Goal: Task Accomplishment & Management: Use online tool/utility

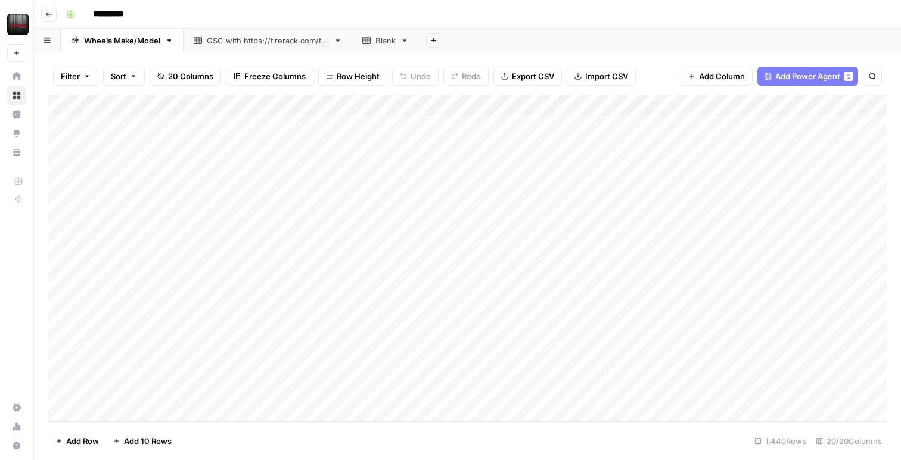
scroll to position [0, 1]
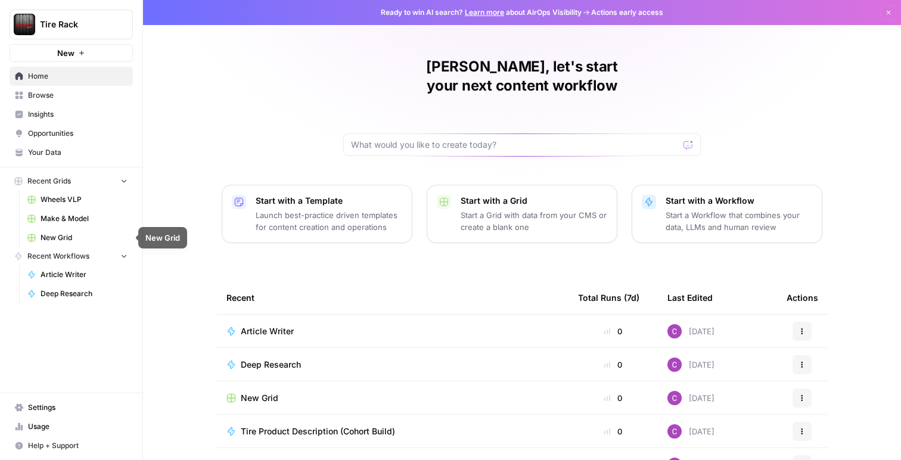
click at [77, 224] on link "Make & Model" at bounding box center [77, 218] width 111 height 19
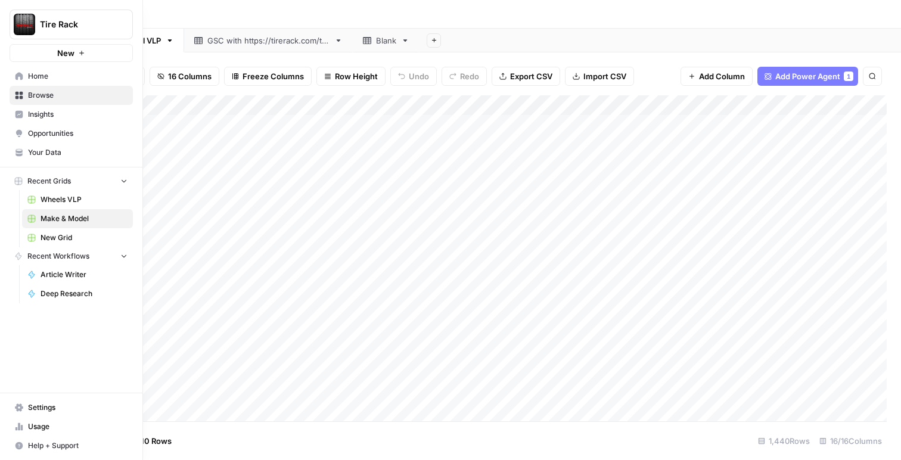
click at [67, 200] on span "Wheels VLP" at bounding box center [84, 199] width 87 height 11
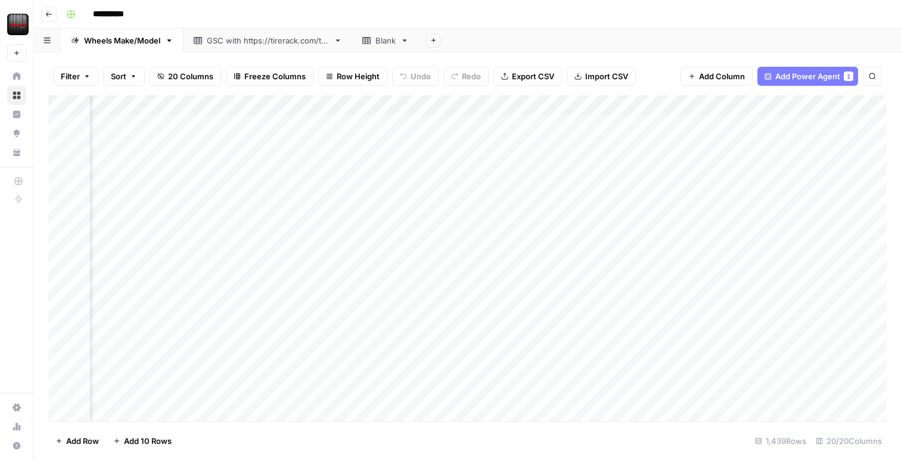
scroll to position [0, 1206]
click at [551, 108] on div "Add Column" at bounding box center [467, 258] width 839 height 326
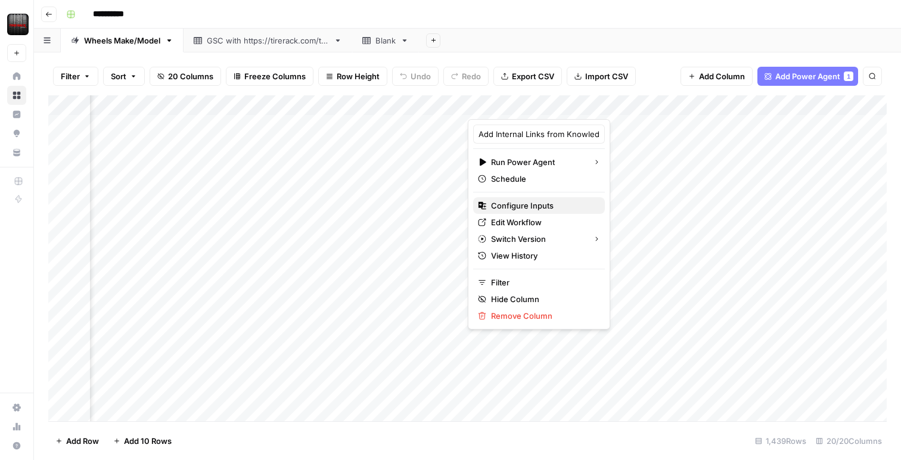
click at [523, 209] on span "Configure Inputs" at bounding box center [543, 206] width 104 height 12
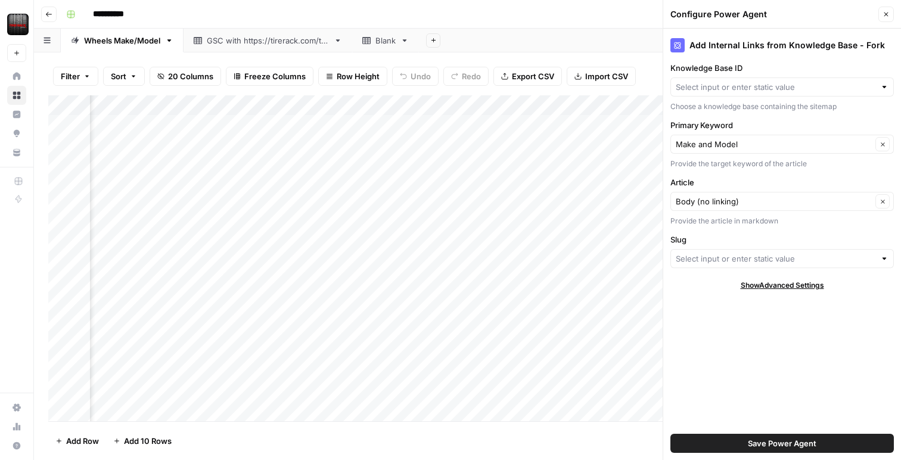
type input "Sitemap V2"
type input "Slugs"
click at [716, 87] on input "Knowledge Base ID" at bounding box center [774, 87] width 196 height 12
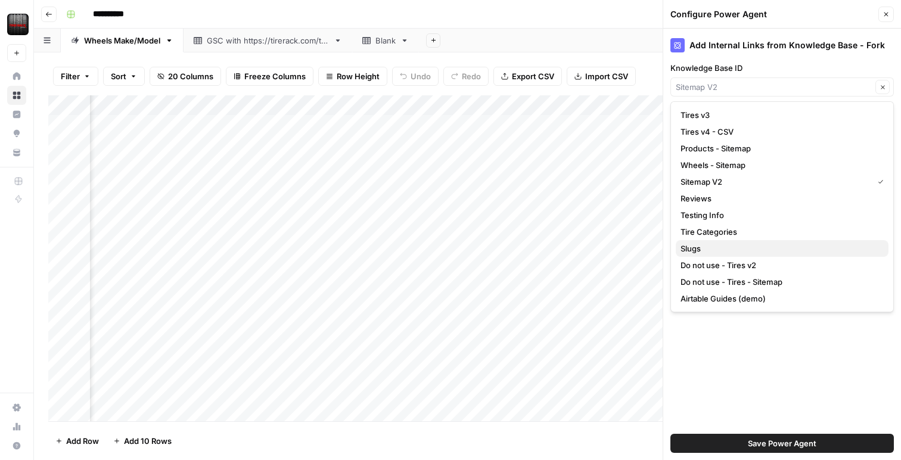
click at [727, 247] on span "Slugs" at bounding box center [780, 249] width 198 height 12
type input "Slugs"
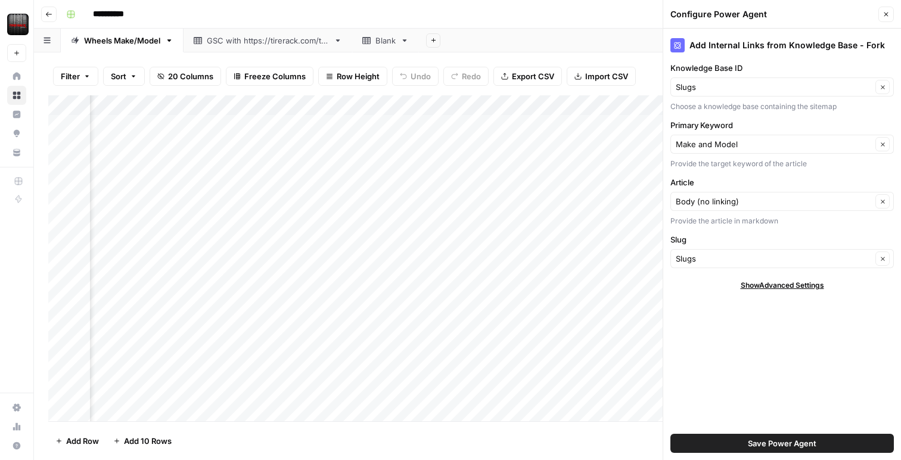
click at [809, 435] on button "Save Power Agent" at bounding box center [783, 443] width 224 height 19
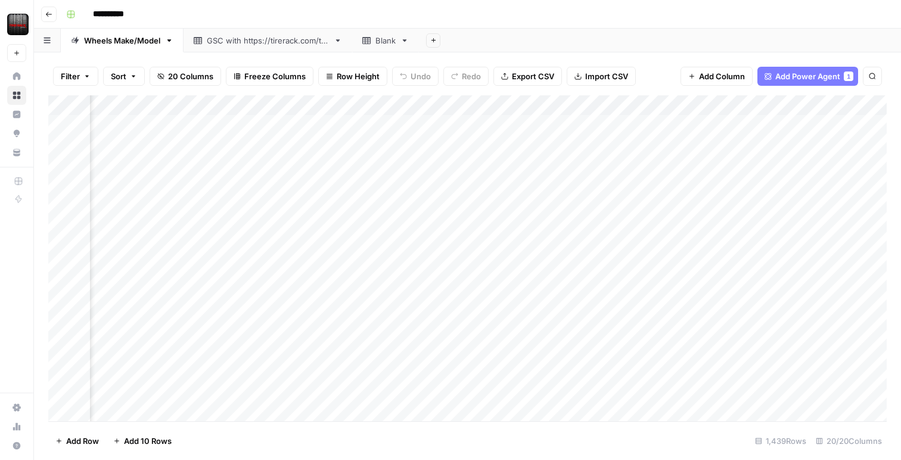
click at [548, 103] on div "Add Column" at bounding box center [467, 258] width 839 height 326
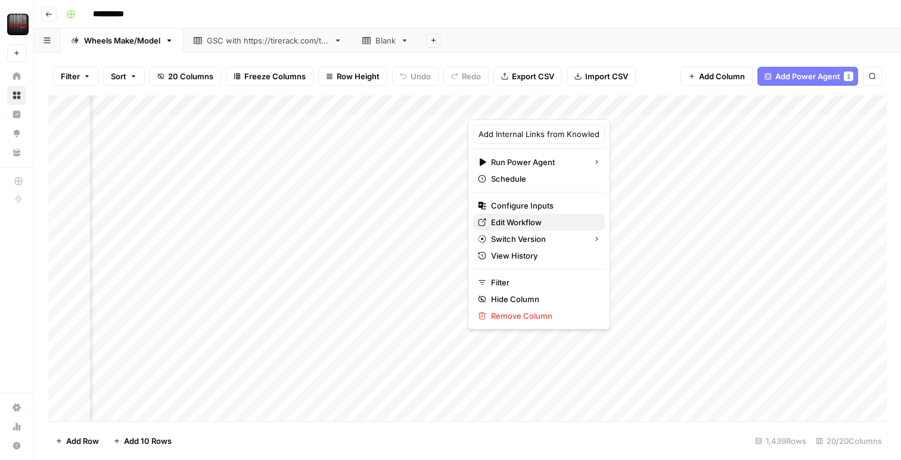
click at [519, 224] on span "Edit Workflow" at bounding box center [543, 222] width 104 height 12
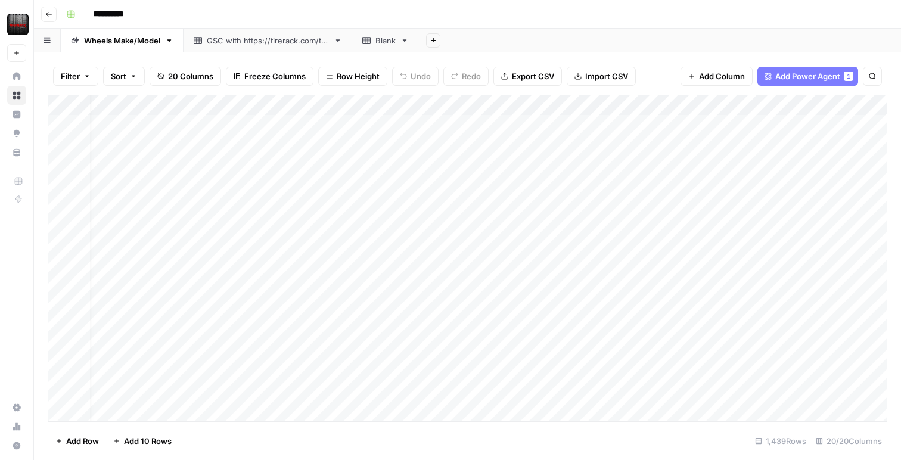
scroll to position [0, 0]
click at [365, 187] on div "Add Column" at bounding box center [467, 258] width 839 height 326
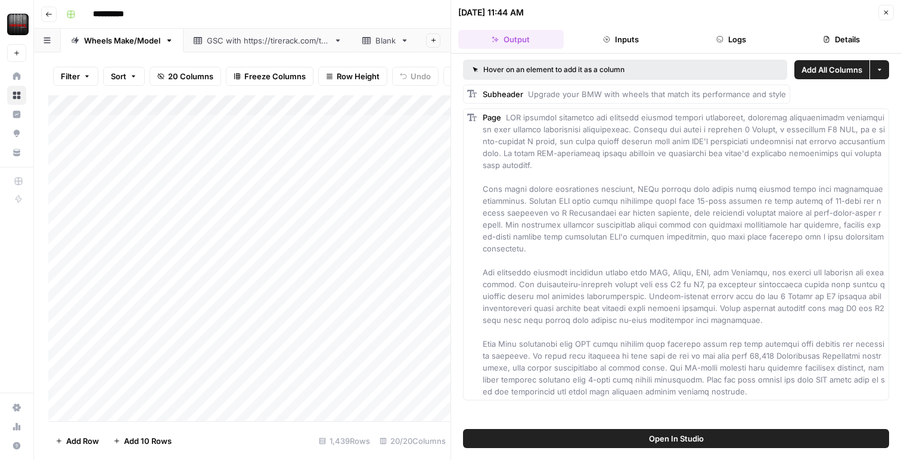
click at [626, 36] on button "Inputs" at bounding box center [622, 39] width 106 height 19
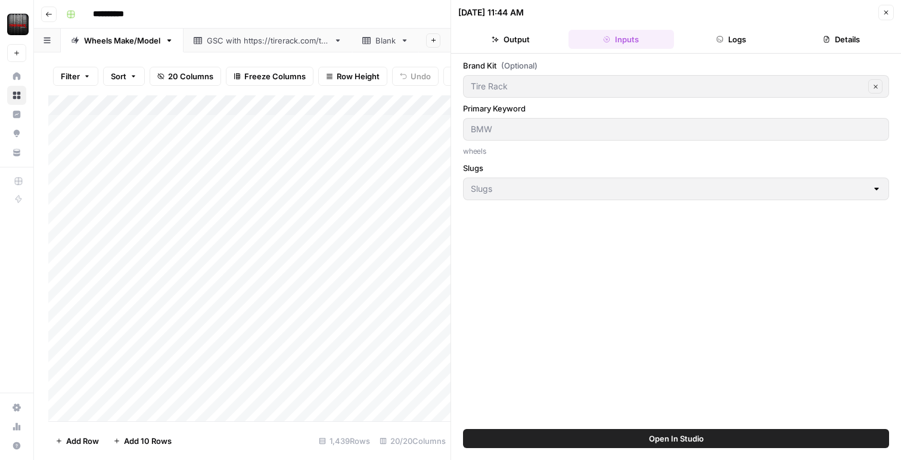
click at [753, 41] on button "Logs" at bounding box center [732, 39] width 106 height 19
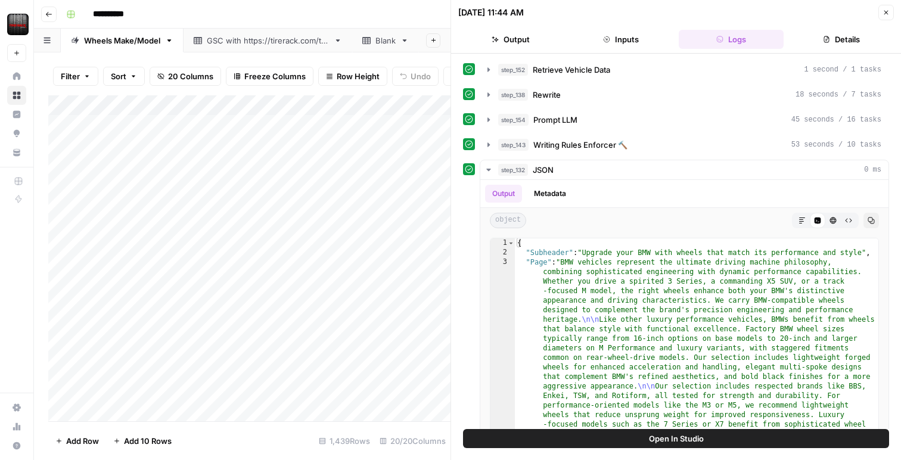
drag, startPoint x: 497, startPoint y: 36, endPoint x: 850, endPoint y: 20, distance: 353.2
click at [497, 36] on icon "button" at bounding box center [495, 39] width 7 height 7
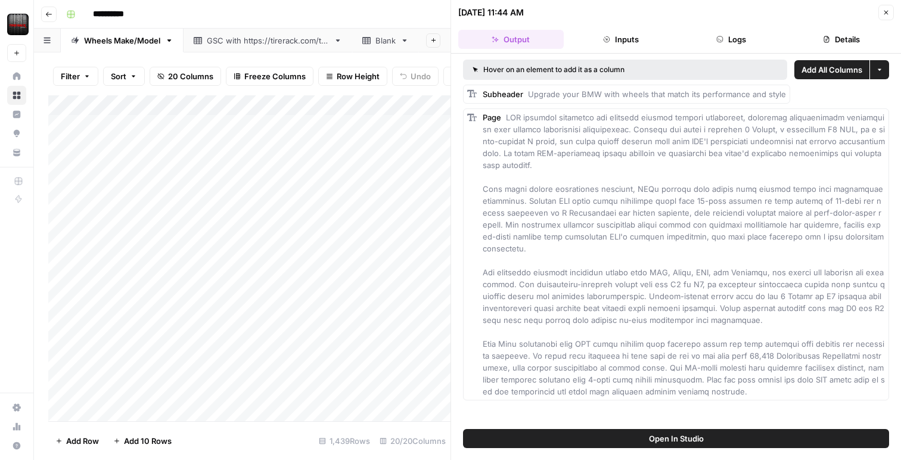
click at [889, 17] on button "Close" at bounding box center [886, 12] width 15 height 15
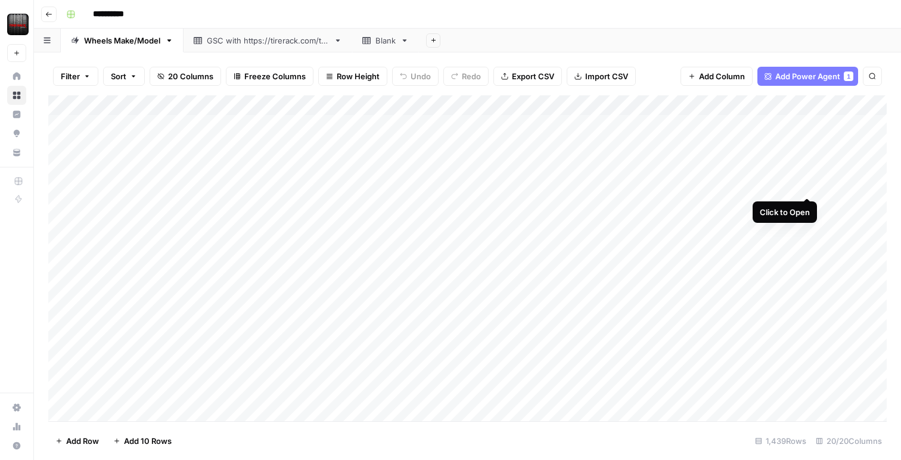
click at [806, 185] on div "Add Column" at bounding box center [467, 258] width 839 height 326
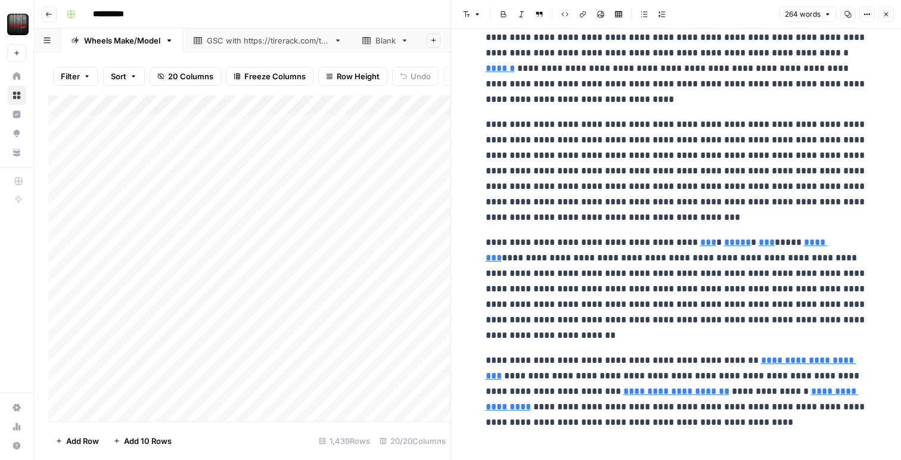
scroll to position [51, 0]
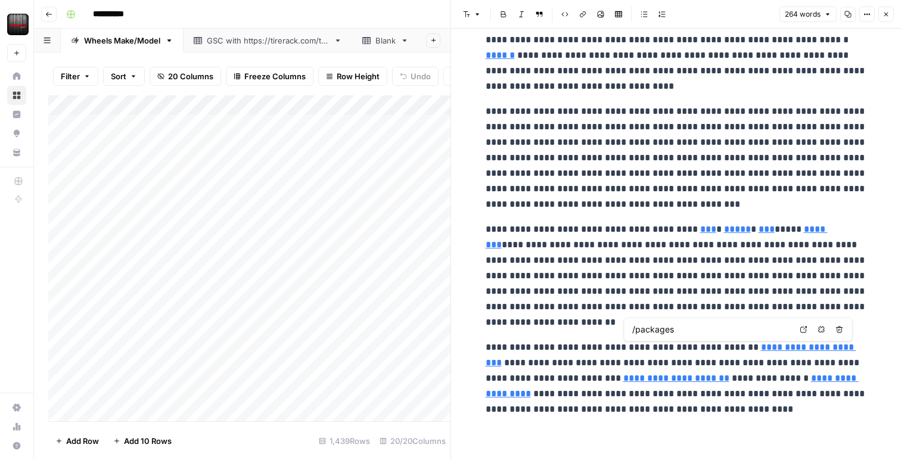
type input "/wheels/brands/enkei-performance"
type input "/wheels/brands/tsw"
click at [877, 16] on div "264 words Copy Options Close" at bounding box center [837, 14] width 114 height 15
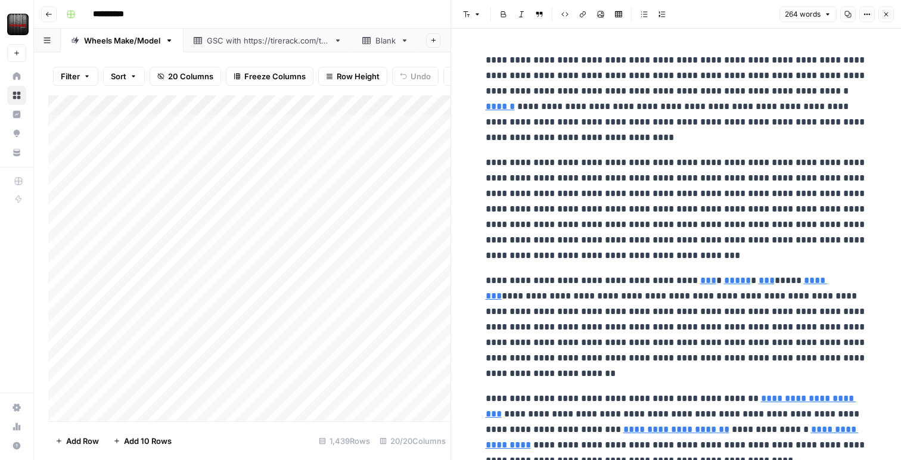
click at [883, 13] on icon "button" at bounding box center [886, 14] width 7 height 7
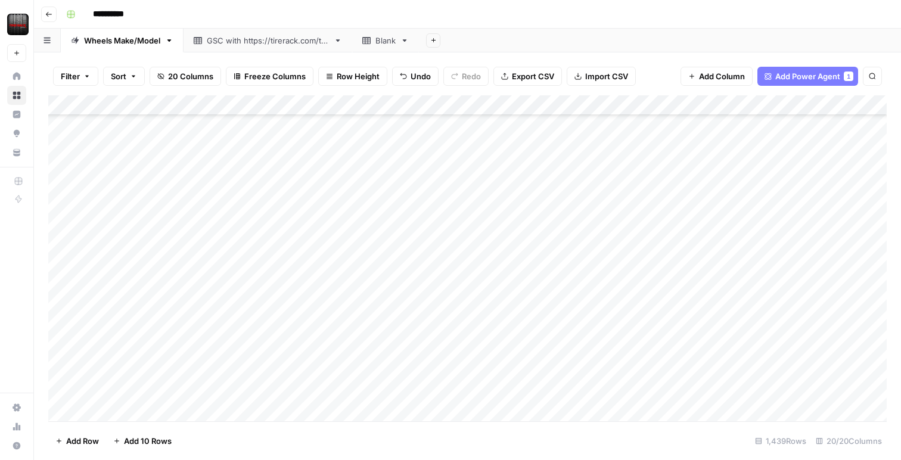
scroll to position [91, 0]
click at [806, 238] on div "Add Column" at bounding box center [467, 258] width 839 height 326
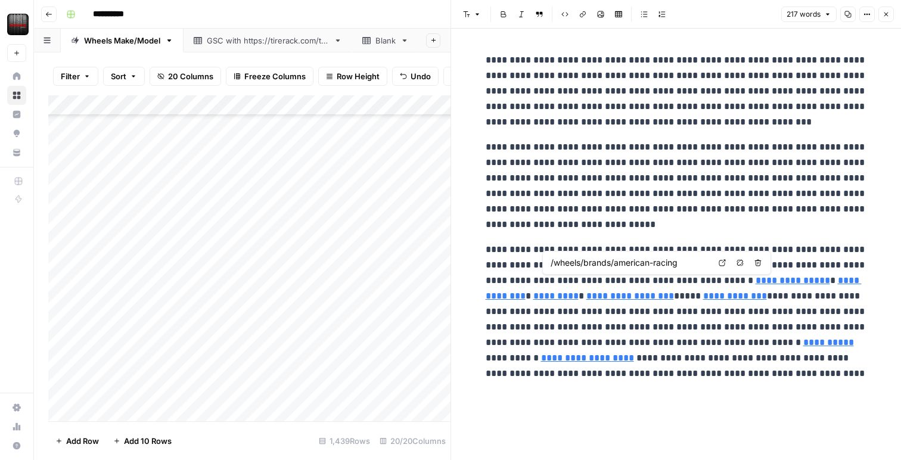
type input "/wheels/brands/motegi-racing"
click at [880, 18] on button "Close" at bounding box center [886, 14] width 15 height 15
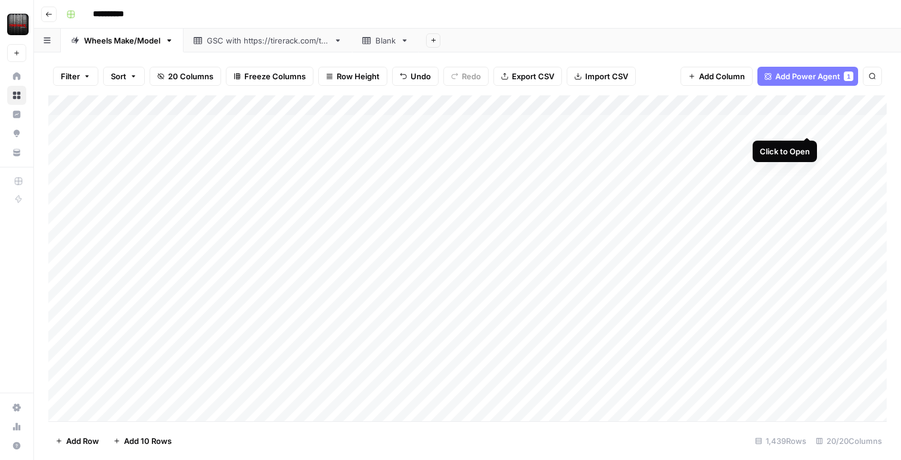
click at [808, 125] on div "Add Column" at bounding box center [467, 258] width 839 height 326
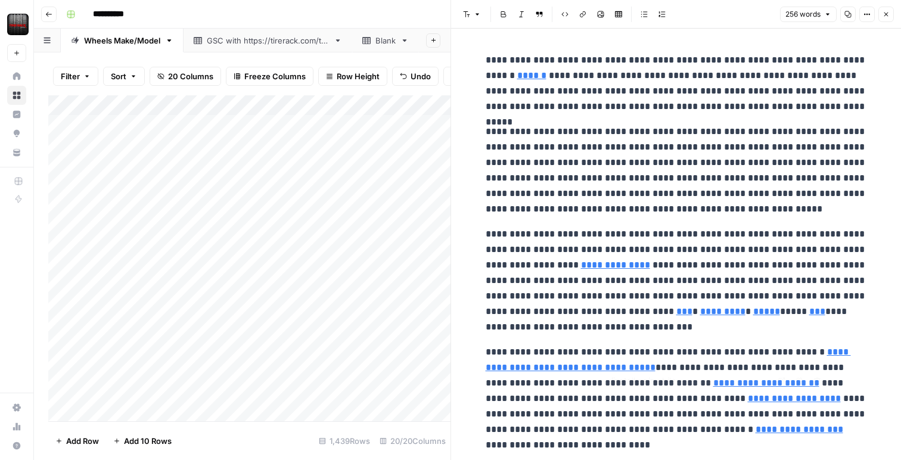
type input "/packages"
type input "/installers"
type input "/installers/mobile"
type input "/specialoffers/specialoffers.jsp"
click at [669, 411] on input "/specialoffers/specialoffers.jsp" at bounding box center [657, 412] width 159 height 12
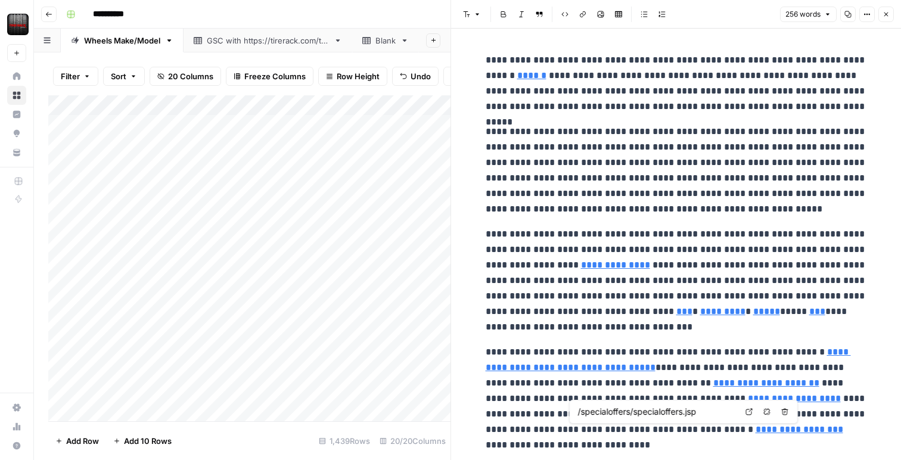
click at [669, 411] on input "/specialoffers/specialoffers.jsp" at bounding box center [657, 412] width 159 height 12
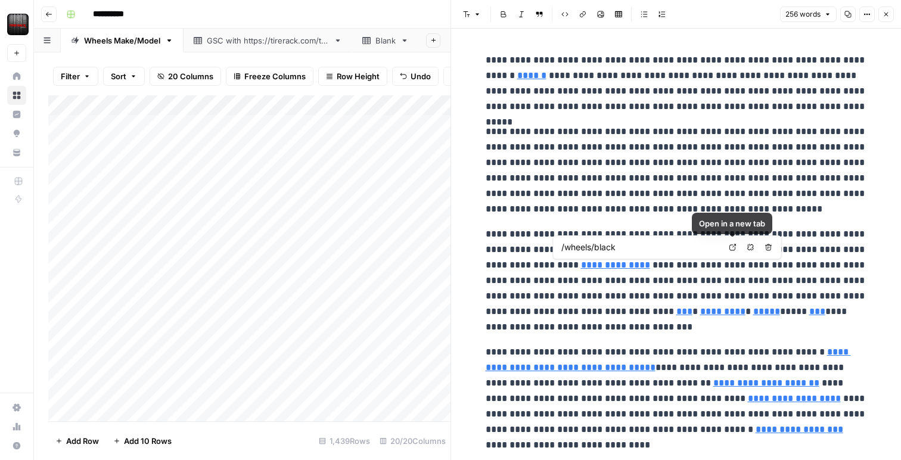
click at [637, 247] on input "/wheels/black" at bounding box center [641, 247] width 159 height 12
click at [619, 247] on input "/wheels/black" at bounding box center [641, 247] width 159 height 12
click at [584, 243] on input "/wheels/black" at bounding box center [641, 247] width 159 height 12
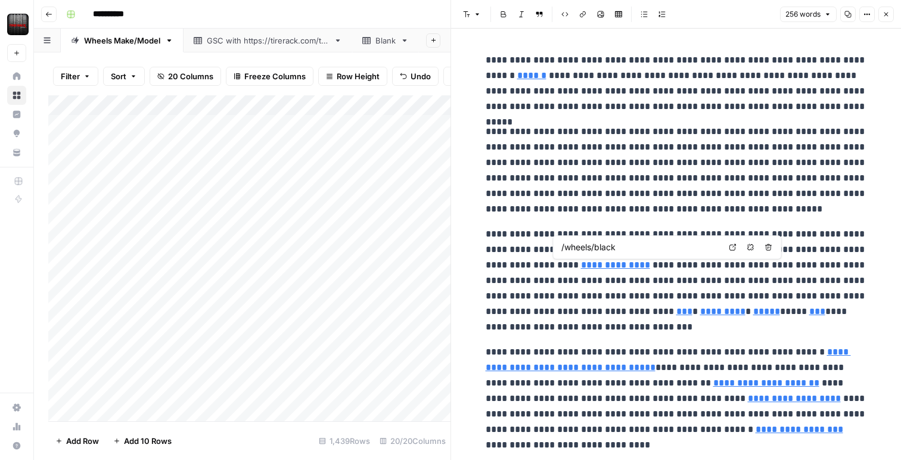
click at [584, 243] on input "/wheels/black" at bounding box center [641, 247] width 159 height 12
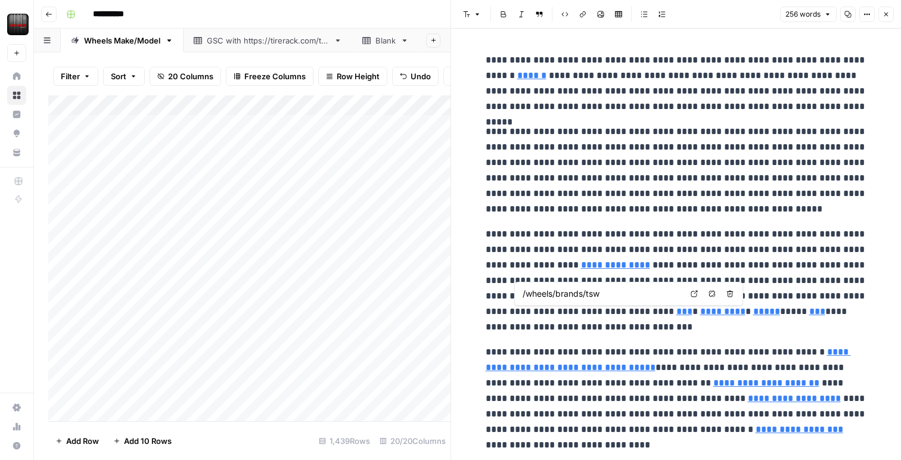
type input "/packages"
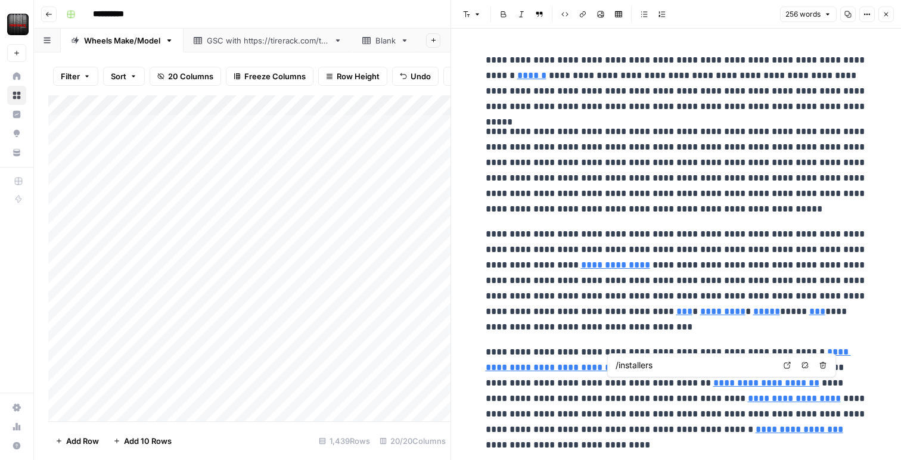
type input "/packages"
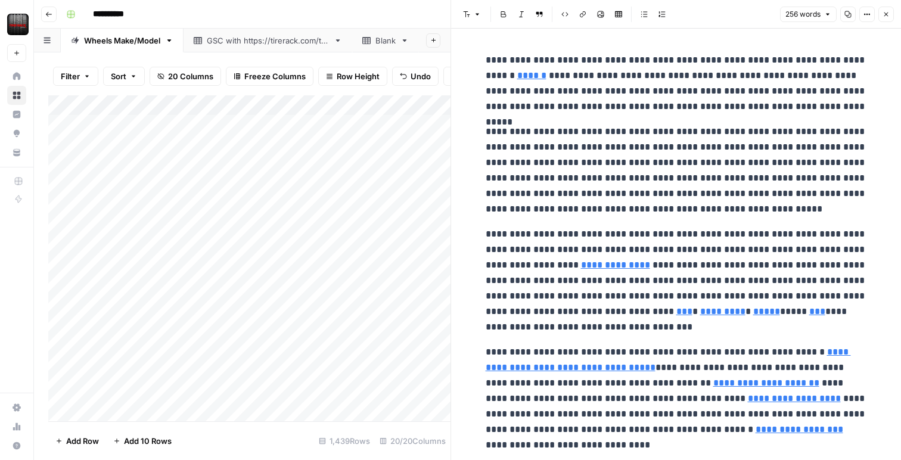
drag, startPoint x: 885, startPoint y: 14, endPoint x: 880, endPoint y: 21, distance: 7.8
click at [885, 15] on icon "button" at bounding box center [886, 14] width 7 height 7
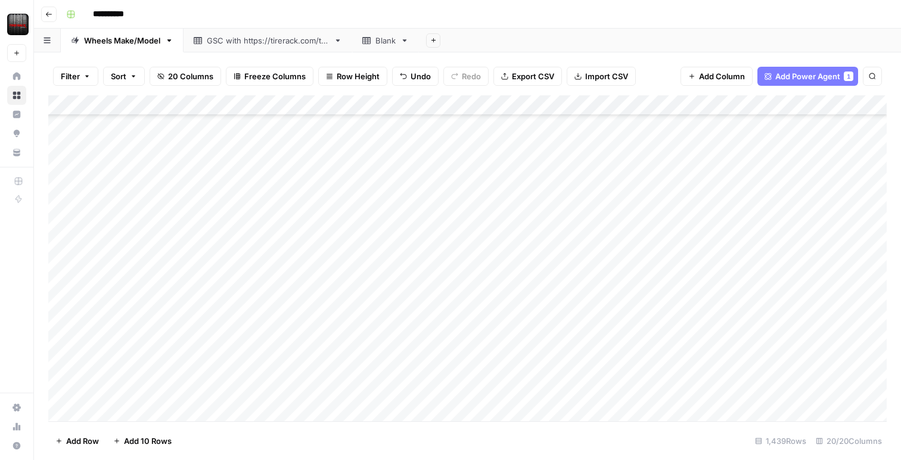
scroll to position [106, 0]
click at [699, 305] on div "Add Column" at bounding box center [467, 258] width 839 height 326
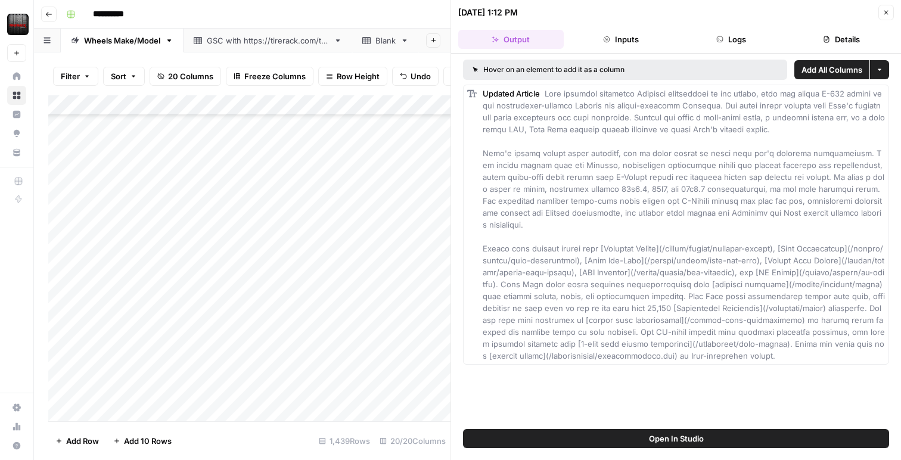
click at [882, 11] on button "Close" at bounding box center [886, 12] width 15 height 15
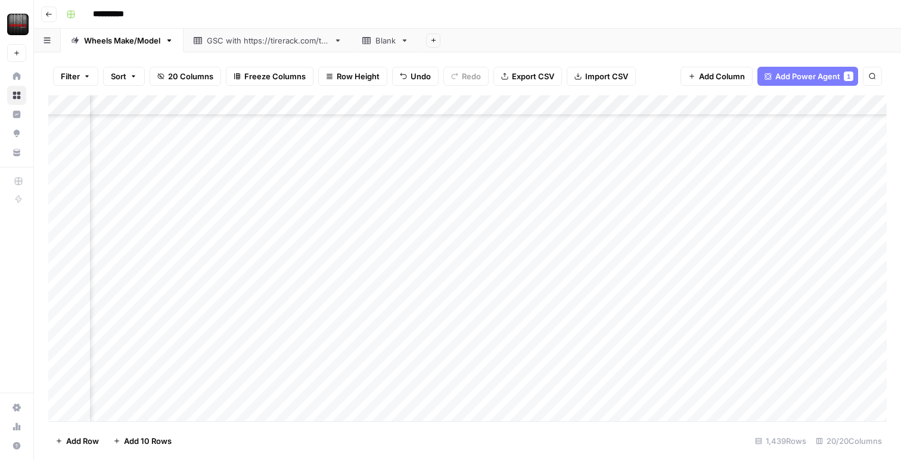
scroll to position [106, 151]
click at [668, 300] on div "Add Column" at bounding box center [467, 258] width 839 height 326
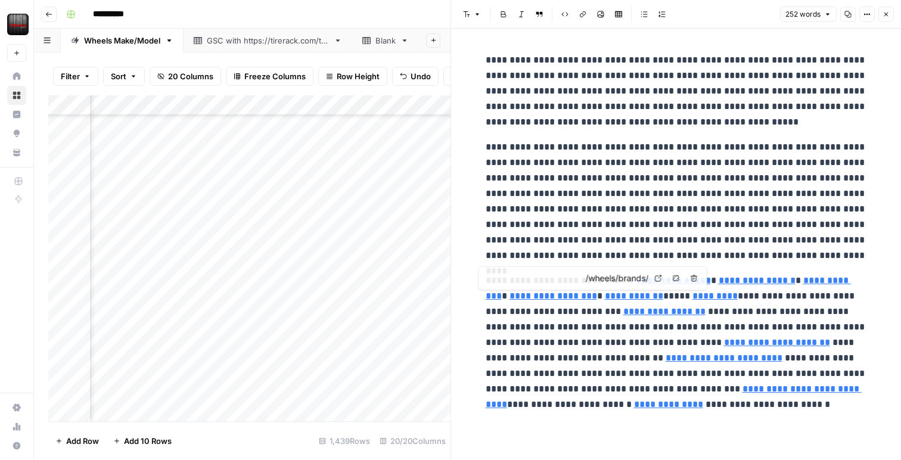
type input "/wheels/brands/rtr-vehicles"
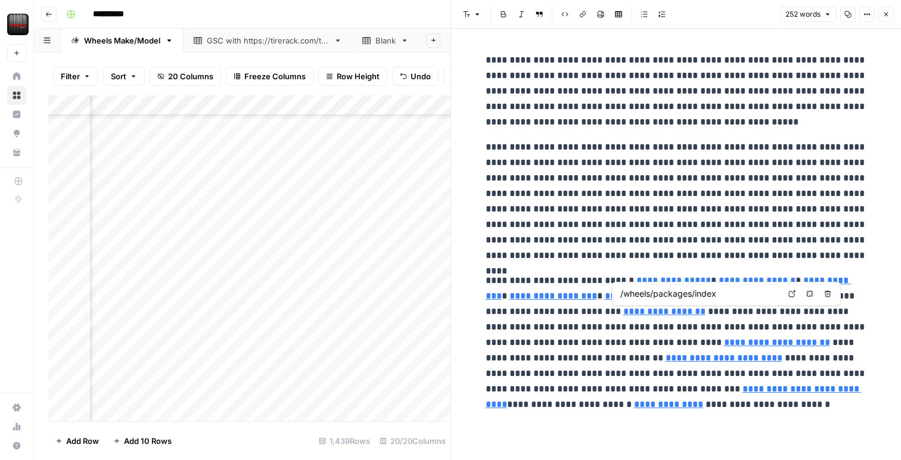
type input "/installer/index"
type input "/mobile-tire-installation"
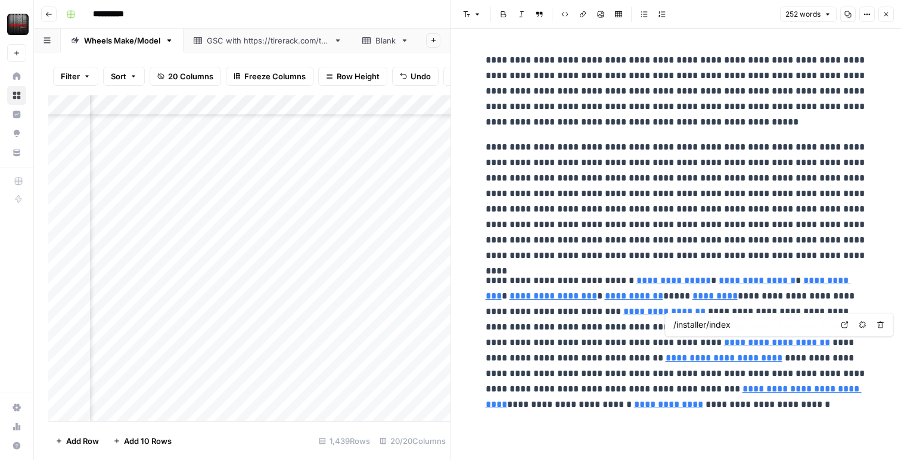
type input "/wheels/brands/ford-performance"
click at [887, 18] on button "Close" at bounding box center [886, 14] width 15 height 15
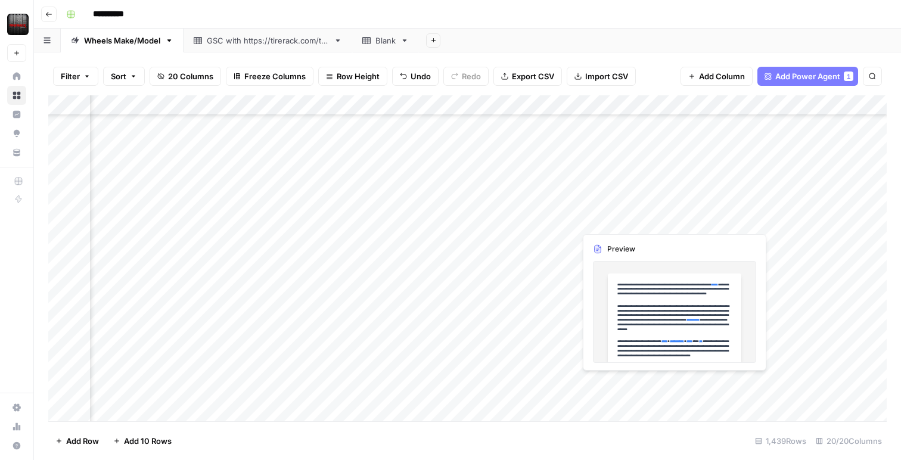
click at [601, 383] on div "Add Column" at bounding box center [467, 258] width 839 height 326
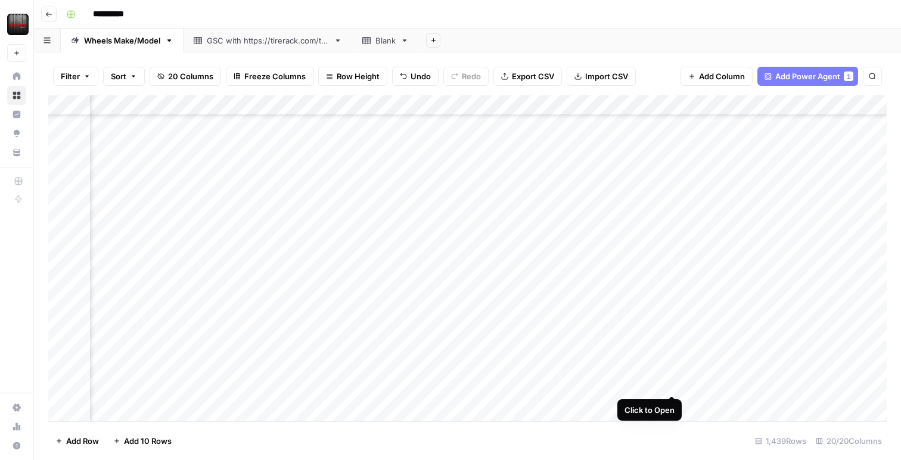
click at [674, 383] on div "Add Column" at bounding box center [467, 258] width 839 height 326
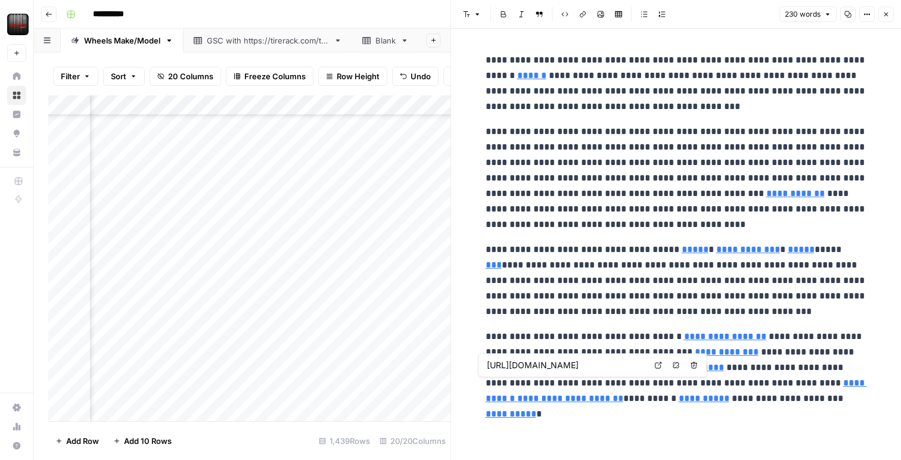
type input "/specials/index"
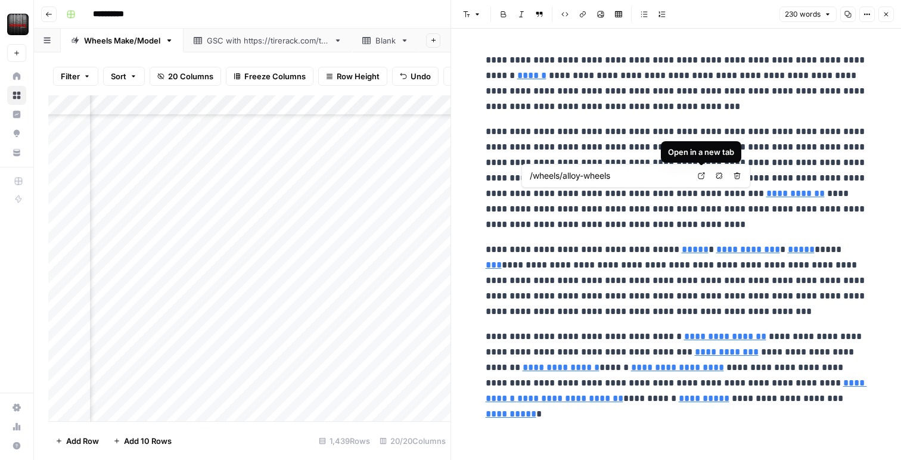
click at [626, 178] on input "/wheels/alloy-wheels" at bounding box center [609, 176] width 159 height 12
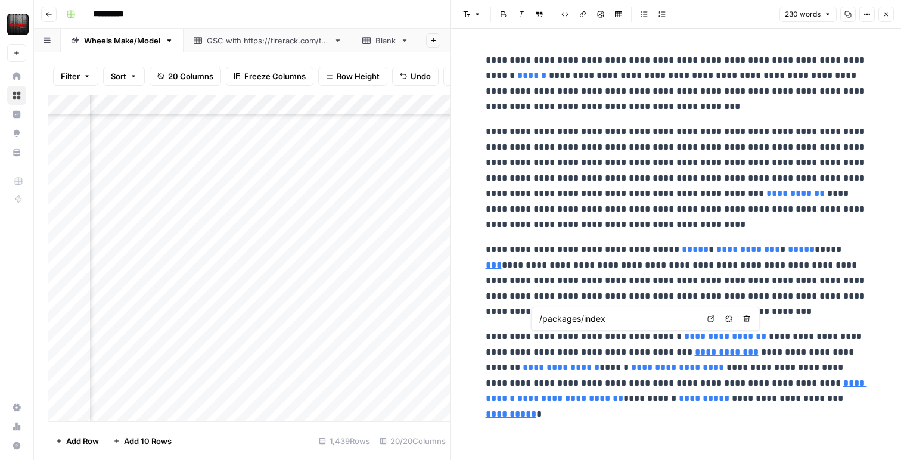
type input "/about/shipping"
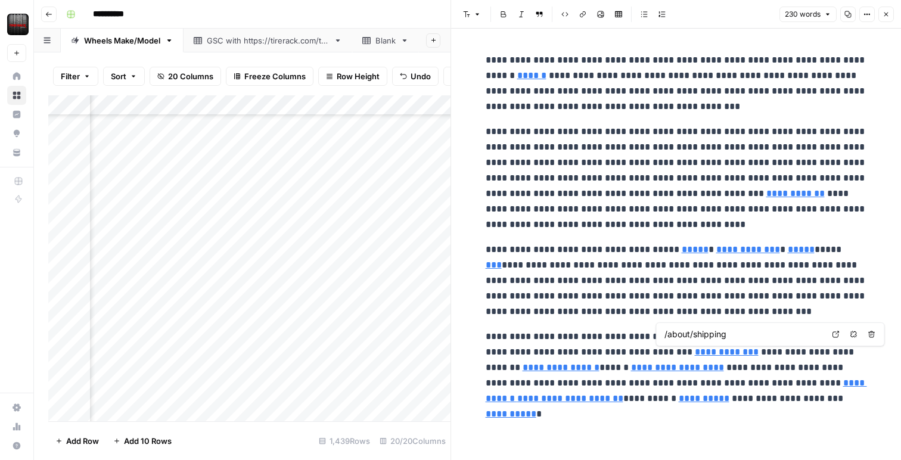
click at [732, 333] on input "/about/shipping" at bounding box center [744, 334] width 159 height 12
type input "/specials/index"
click at [888, 15] on icon "button" at bounding box center [886, 14] width 7 height 7
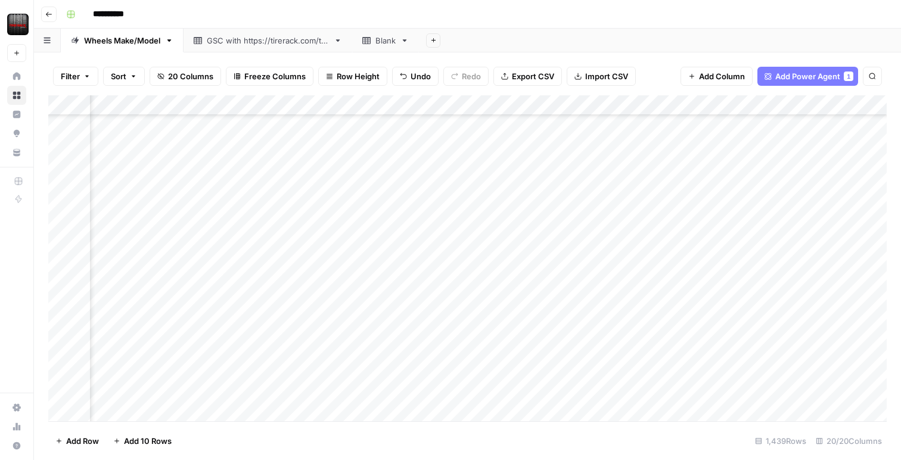
scroll to position [246, 151]
click at [672, 324] on div "Add Column" at bounding box center [467, 258] width 839 height 326
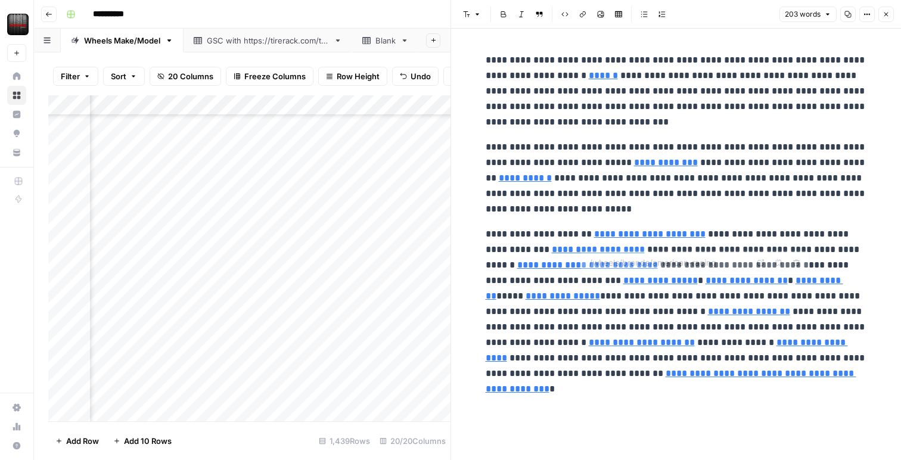
type input "/tires/commercial-tires"
type input "/wheels/brands/pro-comp-wheels"
type input "/snow/WinterWheels"
click at [523, 148] on p "**********" at bounding box center [676, 177] width 381 height 77
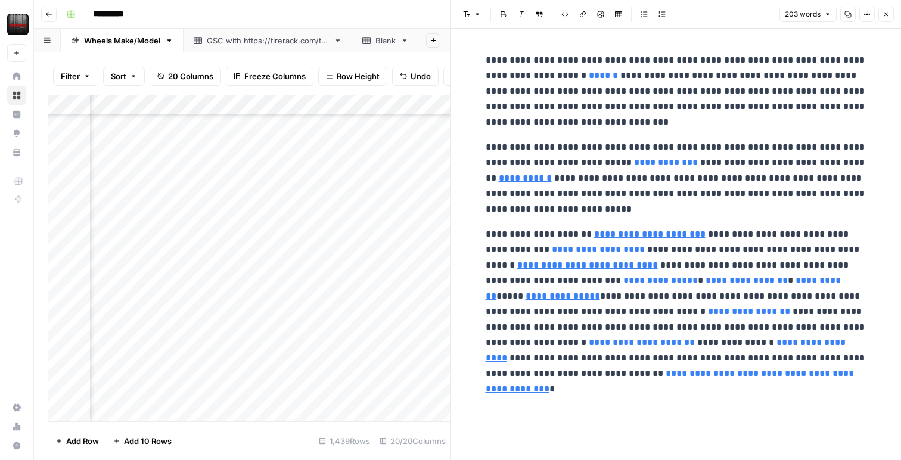
click at [499, 182] on link "**********" at bounding box center [525, 177] width 53 height 9
click at [517, 155] on p "**********" at bounding box center [676, 177] width 381 height 77
click at [505, 176] on link "**********" at bounding box center [525, 177] width 53 height 9
click at [499, 182] on link "**********" at bounding box center [525, 177] width 53 height 9
type input "/tires/tiretech/techpage"
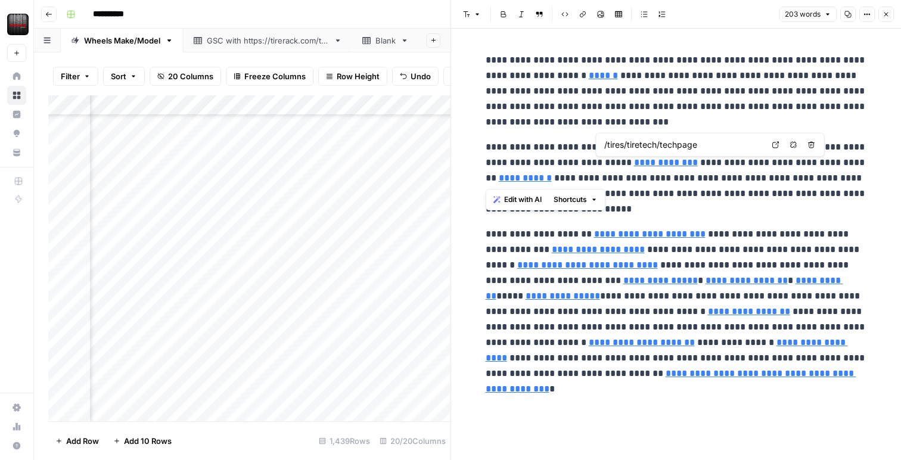
type input "/upgrade-garage/how-do-i-measure-wheel-bolt-pattern"
click at [740, 188] on p "**********" at bounding box center [676, 177] width 381 height 77
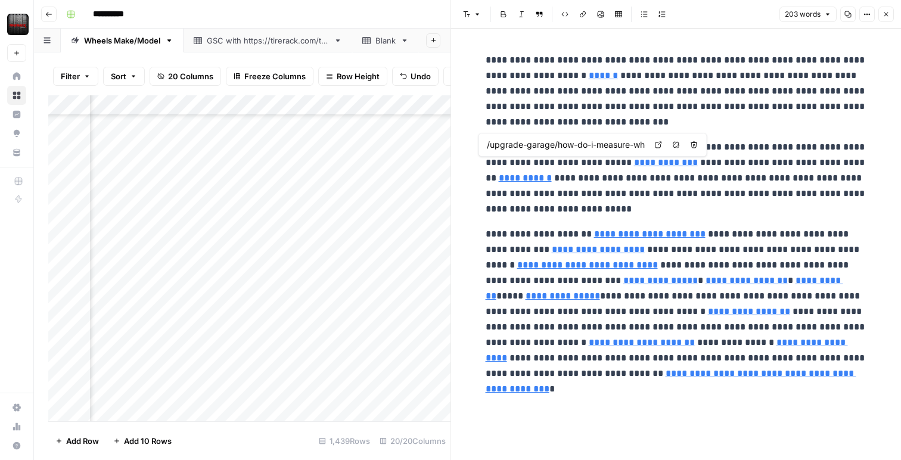
type input "/tires/tiretech/techpage"
click at [552, 173] on link "**********" at bounding box center [525, 177] width 53 height 9
click at [650, 218] on div "**********" at bounding box center [677, 217] width 396 height 339
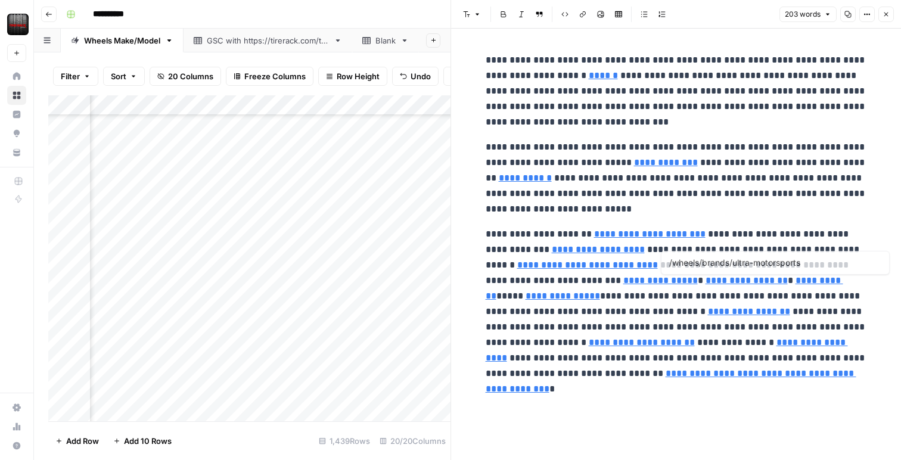
type input "/packages"
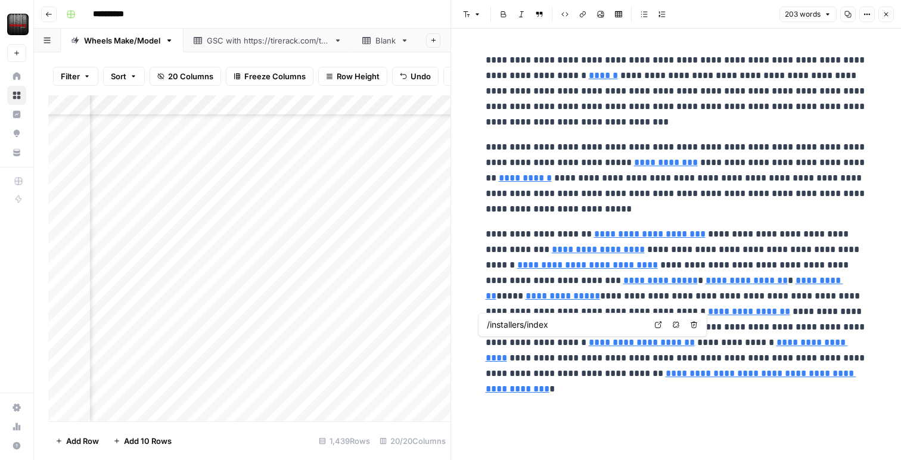
type input "/mobile-tire-installation"
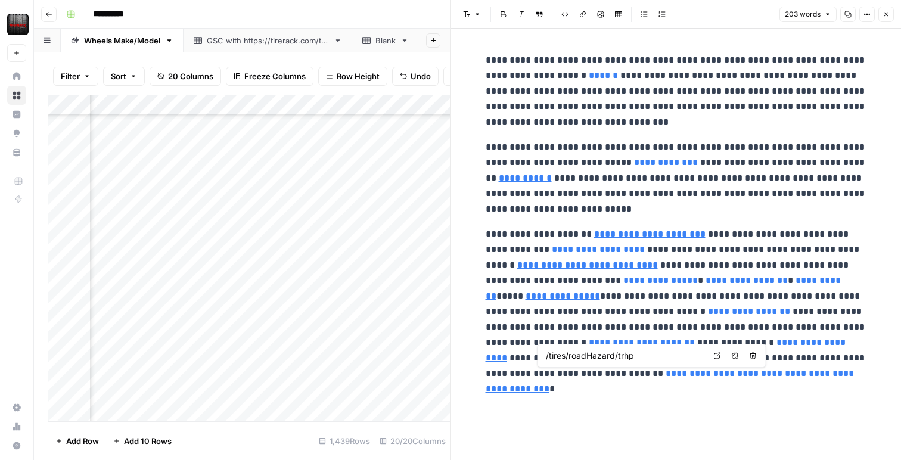
type input "/wheels/brands/vision-wheel"
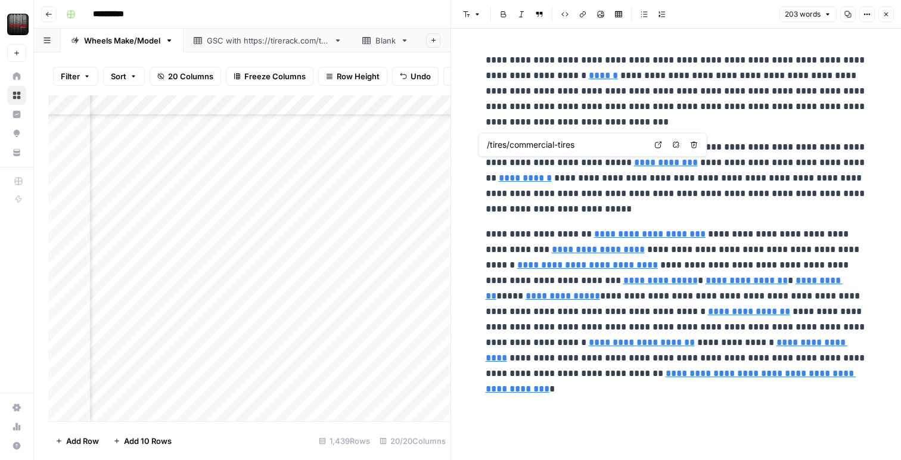
type input "/wheels/brands/american-racing"
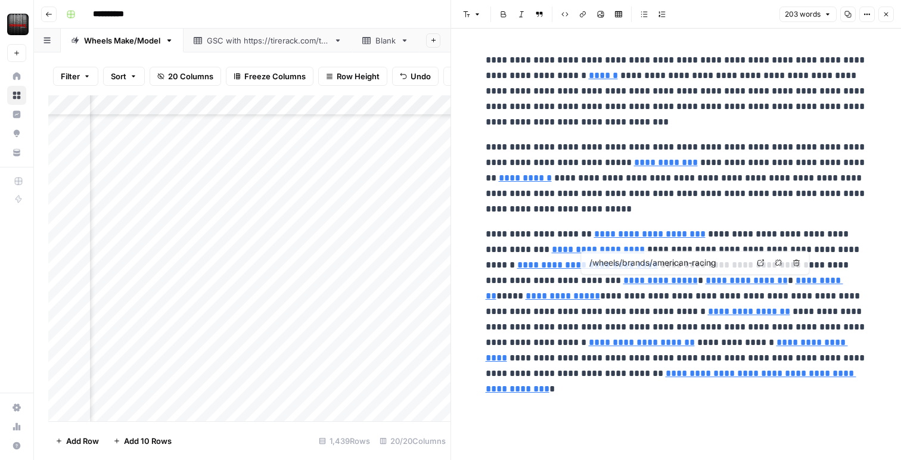
click at [705, 237] on p "**********" at bounding box center [676, 304] width 381 height 155
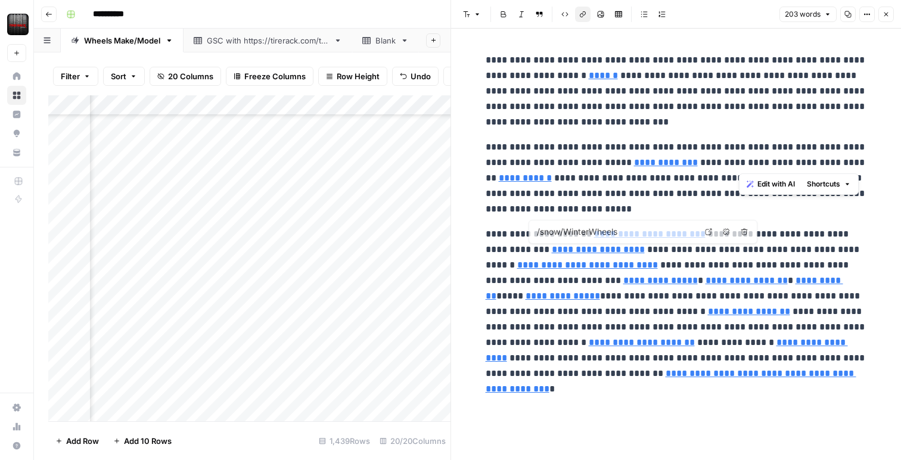
type input "/wheels/bysize"
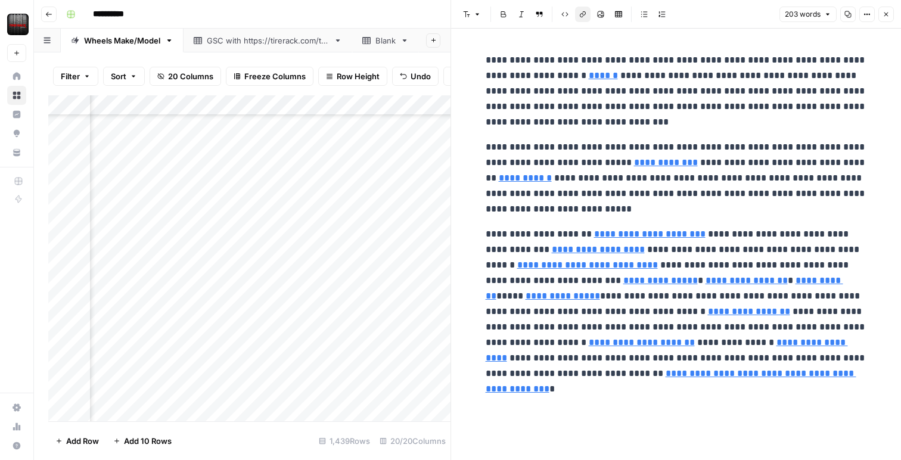
click at [887, 15] on icon "button" at bounding box center [886, 14] width 7 height 7
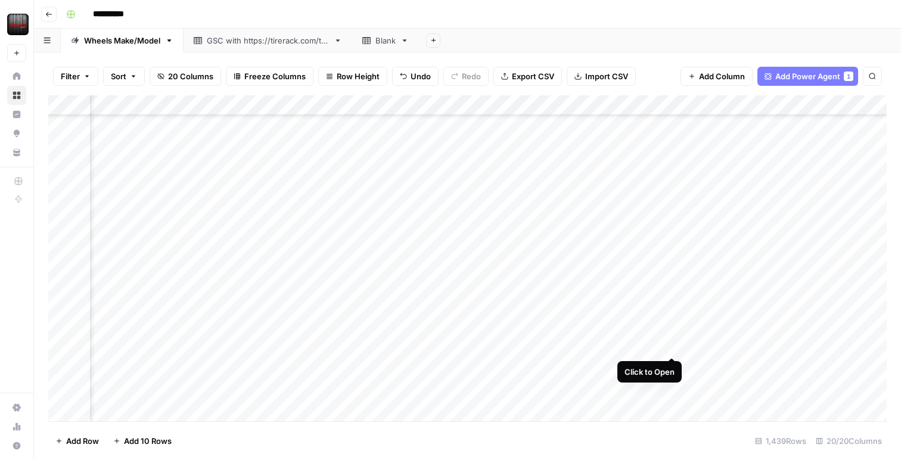
click at [671, 346] on div "Add Column" at bounding box center [467, 258] width 839 height 326
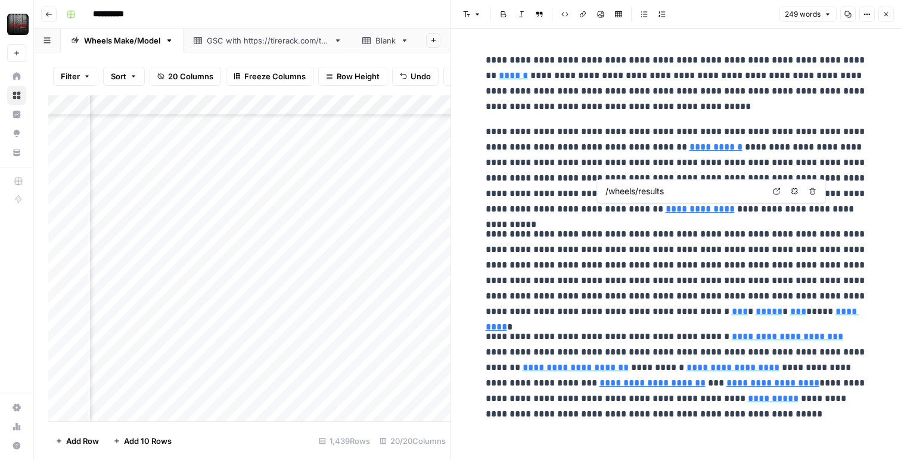
type input "/upgrade-garage/how-do-i-know-what-size-wheels-will-fit-my-car"
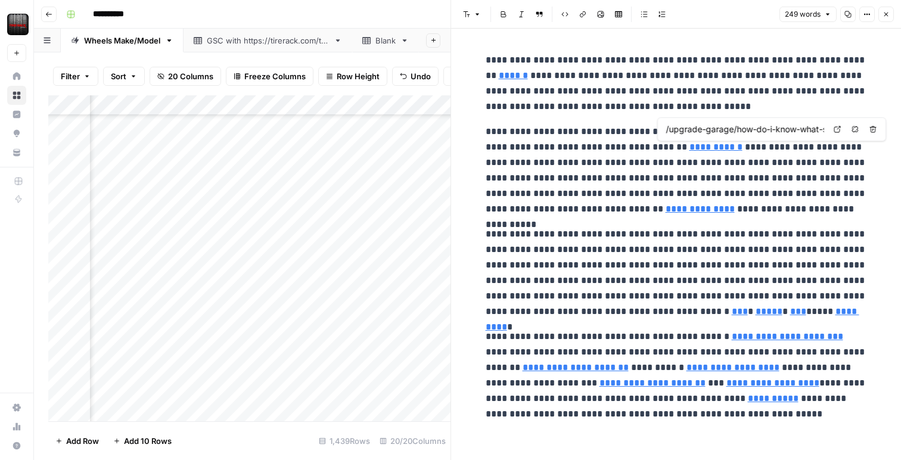
click at [704, 131] on input "/upgrade-garage/how-do-i-know-what-size-wheels-will-fit-my-car" at bounding box center [745, 129] width 159 height 12
click at [712, 129] on input "/upgrade-garage/how-do-i-know-what-size-wheels-will-fit-my-car" at bounding box center [745, 129] width 159 height 12
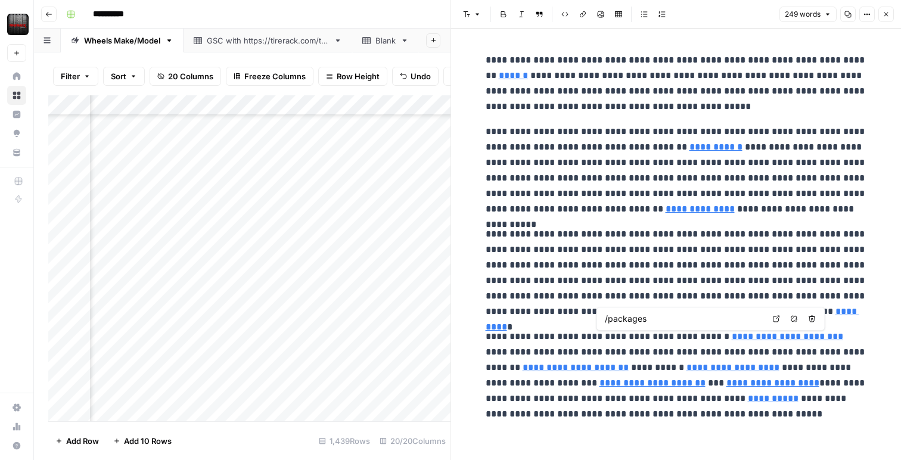
type input "/mobile-tire-installation"
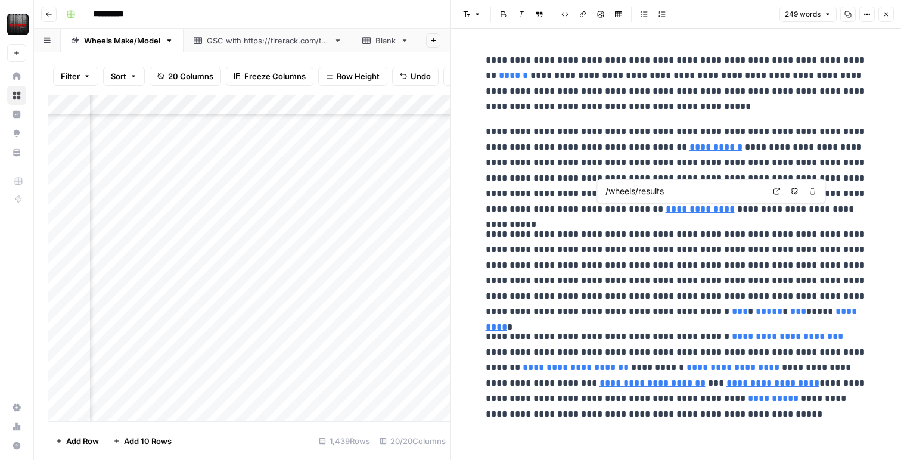
type input "/upgrade-garage/how-do-i-know-what-size-wheels-will-fit-my-car"
click at [887, 23] on header "Font style Bold Italic Block quote Code block Link Image Insert Table Bulleted …" at bounding box center [676, 14] width 450 height 29
click at [885, 15] on icon "button" at bounding box center [887, 15] width 4 height 4
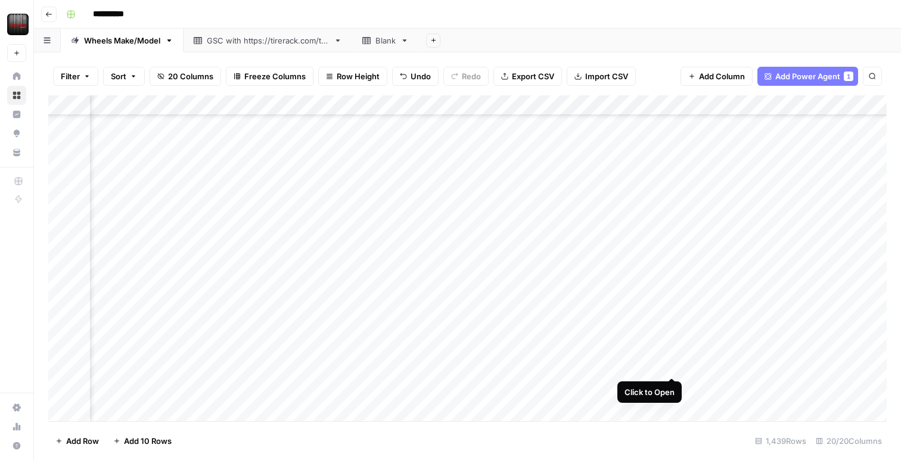
click at [672, 365] on div "Add Column" at bounding box center [467, 258] width 839 height 326
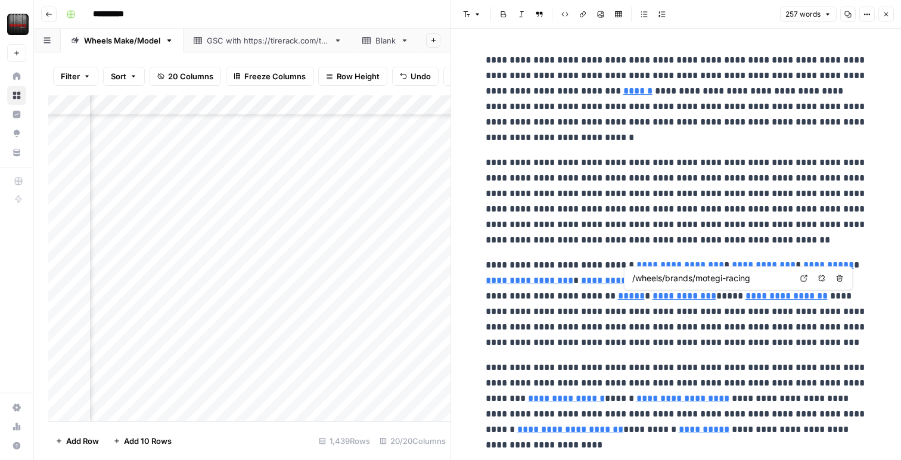
type input "/wheels/brands/enkei"
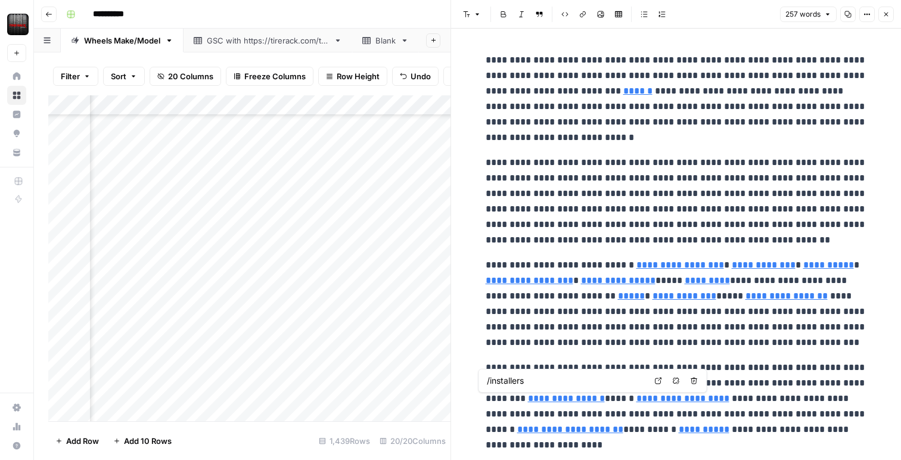
type input "/tires/road-hazard-protection"
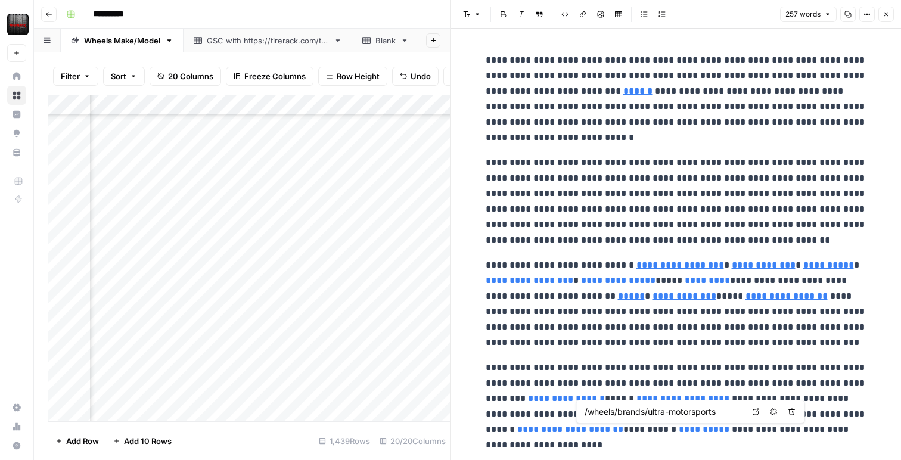
type input "/wheels/brands/fuel-off-road"
click at [614, 418] on div "/special-offers" at bounding box center [664, 412] width 165 height 14
click at [614, 418] on body "**********" at bounding box center [450, 230] width 901 height 460
click at [614, 418] on p "**********" at bounding box center [676, 398] width 381 height 77
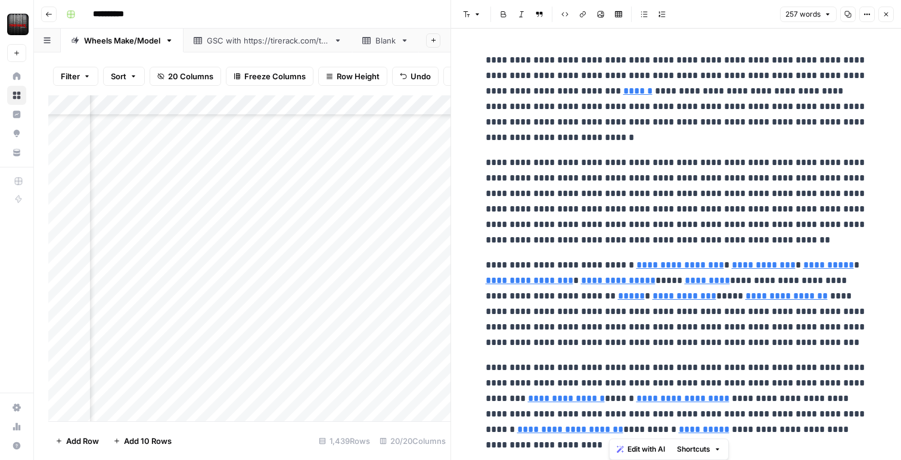
click at [679, 425] on link "**********" at bounding box center [704, 429] width 51 height 9
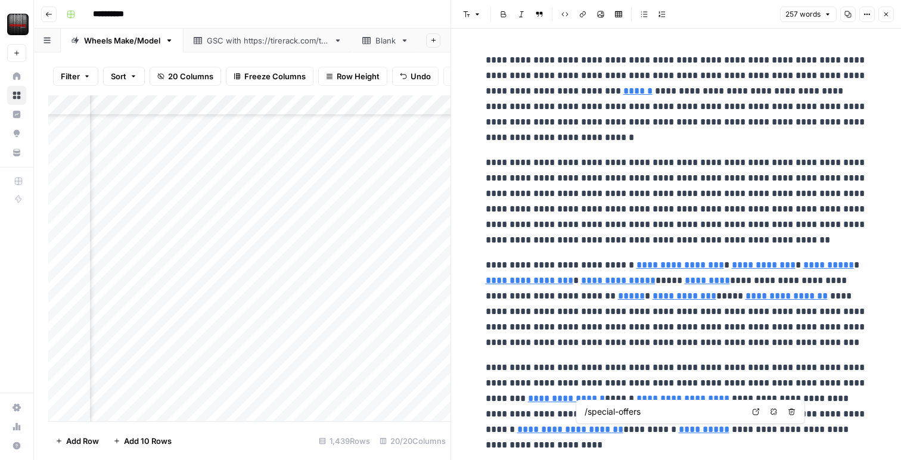
click at [679, 433] on link "**********" at bounding box center [704, 429] width 51 height 9
click at [669, 415] on input "/special-offers" at bounding box center [664, 412] width 159 height 12
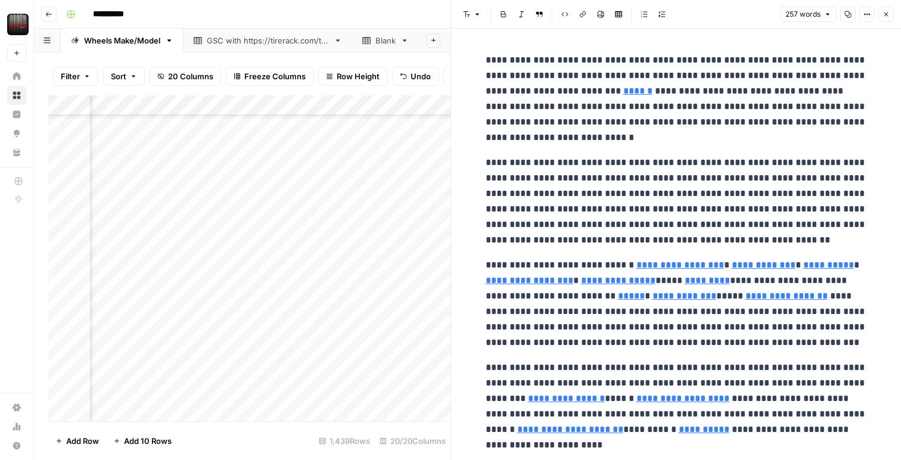
drag, startPoint x: 888, startPoint y: 15, endPoint x: 867, endPoint y: 28, distance: 23.8
click at [888, 15] on icon "button" at bounding box center [887, 15] width 4 height 4
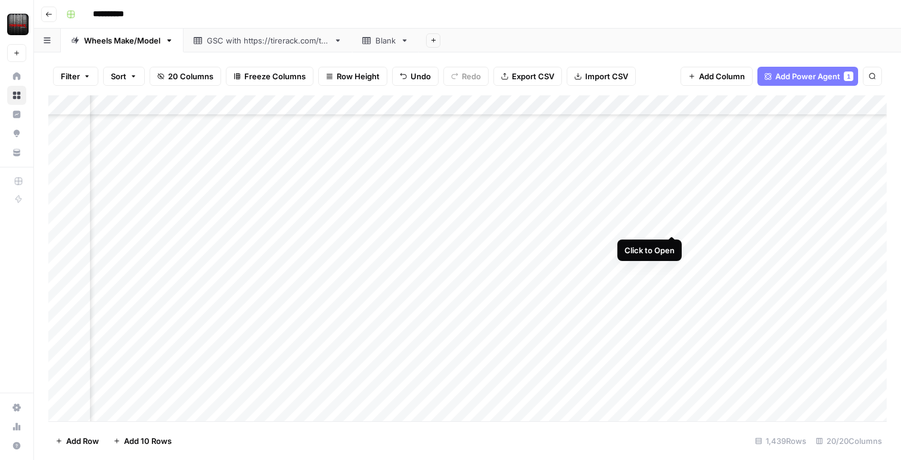
click at [671, 223] on div "Add Column" at bounding box center [467, 258] width 839 height 326
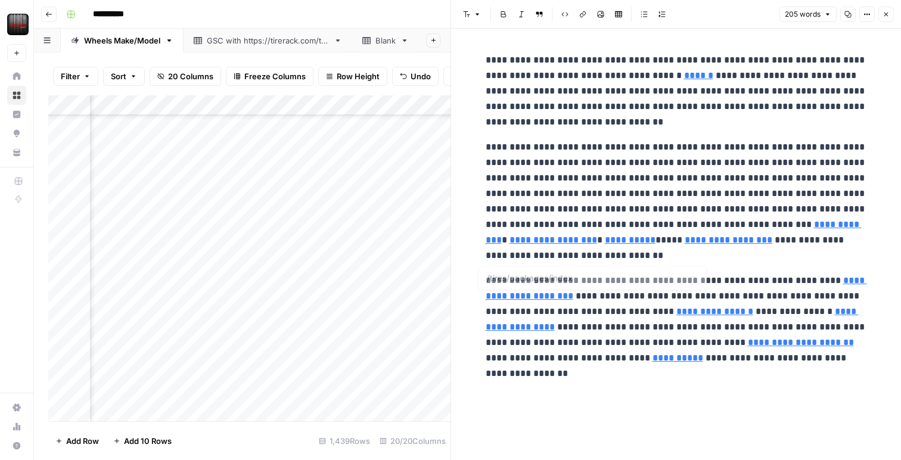
type input "/mobile-tire-installation"
type input "/wheels/brands/fuel-off-road"
type input "/wheels/brands/black-rhino-wheels"
drag, startPoint x: 889, startPoint y: 15, endPoint x: 885, endPoint y: 24, distance: 10.4
click at [889, 15] on icon "button" at bounding box center [886, 14] width 7 height 7
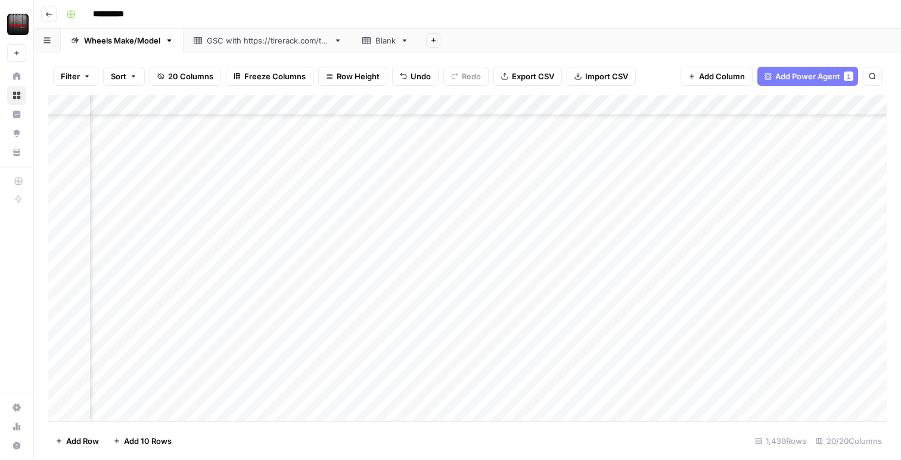
scroll to position [404, 151]
click at [669, 228] on div "Add Column" at bounding box center [467, 258] width 839 height 326
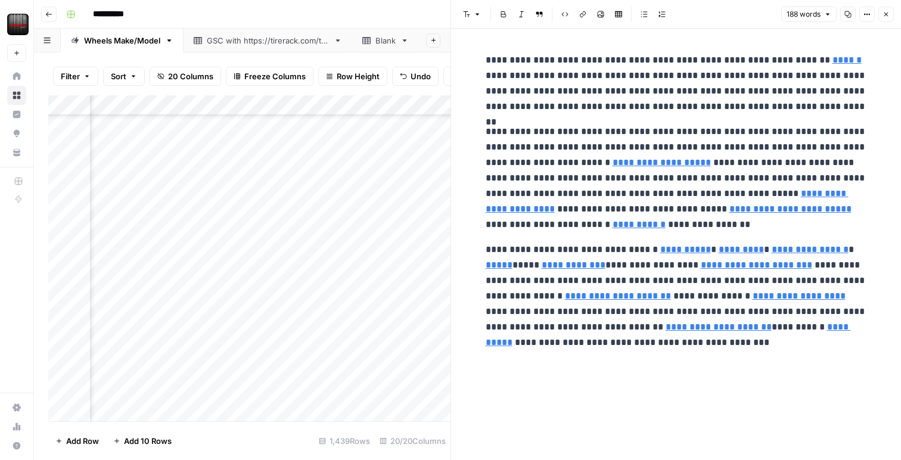
type input "/upgrade-garage/how-do-i-measure-wheel-bolt-pattern"
click at [734, 194] on input "/upgrade-garage/how-do-i-measure-wheel-bolt-pattern" at bounding box center [714, 191] width 159 height 12
click at [584, 208] on input "/upgrade-garage/how-do-i-measure-wheel-bolt-pattern" at bounding box center [601, 207] width 159 height 12
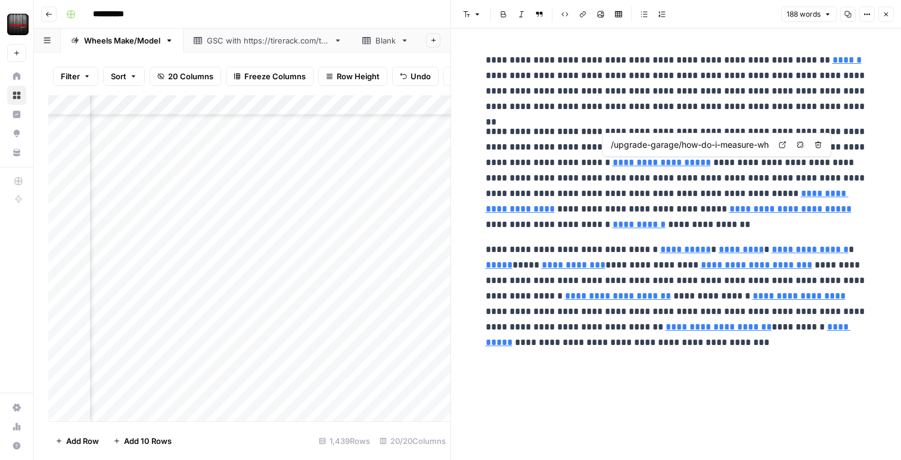
click at [673, 161] on link "**********" at bounding box center [662, 162] width 98 height 9
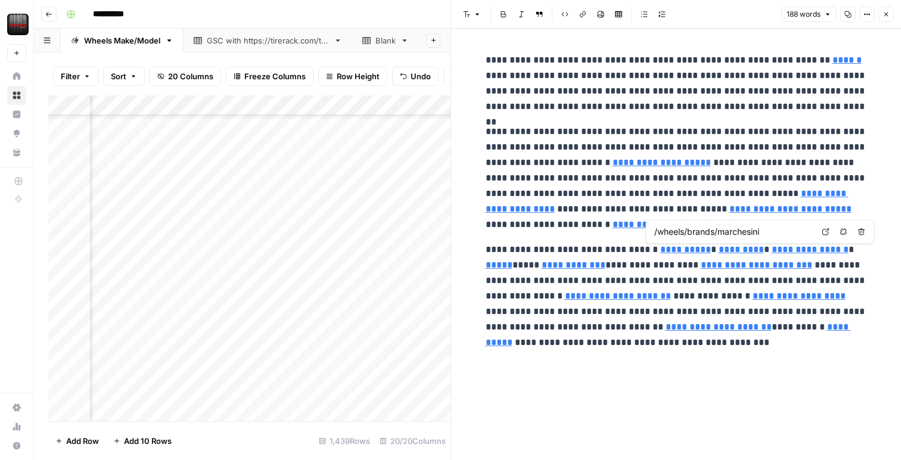
type input "/tires/packages/index"
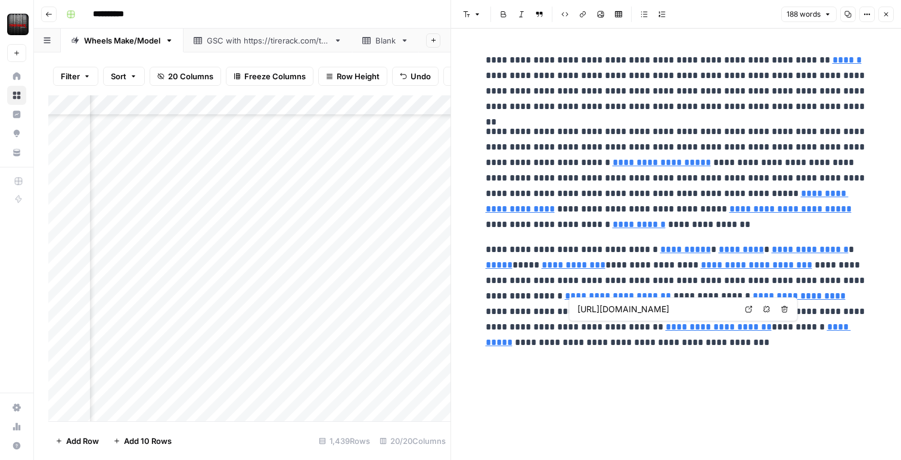
click at [660, 311] on input "https://www.tirerack.com/tires/tiretech/general/roadhazard.jsp" at bounding box center [657, 309] width 159 height 12
type input "/installers/index"
type input "/specialoffers/specialoffers.jsp"
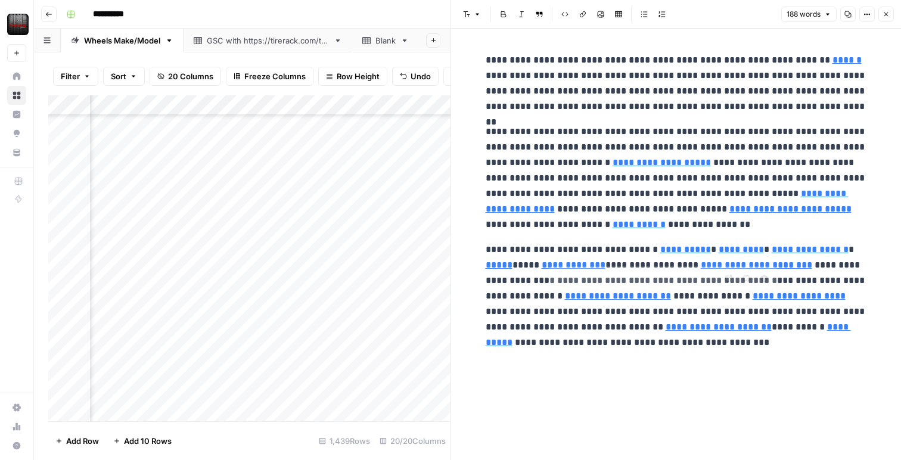
type input "/wheels"
click at [883, 14] on icon "button" at bounding box center [886, 14] width 7 height 7
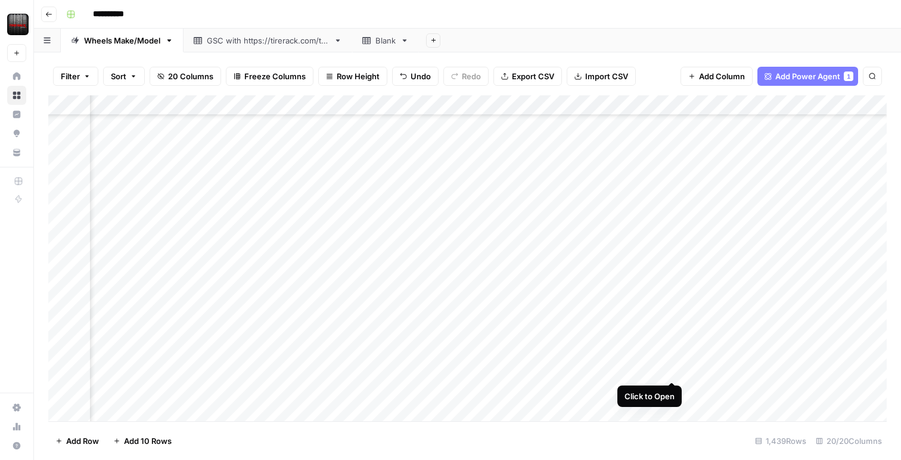
click at [673, 370] on div "Add Column" at bounding box center [467, 258] width 839 height 326
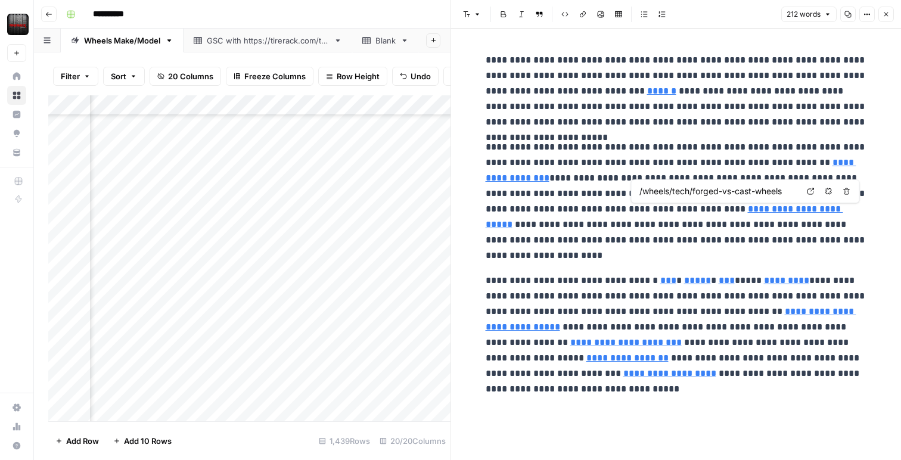
click at [722, 194] on input "/wheels/tech/forged-vs-cast-wheels" at bounding box center [719, 191] width 159 height 12
drag, startPoint x: 889, startPoint y: 8, endPoint x: 879, endPoint y: 49, distance: 42.4
click at [889, 9] on button "Close" at bounding box center [886, 14] width 15 height 15
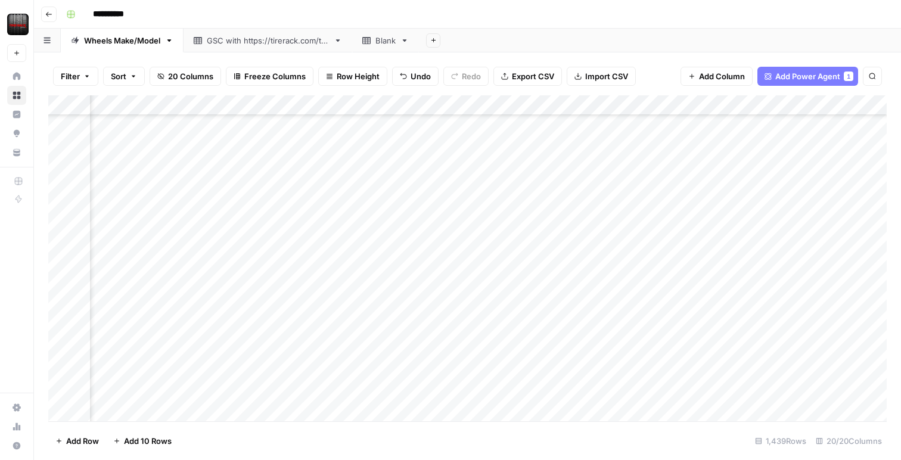
scroll to position [526, 151]
click at [672, 266] on div "Add Column" at bounding box center [467, 258] width 839 height 326
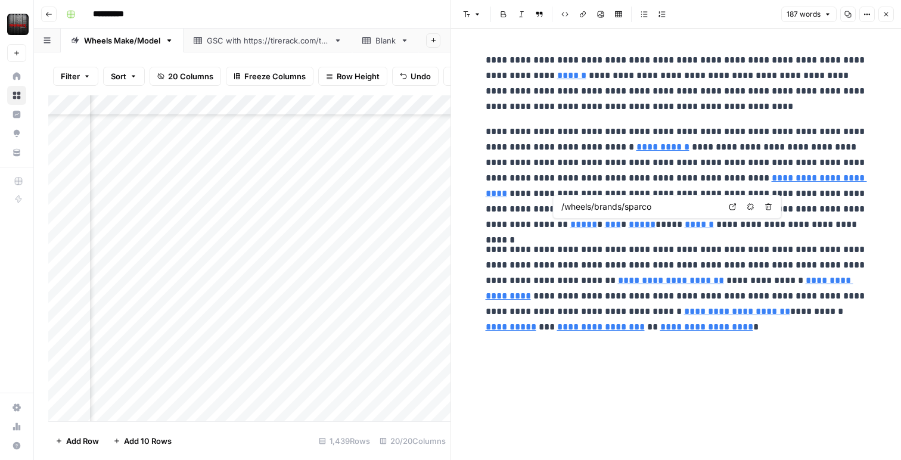
scroll to position [531, 151]
type input "/upgrade-garage/what-are-wheel-sizes"
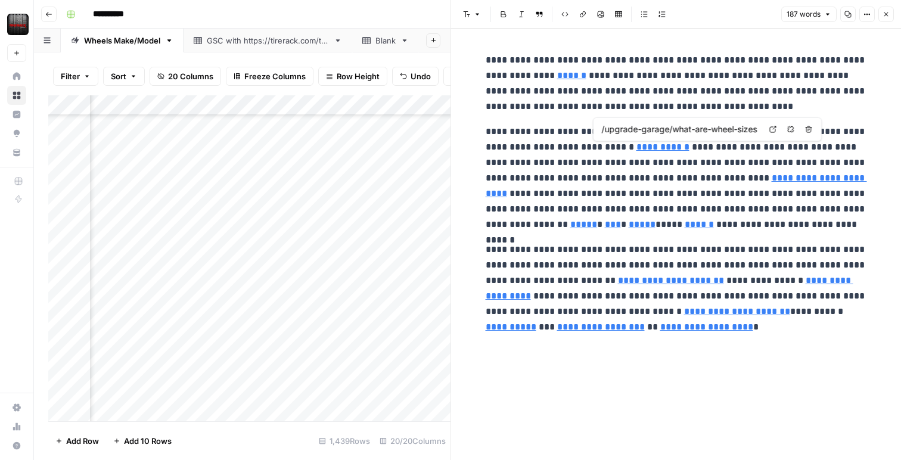
click at [642, 129] on input "/upgrade-garage/what-are-wheel-sizes" at bounding box center [680, 129] width 159 height 12
click at [738, 135] on input "/upgrade-garage/what-are-wheel-sizes" at bounding box center [680, 129] width 159 height 12
click at [736, 134] on input "/upgrade-garage/what-are-wheel-sizes" at bounding box center [680, 129] width 159 height 12
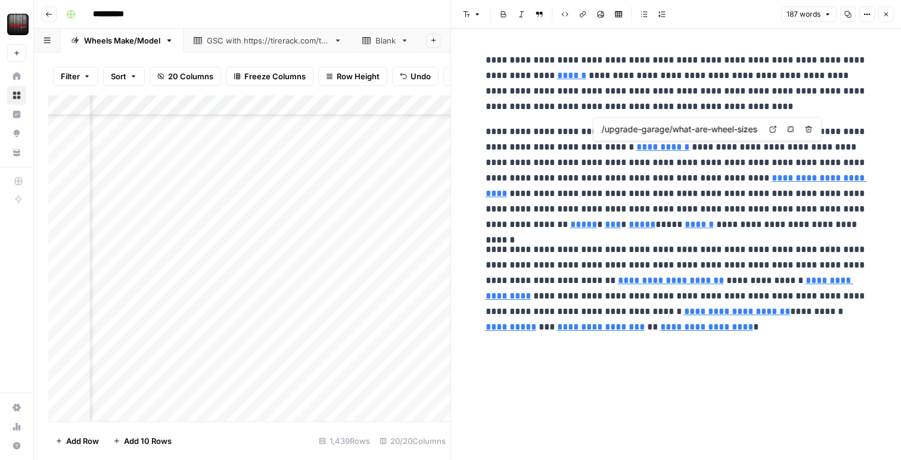
click at [736, 134] on input "/upgrade-garage/what-are-wheel-sizes" at bounding box center [680, 129] width 159 height 12
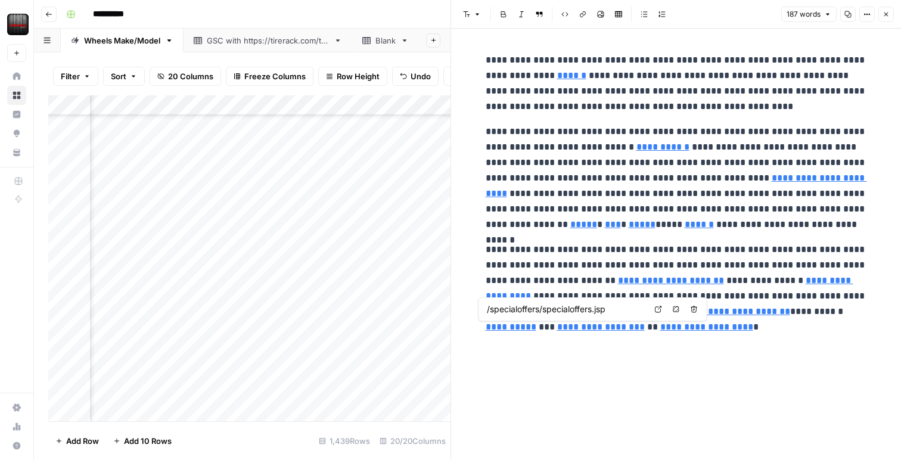
type input "/packages"
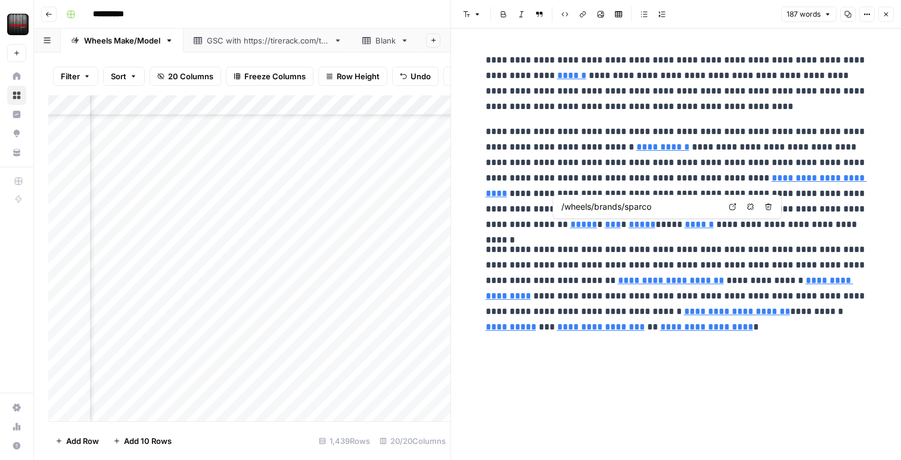
click at [585, 210] on input "/wheels/brands/sparco" at bounding box center [641, 207] width 159 height 12
type input "/wheels/brands/enkei"
click at [891, 11] on button "Close" at bounding box center [886, 14] width 15 height 15
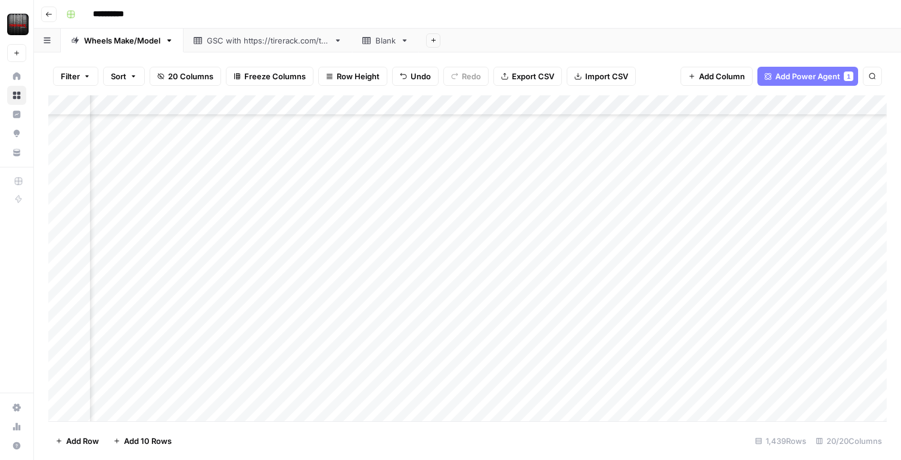
scroll to position [535, 151]
click at [670, 317] on div "Add Column" at bounding box center [467, 258] width 839 height 326
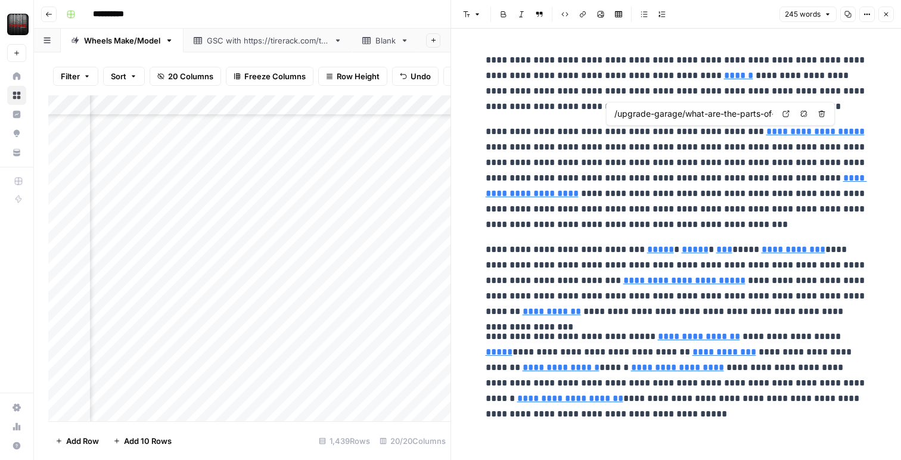
click at [709, 119] on input "/upgrade-garage/what-are-the-parts-of-a-wheel" at bounding box center [694, 114] width 159 height 12
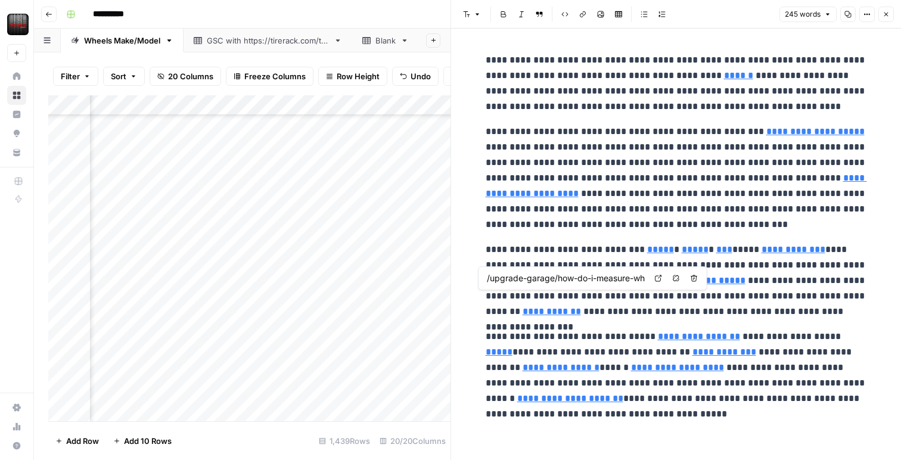
click at [523, 316] on link "**********" at bounding box center [552, 311] width 58 height 9
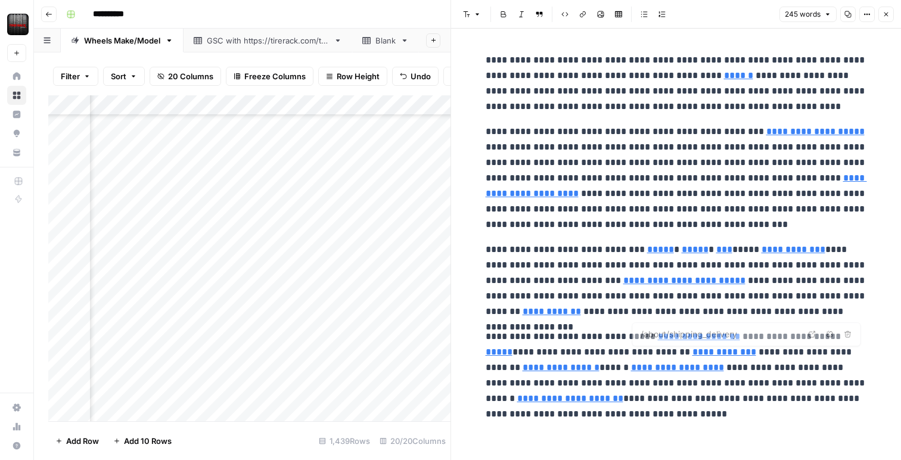
type input "/mobile-tire-installation"
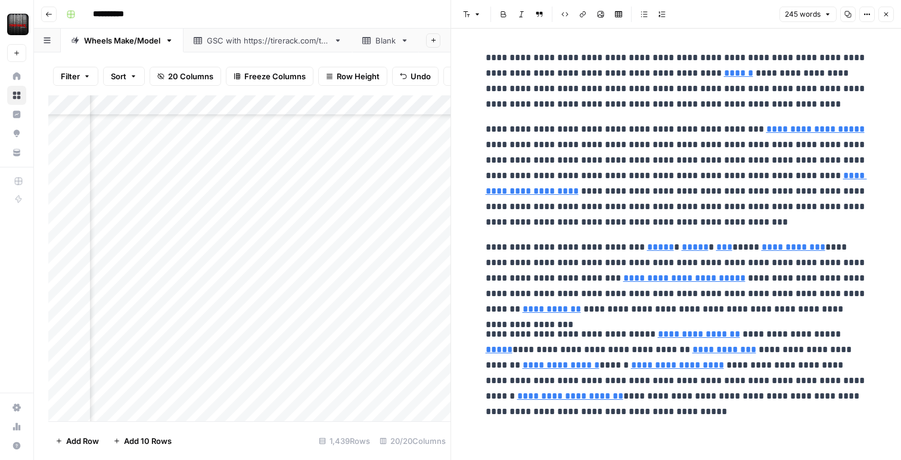
drag, startPoint x: 889, startPoint y: 17, endPoint x: 791, endPoint y: 144, distance: 160.2
click at [889, 18] on button "Close" at bounding box center [886, 14] width 15 height 15
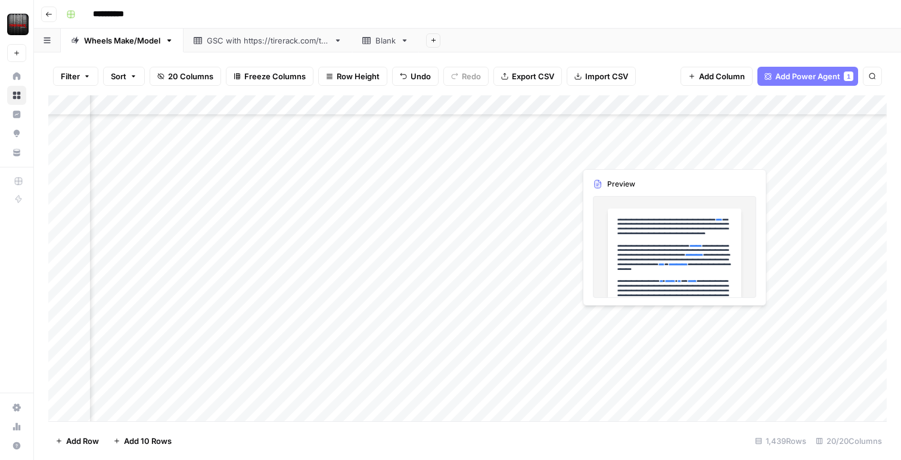
click at [652, 321] on div "Add Column" at bounding box center [467, 258] width 839 height 326
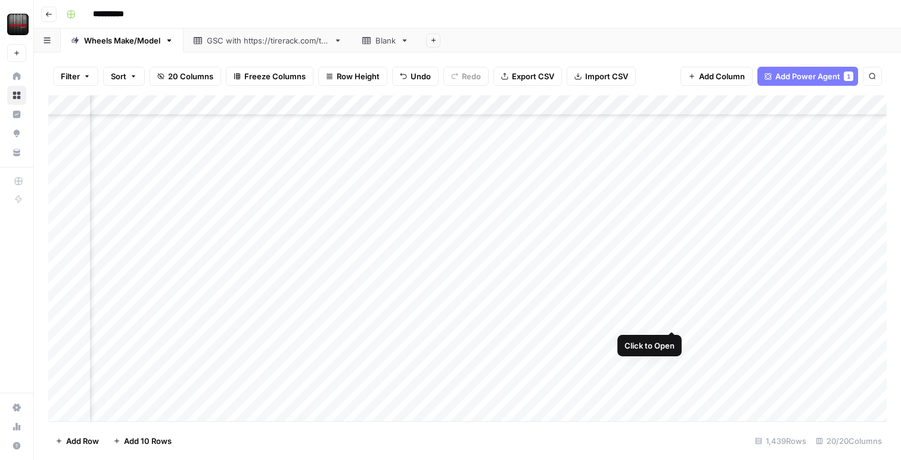
scroll to position [573, 151]
click at [672, 319] on div "Add Column" at bounding box center [467, 258] width 839 height 326
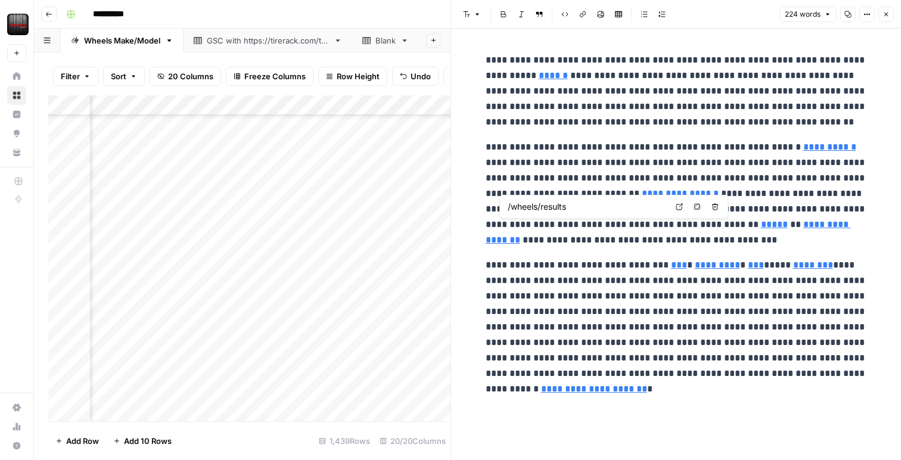
type input "/upgrade-garage/can-i-change-the-size-of-my-wheels-and-tires"
click at [883, 18] on button "Close" at bounding box center [886, 14] width 15 height 15
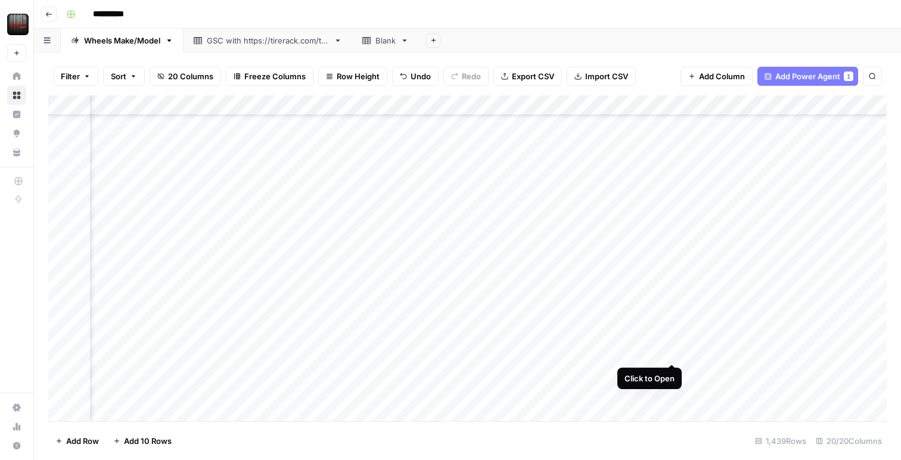
scroll to position [621, 151]
click at [671, 351] on div "Add Column" at bounding box center [467, 258] width 839 height 326
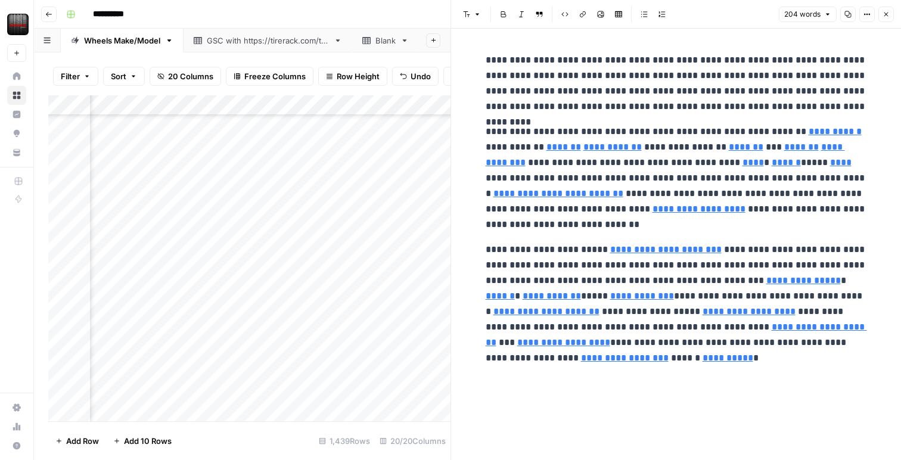
type input "/packages"
type input "/wheels/results"
type input "/specialoffers/specialoffers.jsp"
type input "/wheels/results"
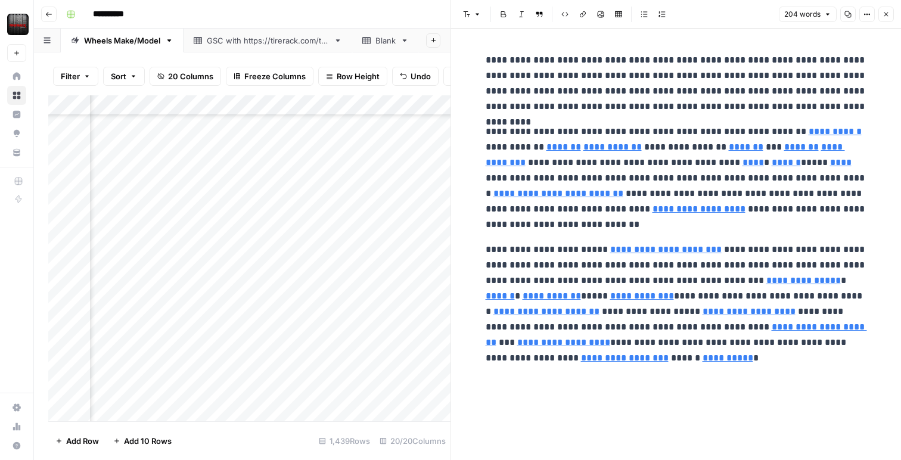
click at [885, 13] on icon "button" at bounding box center [887, 15] width 4 height 4
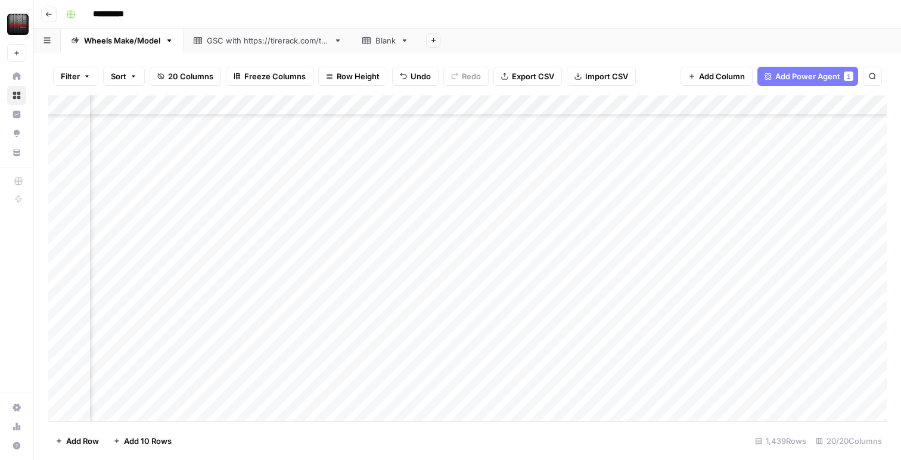
scroll to position [803, 151]
click at [672, 212] on div "Add Column" at bounding box center [467, 258] width 839 height 326
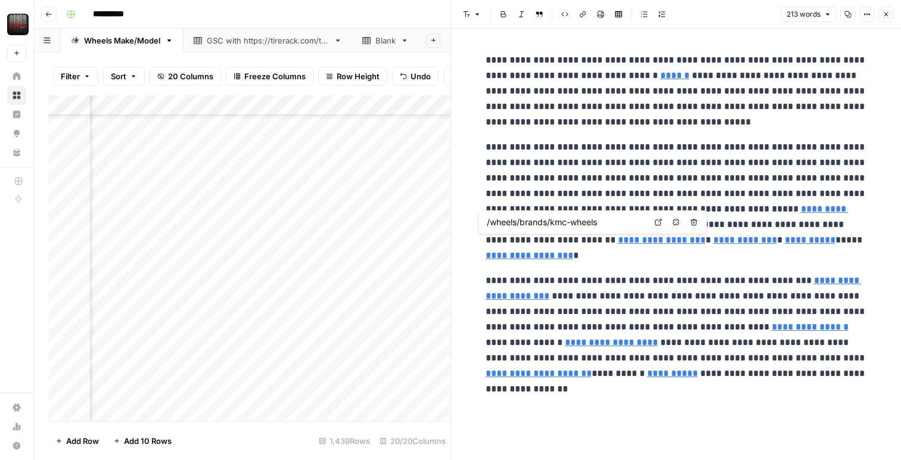
type input "/wheels/brands/fuel-off-road"
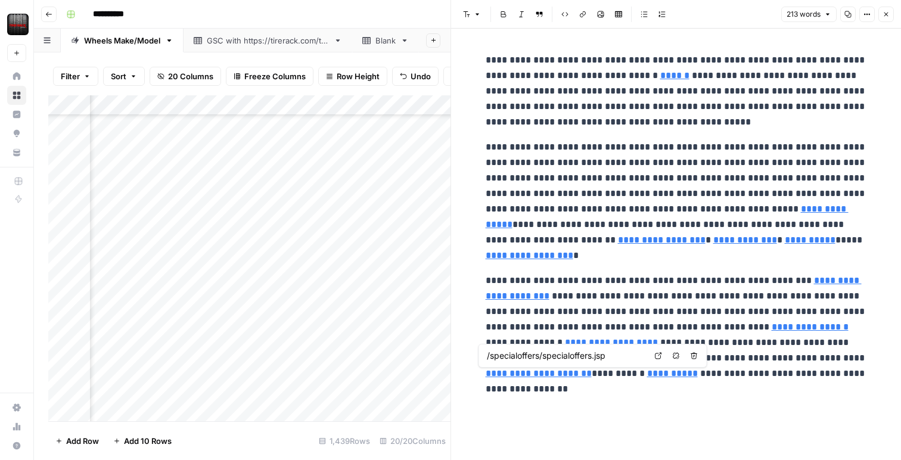
type input "/wheels/brands/kmc-wheels"
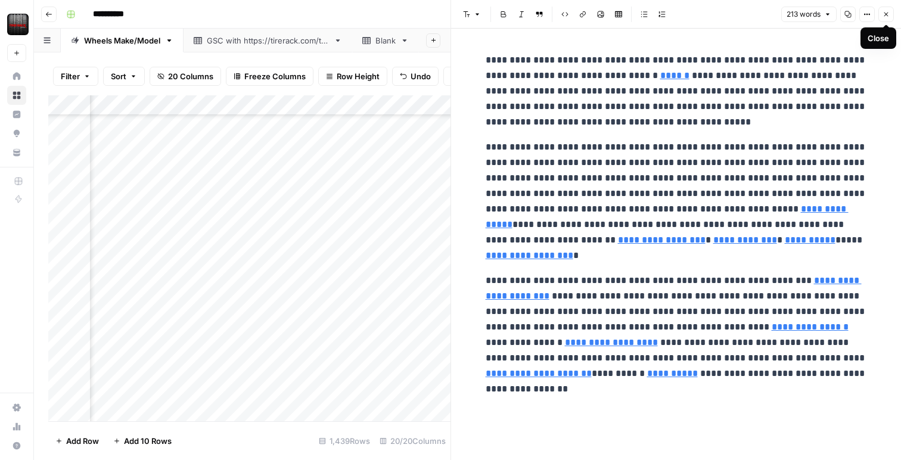
click at [891, 15] on button "Close" at bounding box center [886, 14] width 15 height 15
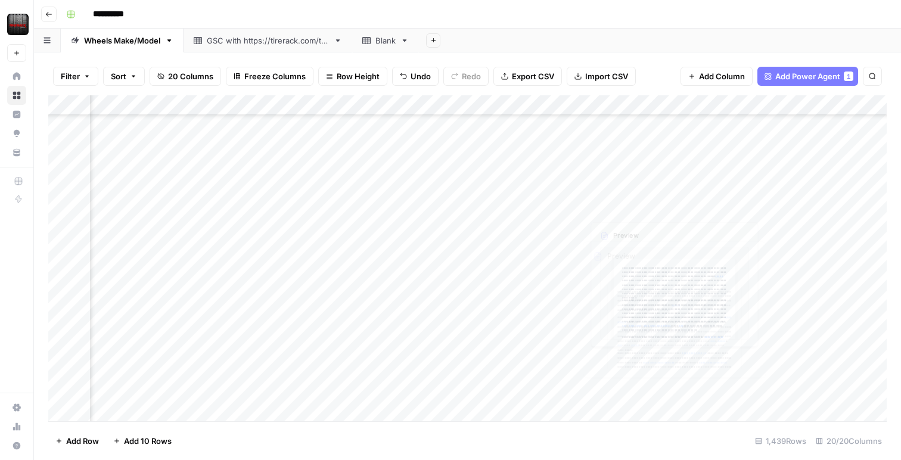
scroll to position [937, 151]
click at [669, 202] on div "Add Column" at bounding box center [467, 258] width 839 height 326
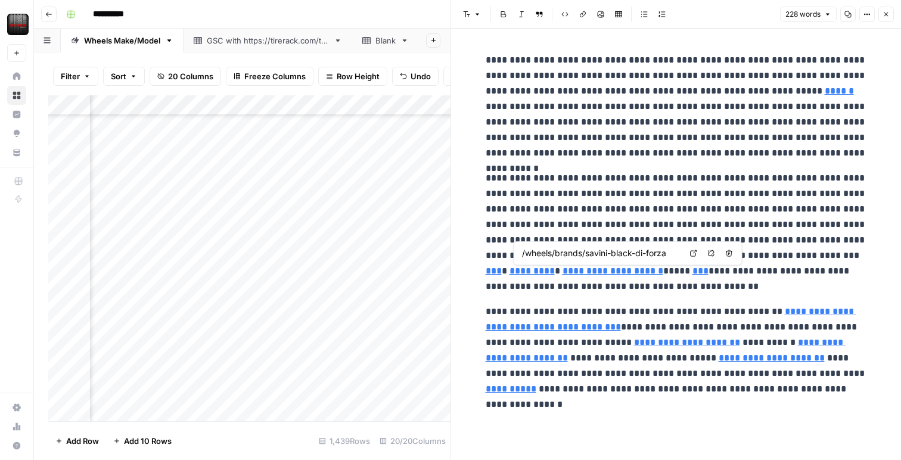
click at [563, 255] on input "/wheels/brands/savini-black-di-forza" at bounding box center [601, 253] width 159 height 12
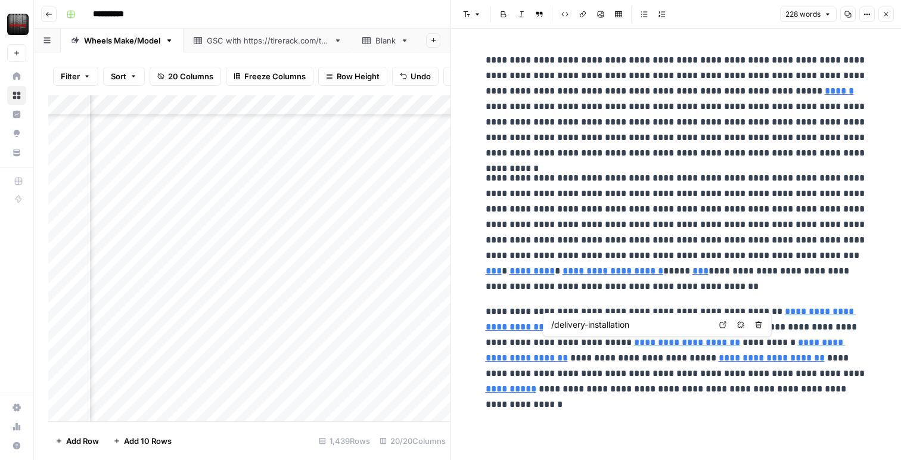
type input "https://www.tirerack.com/tires/tiretech/general/roadhazard.jsp"
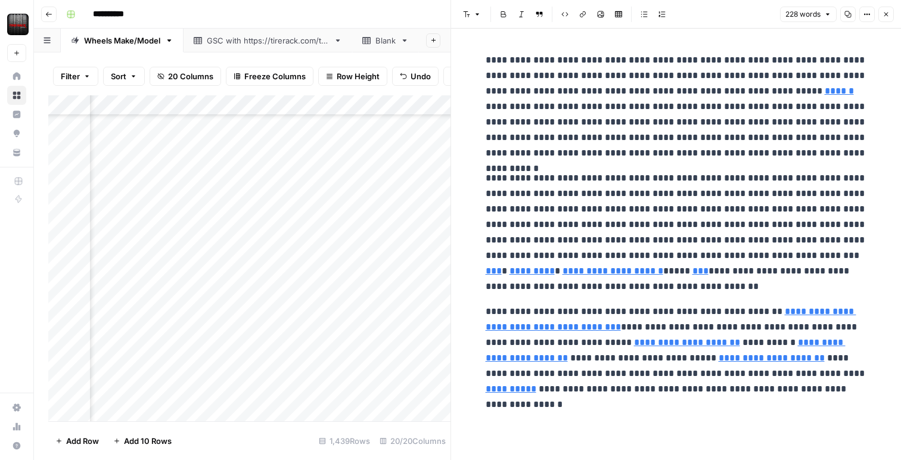
drag, startPoint x: 884, startPoint y: 12, endPoint x: 870, endPoint y: 59, distance: 49.0
click at [884, 12] on icon "button" at bounding box center [886, 14] width 7 height 7
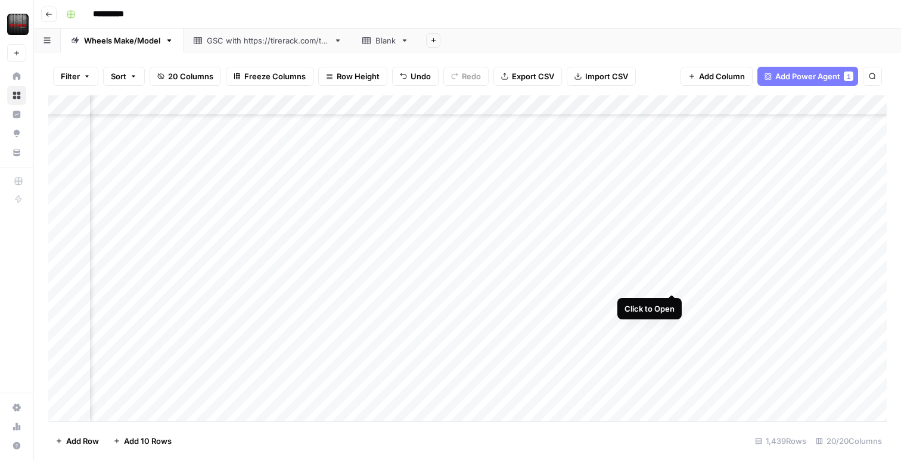
click at [669, 281] on div "Add Column" at bounding box center [467, 258] width 839 height 326
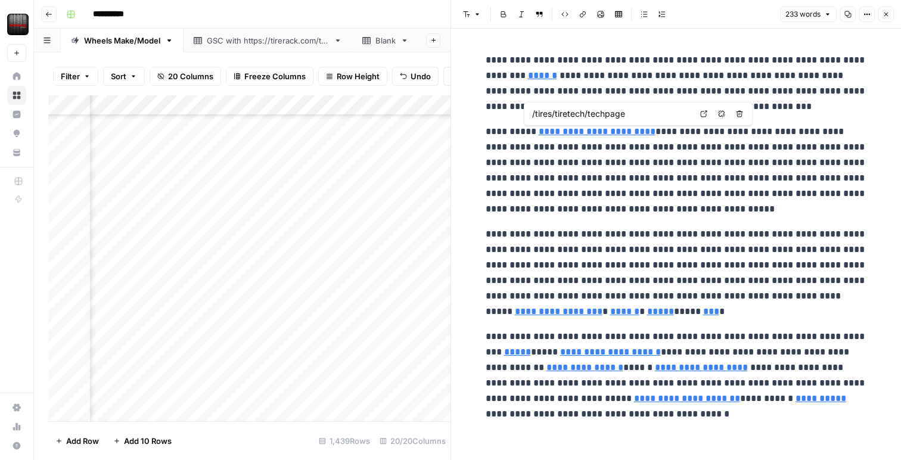
type input "/wheels"
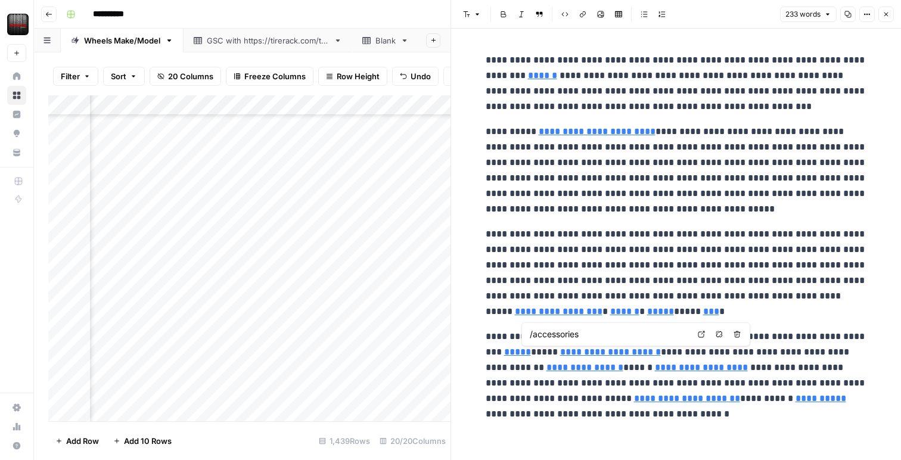
type input "/tires"
type input "/specialoffers/specialoffers.jsp"
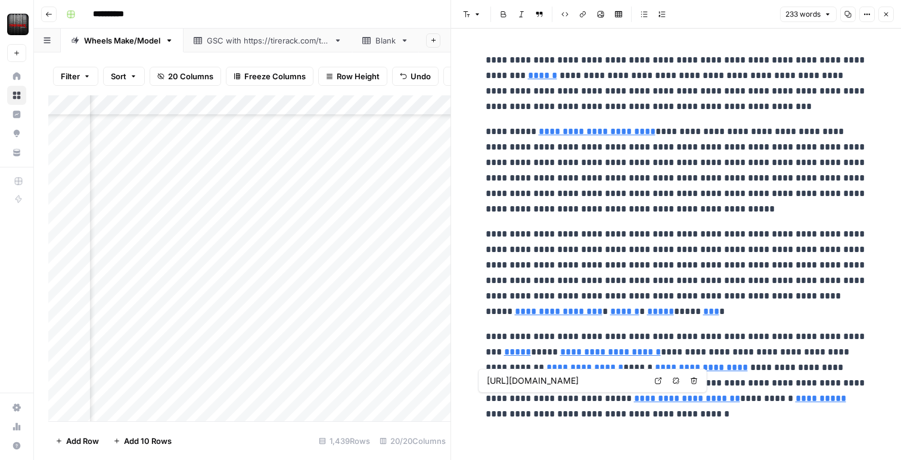
type input "/mobile-tire-installation"
click at [886, 16] on icon "button" at bounding box center [886, 14] width 7 height 7
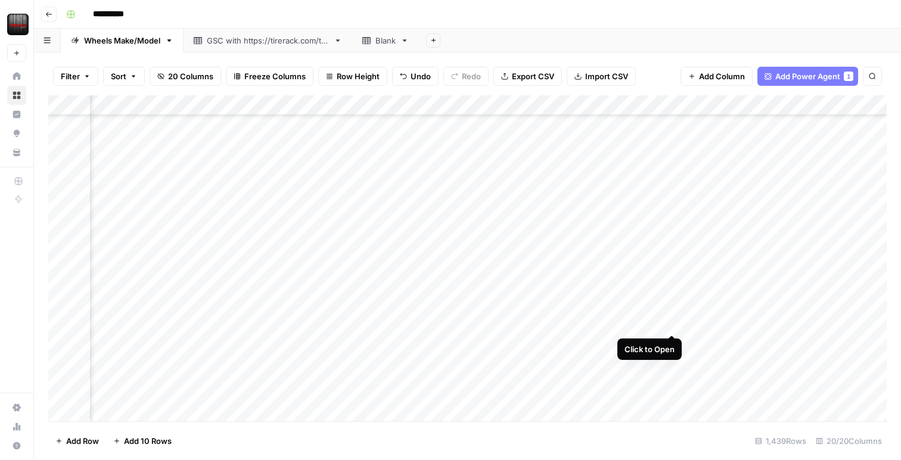
click at [671, 321] on div "Add Column" at bounding box center [467, 258] width 839 height 326
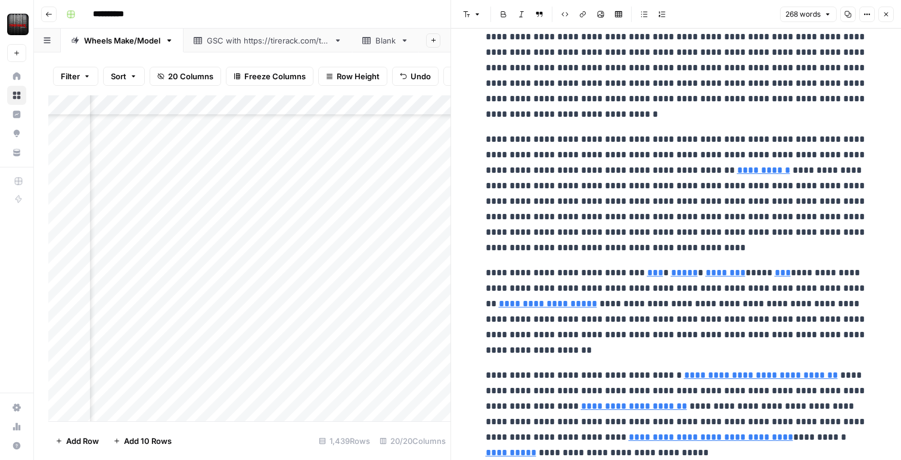
scroll to position [40, 0]
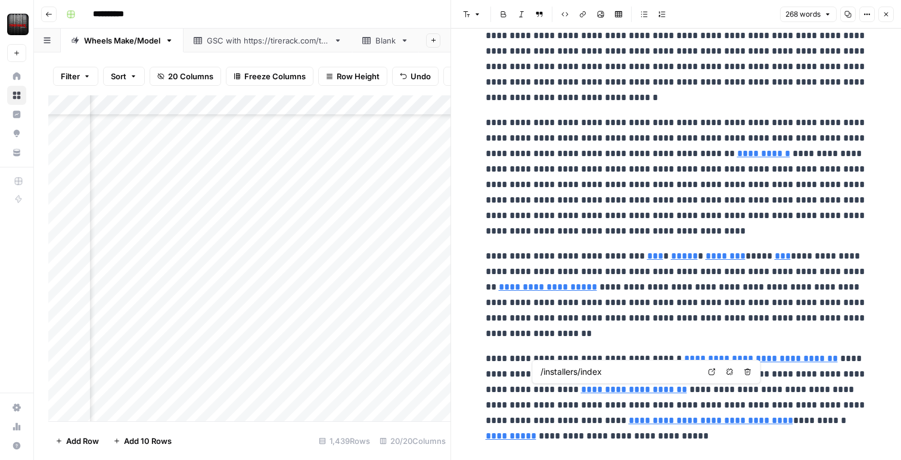
type input "/tires/additional-warranties-and-road-hazard-protection"
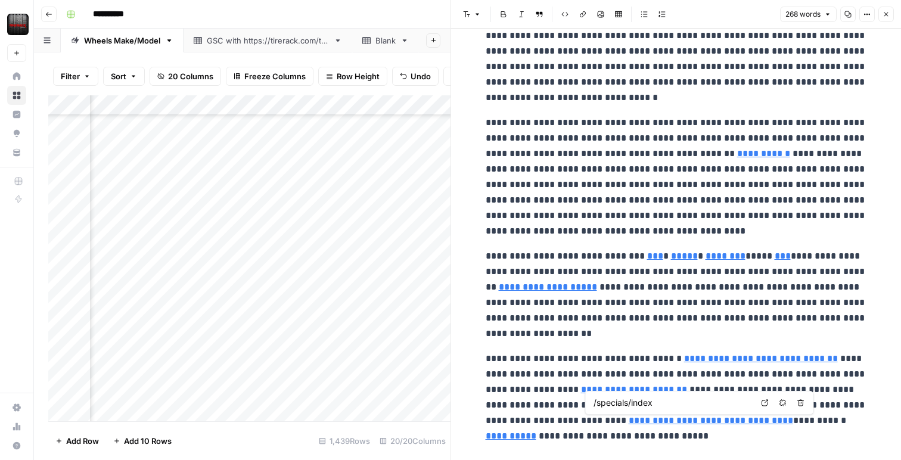
type input "/tires/packages/index"
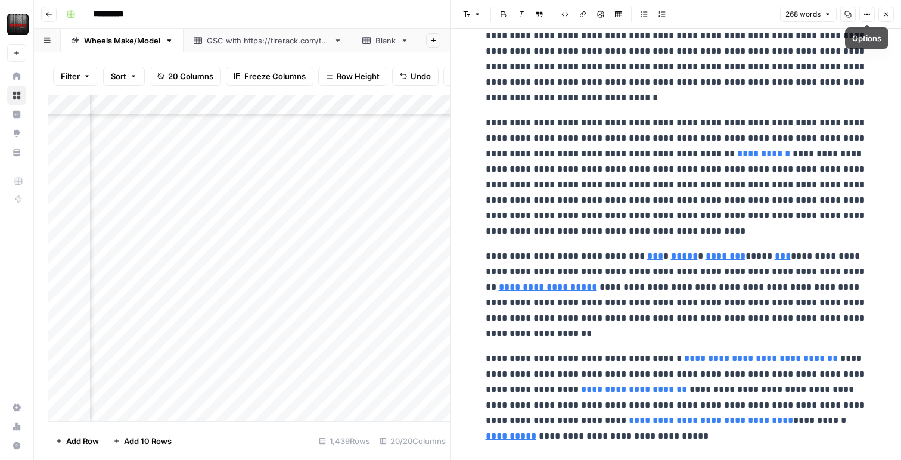
click at [890, 14] on button "Close" at bounding box center [886, 14] width 15 height 15
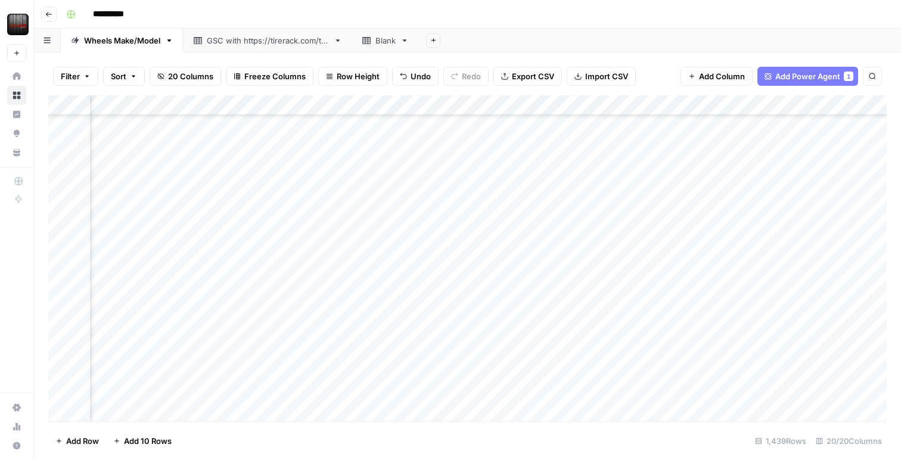
scroll to position [969, 151]
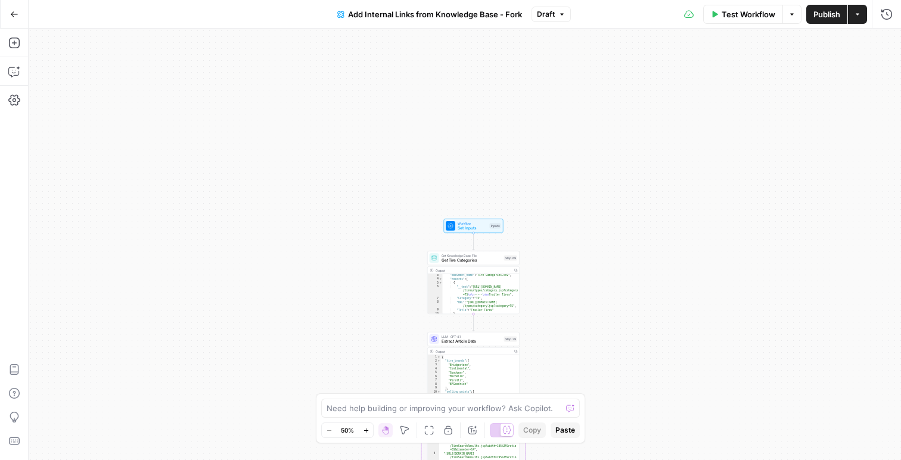
scroll to position [17, 0]
click at [12, 75] on icon "button" at bounding box center [14, 72] width 12 height 12
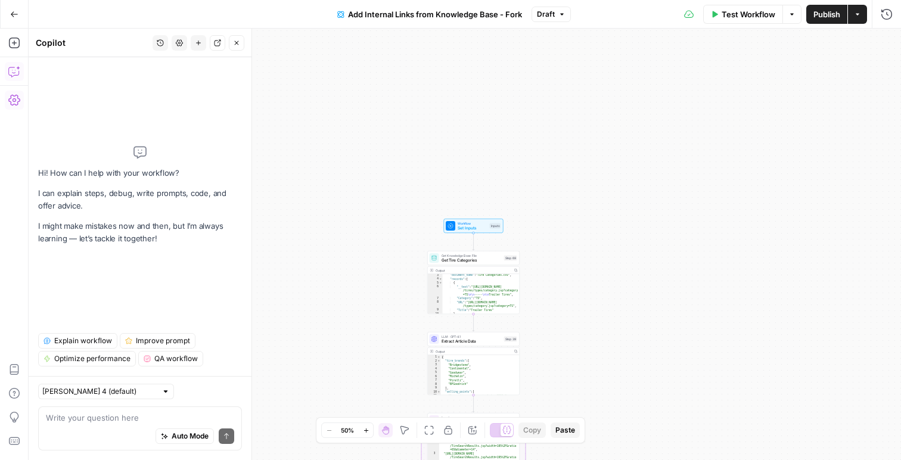
click at [97, 426] on div "Auto Mode Send" at bounding box center [140, 437] width 188 height 26
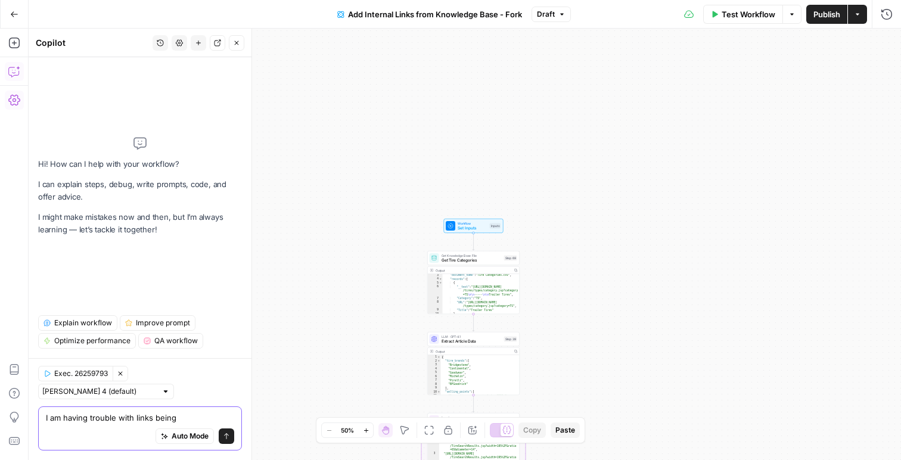
click at [158, 418] on textarea "I am having trouble with links being" at bounding box center [140, 418] width 188 height 12
click at [185, 417] on textarea "I am having trouble with links being" at bounding box center [140, 418] width 188 height 12
drag, startPoint x: 187, startPoint y: 417, endPoint x: 131, endPoint y: 419, distance: 56.1
click at [131, 419] on textarea "I am having trouble with links being" at bounding box center [140, 418] width 188 height 12
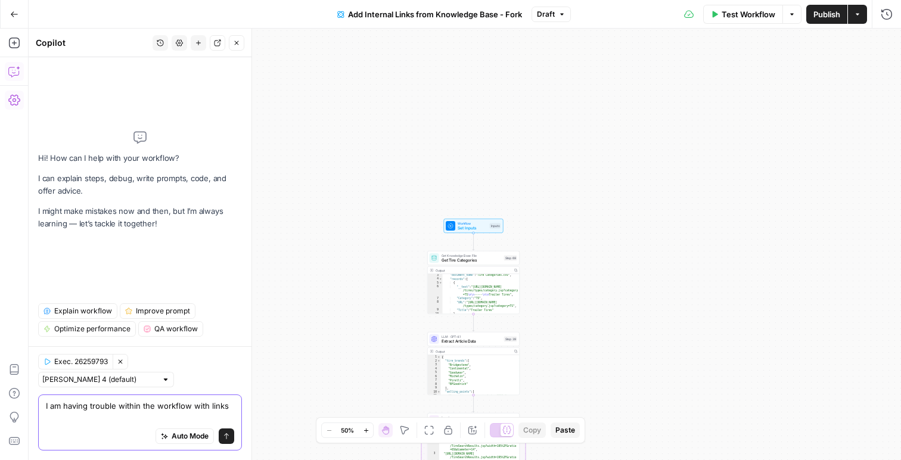
scroll to position [0, 0]
type textarea "I am having trouble within the workflow with invalid links."
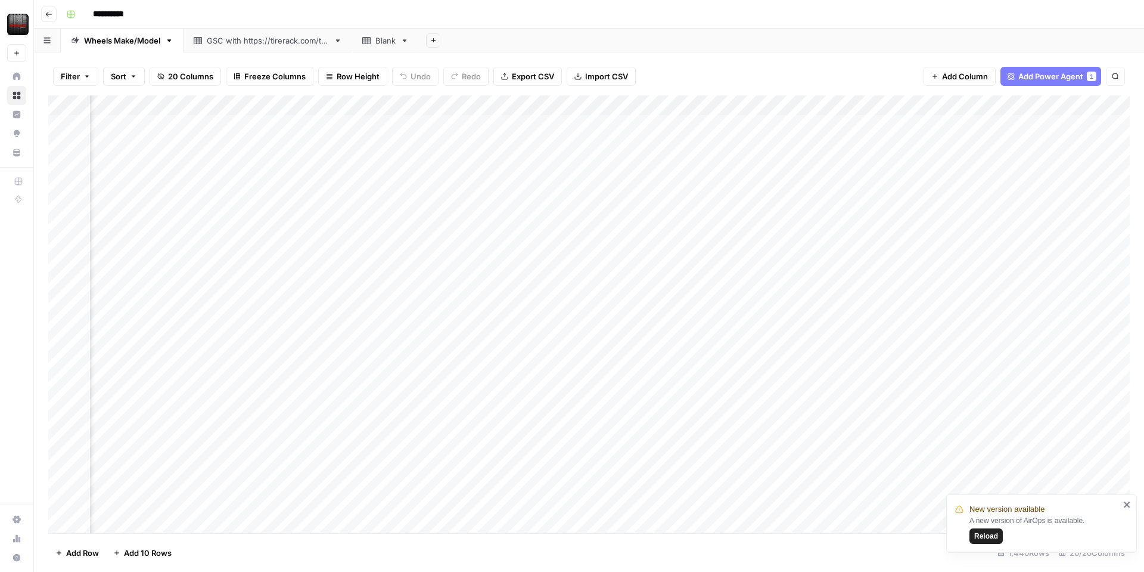
scroll to position [0, 970]
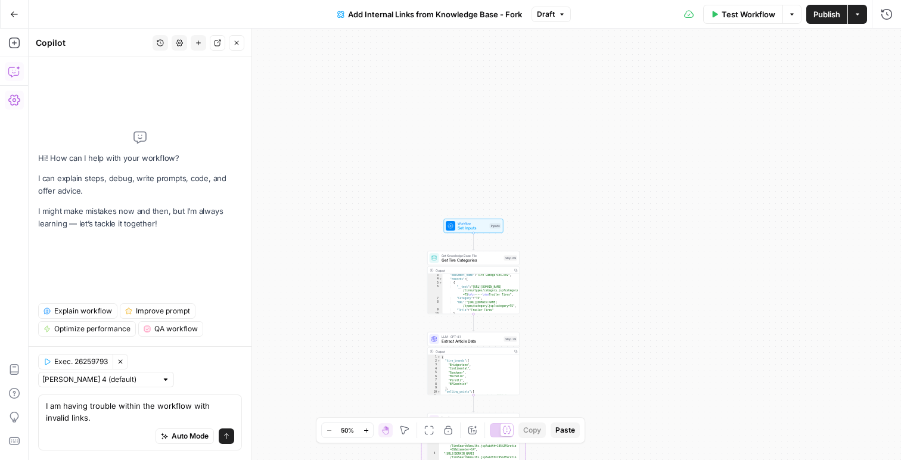
scroll to position [17, 0]
click at [119, 422] on textarea "I am having trouble within the workflow with invalid links." at bounding box center [140, 412] width 188 height 24
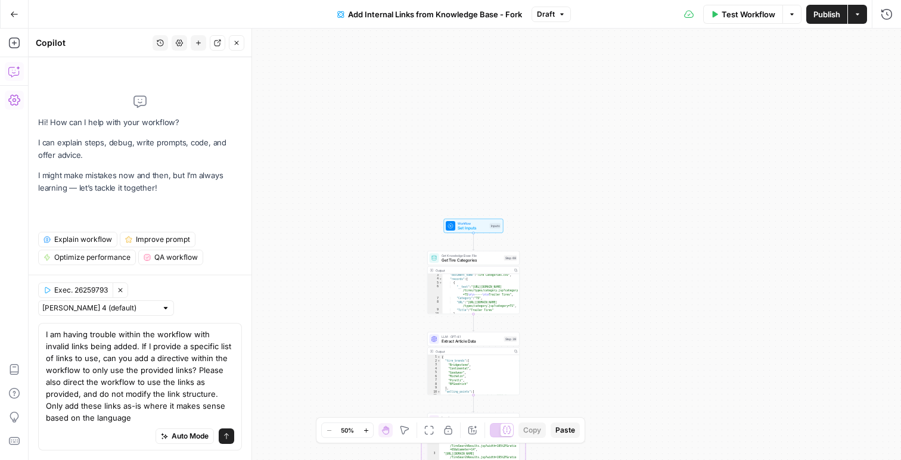
scroll to position [0, 0]
type textarea "I am having trouble within the workflow with invalid links being added. If I pr…"
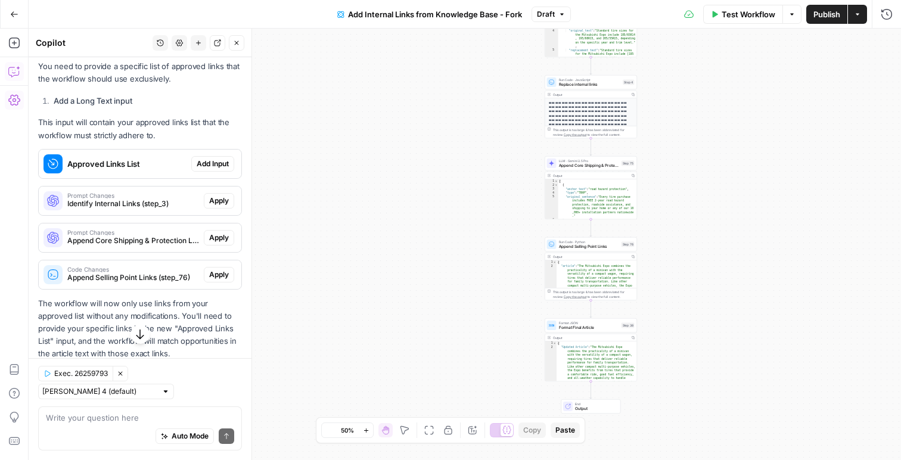
scroll to position [427, 0]
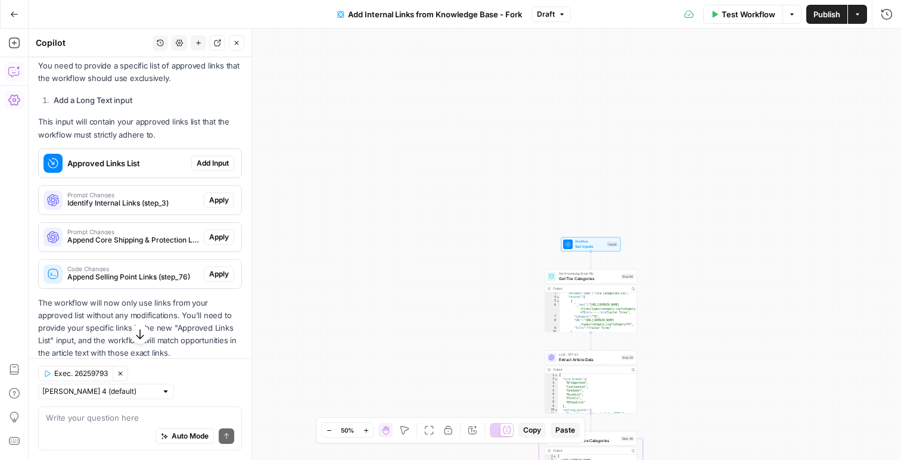
click at [224, 163] on span "Add Input" at bounding box center [213, 163] width 32 height 11
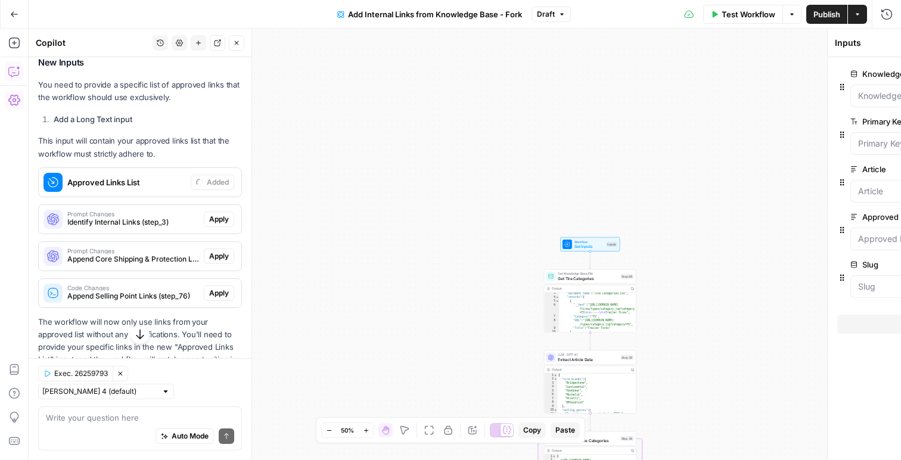
scroll to position [446, 0]
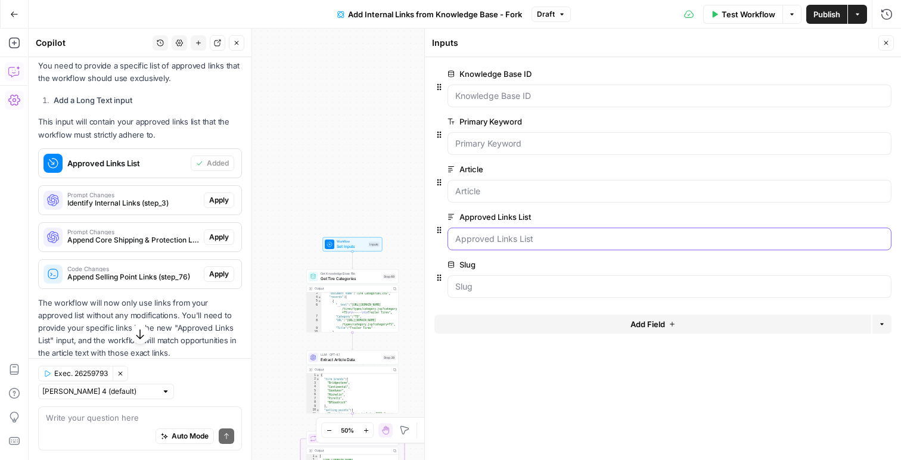
click at [520, 243] on List "Approved Links List" at bounding box center [669, 239] width 429 height 12
click at [841, 218] on span "edit field" at bounding box center [847, 217] width 26 height 10
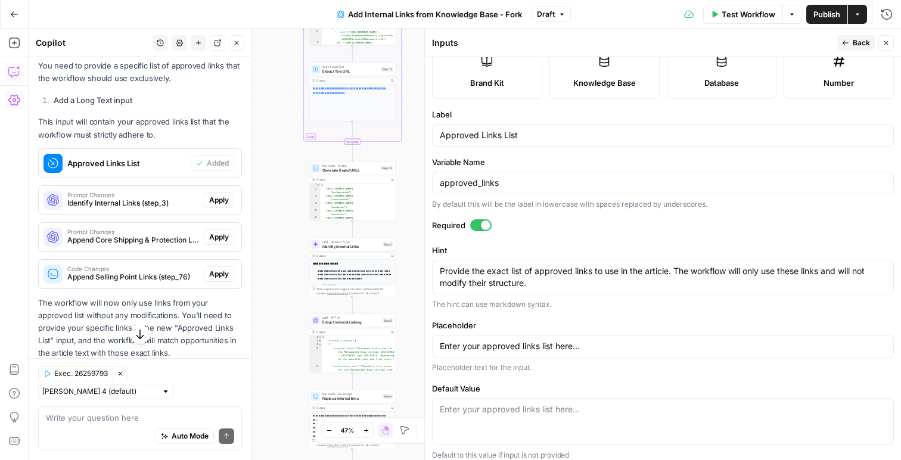
scroll to position [164, 0]
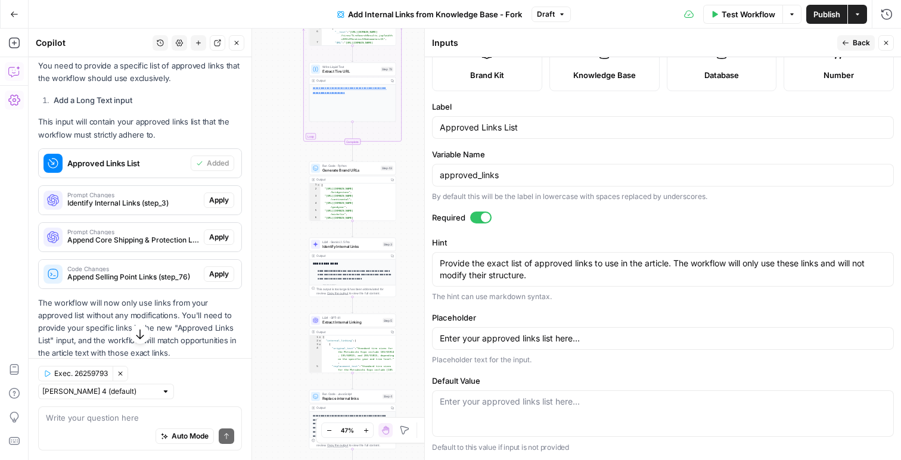
click at [504, 418] on div "Enter your approved links list here..." at bounding box center [663, 413] width 462 height 46
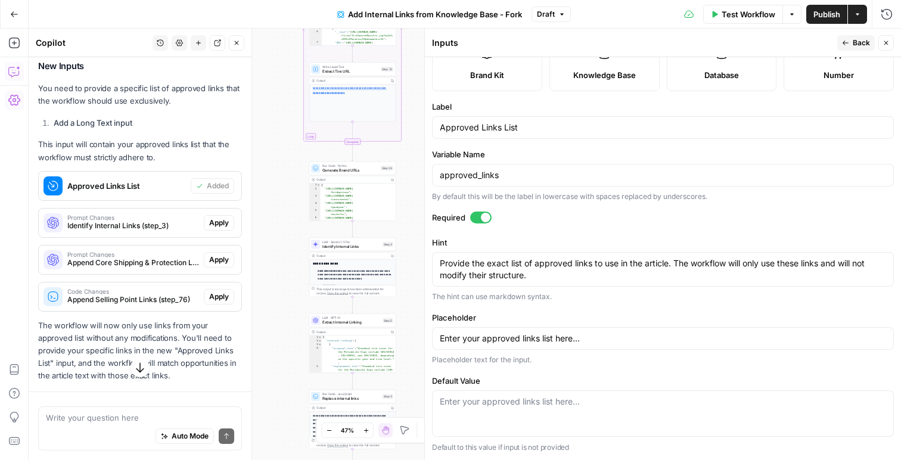
scroll to position [458, 0]
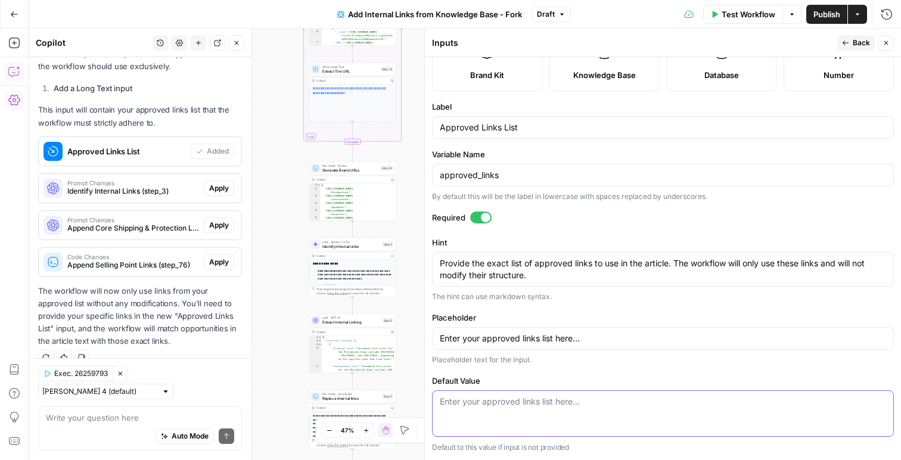
paste textarea "https://www.tirerack.com/ https://www.tirerack.com/packages https://www.tirerac…"
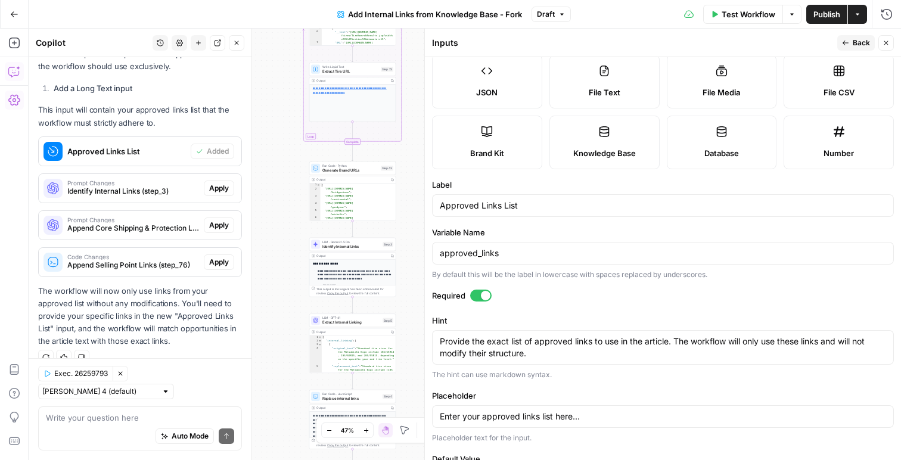
scroll to position [85, 0]
type textarea "https://www.tirerack.com/ https://www.tirerack.com/packages https://www.tirerac…"
click at [858, 41] on span "Back" at bounding box center [861, 43] width 17 height 11
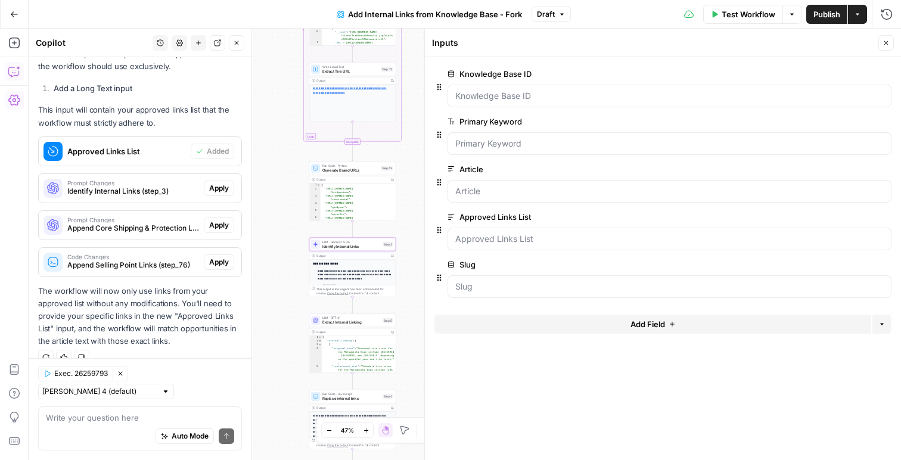
click at [224, 188] on span "Apply" at bounding box center [219, 188] width 20 height 11
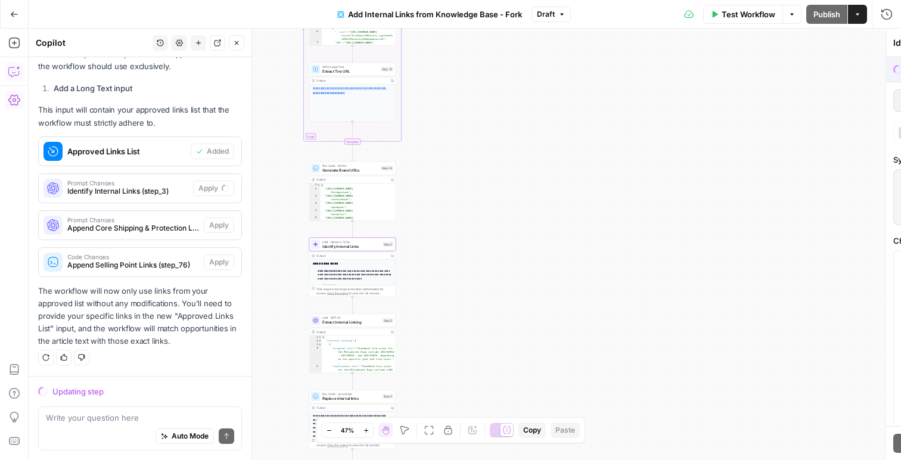
scroll to position [439, 0]
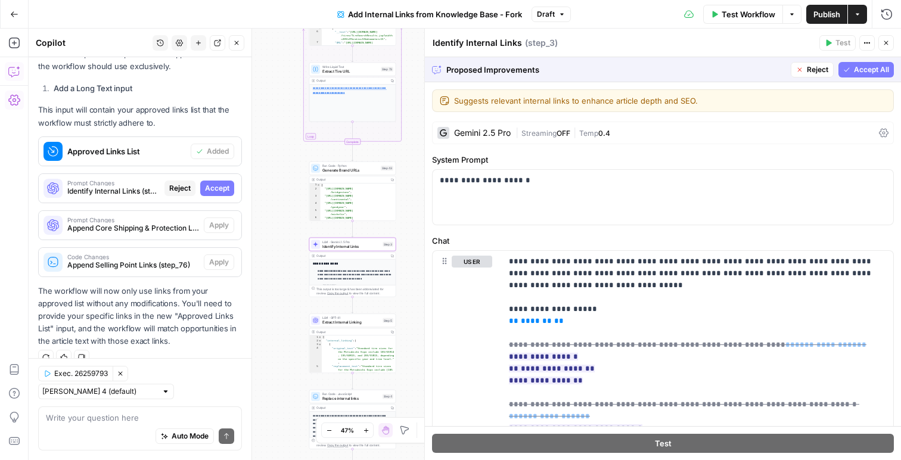
click at [225, 191] on span "Accept" at bounding box center [217, 188] width 24 height 11
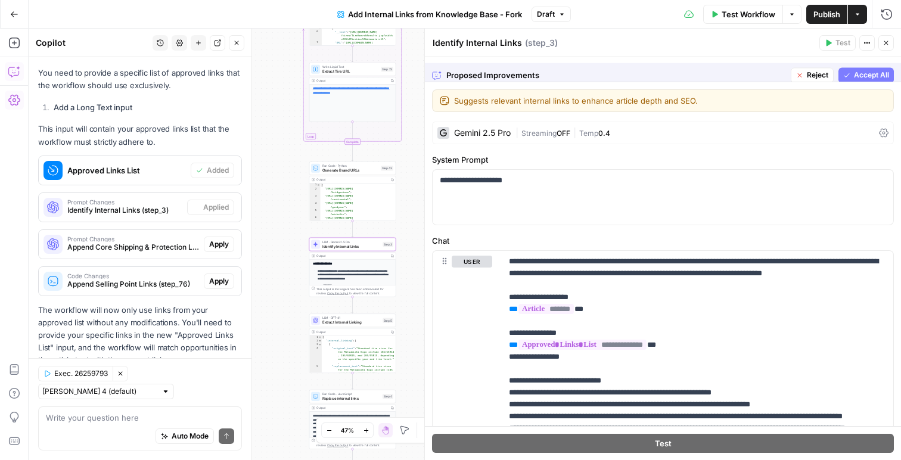
scroll to position [458, 0]
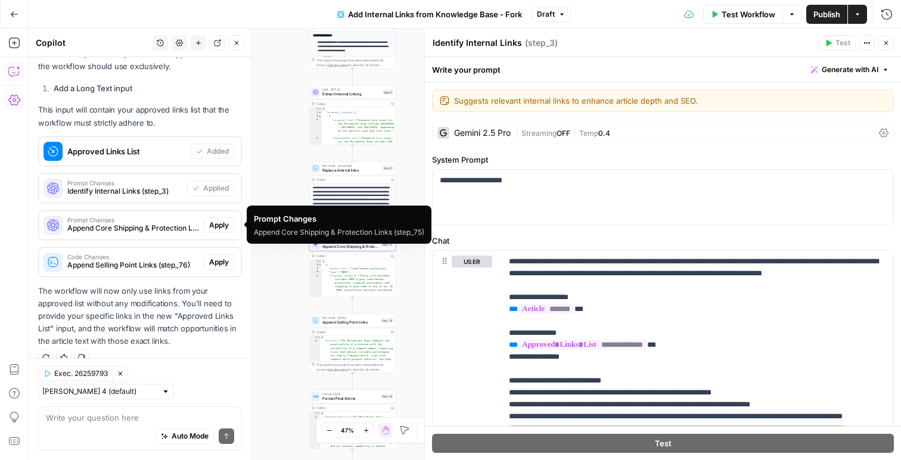
click at [216, 228] on span "Apply" at bounding box center [219, 225] width 20 height 11
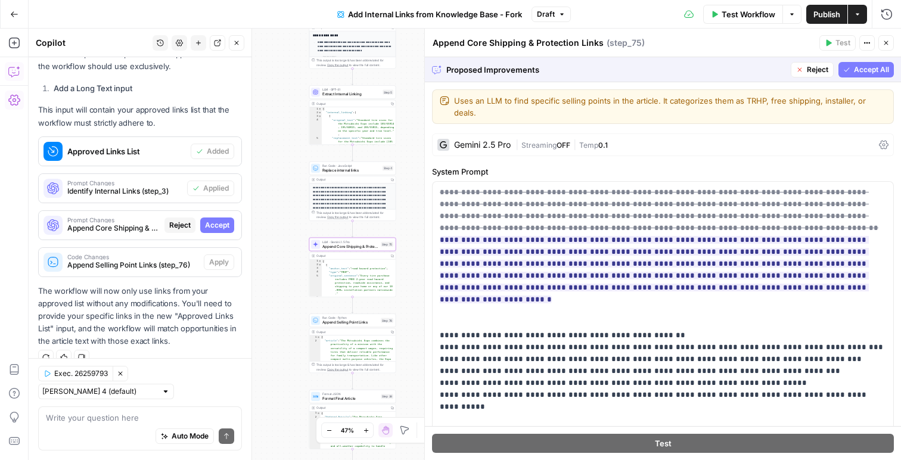
click at [218, 225] on span "Accept" at bounding box center [217, 225] width 24 height 11
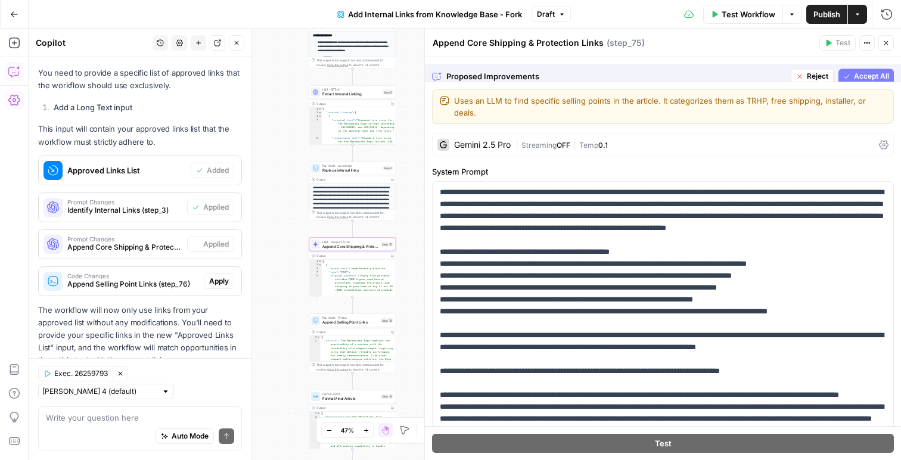
scroll to position [458, 0]
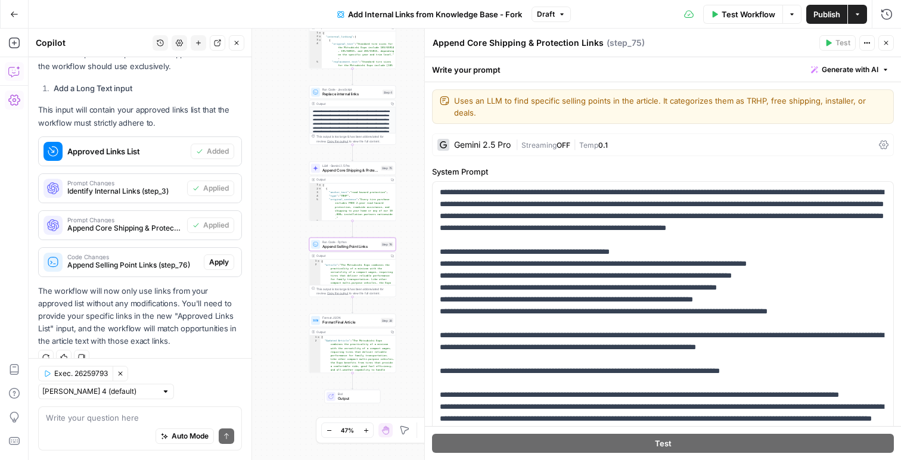
click at [213, 260] on span "Apply" at bounding box center [219, 262] width 20 height 11
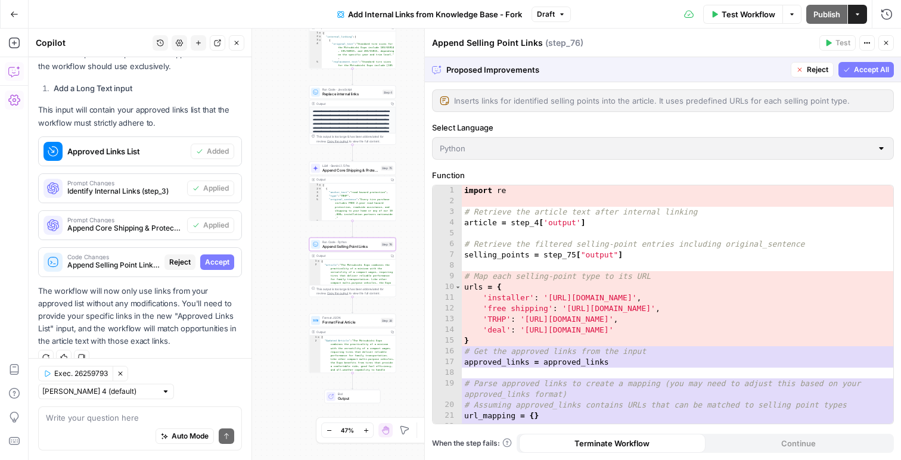
click at [217, 266] on span "Accept" at bounding box center [217, 262] width 24 height 11
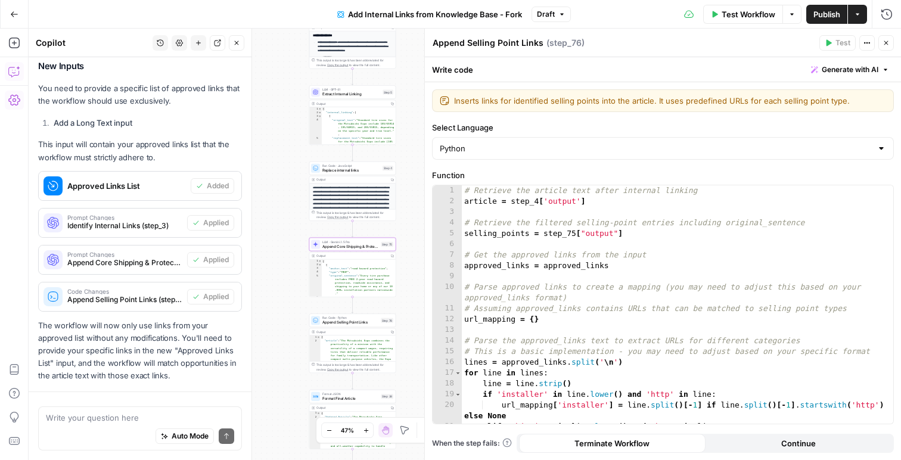
scroll to position [458, 0]
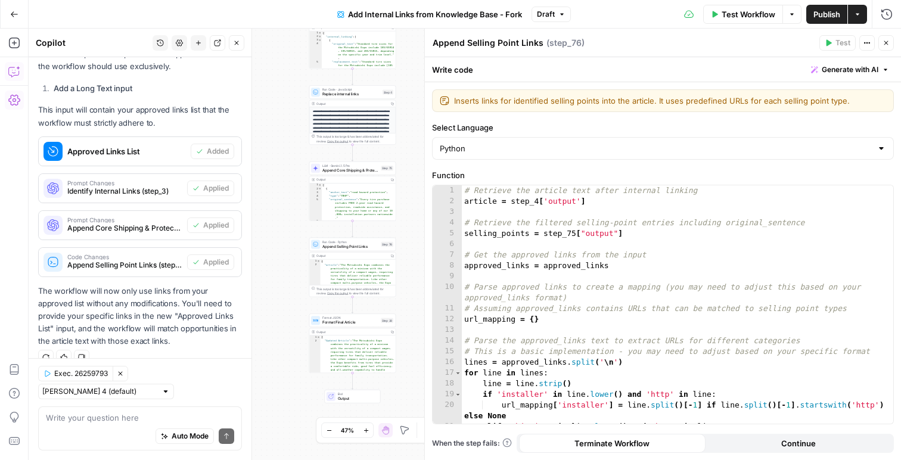
click at [740, 13] on span "Test Workflow" at bounding box center [749, 14] width 54 height 12
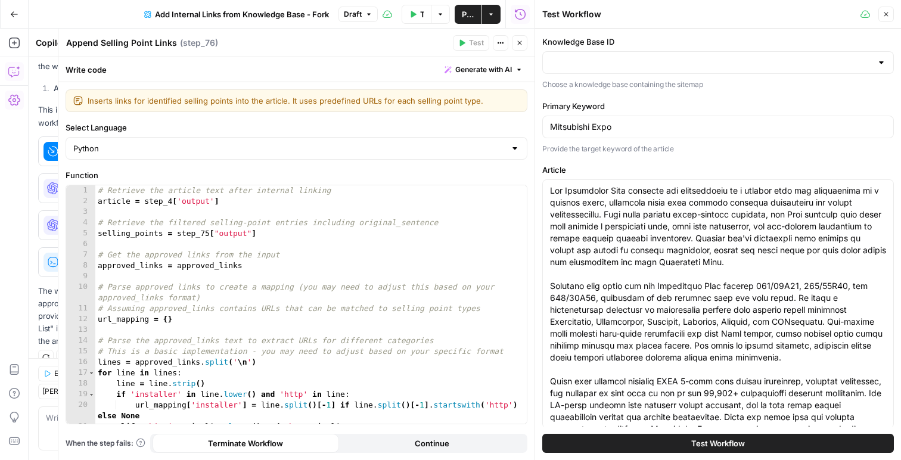
type input "Sitemap V2"
type input "Slugs"
click at [621, 64] on input "Knowledge Base ID" at bounding box center [711, 63] width 322 height 12
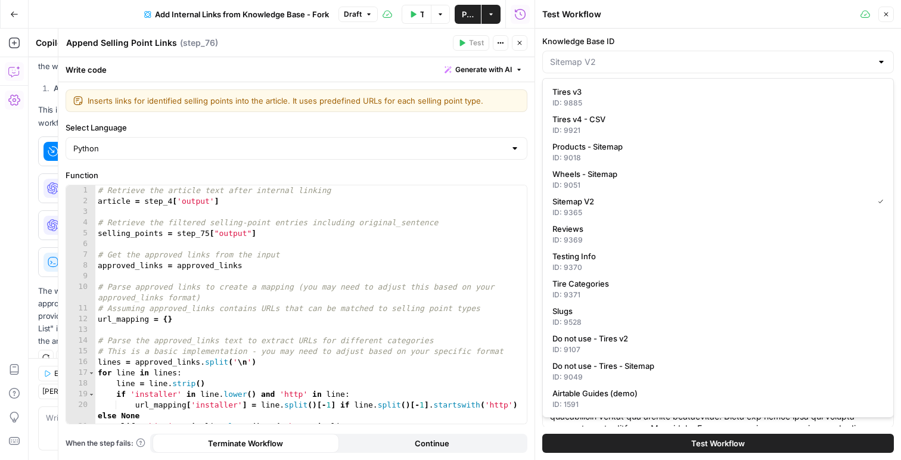
scroll to position [0, 0]
click at [624, 67] on input "Knowledge Base ID" at bounding box center [711, 63] width 322 height 12
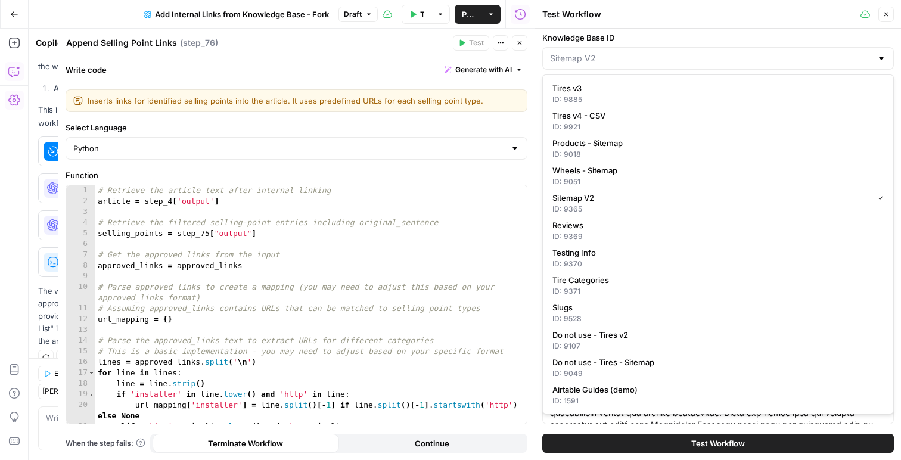
click at [886, 61] on div at bounding box center [882, 58] width 10 height 12
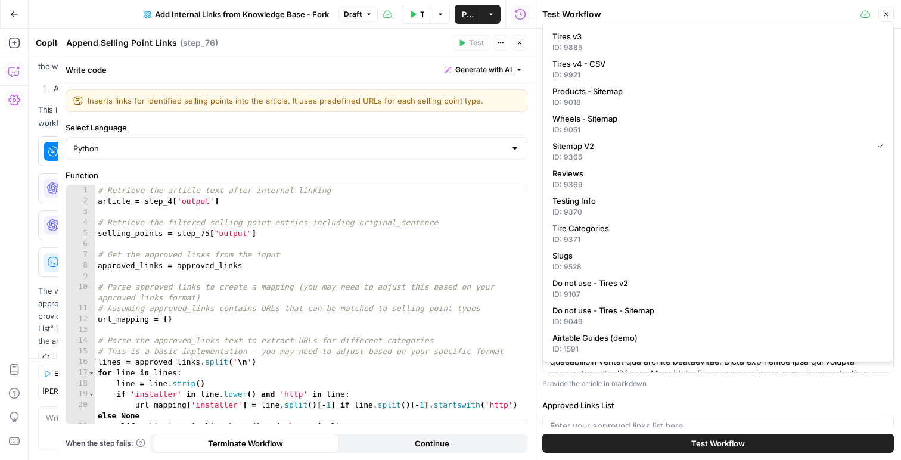
scroll to position [56, 0]
type input "Sitemap V2"
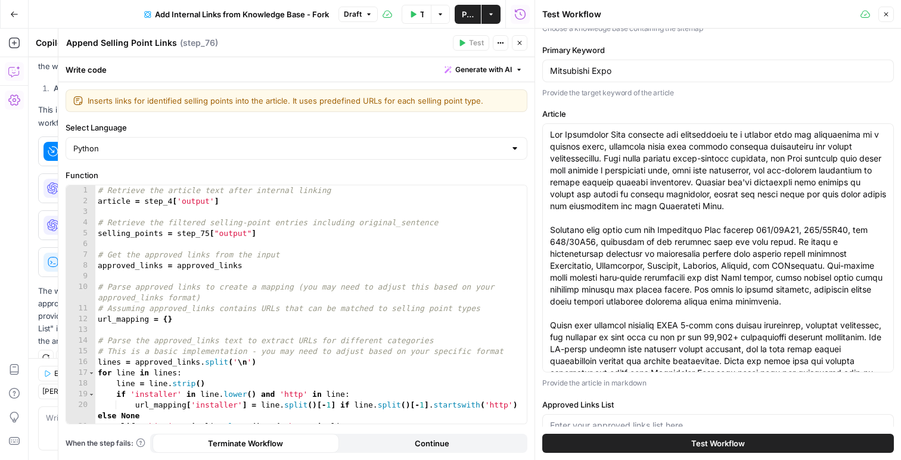
click at [653, 440] on button "Test Workflow" at bounding box center [718, 443] width 352 height 19
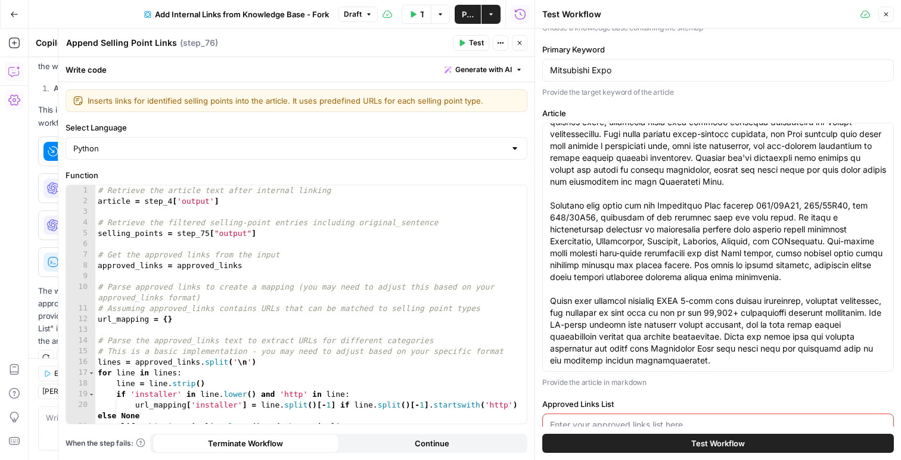
scroll to position [169, 0]
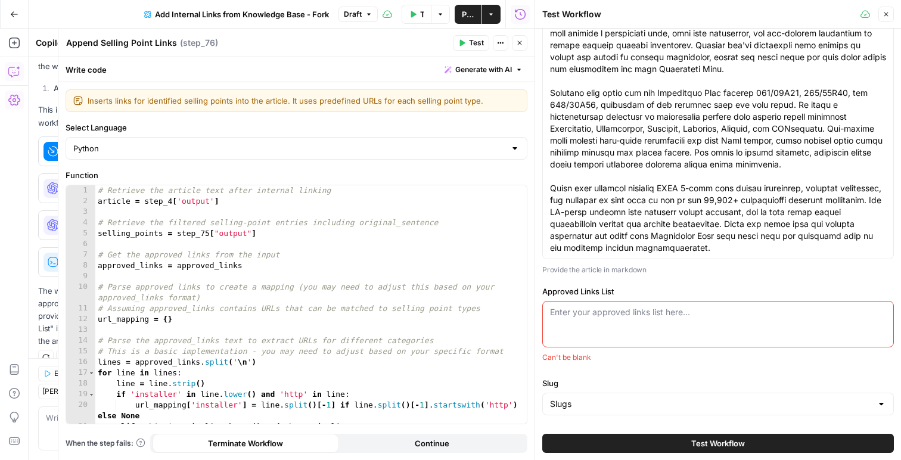
click at [629, 334] on div "Enter your approved links list here..." at bounding box center [718, 324] width 352 height 46
paste textarea "https://www.tirerack.com/ https://www.tirerack.com/packages https://www.tirerac…"
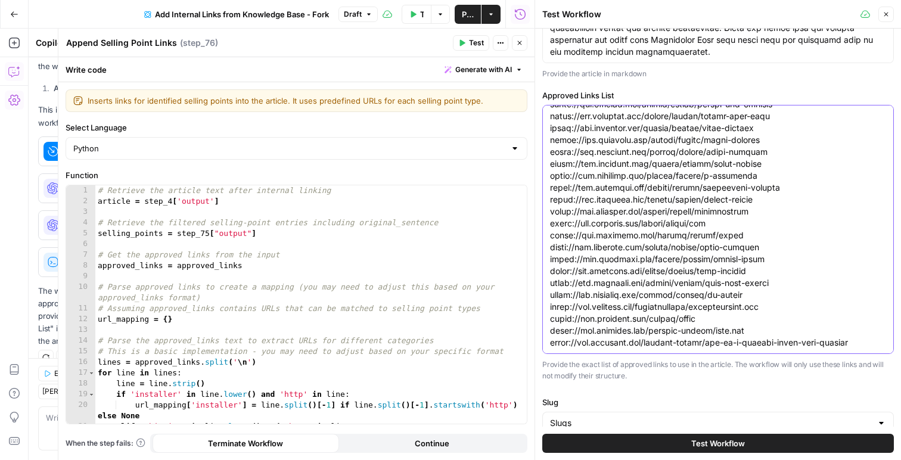
scroll to position [384, 0]
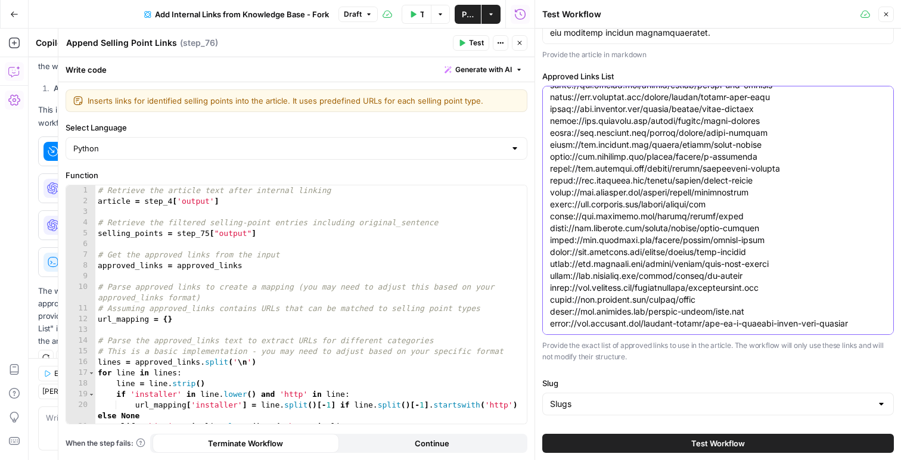
type textarea "https://www.tirerack.com/ https://www.tirerack.com/packages https://www.tirerac…"
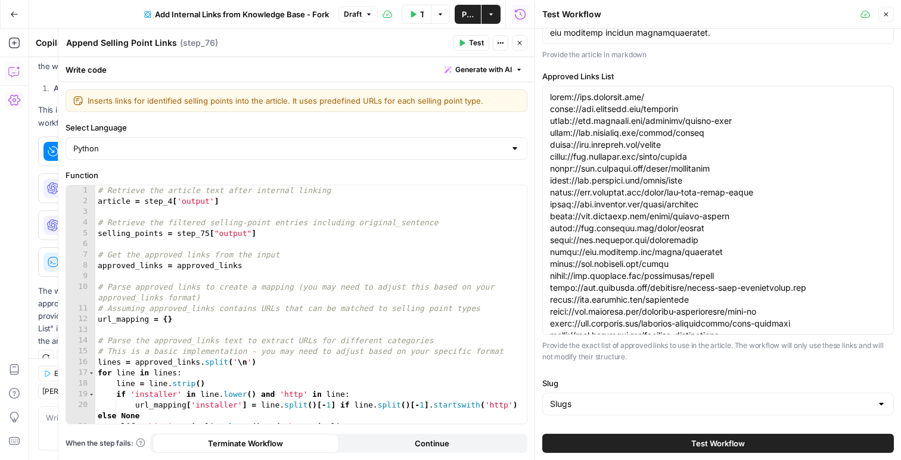
click at [653, 438] on button "Test Workflow" at bounding box center [718, 443] width 352 height 19
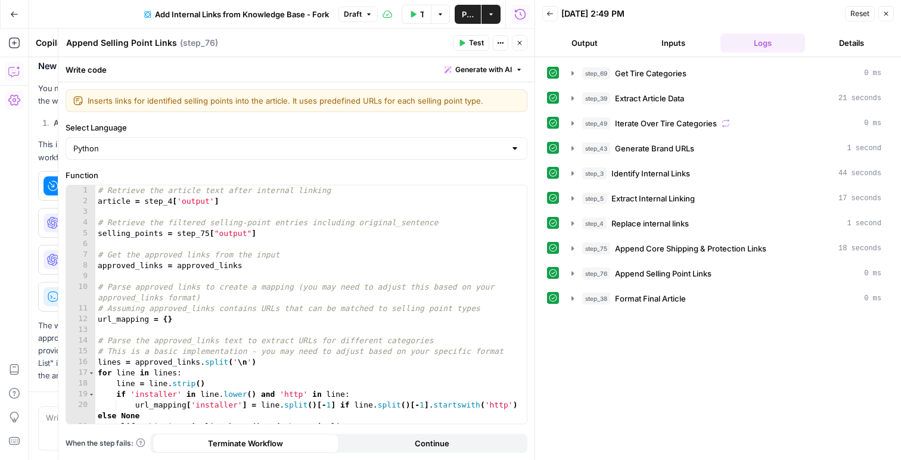
scroll to position [458, 0]
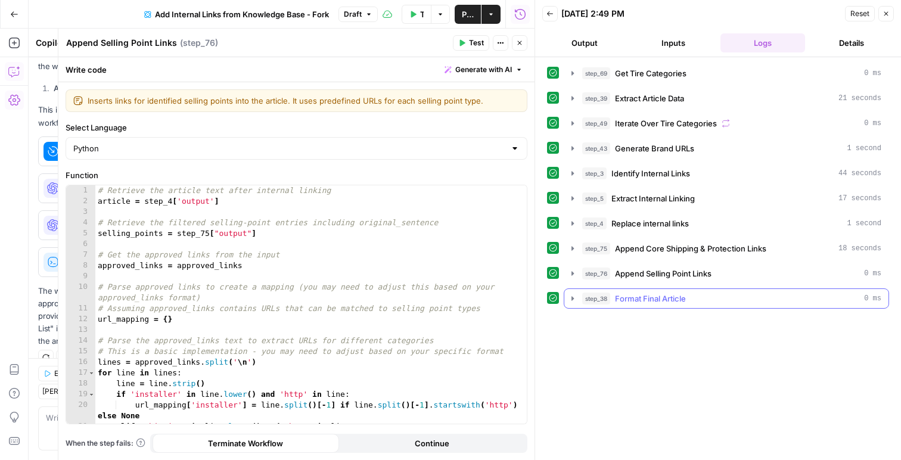
click at [566, 293] on button "step_38 Format Final Article 0 ms" at bounding box center [726, 298] width 324 height 19
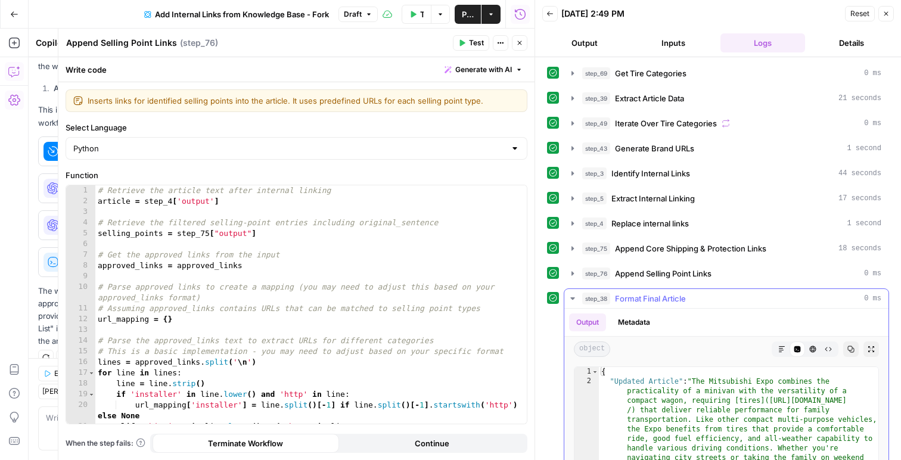
click at [780, 347] on icon "button" at bounding box center [781, 349] width 7 height 7
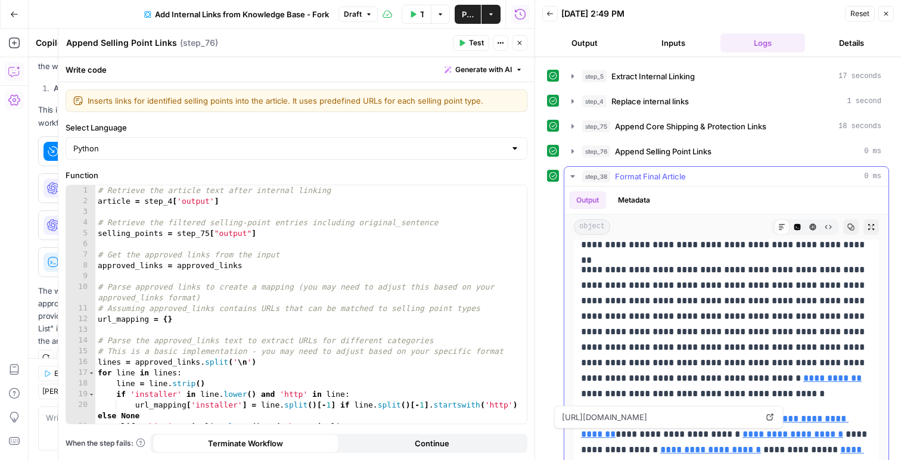
click at [722, 418] on span "https://www.tirerack.com/delivery-installation/home-shipping" at bounding box center [660, 417] width 200 height 21
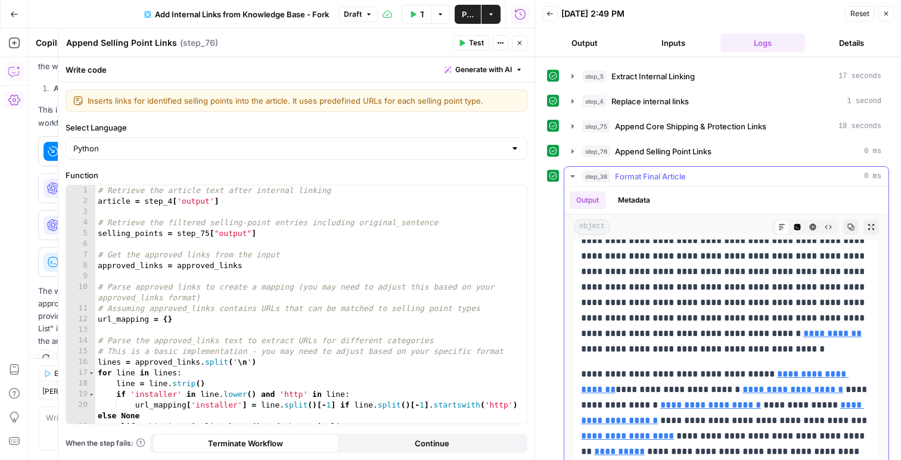
scroll to position [153, 0]
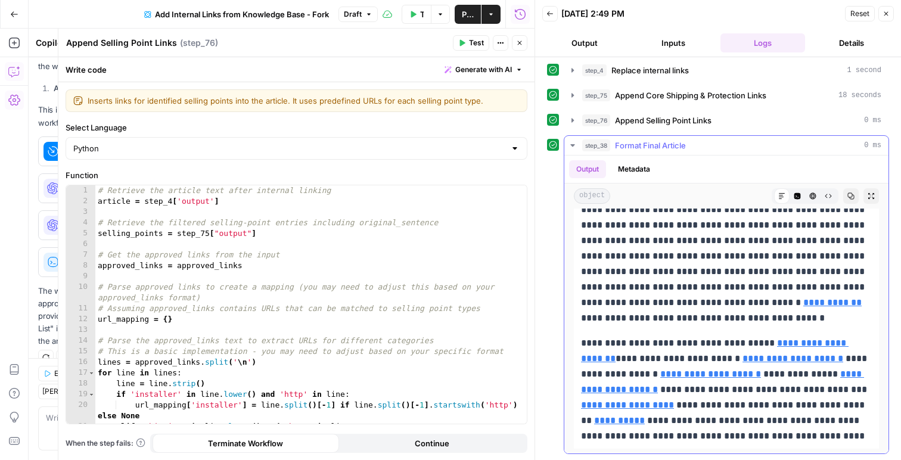
click at [597, 423] on link "**********" at bounding box center [619, 420] width 51 height 9
click at [595, 401] on link "**********" at bounding box center [627, 405] width 93 height 9
click at [804, 306] on link "**********" at bounding box center [833, 302] width 58 height 9
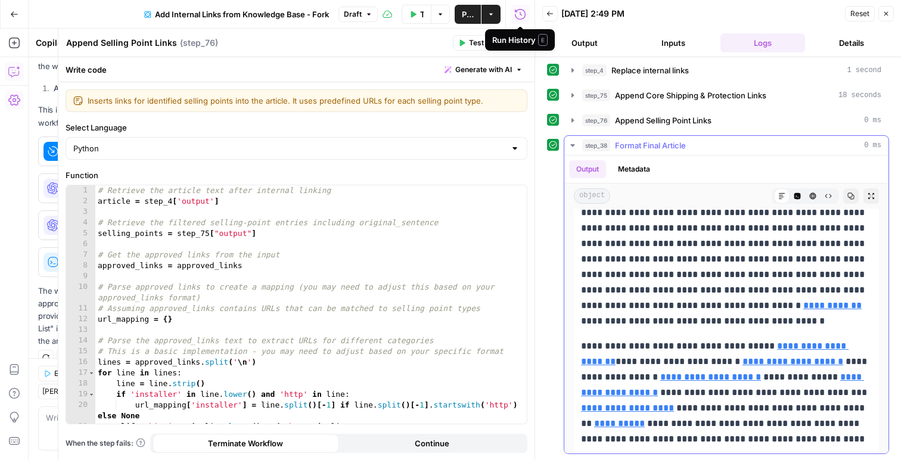
scroll to position [207, 0]
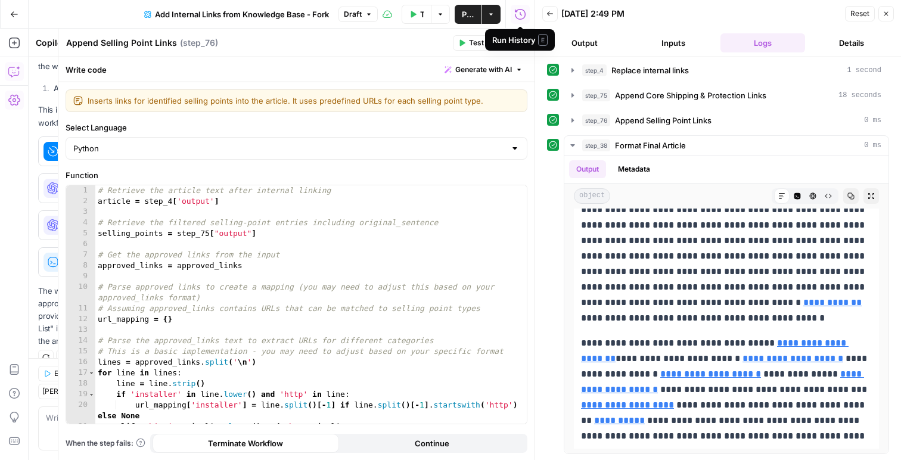
click at [551, 14] on icon "button" at bounding box center [550, 13] width 6 height 5
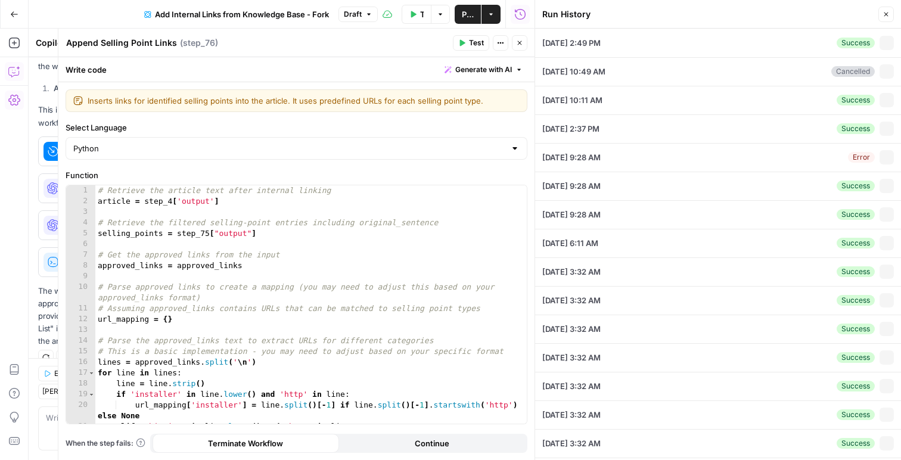
type textarea "The Mitsubishi Expo combines the practicality of a minivan with the versatility…"
type textarea "https://www.tirerack.com/ https://www.tirerack.com/packages https://www.tirerac…"
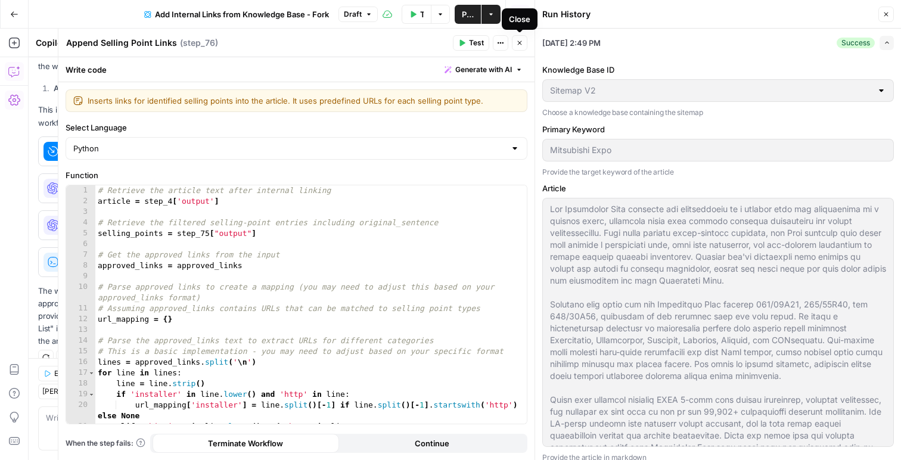
click at [519, 42] on icon "button" at bounding box center [519, 42] width 7 height 7
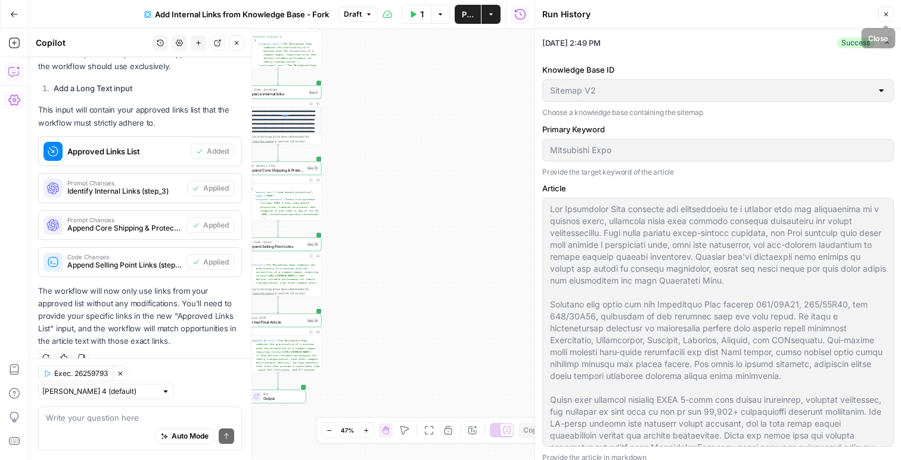
click at [889, 18] on button "Close" at bounding box center [886, 14] width 15 height 15
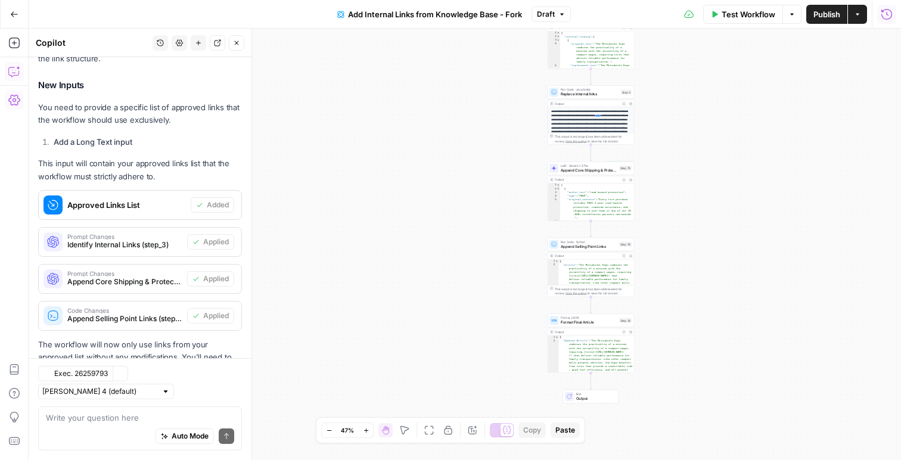
scroll to position [458, 0]
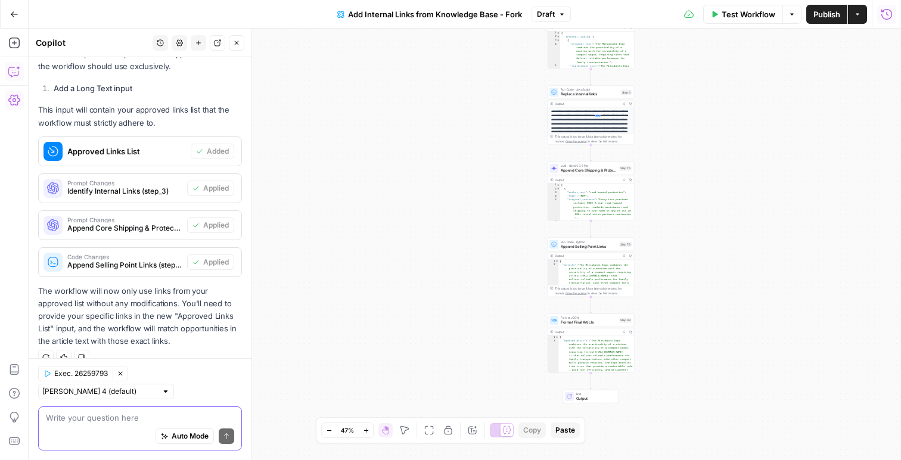
click at [126, 419] on textarea at bounding box center [140, 418] width 188 height 12
type textarea "I"
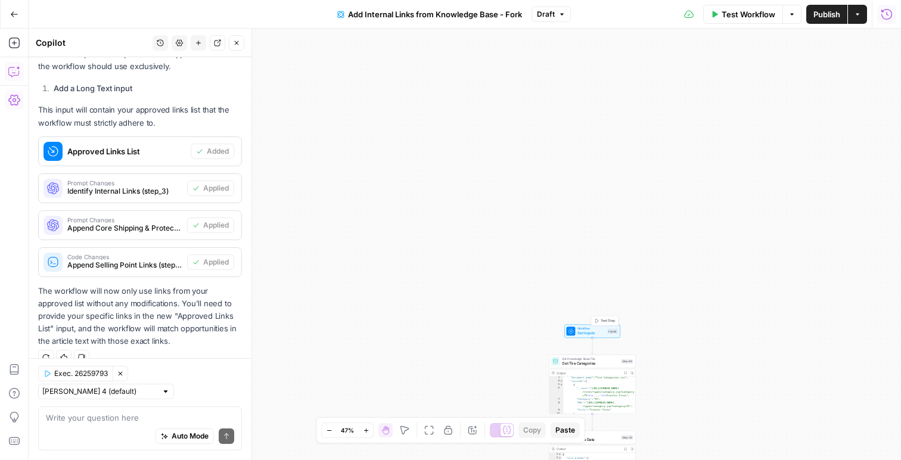
click at [591, 331] on span "Set Inputs" at bounding box center [591, 332] width 27 height 5
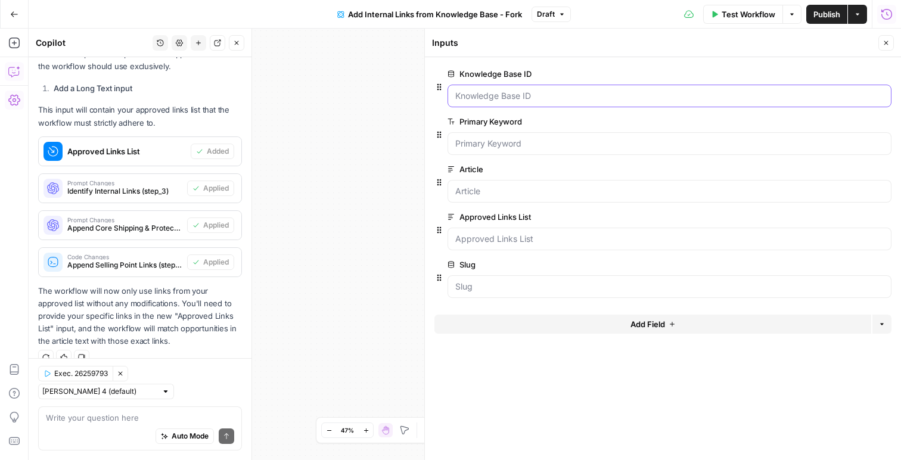
click at [526, 97] on ID "Knowledge Base ID" at bounding box center [669, 96] width 429 height 12
click at [14, 15] on icon "button" at bounding box center [14, 14] width 8 height 8
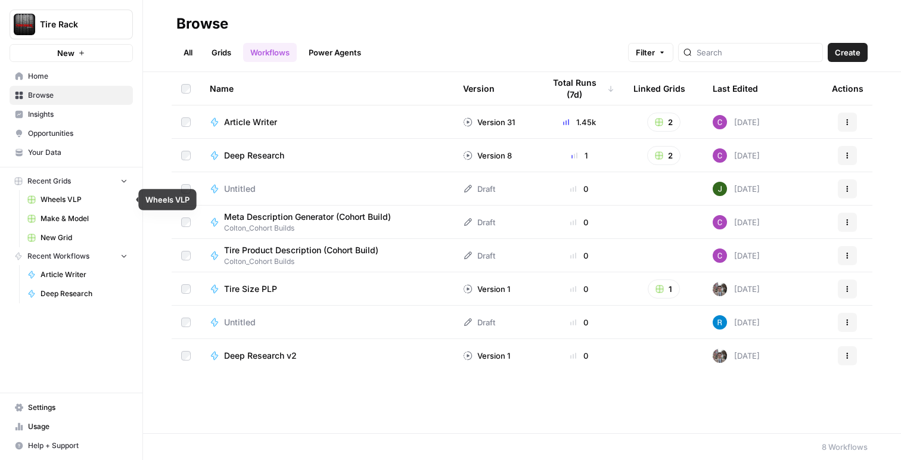
click at [81, 203] on span "Wheels VLP" at bounding box center [84, 199] width 87 height 11
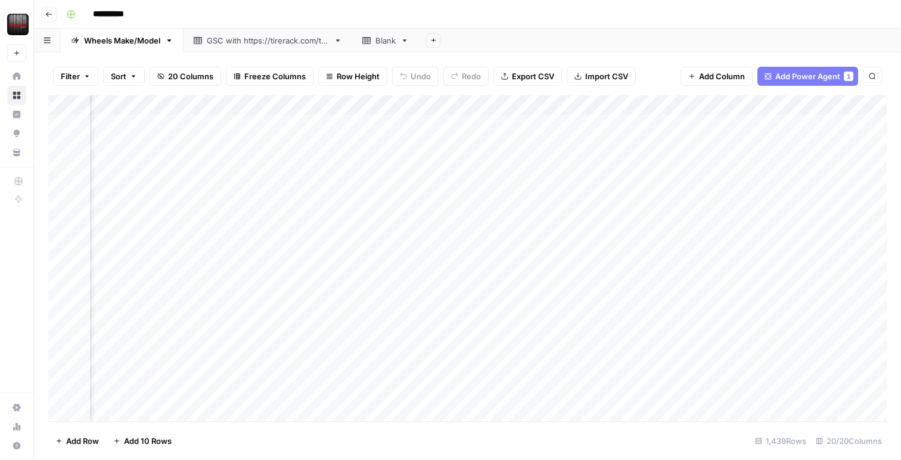
scroll to position [0, 943]
click at [813, 104] on div "Add Column" at bounding box center [467, 258] width 839 height 326
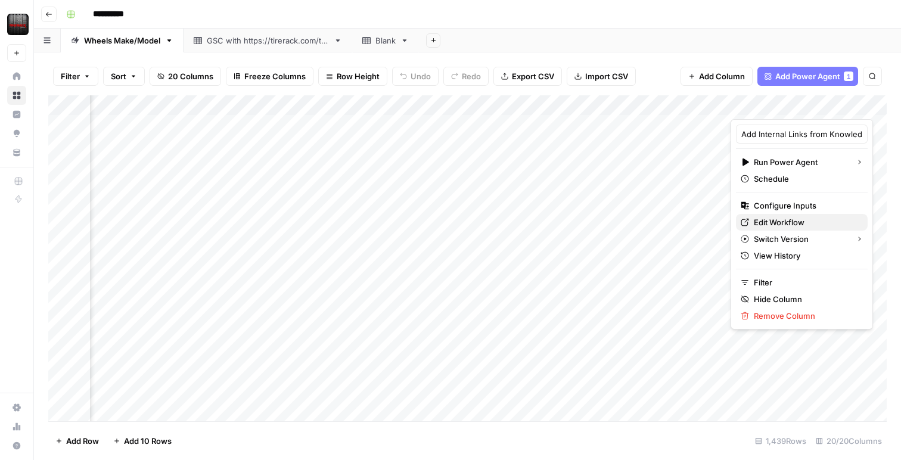
click at [770, 222] on span "Edit Workflow" at bounding box center [806, 222] width 104 height 12
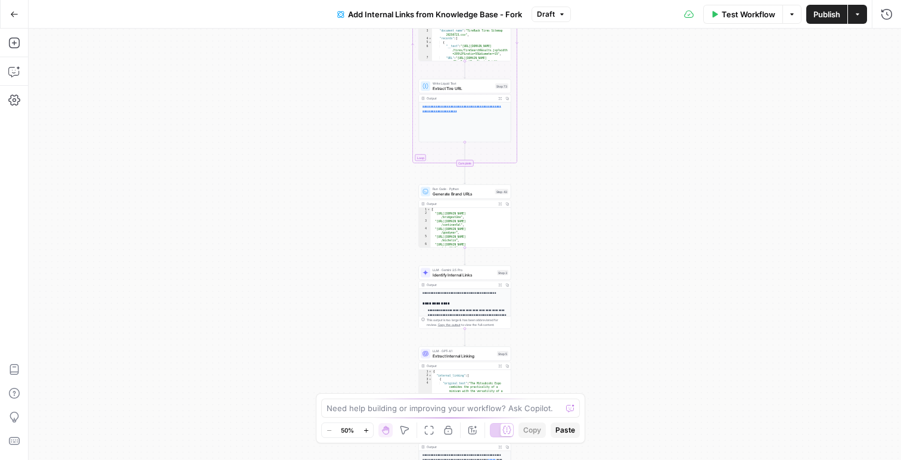
click at [13, 10] on icon "button" at bounding box center [14, 14] width 8 height 8
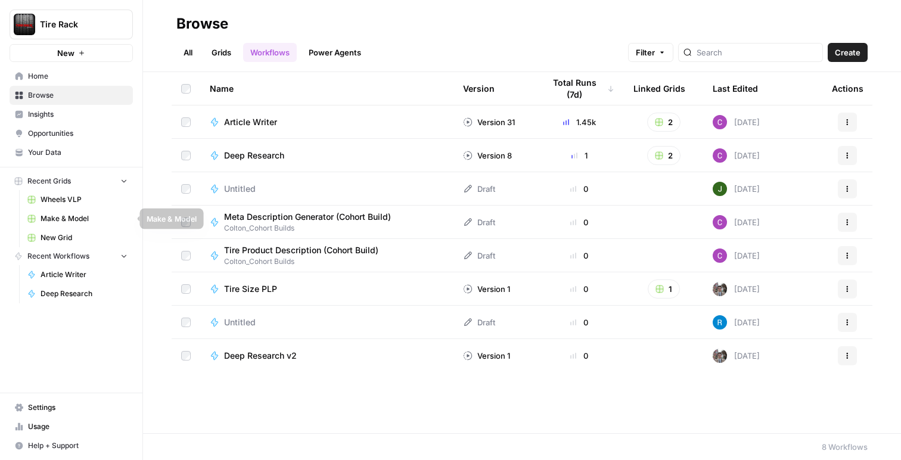
drag, startPoint x: 48, startPoint y: 213, endPoint x: 79, endPoint y: 213, distance: 31.0
click at [48, 213] on span "Make & Model" at bounding box center [84, 218] width 87 height 11
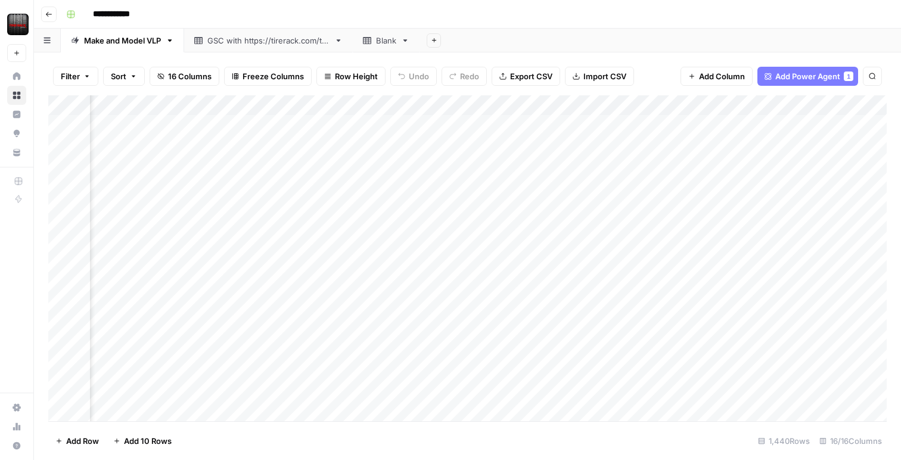
scroll to position [0, 642]
click at [47, 16] on icon "button" at bounding box center [48, 14] width 7 height 7
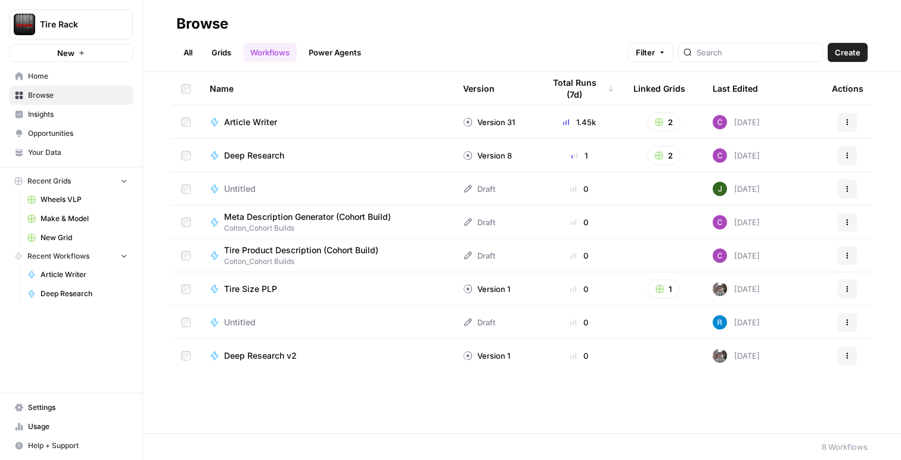
click at [65, 199] on span "Wheels VLP" at bounding box center [84, 199] width 87 height 11
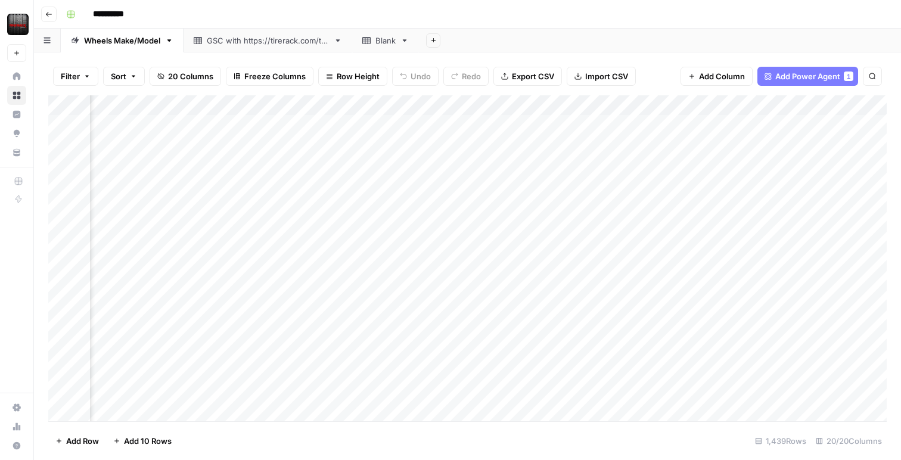
scroll to position [0, 1098]
click at [659, 106] on div "Add Column" at bounding box center [467, 258] width 839 height 326
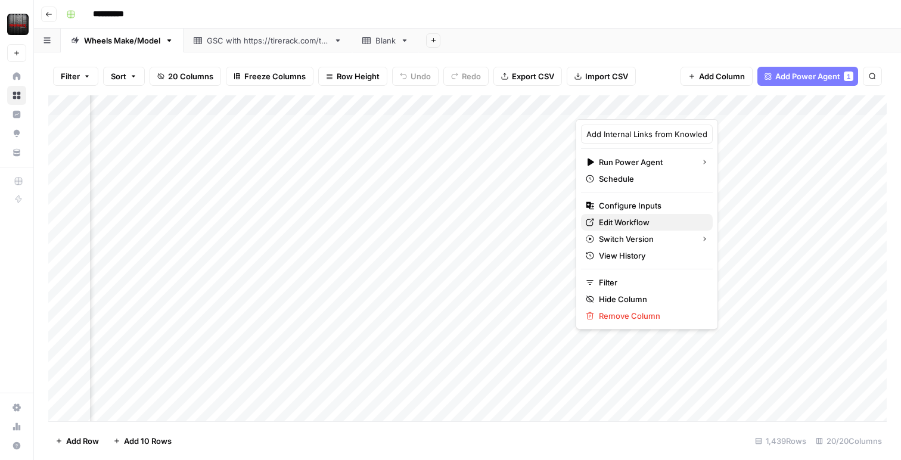
click at [625, 224] on span "Edit Workflow" at bounding box center [651, 222] width 104 height 12
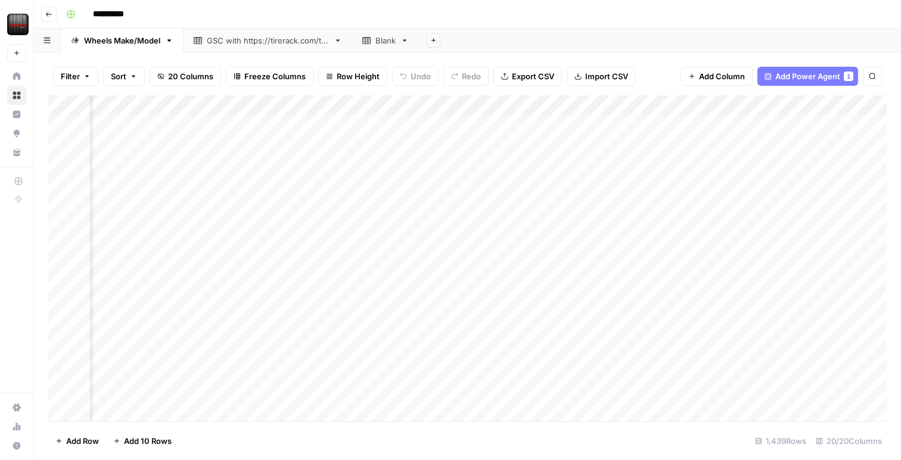
click at [659, 108] on div "Add Column" at bounding box center [467, 258] width 839 height 326
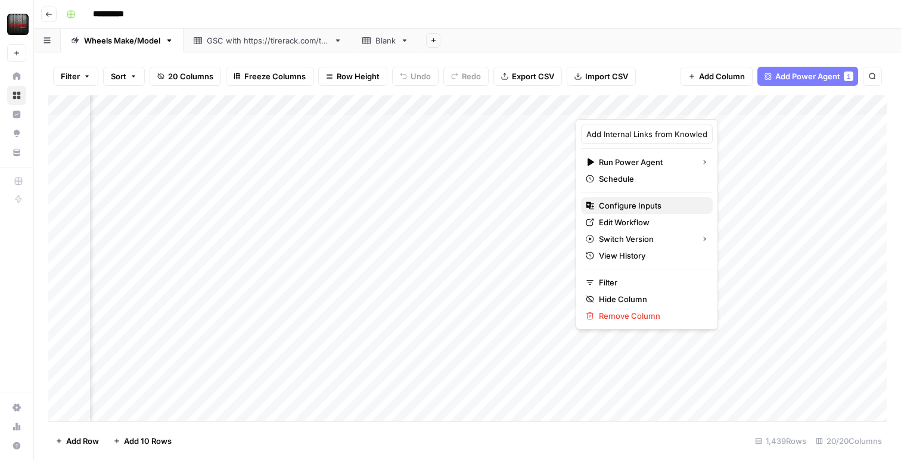
click at [621, 206] on span "Configure Inputs" at bounding box center [651, 206] width 104 height 12
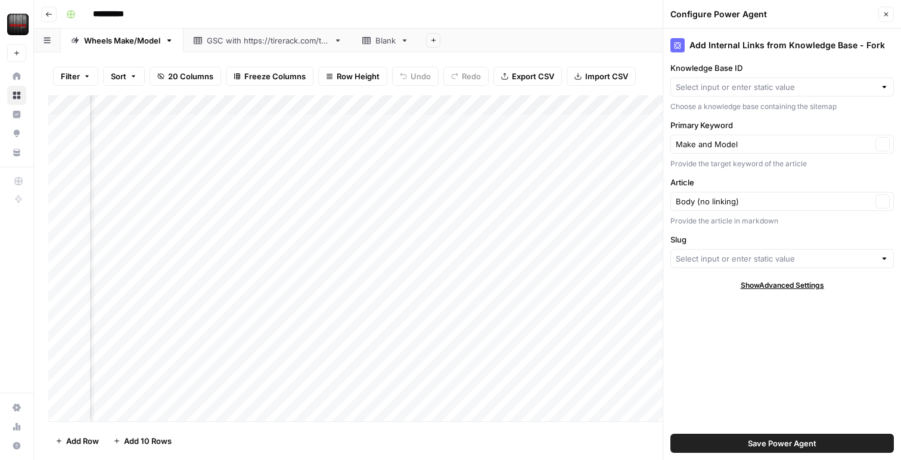
type input "Slugs"
click at [712, 86] on input "Knowledge Base ID" at bounding box center [774, 87] width 196 height 12
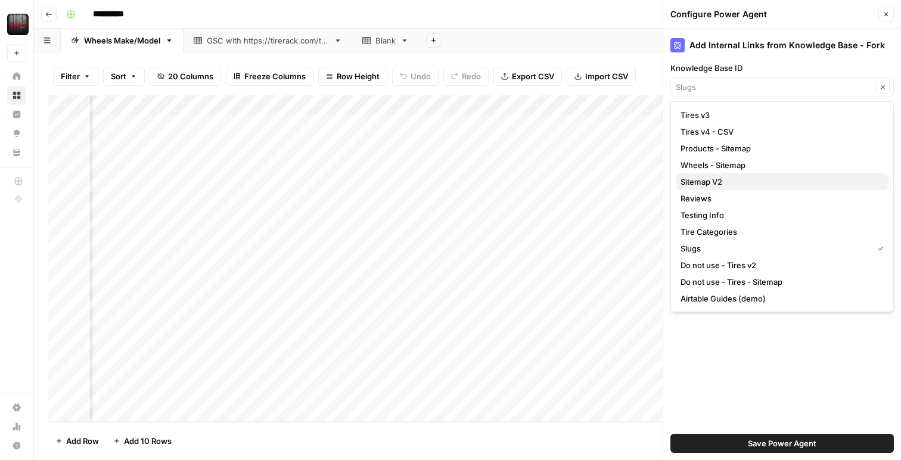
click at [712, 183] on span "Sitemap V2" at bounding box center [780, 182] width 198 height 12
type input "Sitemap V2"
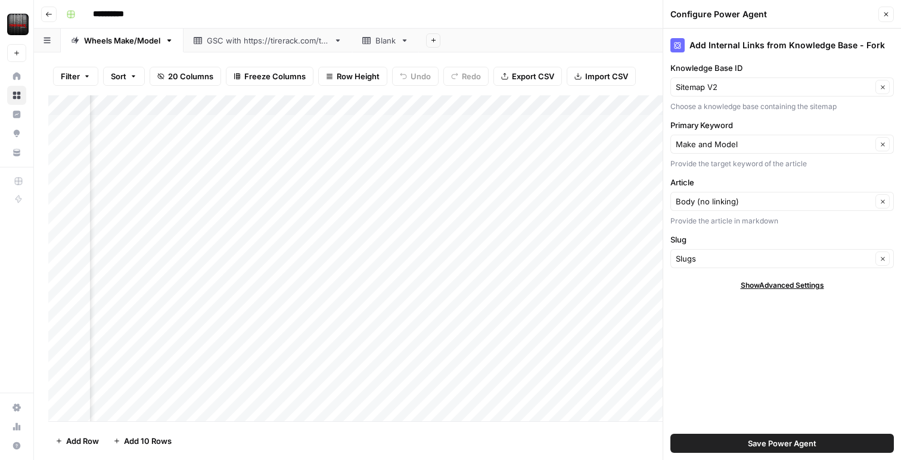
click at [727, 441] on button "Save Power Agent" at bounding box center [783, 443] width 224 height 19
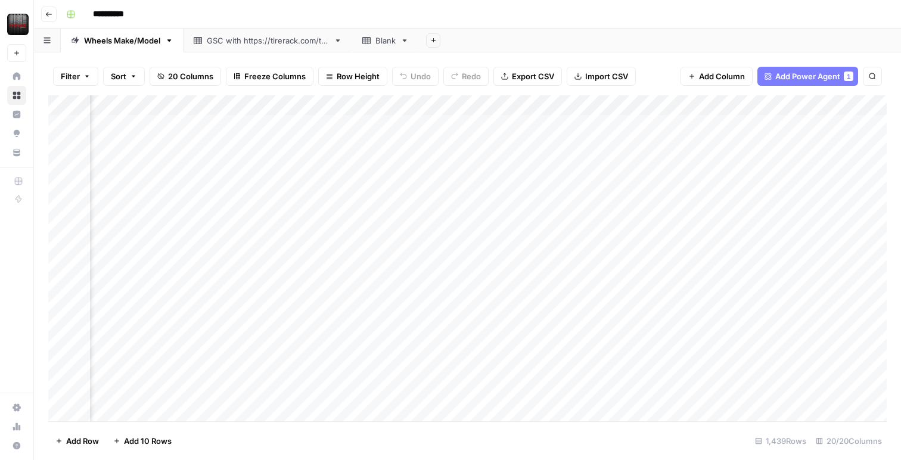
scroll to position [0, 1047]
click at [710, 107] on div "Add Column" at bounding box center [467, 258] width 839 height 326
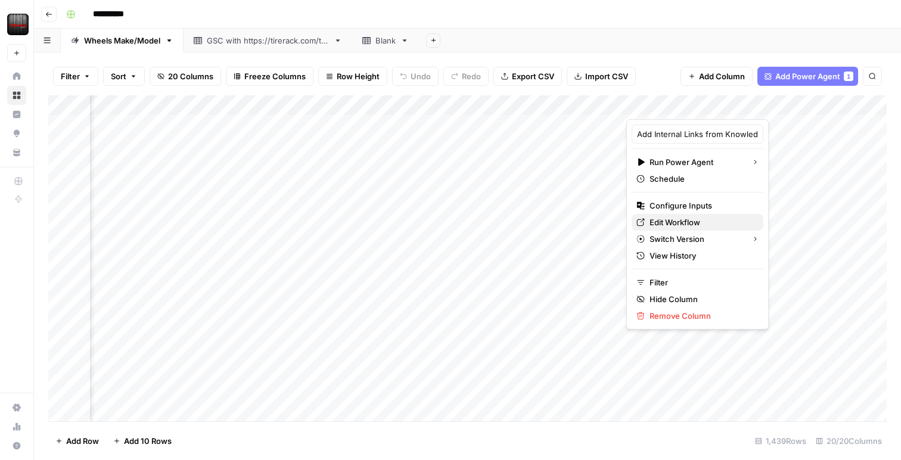
click at [663, 225] on span "Edit Workflow" at bounding box center [702, 222] width 104 height 12
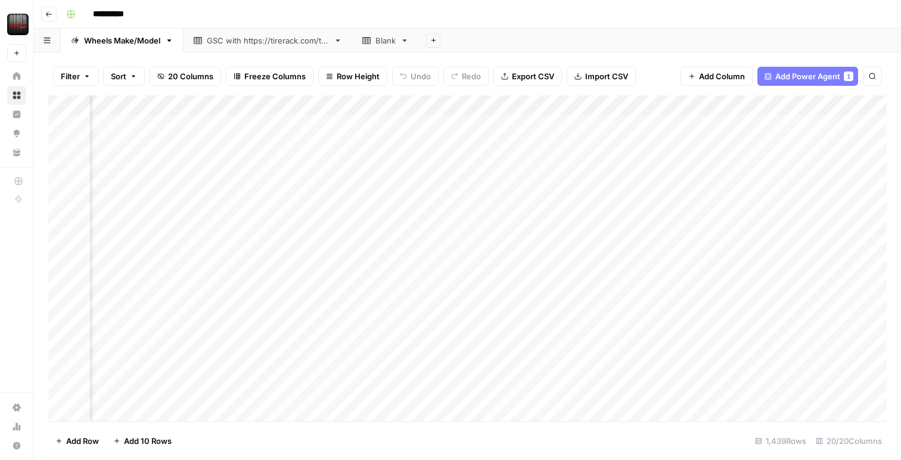
scroll to position [0, 598]
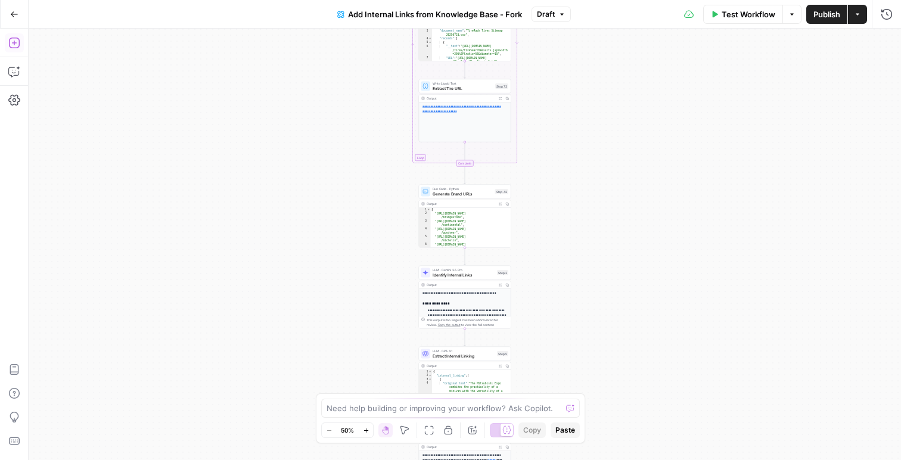
click at [17, 48] on icon "button" at bounding box center [14, 43] width 12 height 12
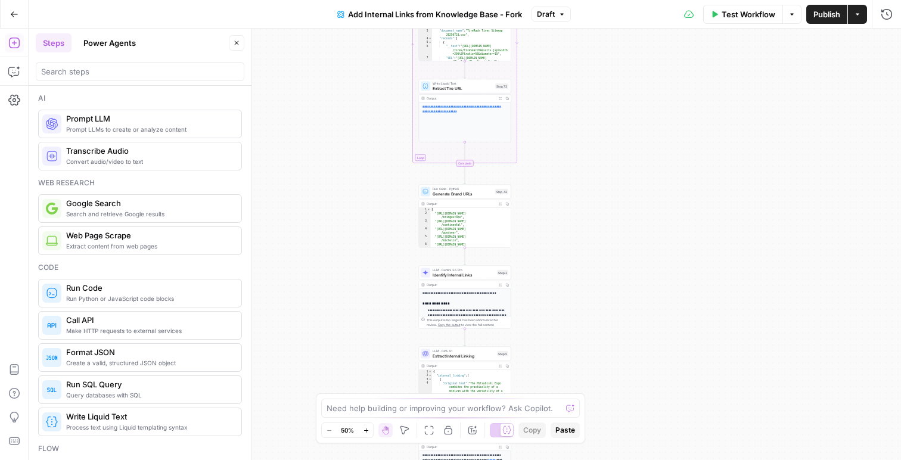
click at [3, 45] on div "Add Steps Copilot Settings AirOps Academy Help Give Feedback Shortcuts" at bounding box center [14, 245] width 29 height 432
click at [7, 67] on button "Copilot" at bounding box center [14, 71] width 19 height 19
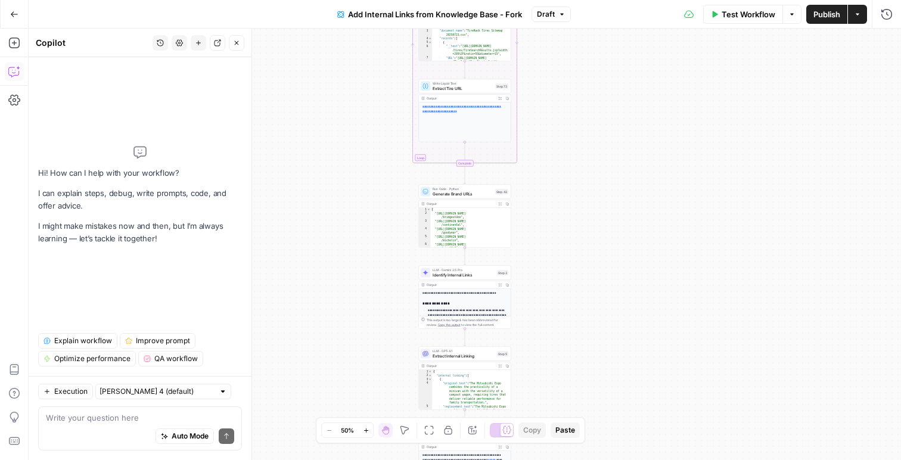
click at [86, 425] on div "Auto Mode Send" at bounding box center [140, 437] width 188 height 26
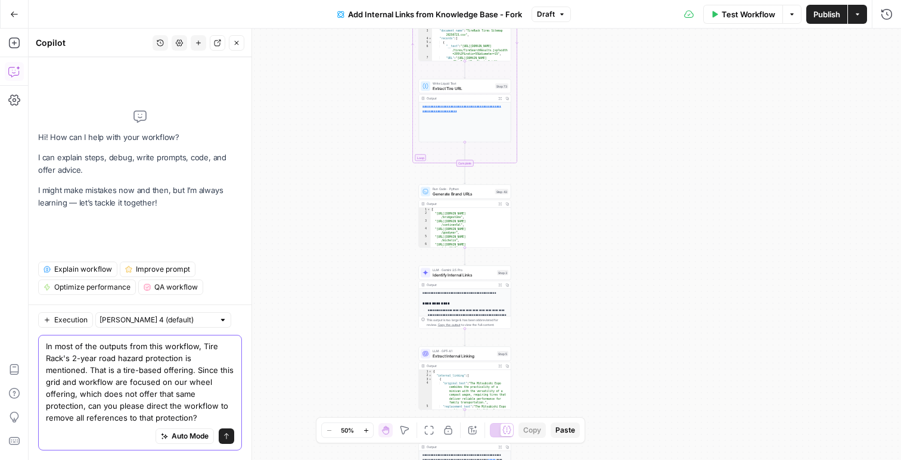
type textarea "In most of the outputs from this workflow, Tire Rack's 2-year road hazard prote…"
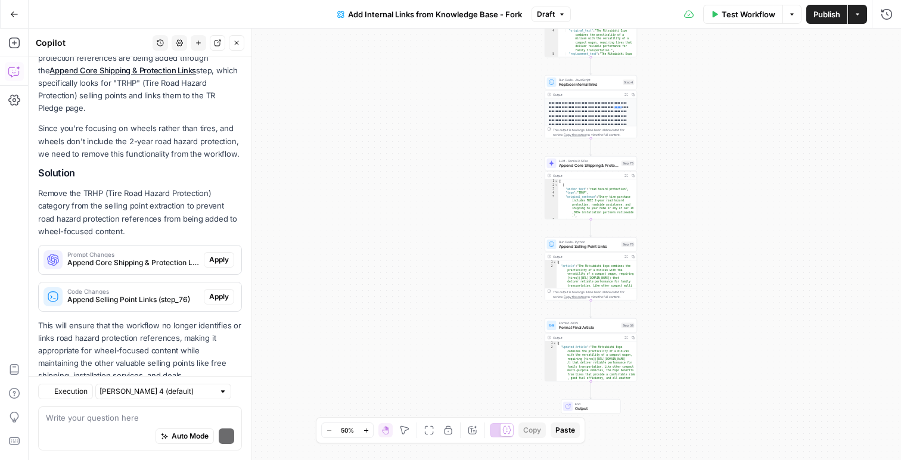
scroll to position [269, 0]
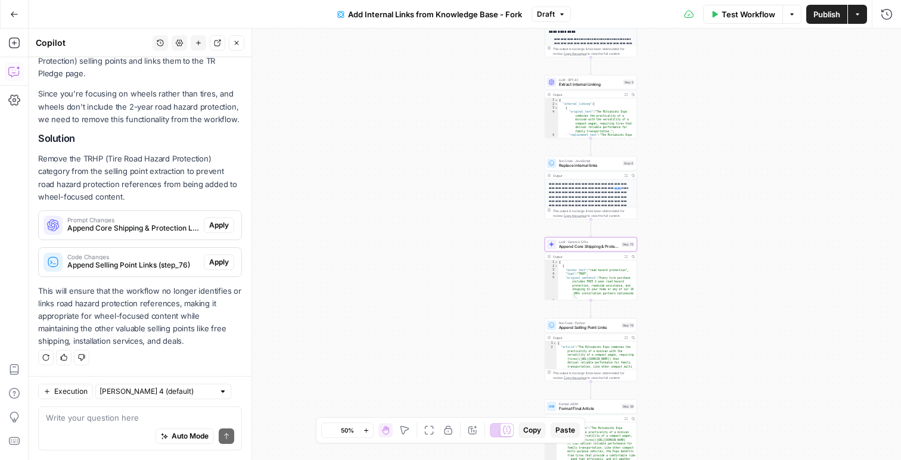
click at [213, 228] on span "Apply" at bounding box center [219, 225] width 20 height 11
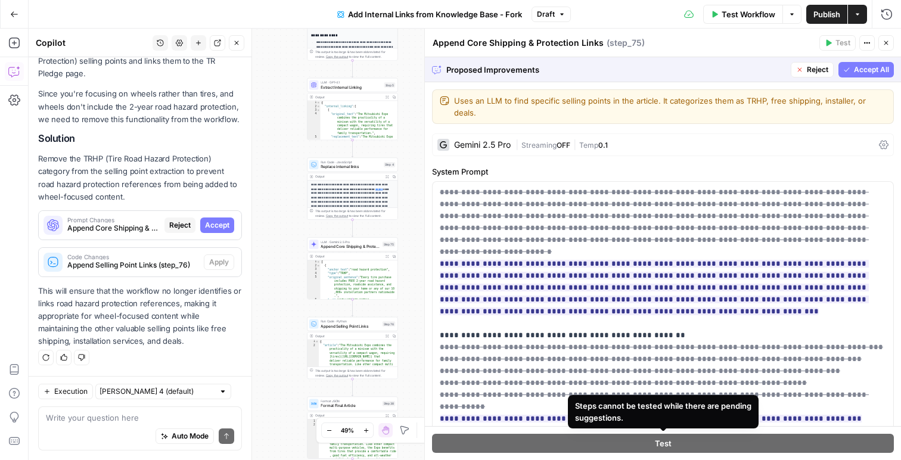
scroll to position [1, 0]
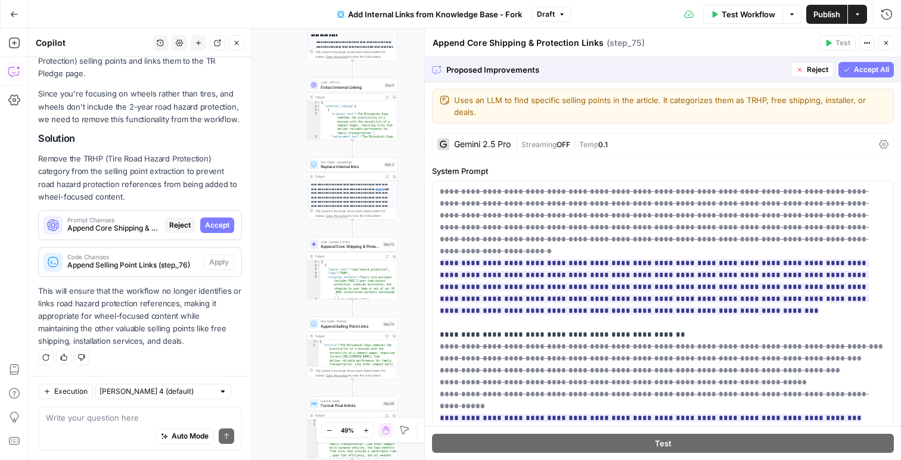
click at [849, 66] on icon "button" at bounding box center [846, 69] width 7 height 7
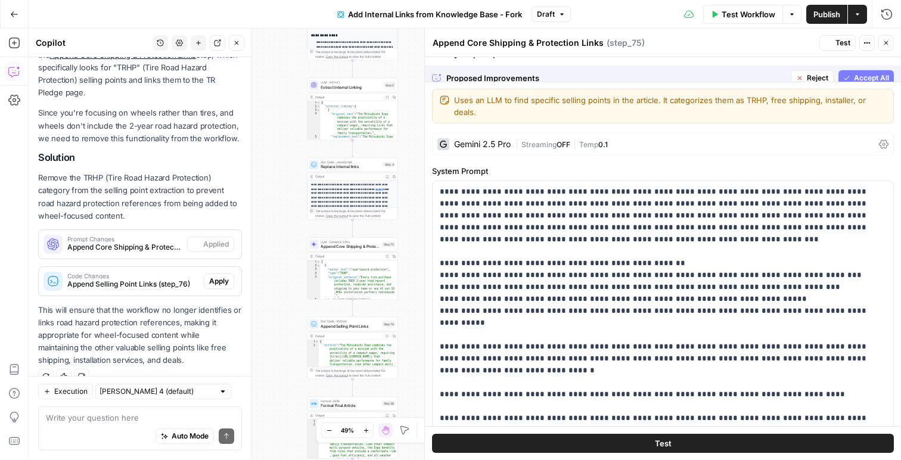
scroll to position [0, 0]
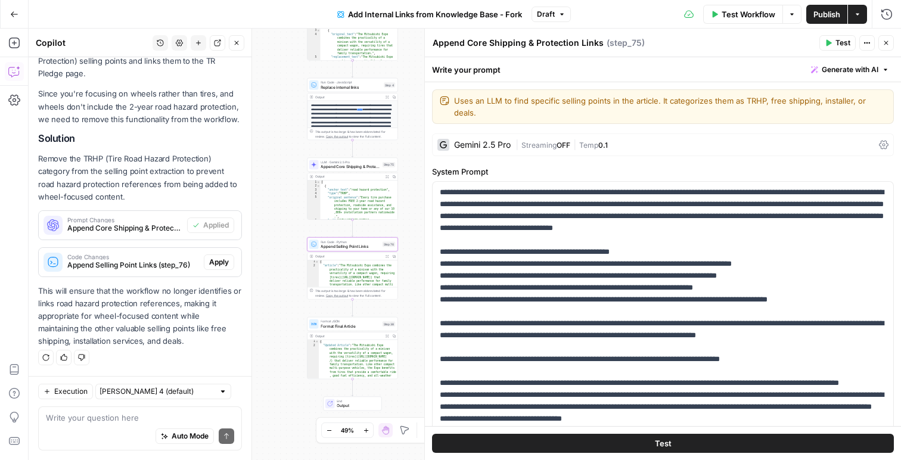
click at [225, 265] on span "Apply" at bounding box center [219, 262] width 20 height 11
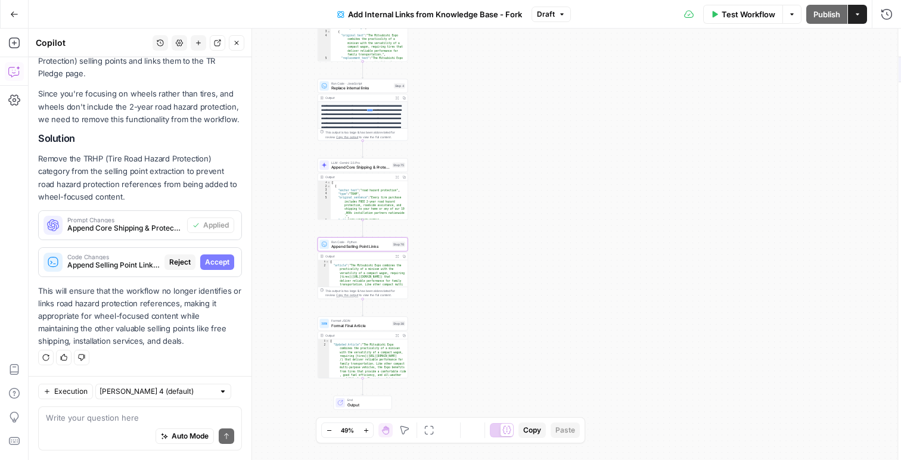
scroll to position [269, 0]
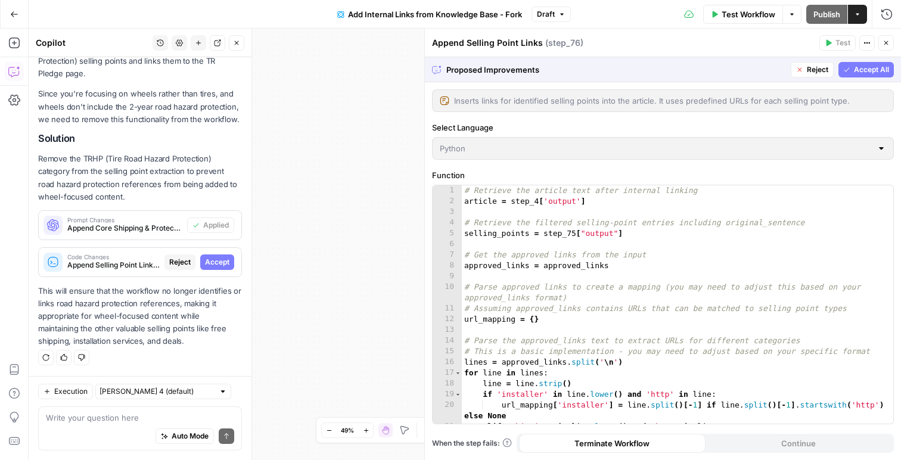
click at [219, 262] on span "Accept" at bounding box center [217, 262] width 24 height 11
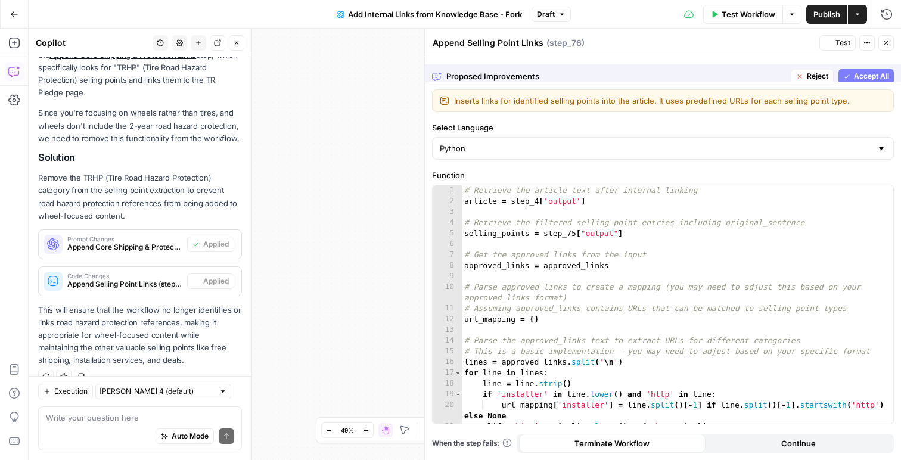
scroll to position [289, 0]
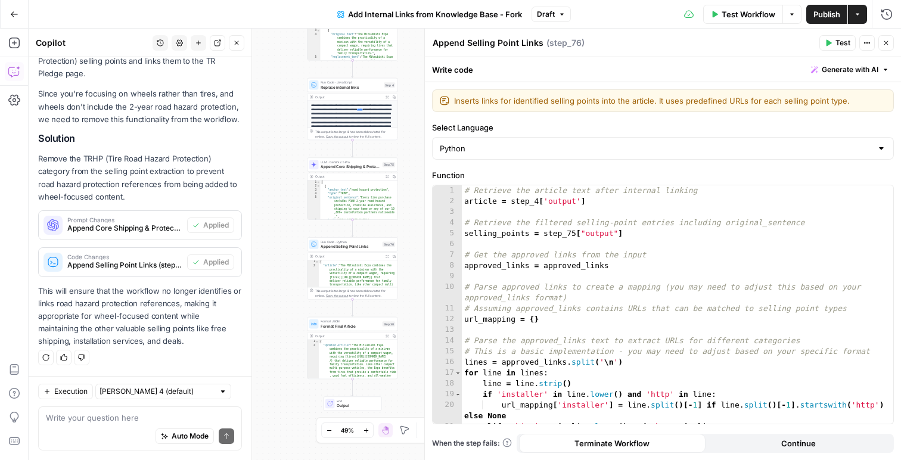
click at [727, 10] on span "Test Workflow" at bounding box center [749, 14] width 54 height 12
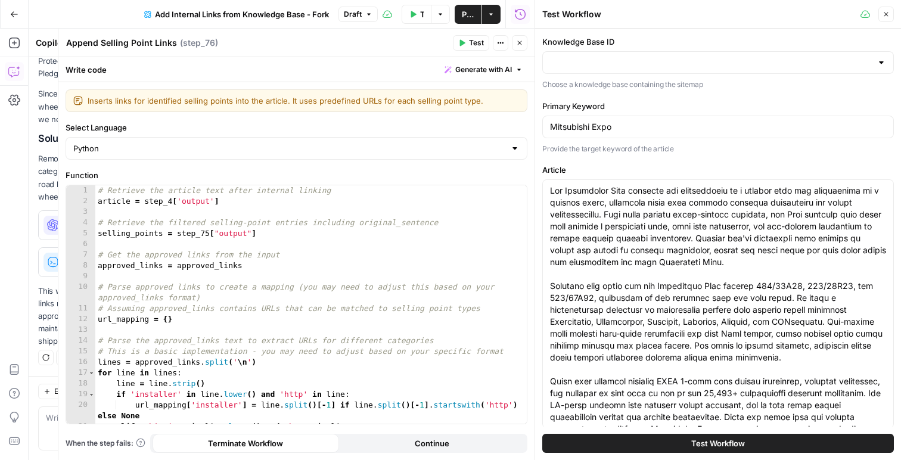
type input "Sitemap V2"
type input "Slugs"
click at [887, 9] on button "Close" at bounding box center [886, 14] width 15 height 15
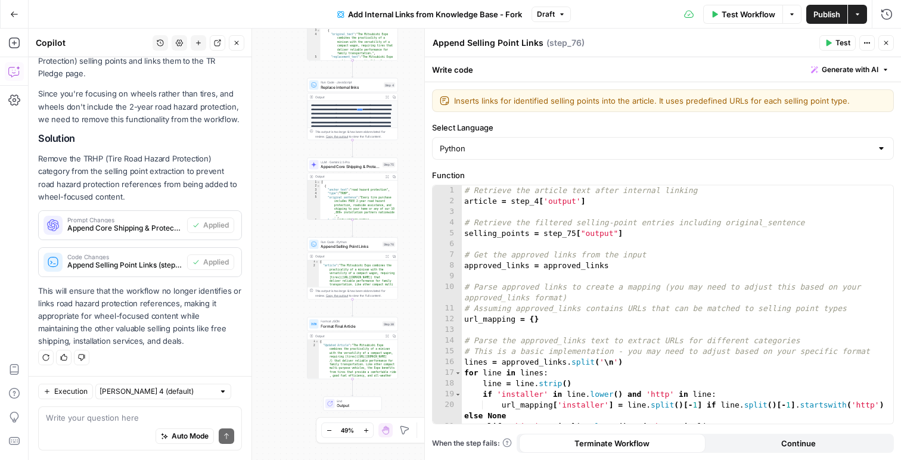
click at [888, 43] on icon "button" at bounding box center [886, 42] width 7 height 7
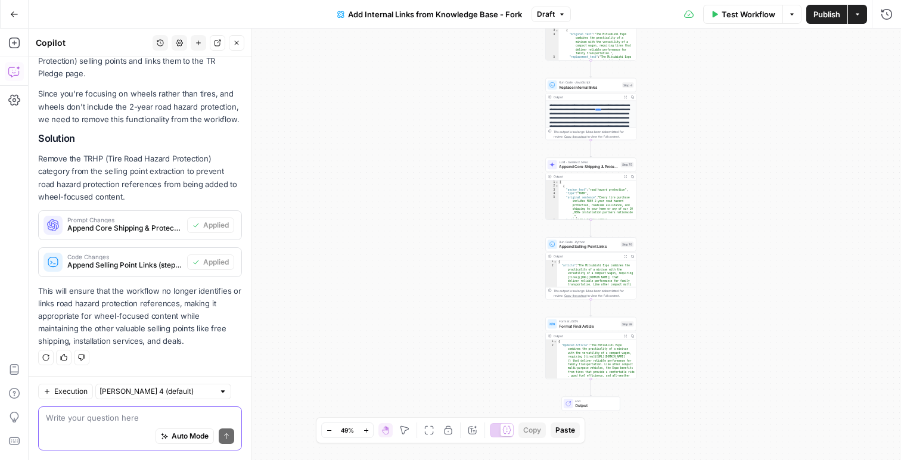
click at [112, 413] on textarea at bounding box center [140, 418] width 188 height 12
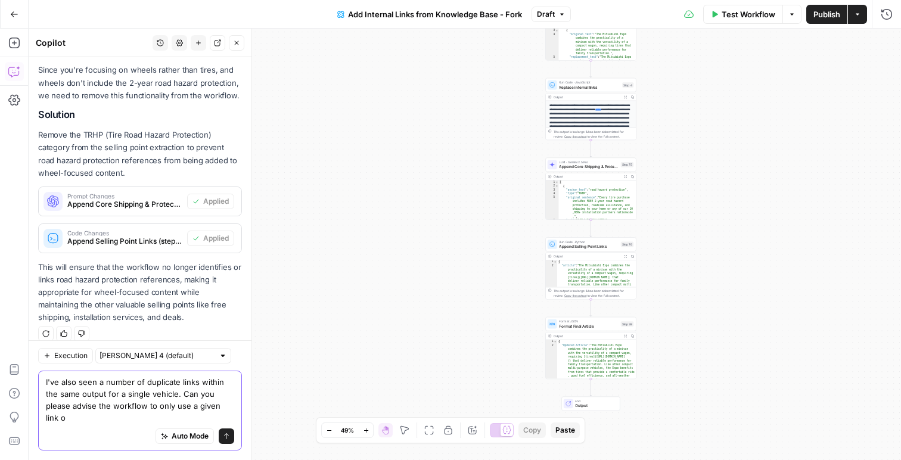
scroll to position [324, 0]
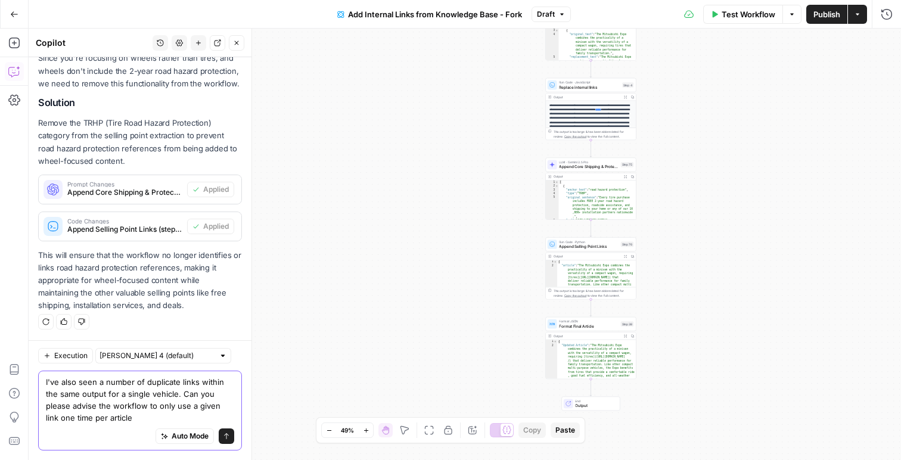
type textarea "I've also seen a number of duplicate links within the same output for a single …"
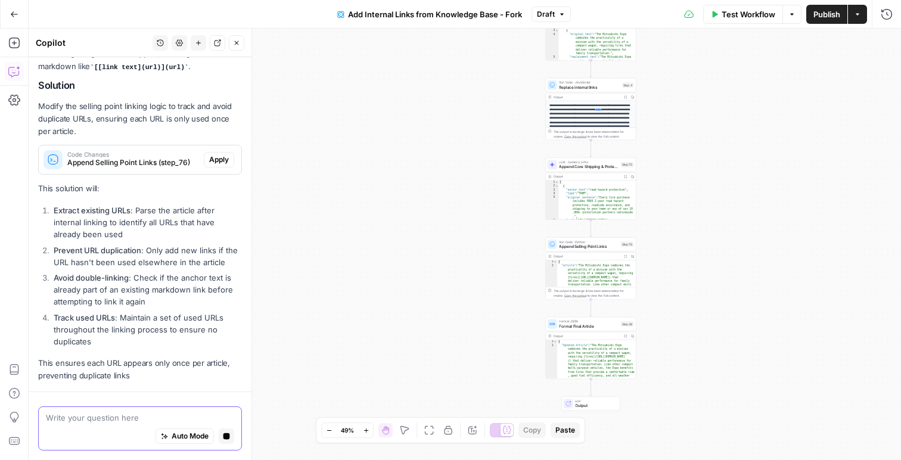
scroll to position [772, 0]
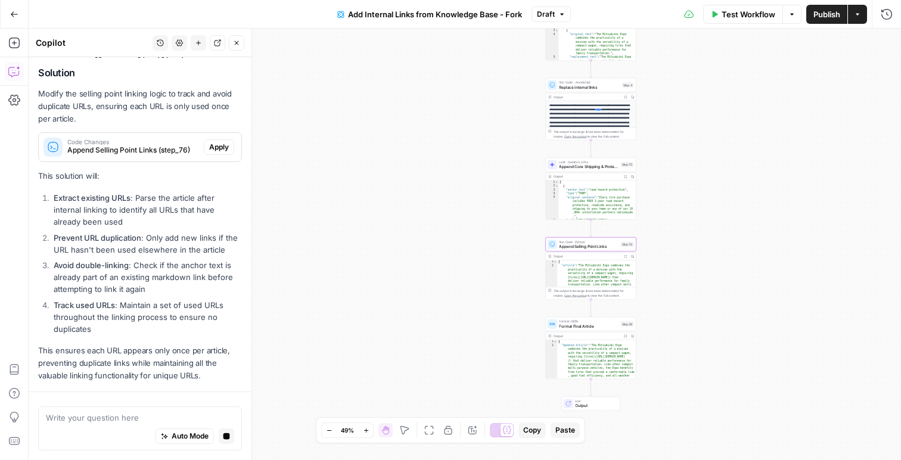
click at [215, 143] on span "Apply" at bounding box center [219, 147] width 20 height 11
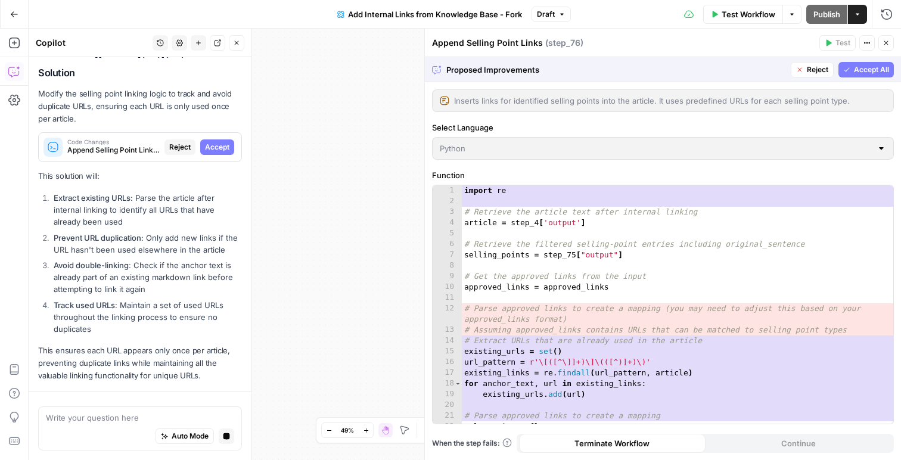
click at [219, 150] on div "Looking at your workflow, I can see that links are being added in two separate …" at bounding box center [140, 154] width 204 height 456
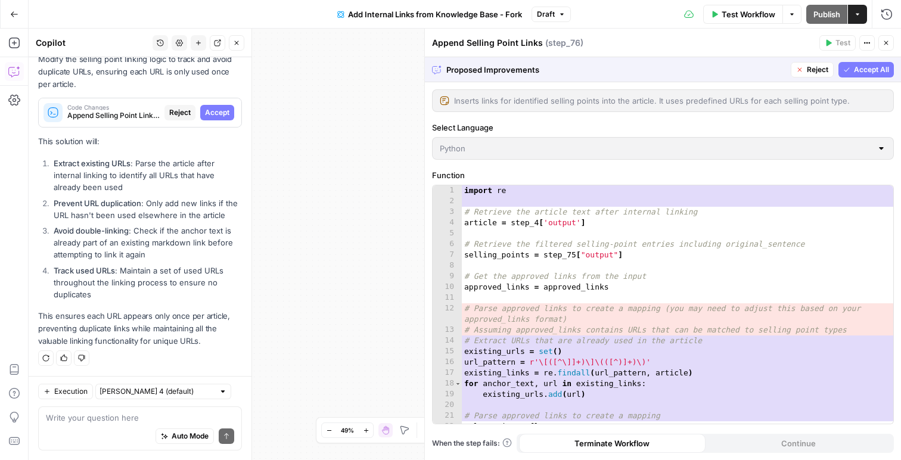
click at [219, 118] on button "Accept" at bounding box center [217, 112] width 34 height 15
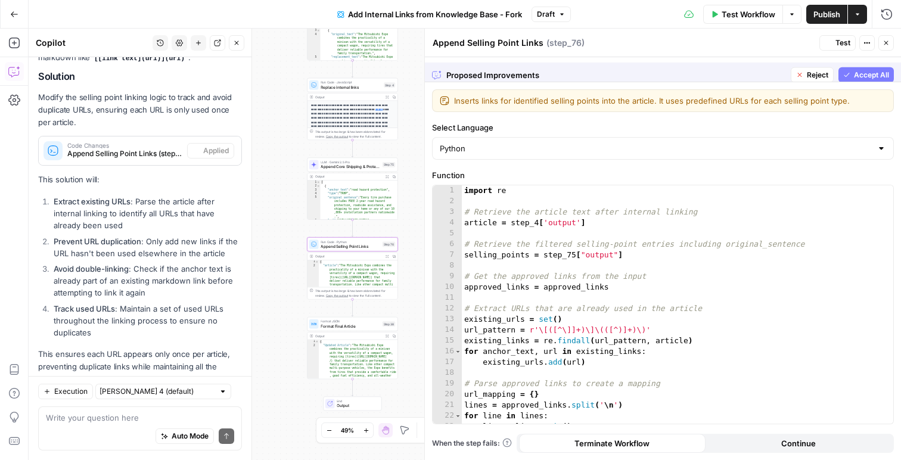
scroll to position [845, 0]
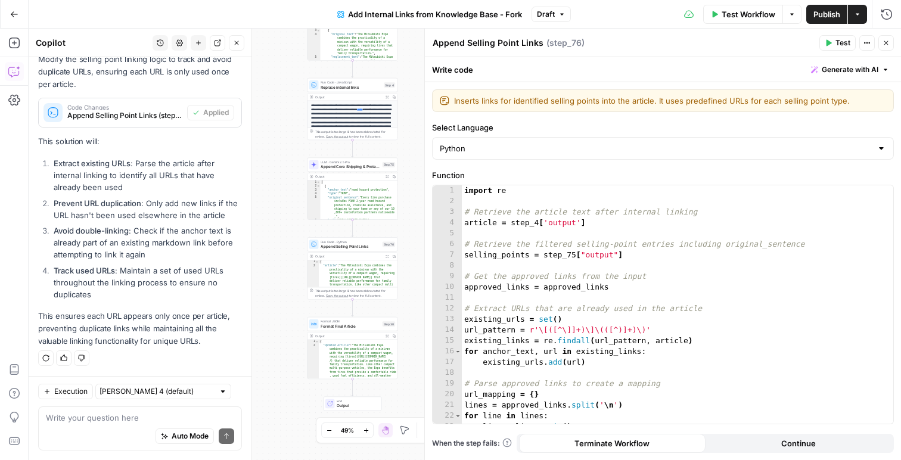
drag, startPoint x: 893, startPoint y: 44, endPoint x: 882, endPoint y: 43, distance: 10.8
click at [893, 44] on button "Close" at bounding box center [886, 42] width 15 height 15
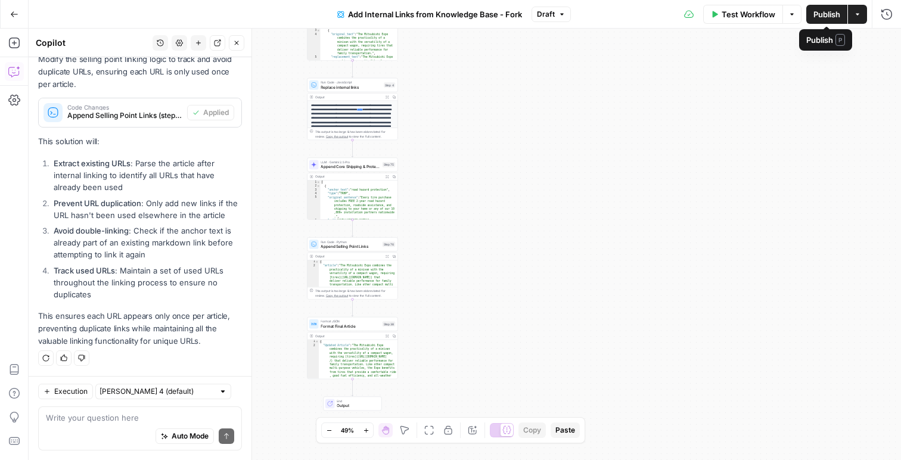
click at [817, 20] on span "Publish" at bounding box center [827, 14] width 27 height 12
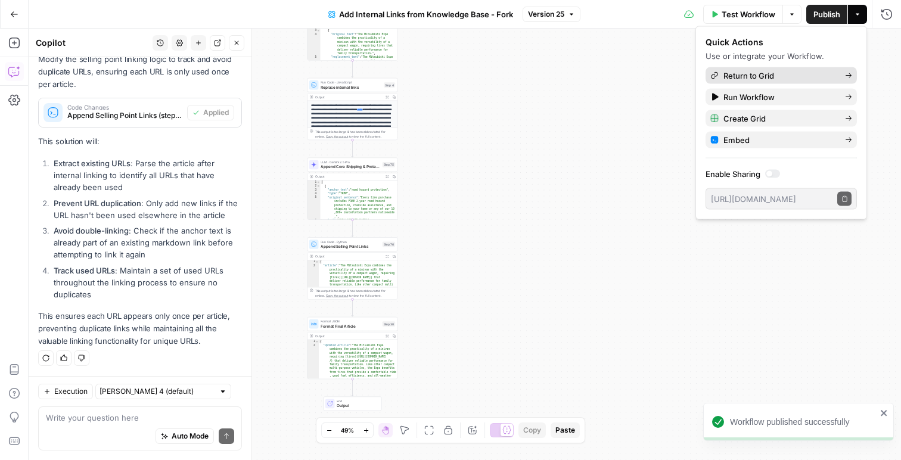
click at [781, 67] on link "Return to Grid" at bounding box center [781, 75] width 151 height 17
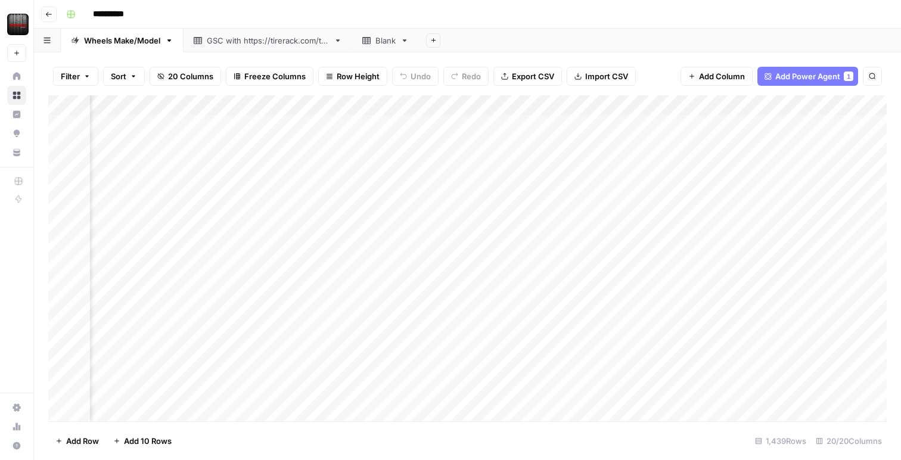
scroll to position [0, 702]
click at [625, 106] on div "Add Column" at bounding box center [467, 258] width 839 height 326
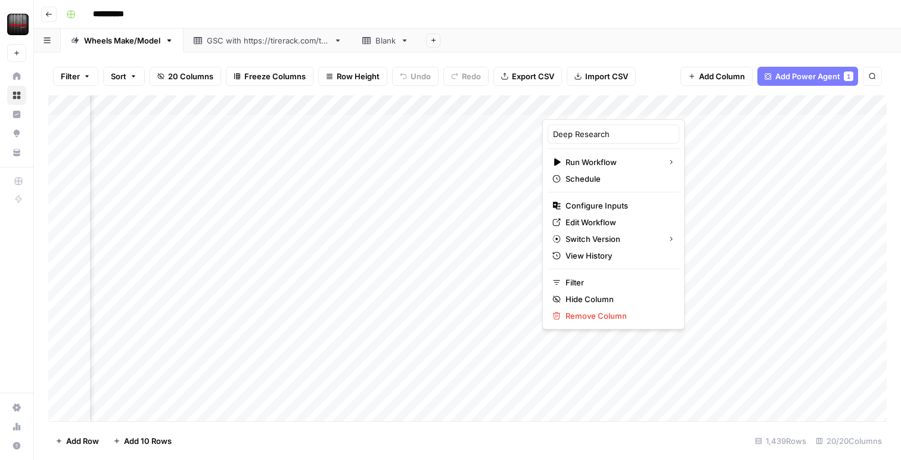
click at [625, 106] on div at bounding box center [596, 107] width 108 height 24
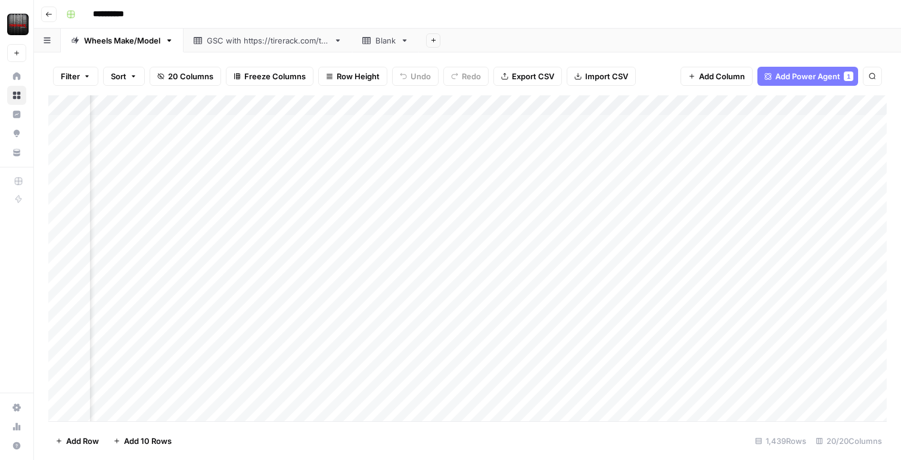
click at [672, 47] on div "Add Sheet" at bounding box center [660, 41] width 482 height 24
click at [596, 123] on div "Add Column" at bounding box center [467, 258] width 839 height 326
click at [612, 128] on div "Add Column" at bounding box center [467, 258] width 839 height 326
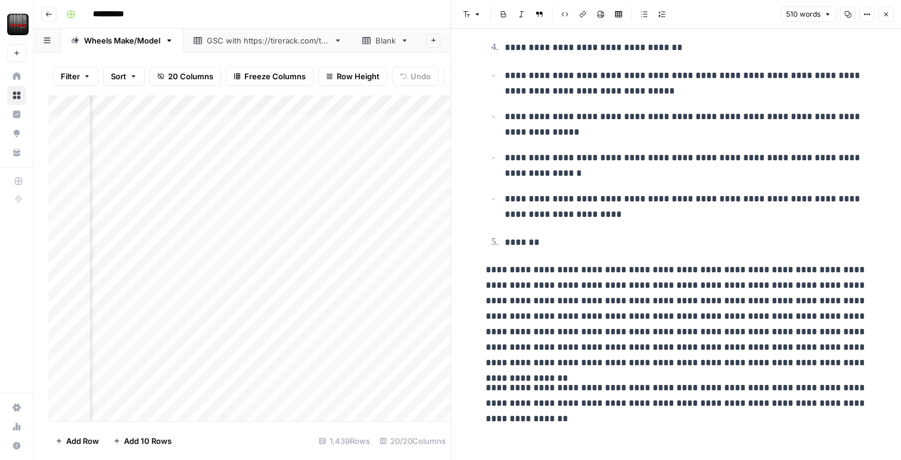
scroll to position [1235, 0]
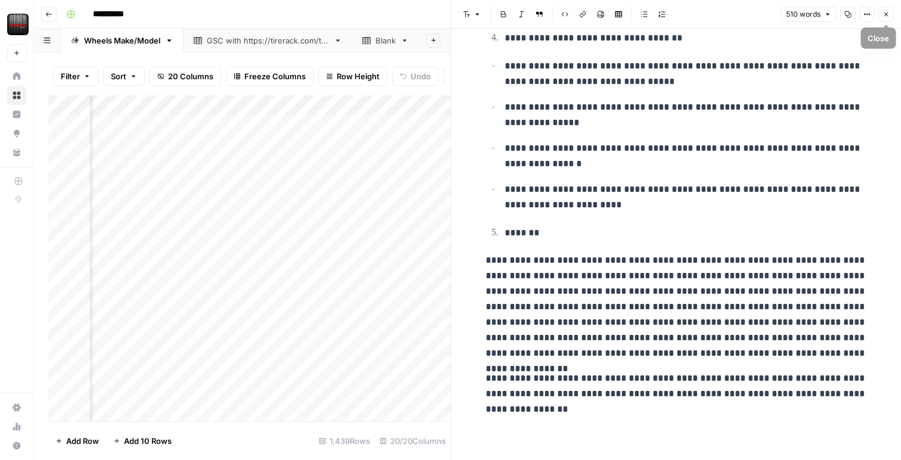
click at [892, 19] on button "Close" at bounding box center [886, 14] width 15 height 15
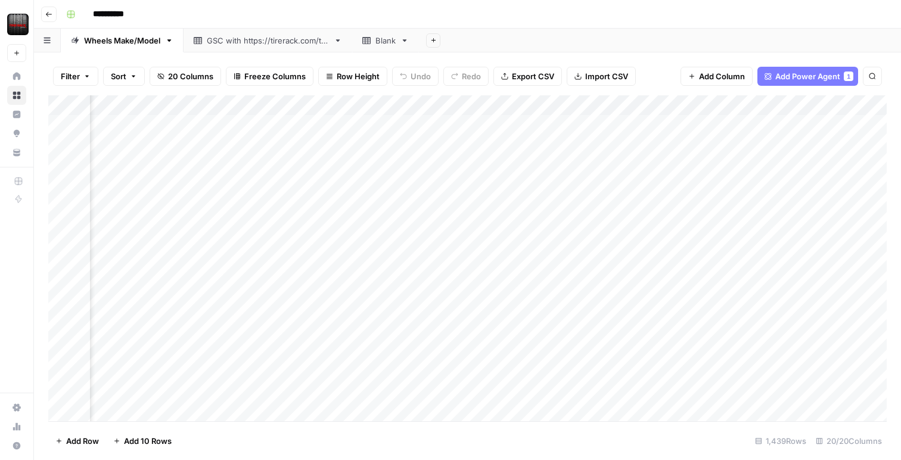
click at [705, 104] on div "Add Column" at bounding box center [467, 258] width 839 height 326
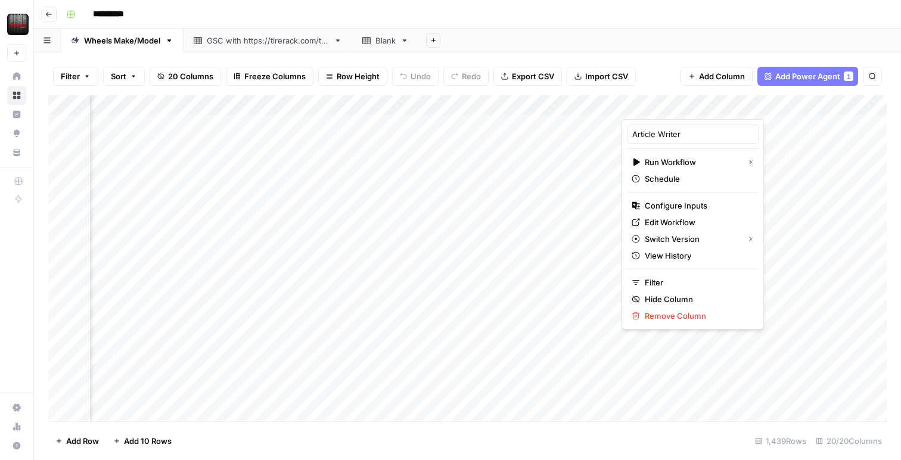
click at [734, 36] on div "Add Sheet" at bounding box center [660, 41] width 482 height 24
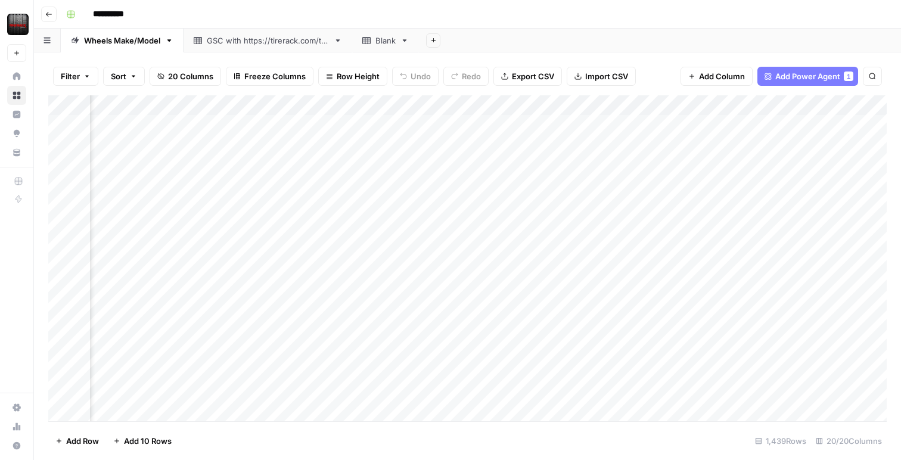
click at [705, 106] on div "Add Column" at bounding box center [467, 258] width 839 height 326
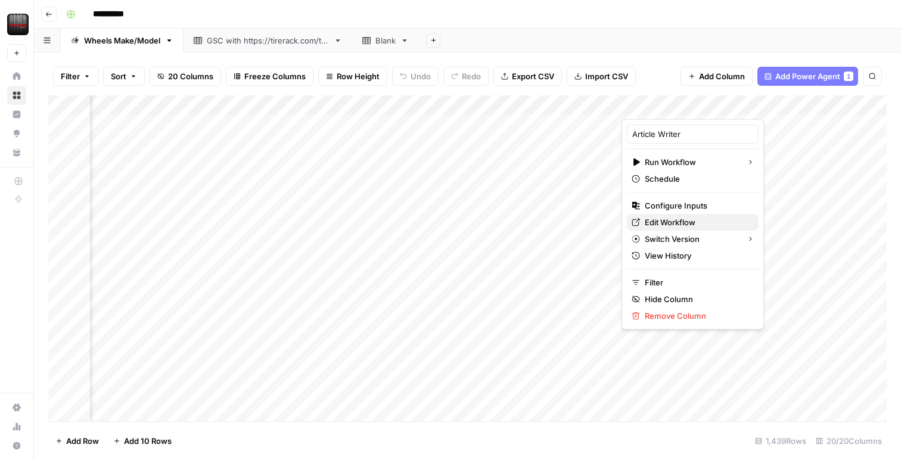
click at [675, 217] on span "Edit Workflow" at bounding box center [697, 222] width 104 height 12
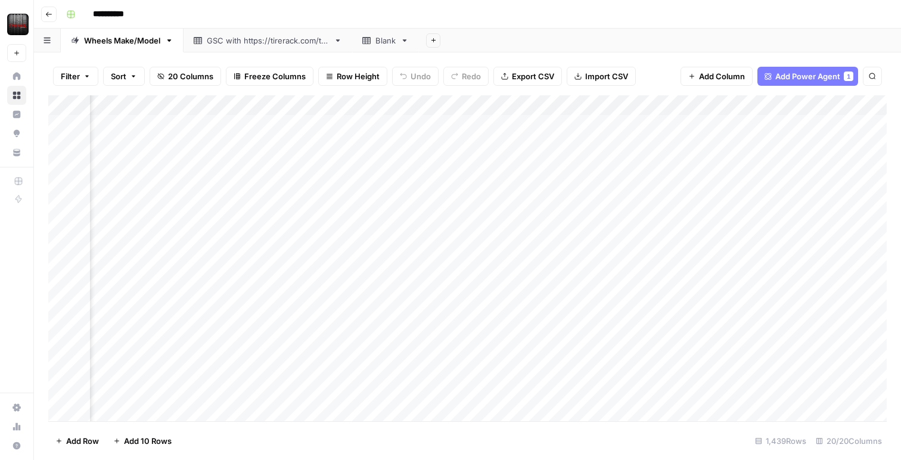
click at [489, 103] on div "Add Column" at bounding box center [467, 258] width 839 height 326
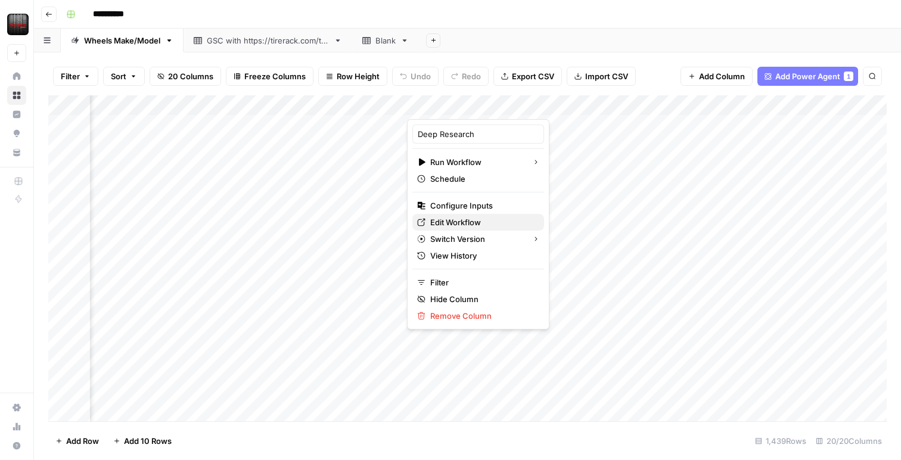
click at [455, 218] on span "Edit Workflow" at bounding box center [482, 222] width 104 height 12
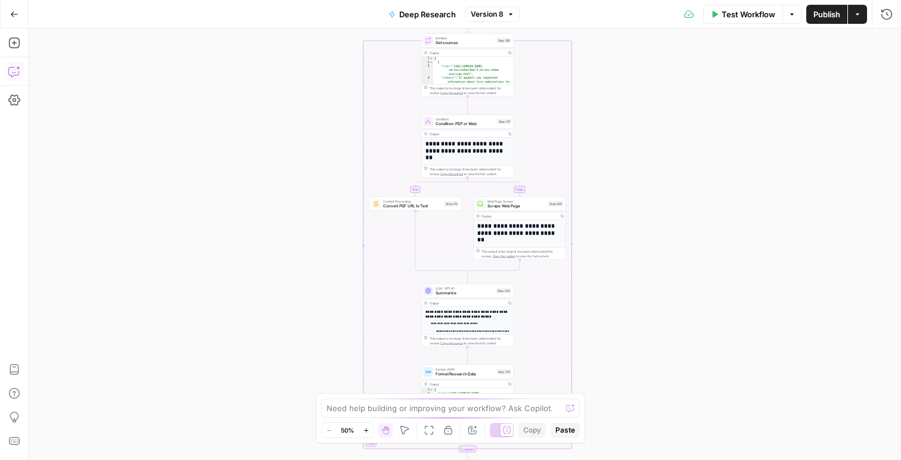
click at [10, 64] on button "Copilot" at bounding box center [14, 71] width 19 height 19
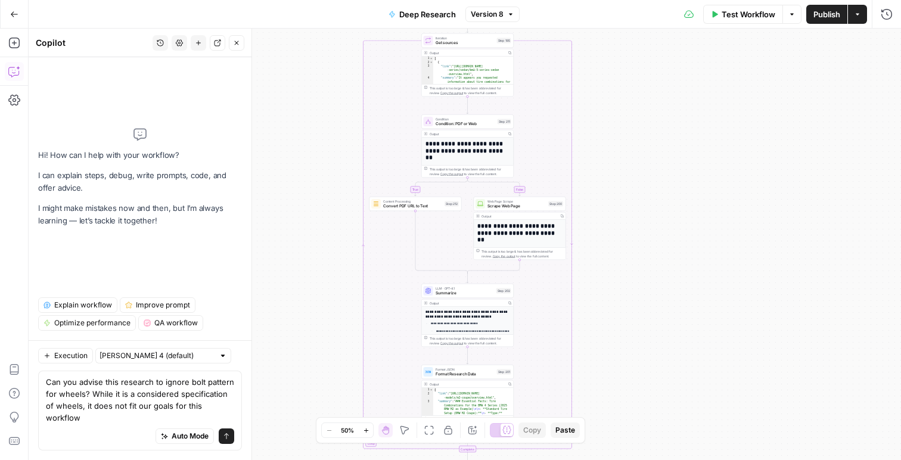
type textarea "Can you advise this research to ignore bolt pattern for wheels? While it is a c…"
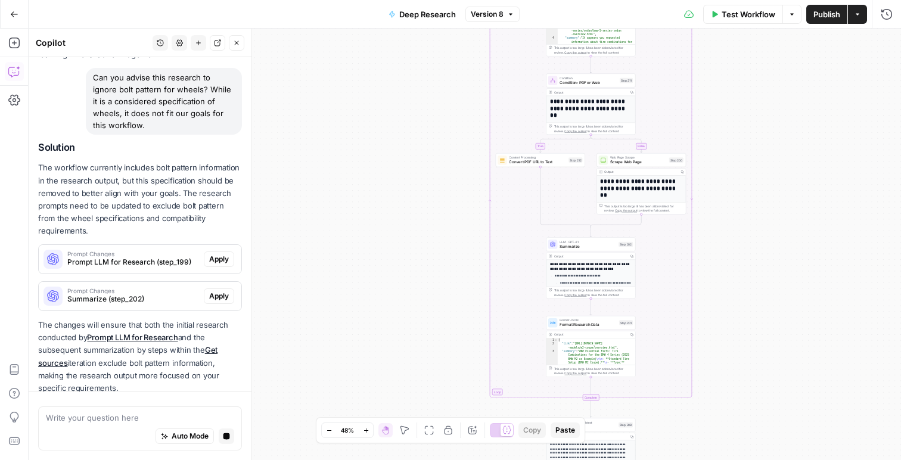
scroll to position [119, 0]
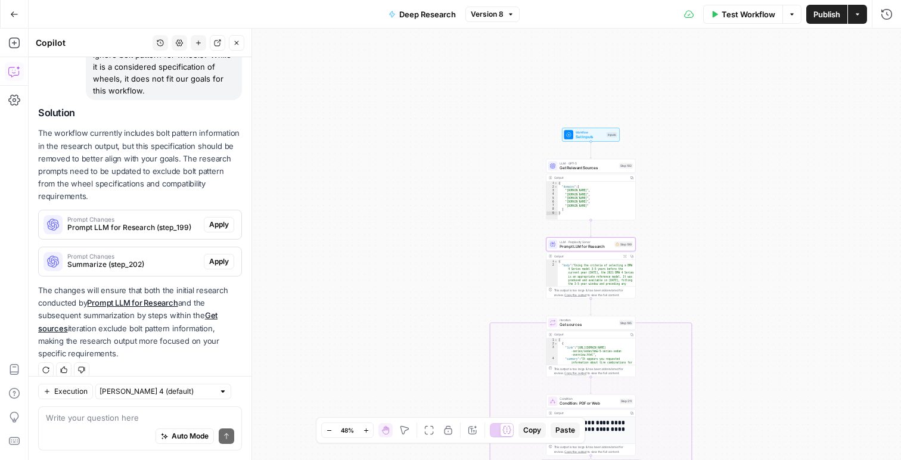
click at [220, 219] on span "Apply" at bounding box center [219, 224] width 20 height 11
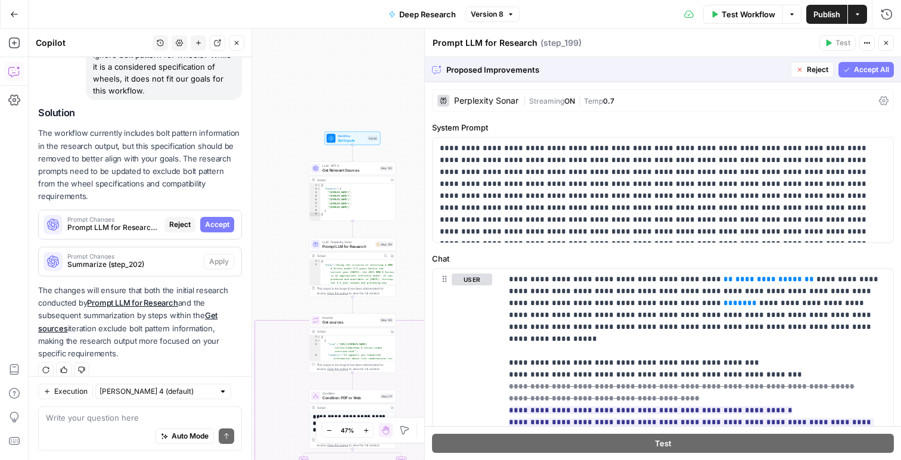
scroll to position [18, 0]
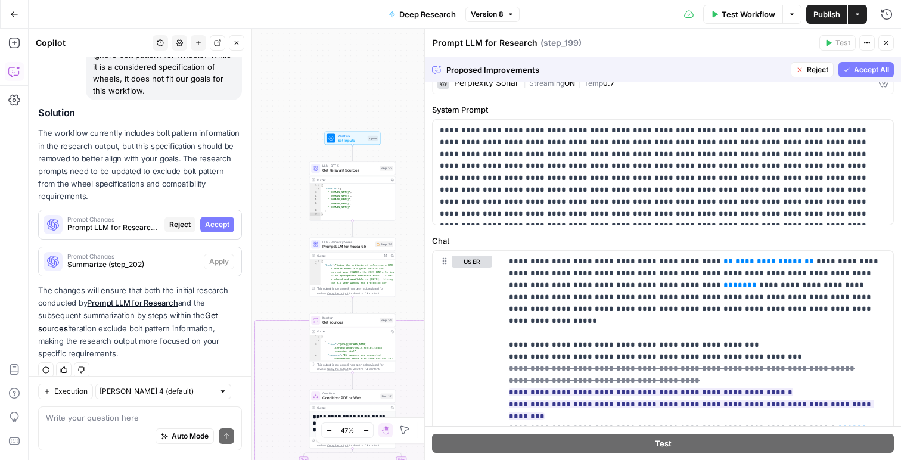
click at [869, 72] on span "Accept All" at bounding box center [871, 69] width 35 height 11
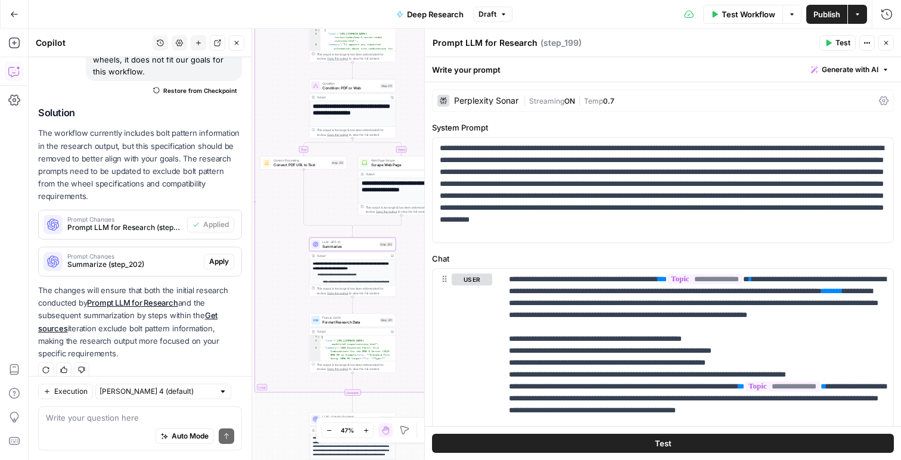
click at [212, 256] on span "Apply" at bounding box center [219, 261] width 20 height 11
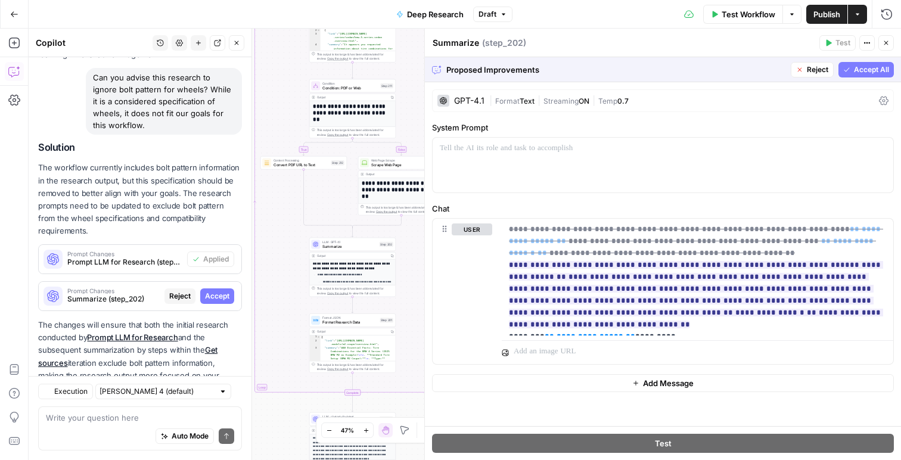
scroll to position [119, 0]
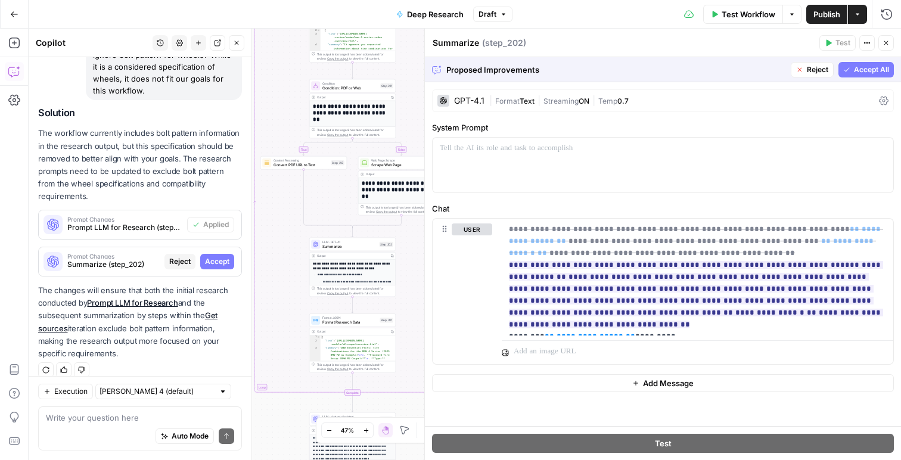
click at [866, 72] on span "Accept All" at bounding box center [871, 69] width 35 height 11
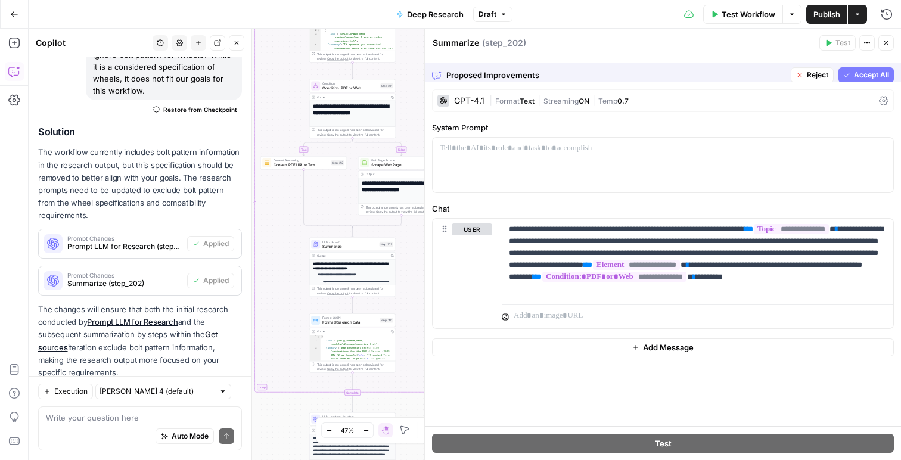
scroll to position [138, 0]
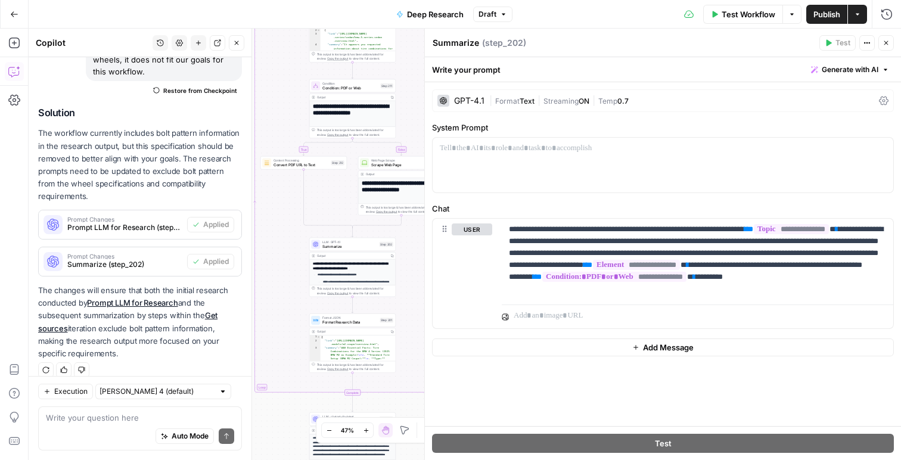
click at [885, 46] on icon "button" at bounding box center [886, 42] width 7 height 7
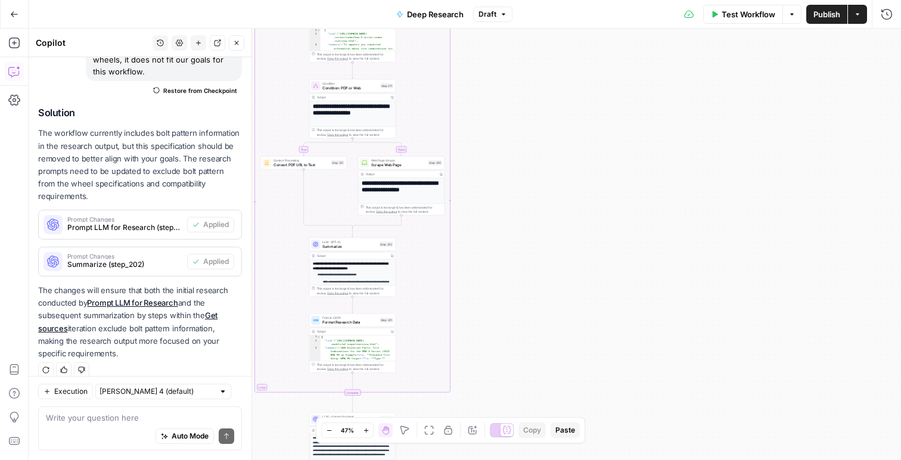
click at [828, 15] on span "Publish" at bounding box center [827, 14] width 27 height 12
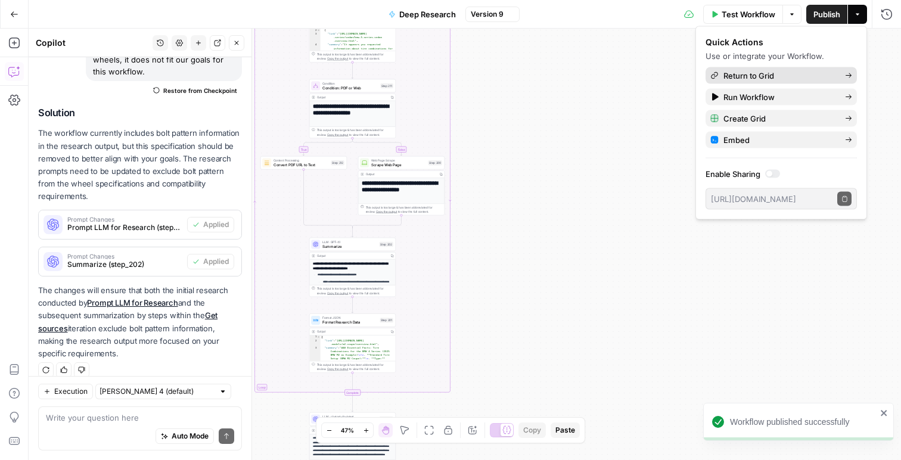
click at [812, 72] on span "Return to Grid" at bounding box center [780, 76] width 112 height 12
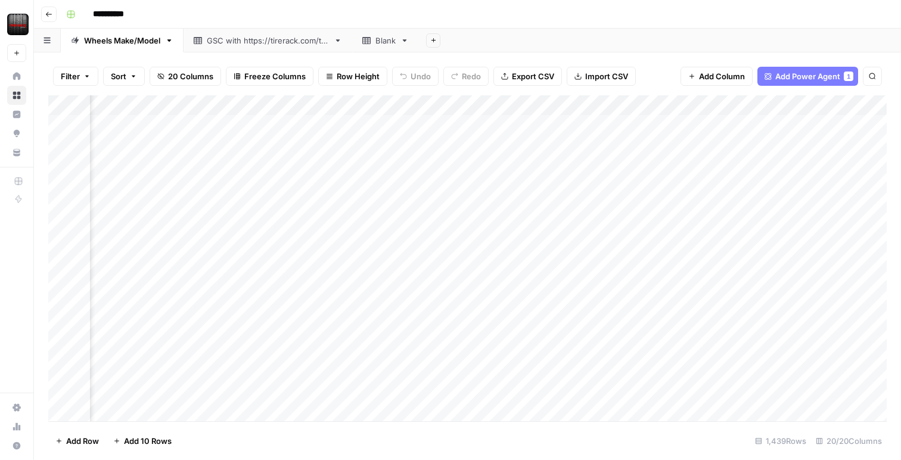
scroll to position [0, 1112]
click at [229, 123] on div "Add Column" at bounding box center [467, 258] width 839 height 326
click at [350, 123] on div "Add Column" at bounding box center [467, 258] width 839 height 326
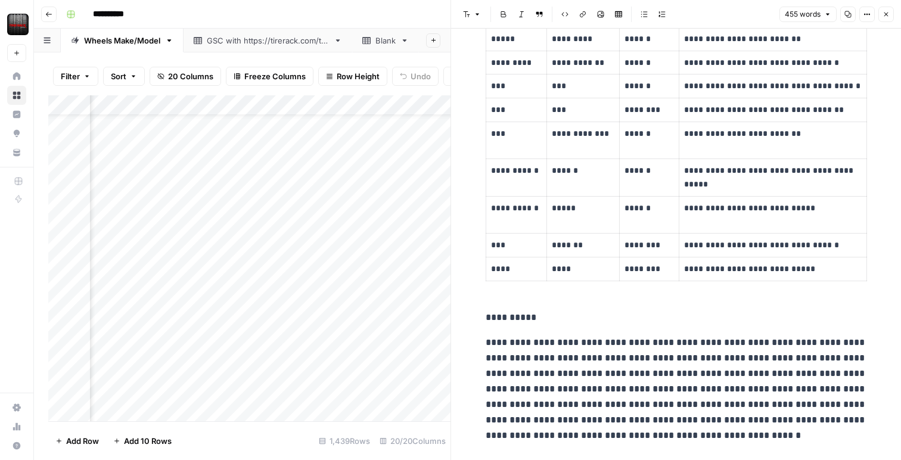
scroll to position [1070, 0]
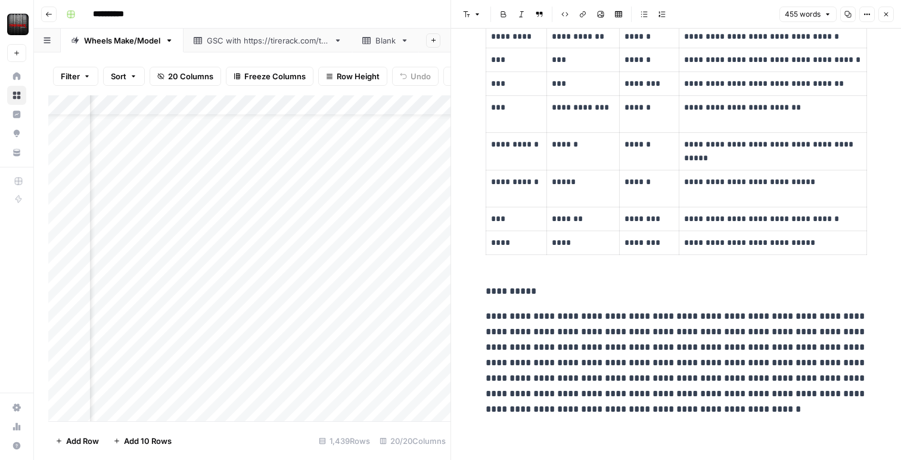
click at [410, 16] on div "**********" at bounding box center [475, 14] width 828 height 19
click at [888, 16] on icon "button" at bounding box center [886, 14] width 7 height 7
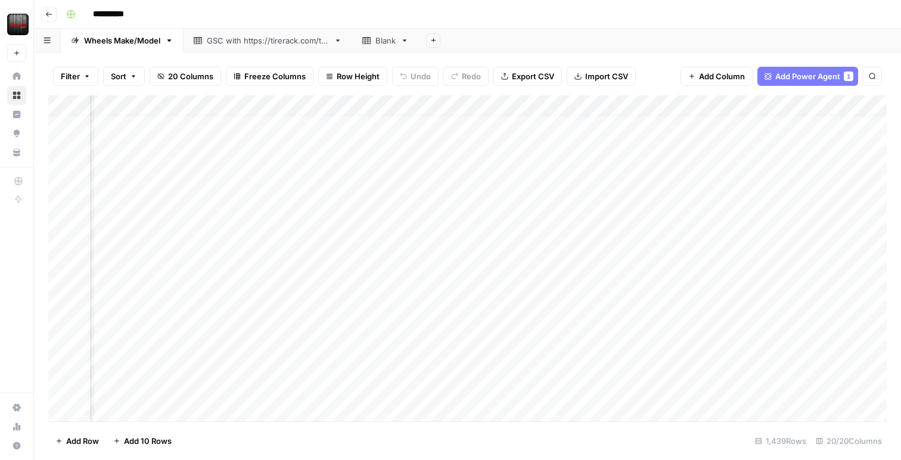
scroll to position [0, 1097]
click at [417, 124] on div "Add Column" at bounding box center [467, 258] width 839 height 326
drag, startPoint x: 719, startPoint y: 108, endPoint x: 635, endPoint y: 110, distance: 84.1
click at [635, 110] on div "Add Column" at bounding box center [467, 258] width 839 height 326
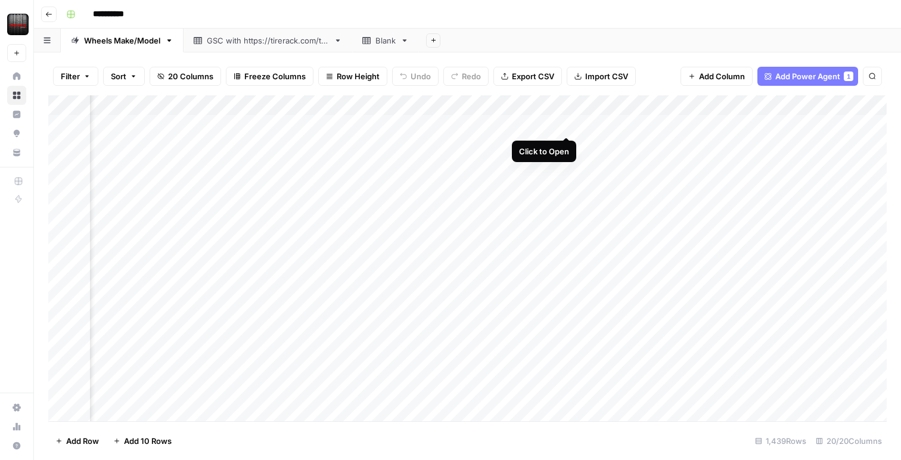
click at [566, 126] on div "Add Column" at bounding box center [467, 258] width 839 height 326
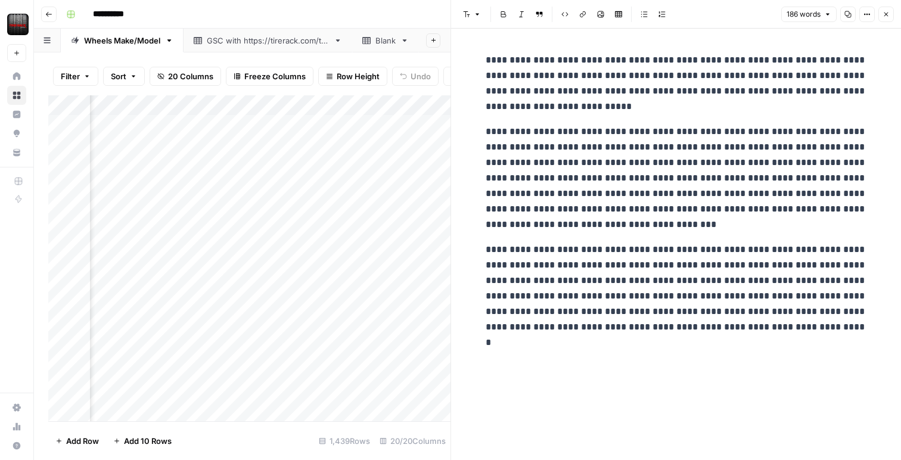
click at [882, 16] on button "Close" at bounding box center [886, 14] width 15 height 15
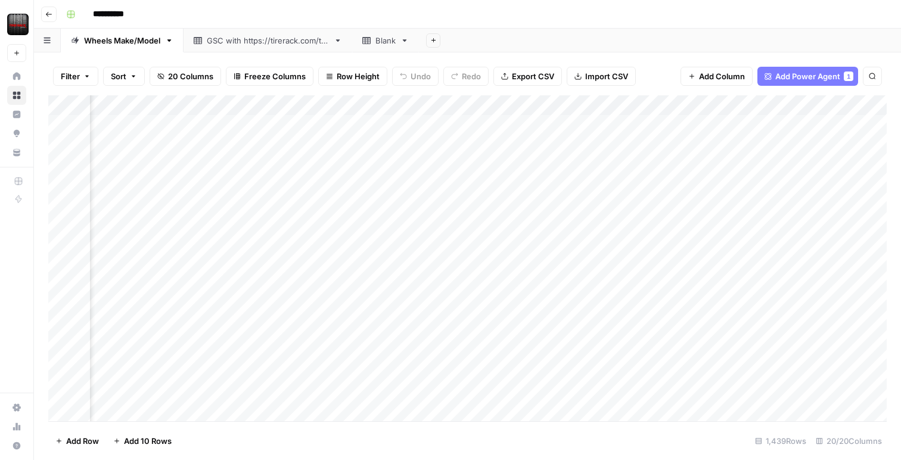
click at [448, 107] on div "Add Column" at bounding box center [467, 258] width 839 height 326
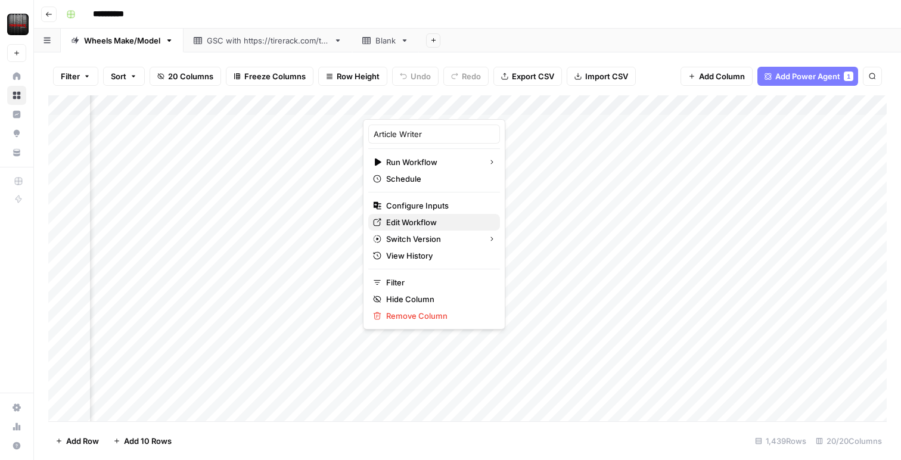
click at [426, 222] on span "Edit Workflow" at bounding box center [438, 222] width 104 height 12
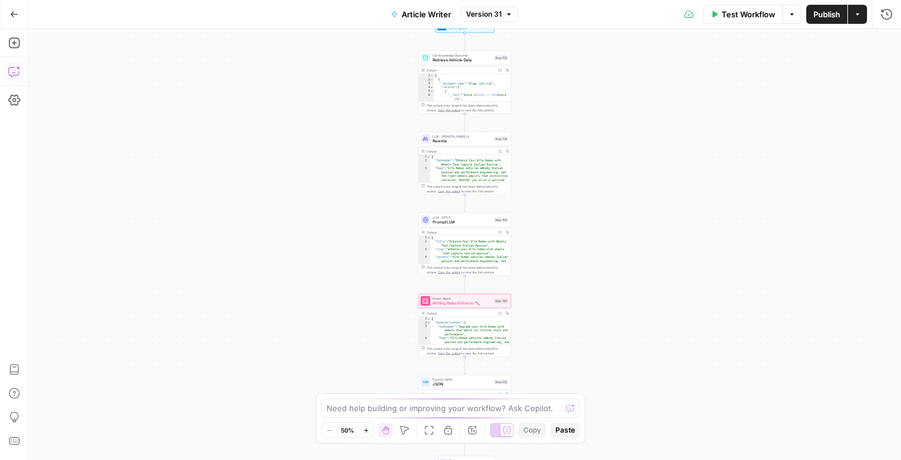
click at [14, 70] on icon "button" at bounding box center [14, 72] width 12 height 12
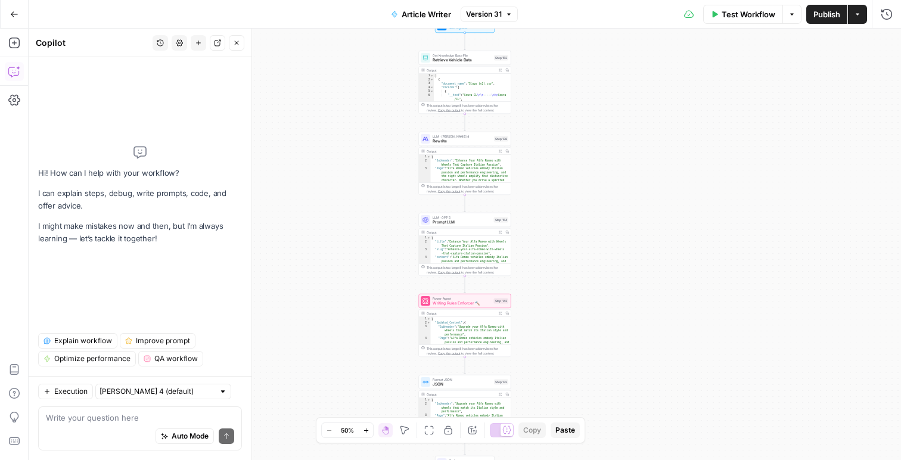
click at [124, 425] on div "Auto Mode Send" at bounding box center [140, 437] width 188 height 26
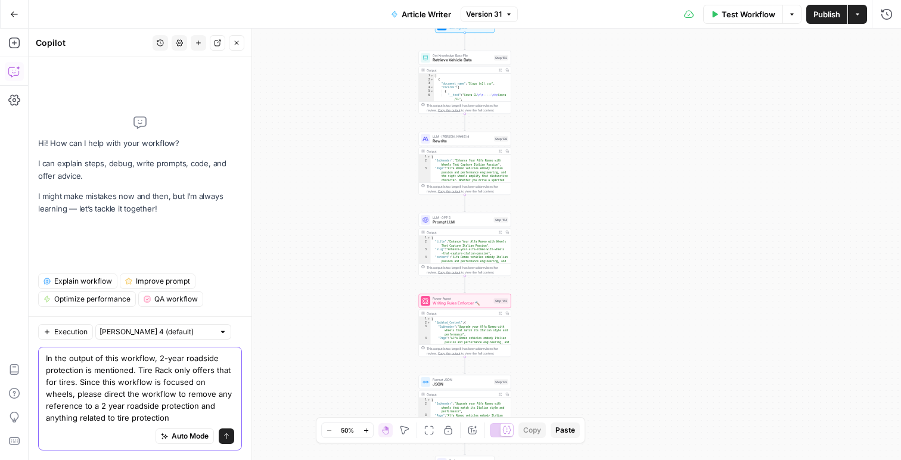
type textarea "In the output of this workflow, 2-year roadside protection is mentioned. Tire R…"
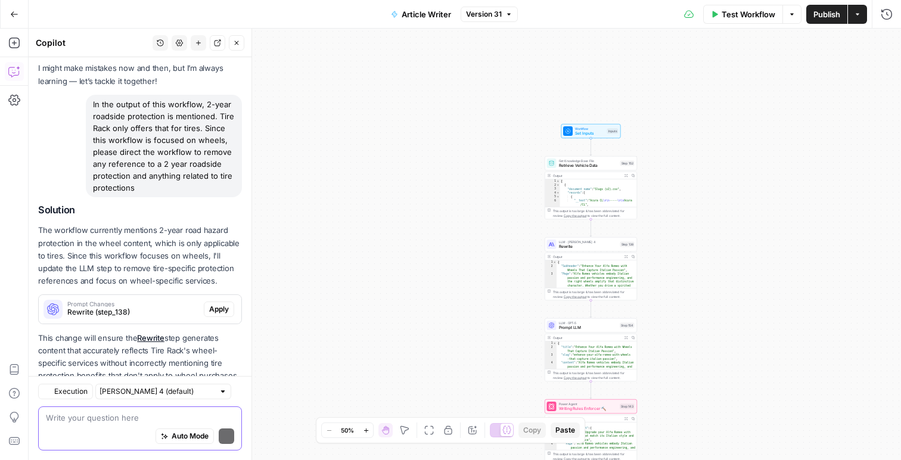
scroll to position [92, 0]
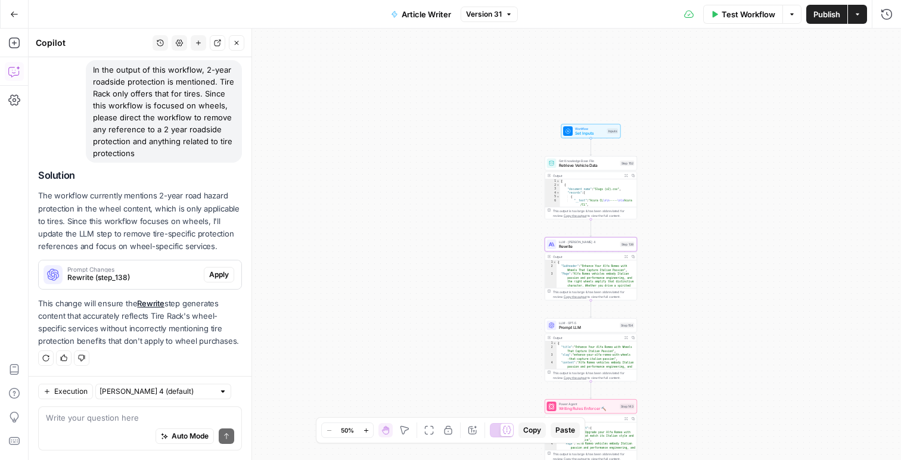
click at [215, 278] on span "Apply" at bounding box center [219, 274] width 20 height 11
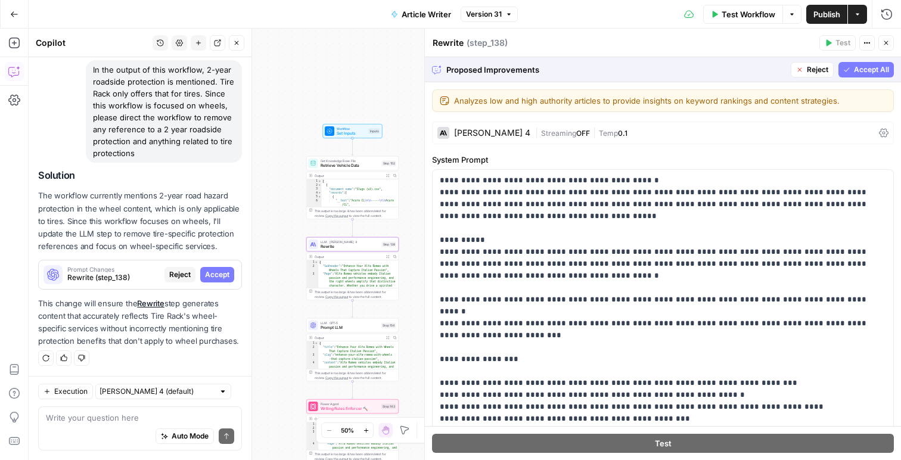
click at [224, 277] on span "Accept" at bounding box center [217, 274] width 24 height 11
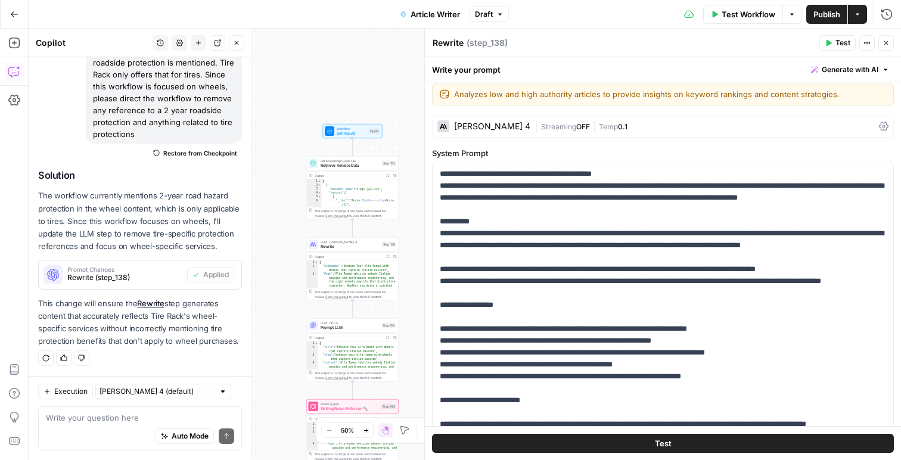
click at [564, 430] on div "Test" at bounding box center [663, 443] width 476 height 34
click at [563, 438] on button "Test" at bounding box center [663, 443] width 462 height 19
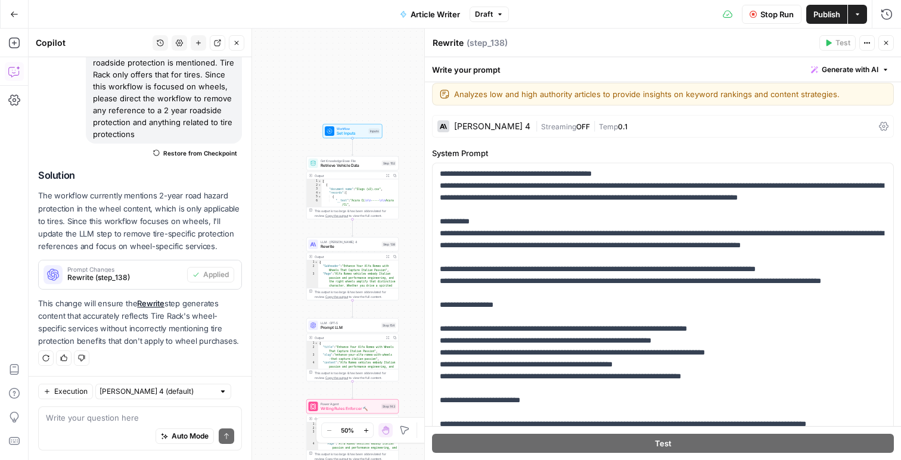
scroll to position [12, 0]
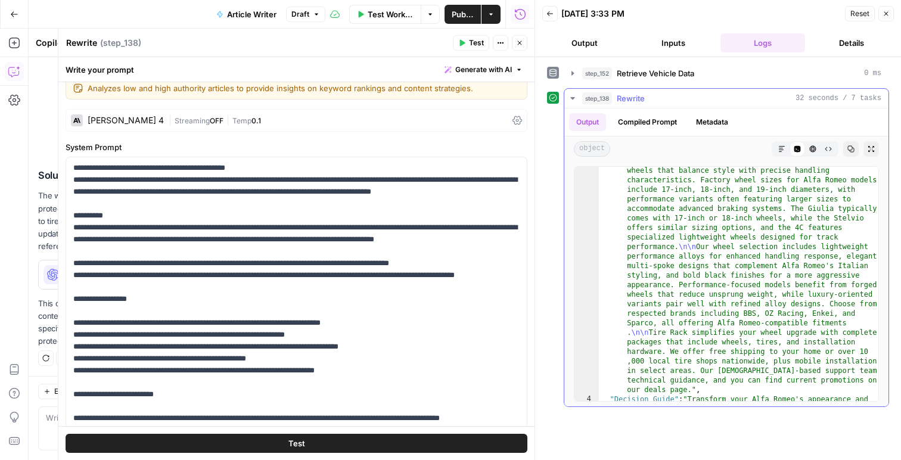
scroll to position [101, 0]
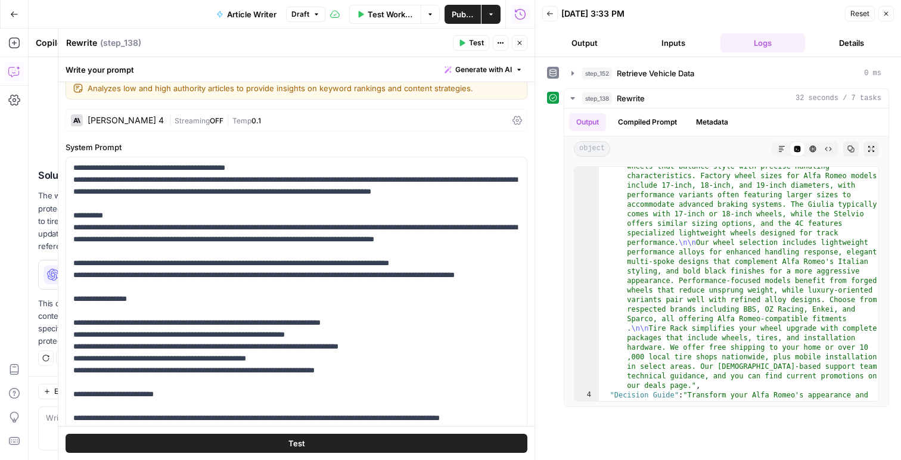
click at [883, 10] on icon "button" at bounding box center [886, 13] width 7 height 7
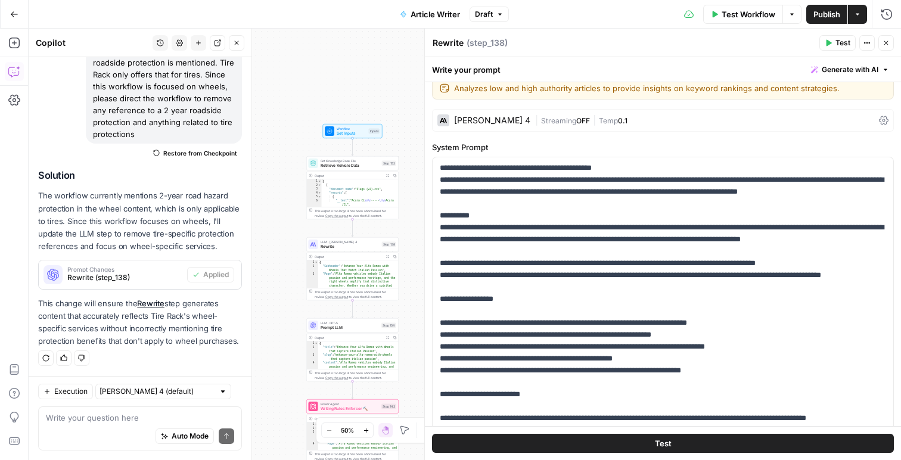
click at [811, 16] on button "Publish" at bounding box center [826, 14] width 41 height 19
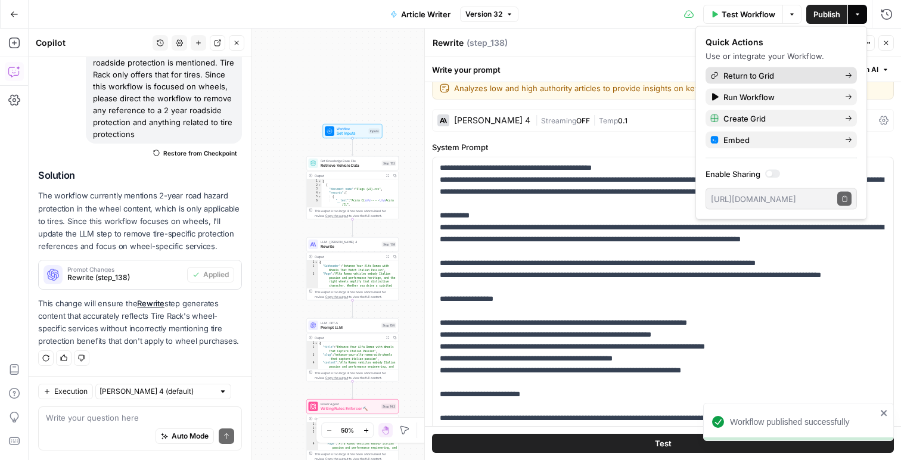
click at [747, 72] on span "Return to Grid" at bounding box center [780, 76] width 112 height 12
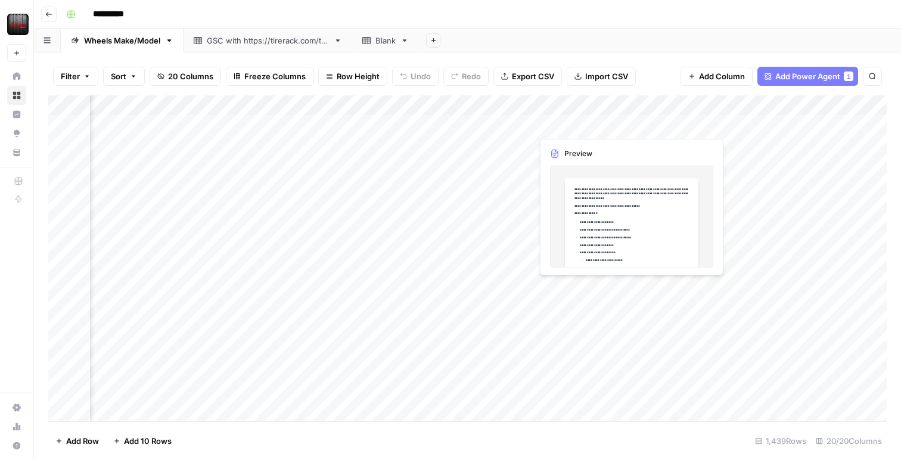
scroll to position [0, 871]
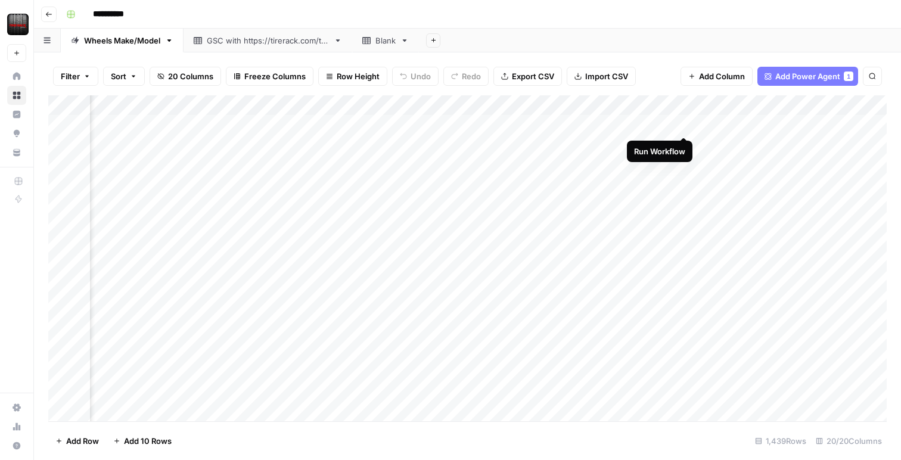
click at [682, 124] on div "Add Column" at bounding box center [467, 258] width 839 height 326
click at [531, 126] on div "Add Column" at bounding box center [467, 258] width 839 height 326
click at [529, 125] on div "Add Column" at bounding box center [467, 258] width 839 height 326
click at [397, 123] on div "Add Column" at bounding box center [467, 258] width 839 height 326
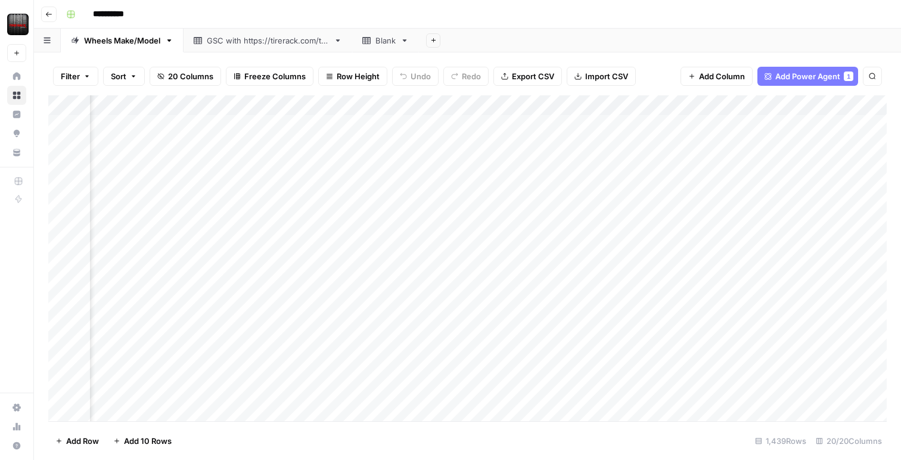
click at [397, 123] on div "Add Column" at bounding box center [467, 258] width 839 height 326
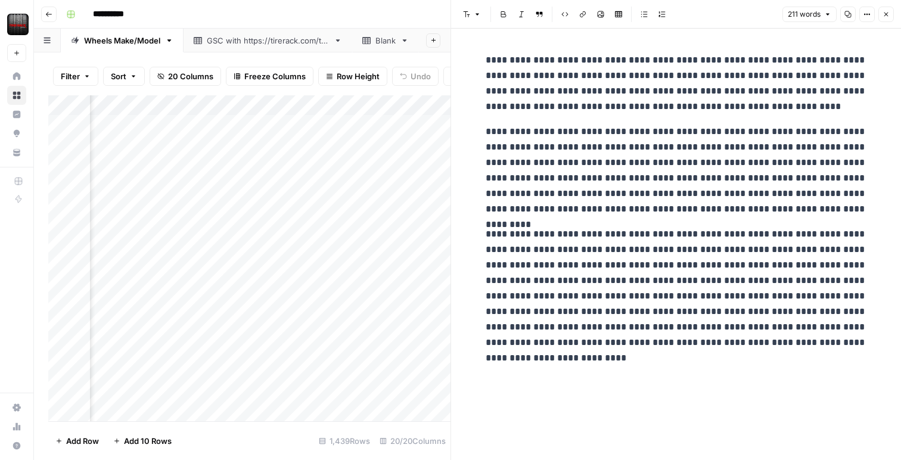
scroll to position [0, 1239]
click at [888, 20] on button "Close" at bounding box center [886, 14] width 15 height 15
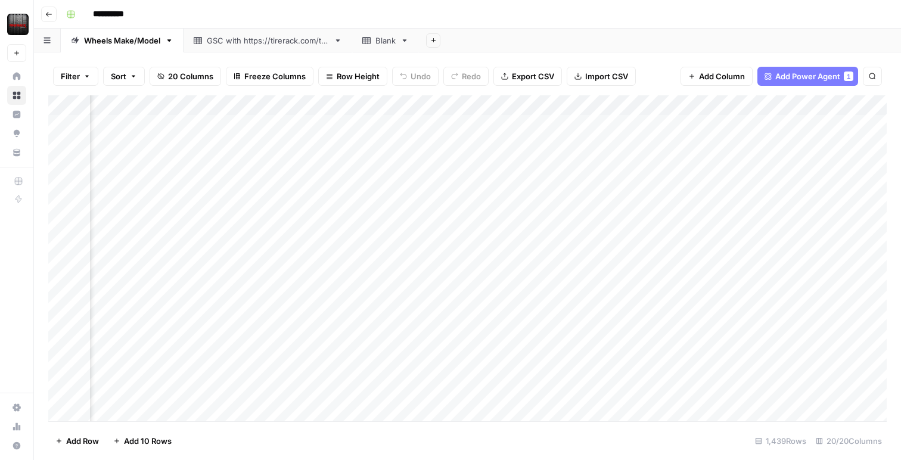
click at [597, 126] on div "Add Column" at bounding box center [467, 258] width 839 height 326
click at [747, 126] on div "Add Column" at bounding box center [467, 258] width 839 height 326
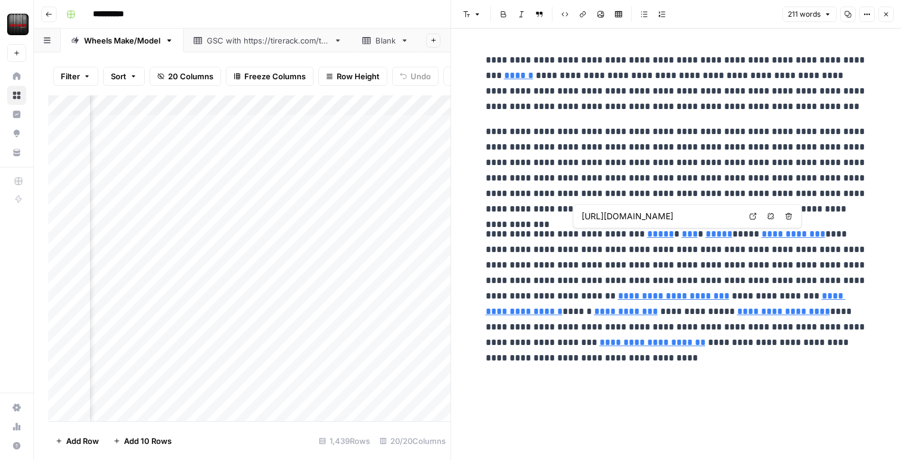
type input "[URL][DOMAIN_NAME]"
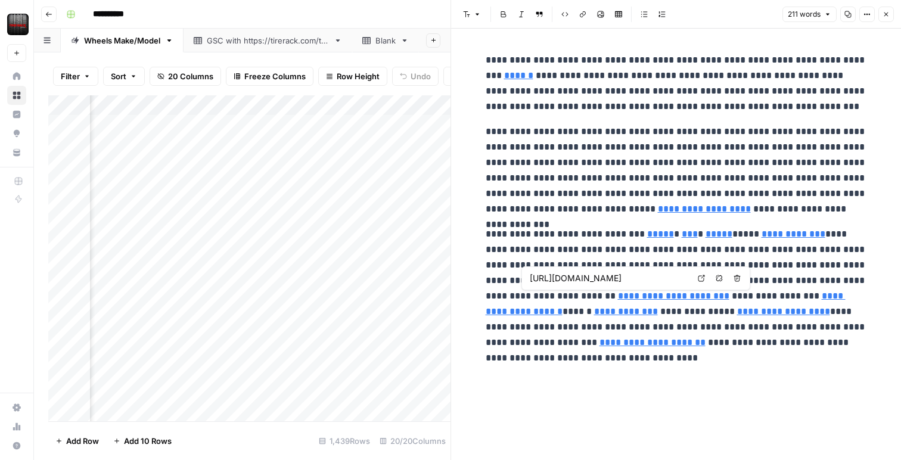
type input "[URL][DOMAIN_NAME]"
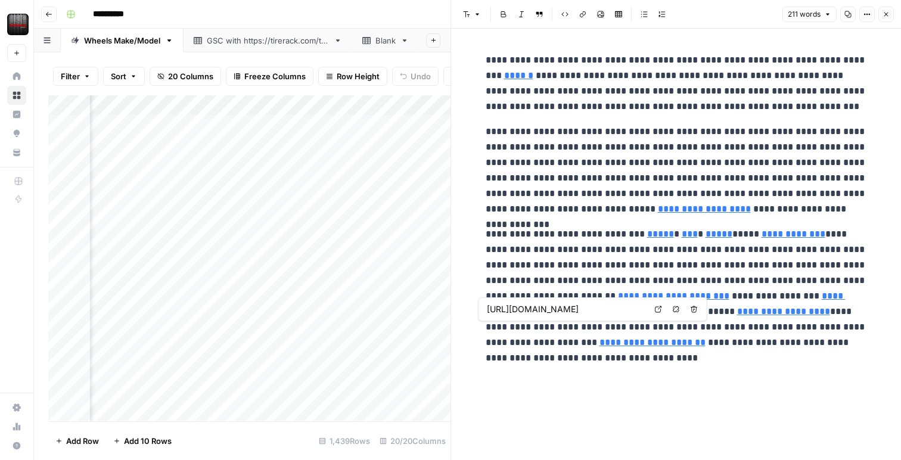
click at [706, 338] on link "**********" at bounding box center [653, 342] width 106 height 9
type input "[URL][DOMAIN_NAME]"
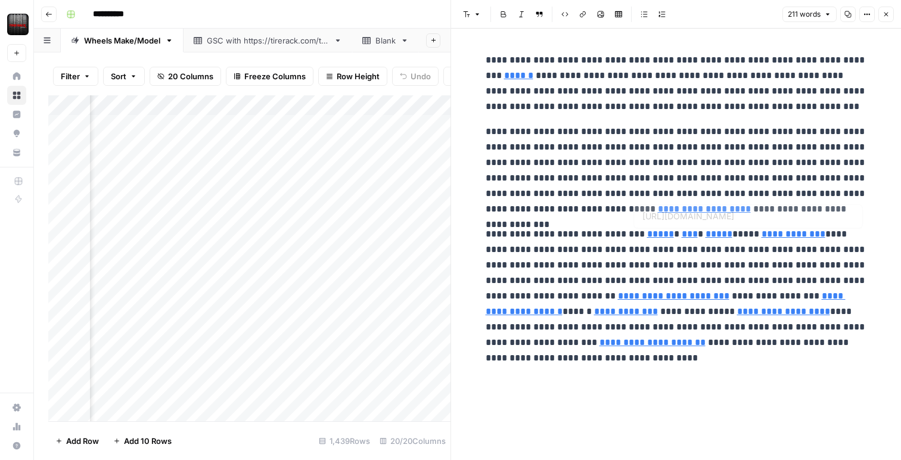
type input "[URL][DOMAIN_NAME]"
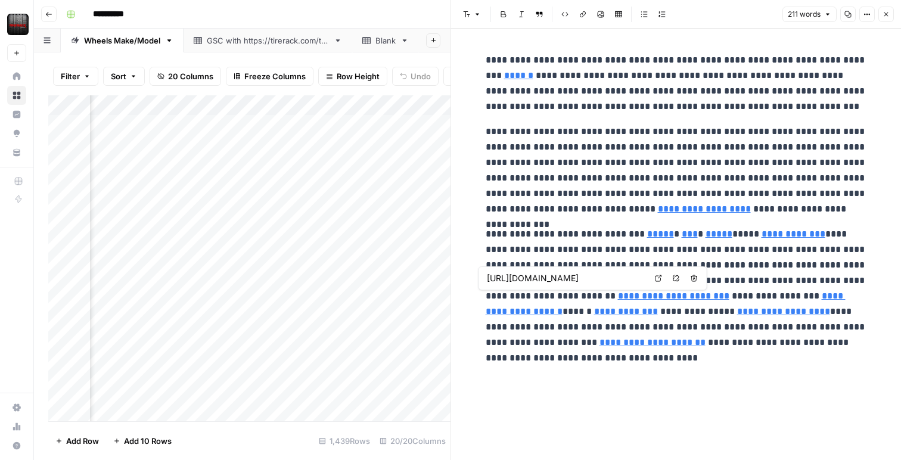
type input "[URL][DOMAIN_NAME]"
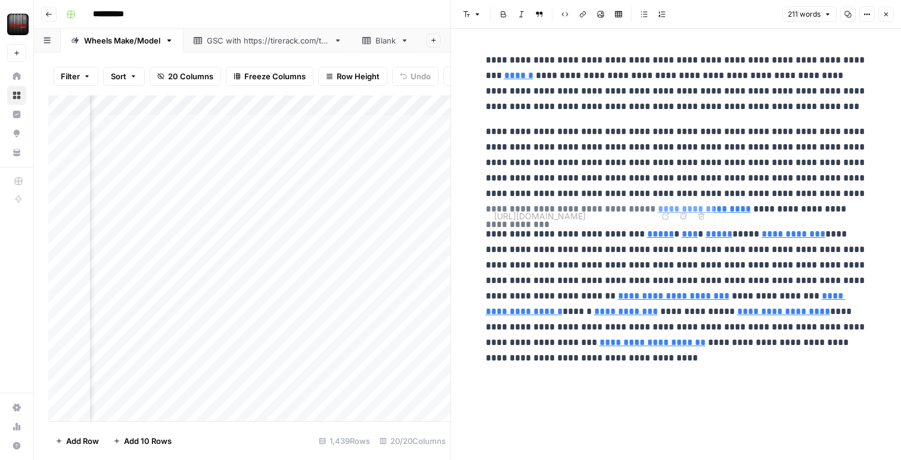
type input "[URL][DOMAIN_NAME]"
click at [570, 195] on input "[URL][DOMAIN_NAME]" at bounding box center [630, 191] width 159 height 12
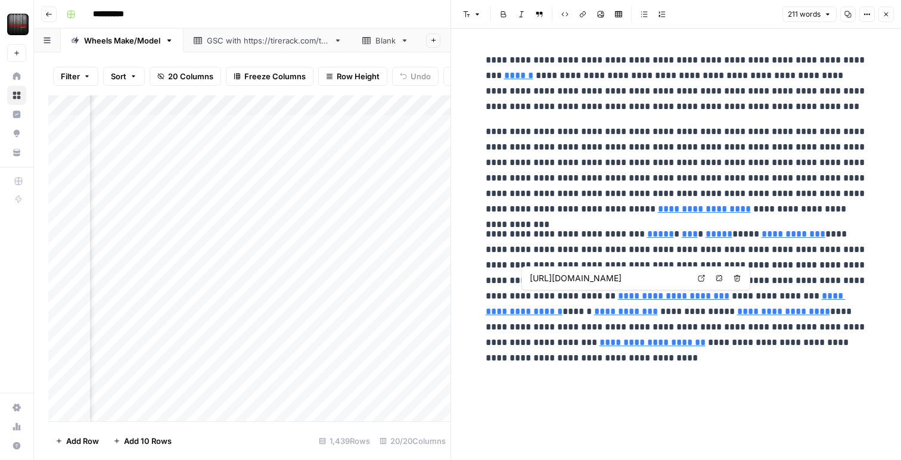
type input "[URL][DOMAIN_NAME]"
drag, startPoint x: 708, startPoint y: 279, endPoint x: 584, endPoint y: 276, distance: 124.0
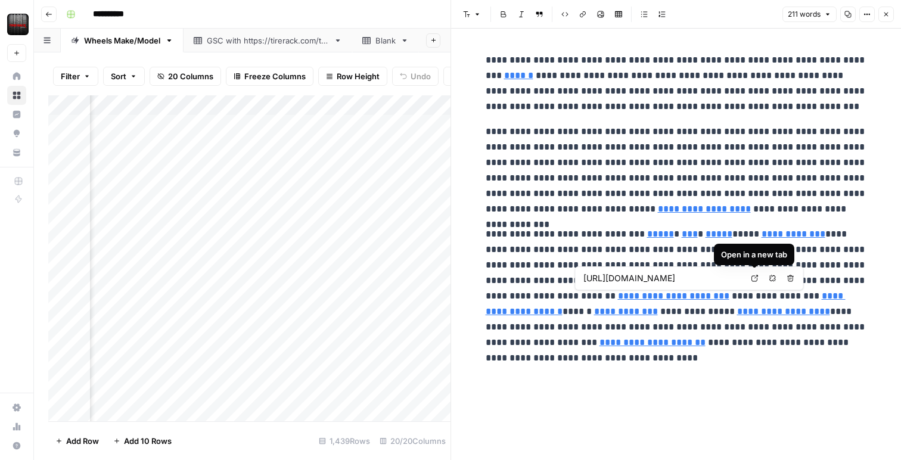
type input "[URL][DOMAIN_NAME]"
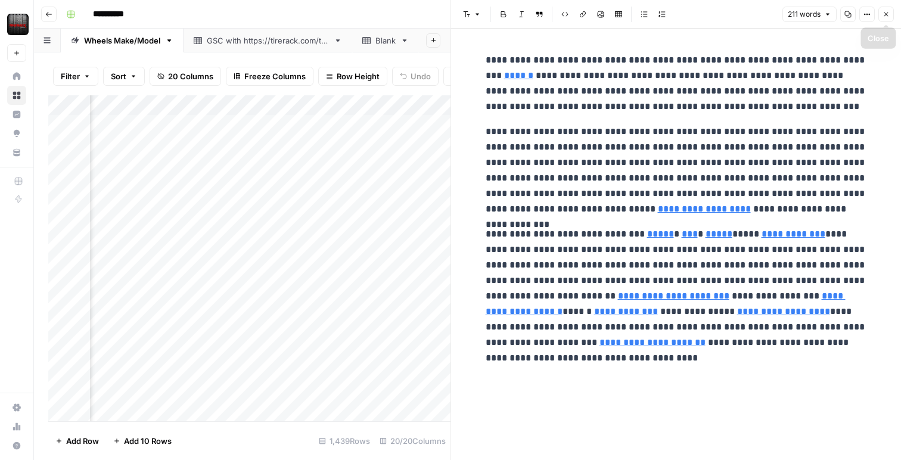
click at [886, 15] on icon "button" at bounding box center [886, 14] width 7 height 7
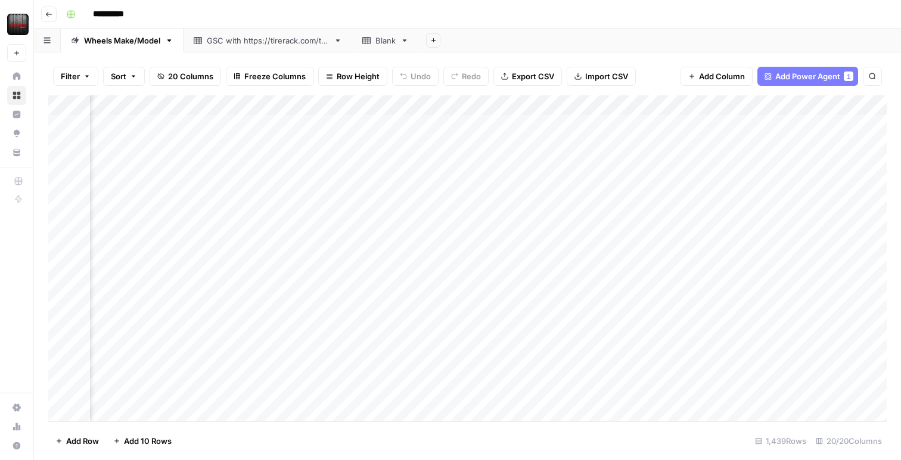
scroll to position [0, 1205]
click at [660, 105] on div "Add Column" at bounding box center [467, 258] width 839 height 326
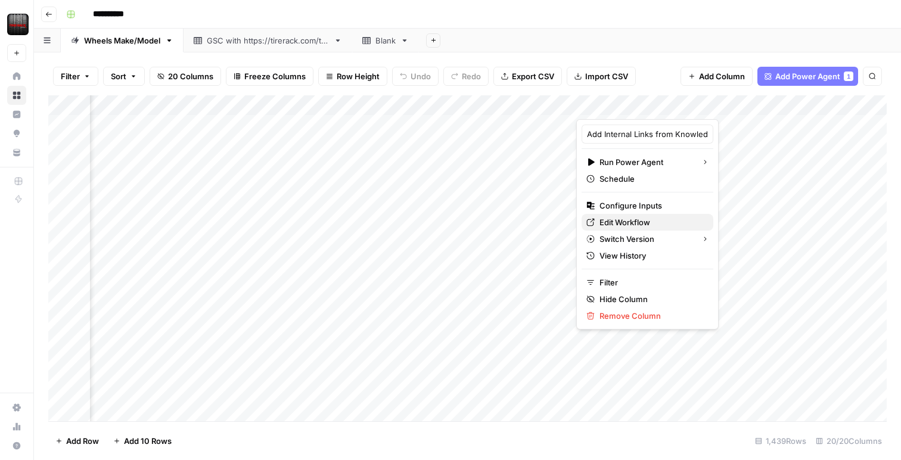
click at [622, 220] on span "Edit Workflow" at bounding box center [652, 222] width 104 height 12
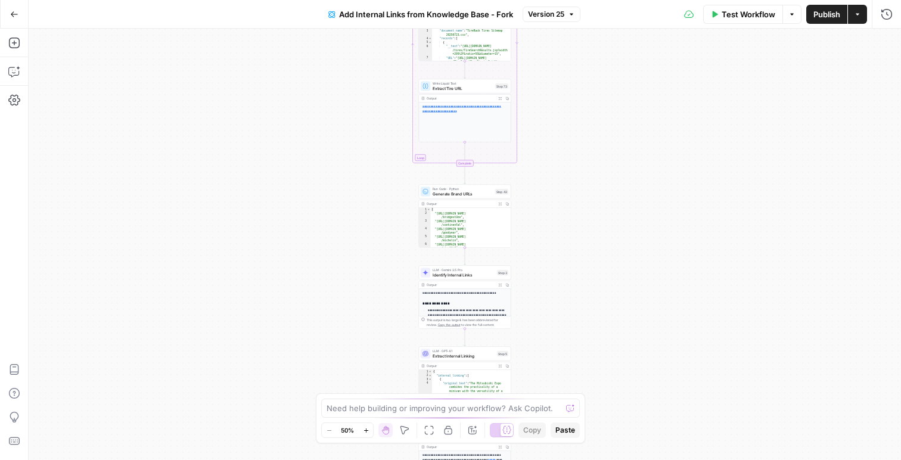
click at [13, 17] on icon "button" at bounding box center [14, 14] width 8 height 8
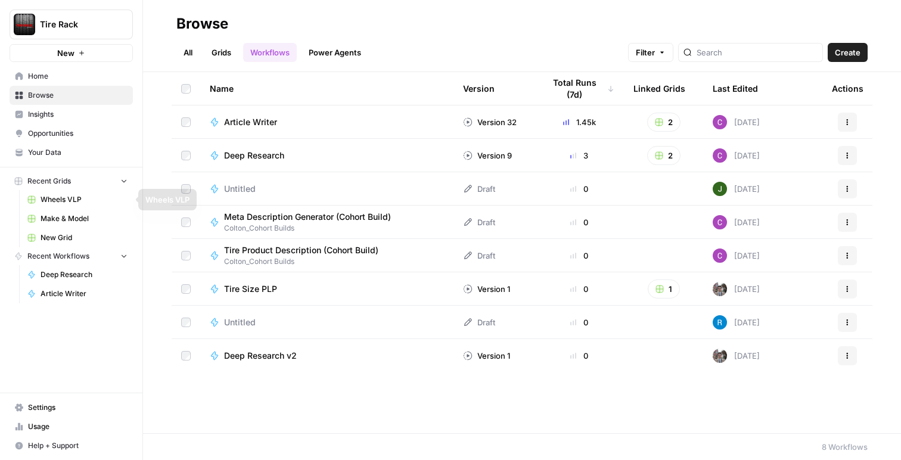
click at [64, 194] on link "Wheels VLP" at bounding box center [77, 199] width 111 height 19
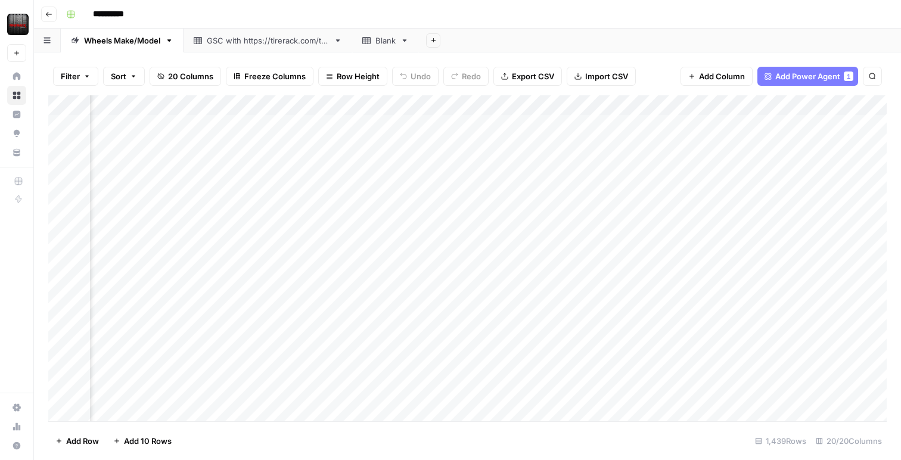
scroll to position [0, 1373]
click at [491, 106] on div "Add Column" at bounding box center [467, 258] width 839 height 326
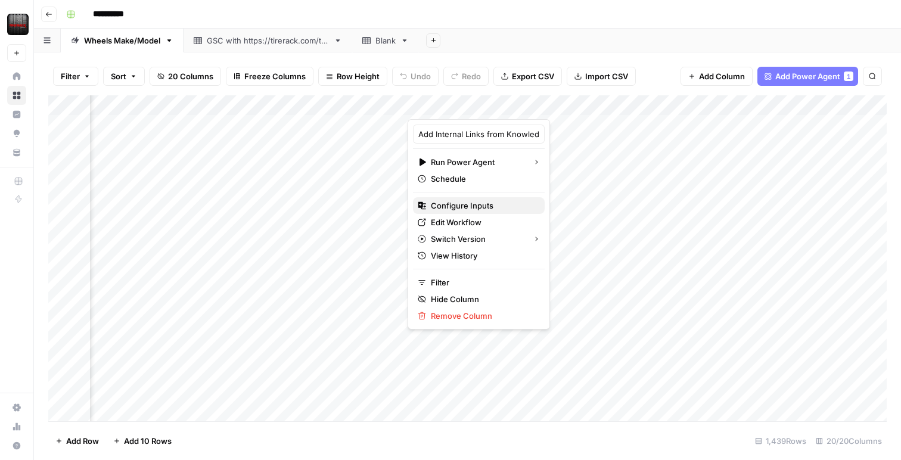
click at [464, 201] on span "Configure Inputs" at bounding box center [483, 206] width 104 height 12
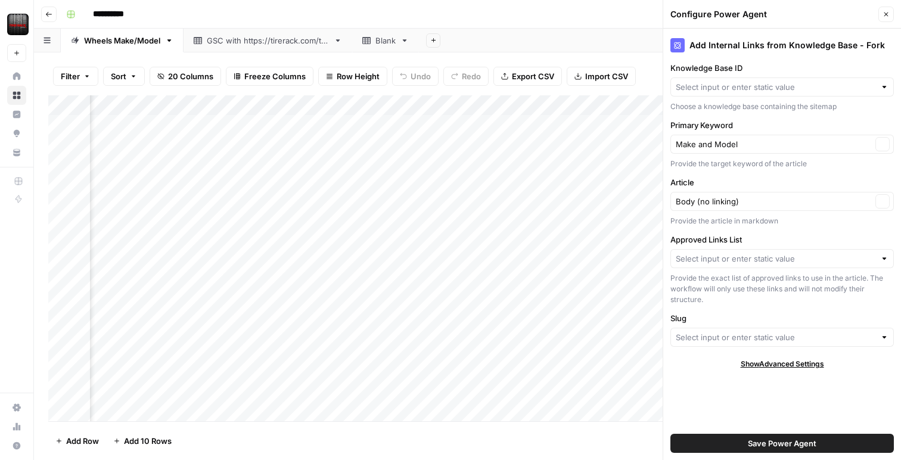
type input "Sitemap V2"
type input "Slugs"
click at [733, 265] on div at bounding box center [783, 258] width 224 height 19
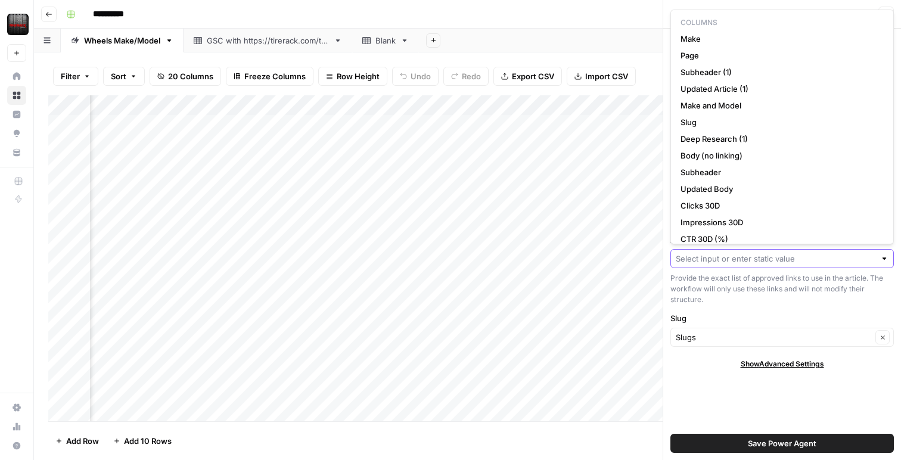
click at [766, 260] on input "Approved Links List" at bounding box center [776, 259] width 200 height 12
click at [740, 290] on div "Provide the exact list of approved links to use in the article. The workflow wi…" at bounding box center [783, 289] width 224 height 32
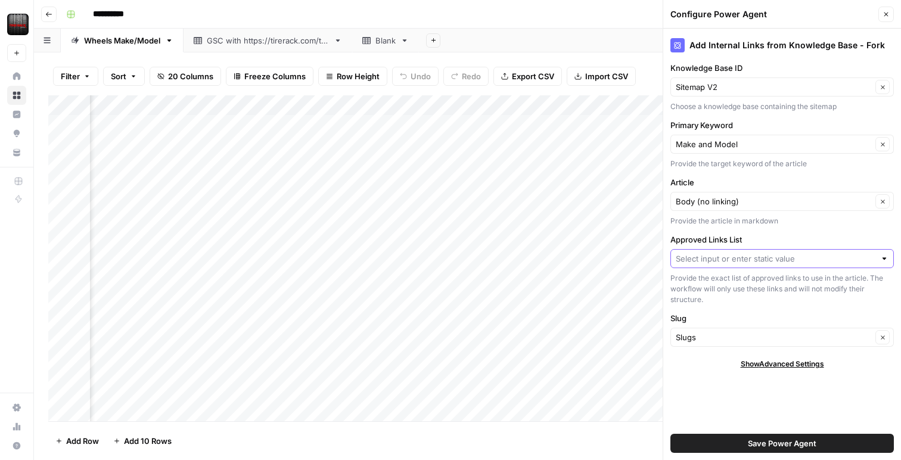
click at [737, 260] on input "Approved Links List" at bounding box center [776, 259] width 200 height 12
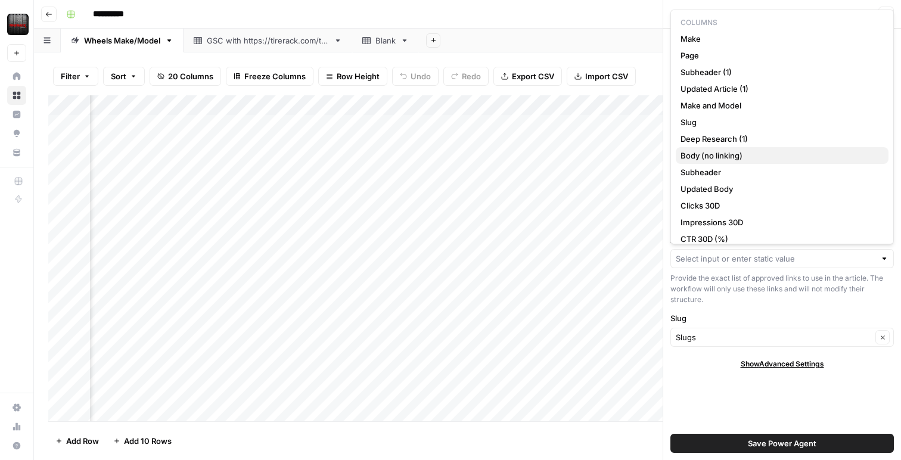
scroll to position [42, 0]
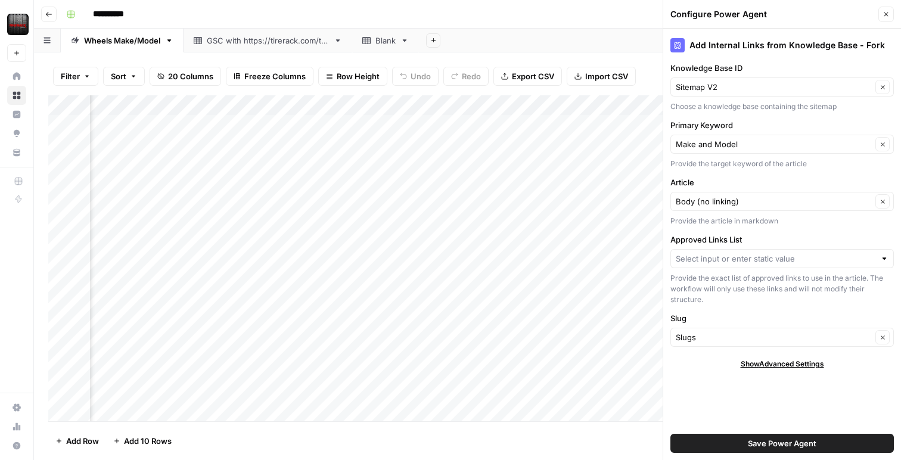
click at [709, 283] on div "Provide the exact list of approved links to use in the article. The workflow wi…" at bounding box center [783, 289] width 224 height 32
click at [492, 107] on div "Add Column" at bounding box center [467, 258] width 839 height 326
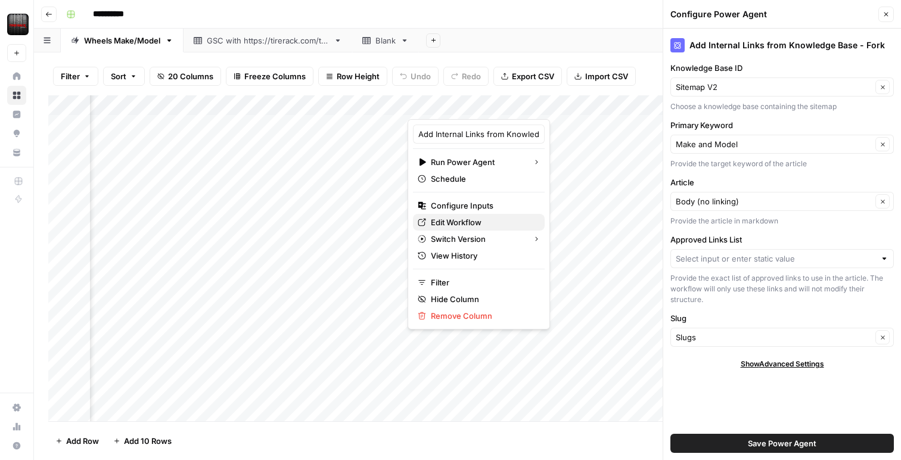
click at [474, 218] on span "Edit Workflow" at bounding box center [483, 222] width 104 height 12
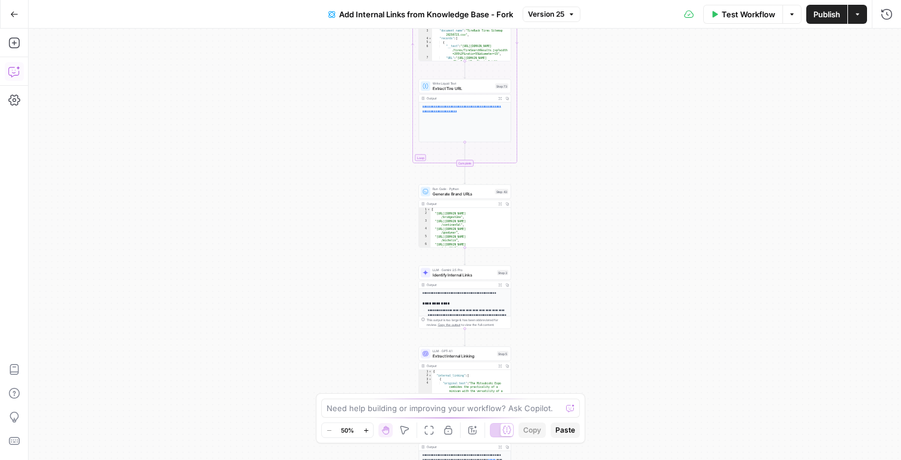
click at [18, 77] on icon "button" at bounding box center [14, 72] width 12 height 12
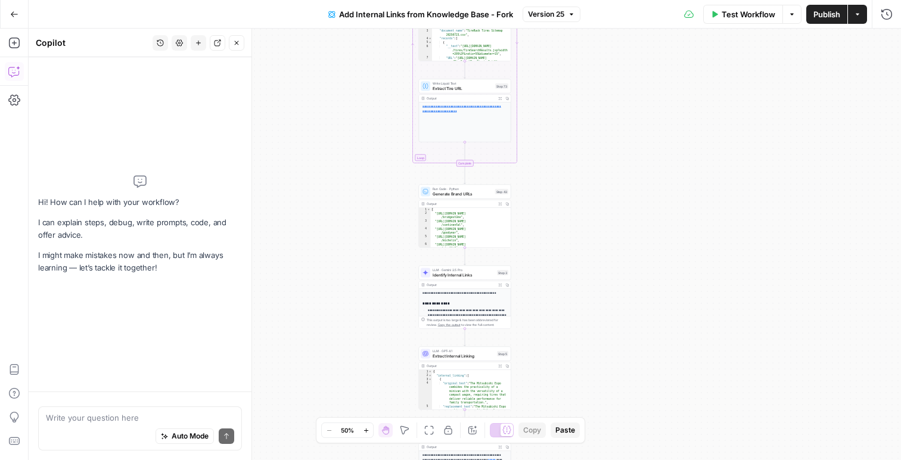
click at [117, 424] on div "Auto Mode Send" at bounding box center [140, 437] width 188 height 26
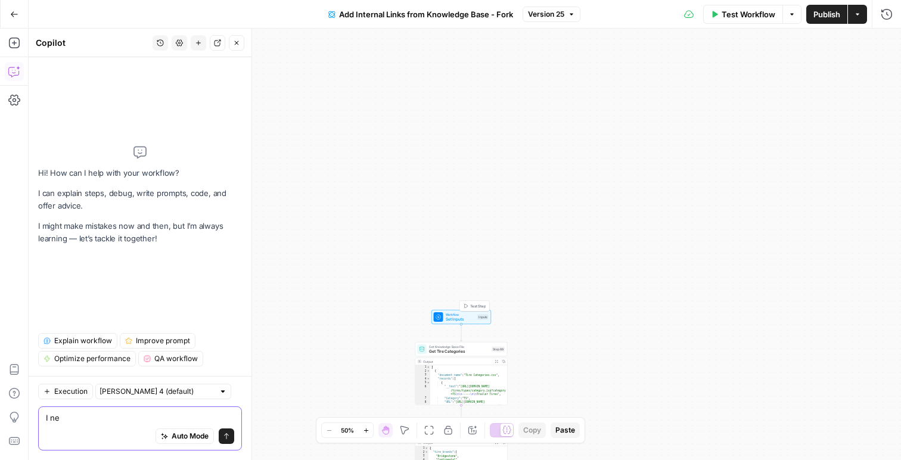
type textarea "I ne"
click at [460, 317] on span "Set Inputs" at bounding box center [461, 320] width 30 height 6
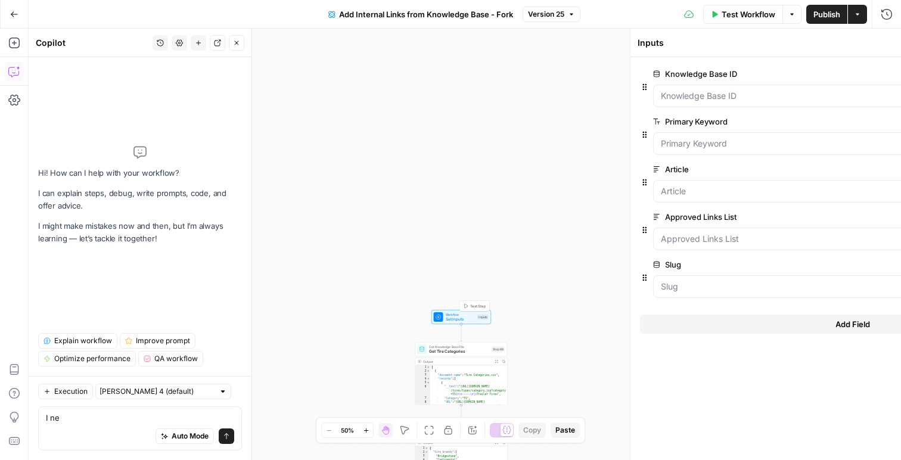
click at [460, 317] on div "Inputs Close Knowledge Base ID edit field Delete group Primary Keyword edit fie…" at bounding box center [662, 245] width 477 height 432
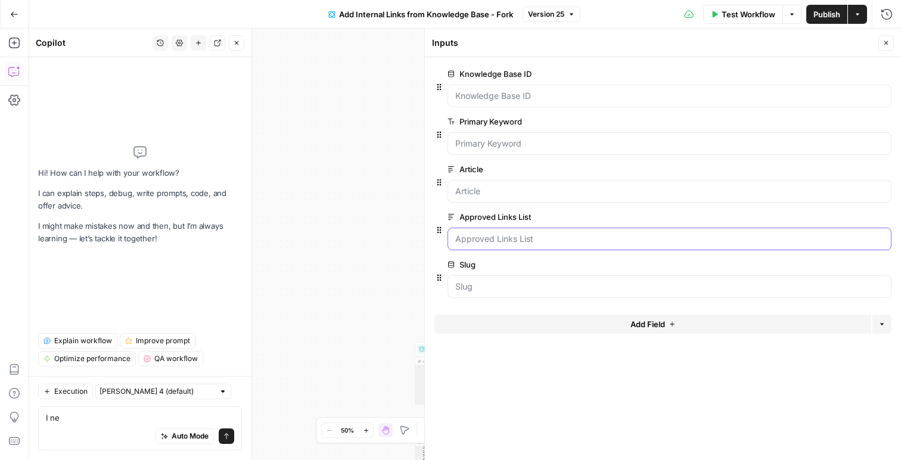
click at [494, 242] on List "Approved Links List" at bounding box center [669, 239] width 429 height 12
click at [857, 218] on span "edit field" at bounding box center [847, 217] width 26 height 10
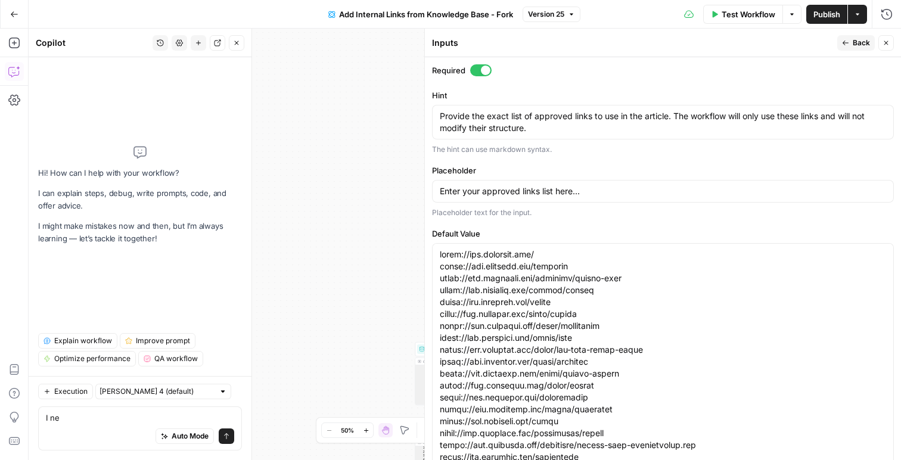
scroll to position [367, 0]
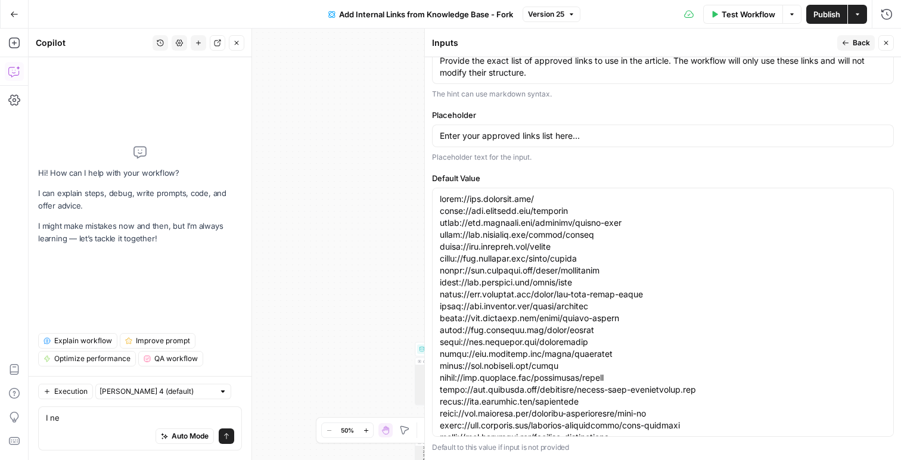
drag, startPoint x: 438, startPoint y: 198, endPoint x: 674, endPoint y: 303, distance: 258.6
click at [728, 331] on div at bounding box center [663, 312] width 462 height 249
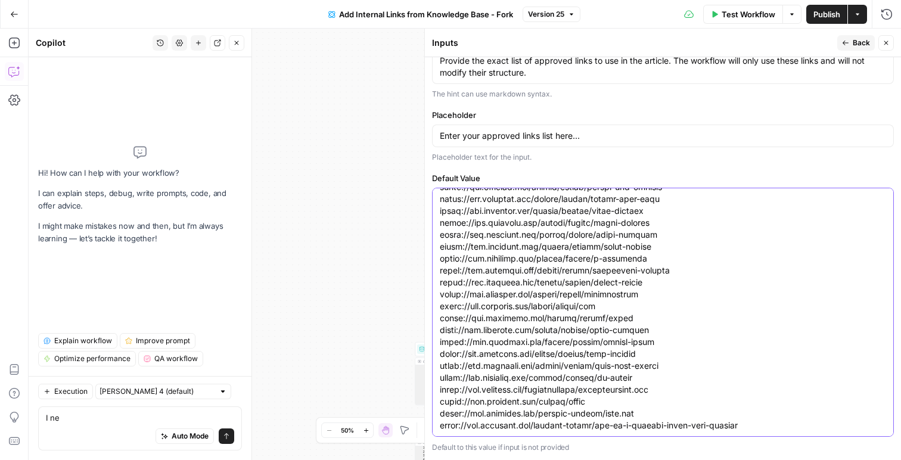
scroll to position [0, 0]
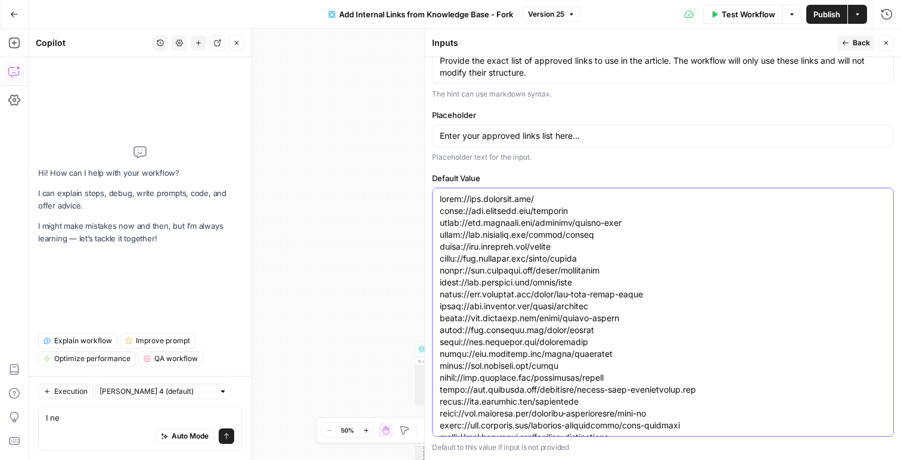
drag, startPoint x: 786, startPoint y: 432, endPoint x: 595, endPoint y: 384, distance: 196.6
click at [595, 384] on div at bounding box center [663, 312] width 462 height 249
drag, startPoint x: 792, startPoint y: 436, endPoint x: 786, endPoint y: 433, distance: 7.0
click at [791, 435] on div at bounding box center [663, 312] width 462 height 249
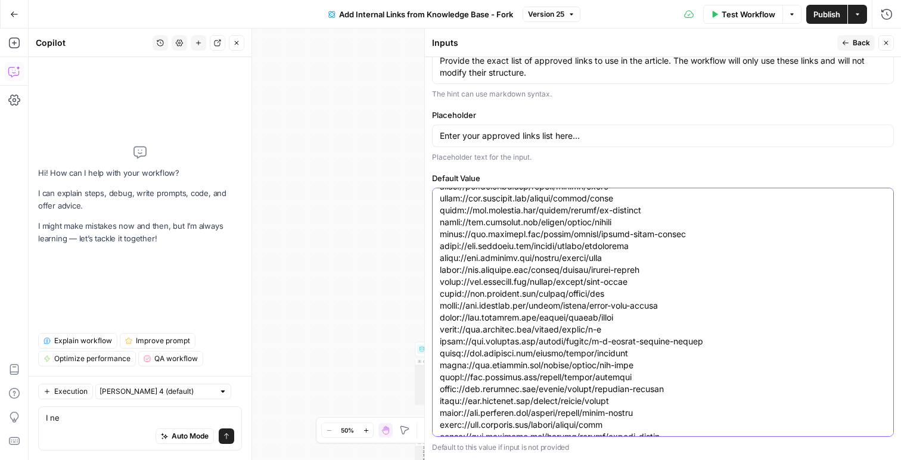
click at [569, 417] on textarea "Default Value" at bounding box center [663, 145] width 446 height 1240
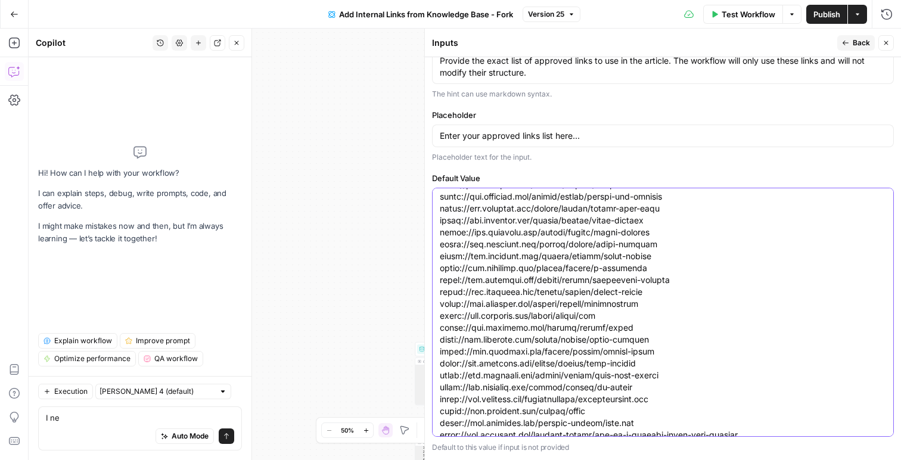
scroll to position [1001, 0]
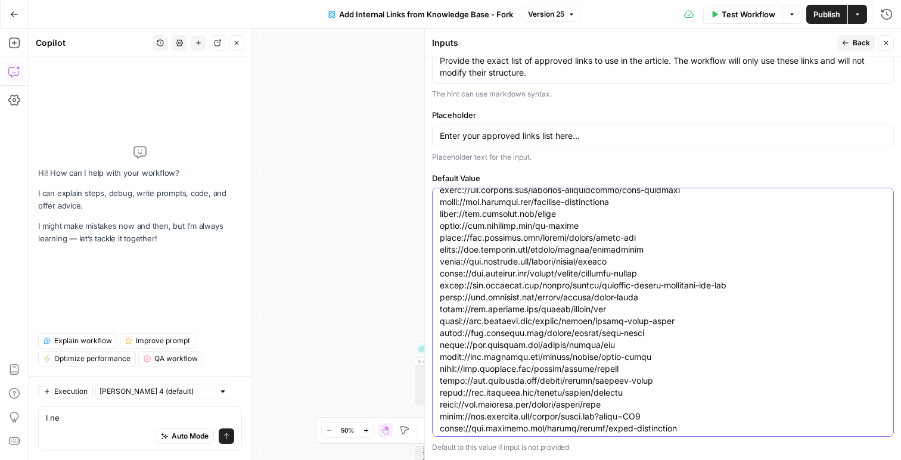
scroll to position [0, 0]
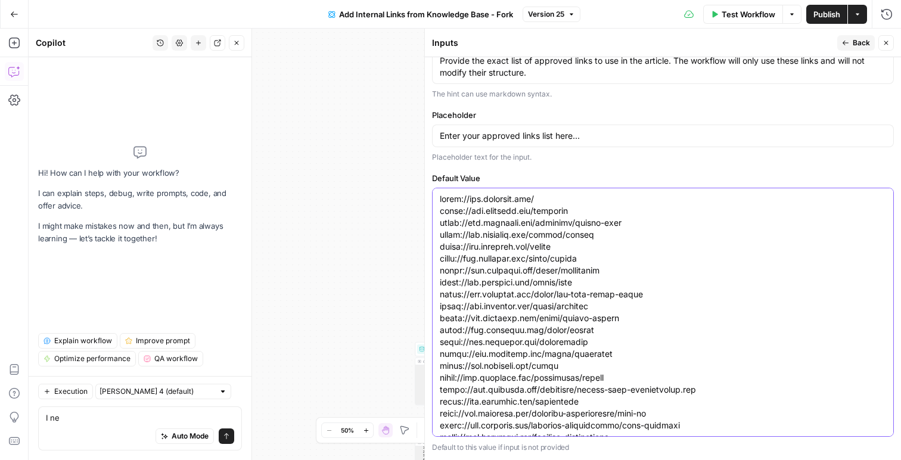
drag, startPoint x: 774, startPoint y: 426, endPoint x: 373, endPoint y: 162, distance: 480.3
click at [373, 159] on body "Tire Rack New Home Browse Insights Opportunities Your Data Recent Grids Wheels …" at bounding box center [450, 230] width 901 height 460
paste textarea "https://www.tirerack.com/installers/mobile https://www.tirerack.com/installer/m…"
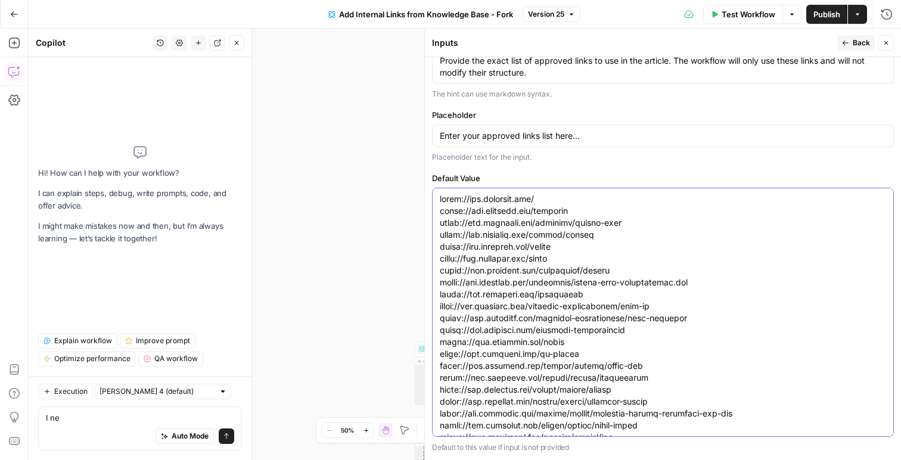
scroll to position [3052, 0]
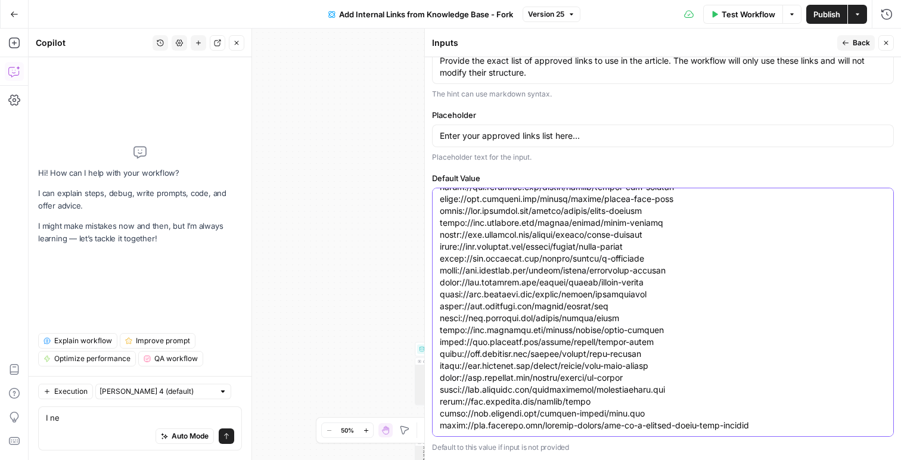
type textarea "[URL][DOMAIN_NAME] [URL][DOMAIN_NAME] [URL][DOMAIN_NAME] [URL][DOMAIN_NAME] [UR…"
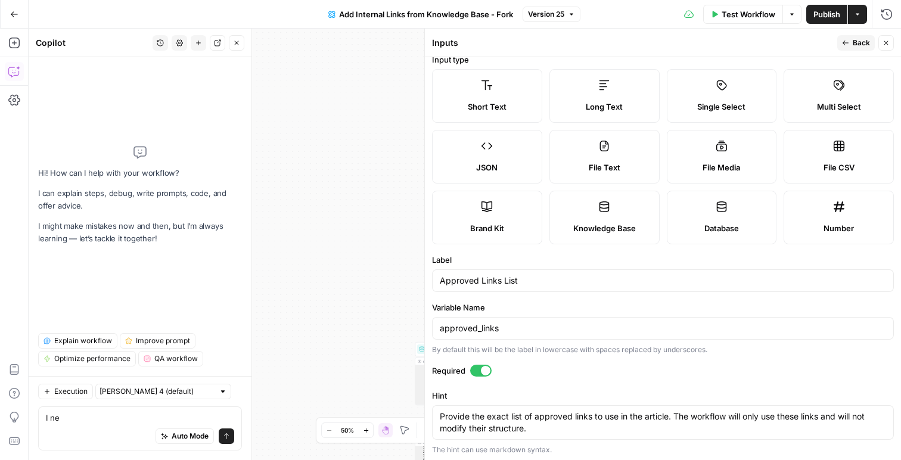
scroll to position [0, 0]
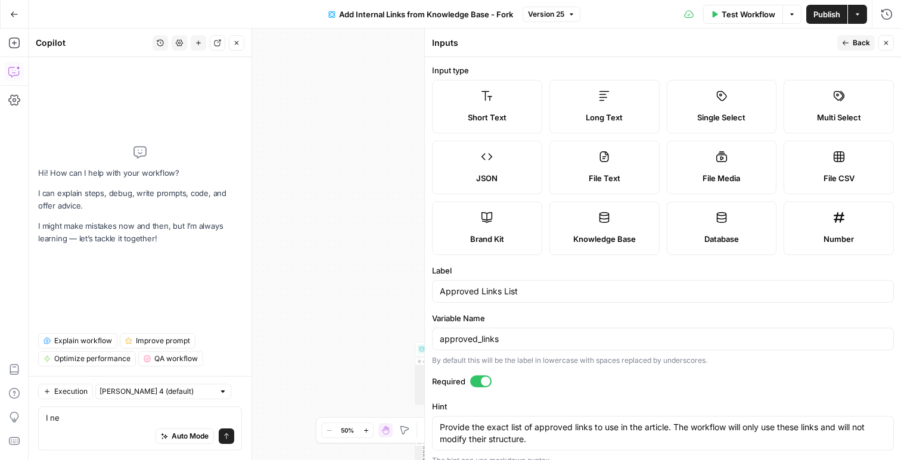
click at [860, 46] on span "Back" at bounding box center [861, 43] width 17 height 11
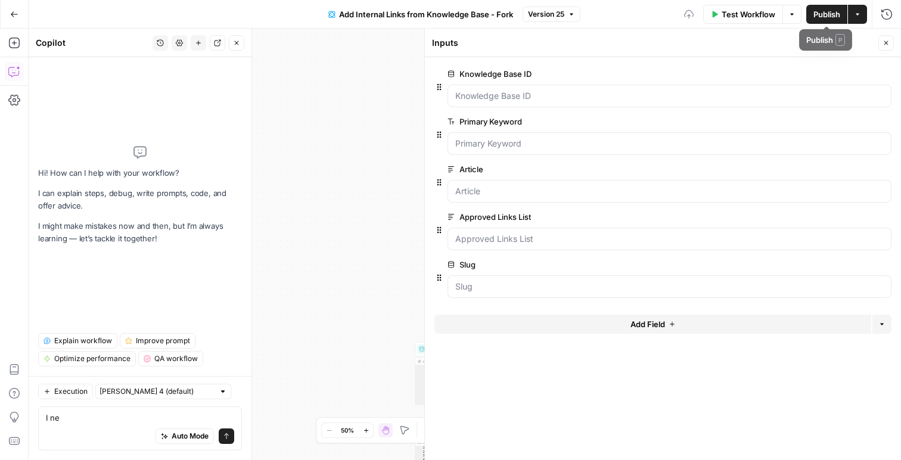
click at [836, 15] on span "Publish" at bounding box center [827, 14] width 27 height 12
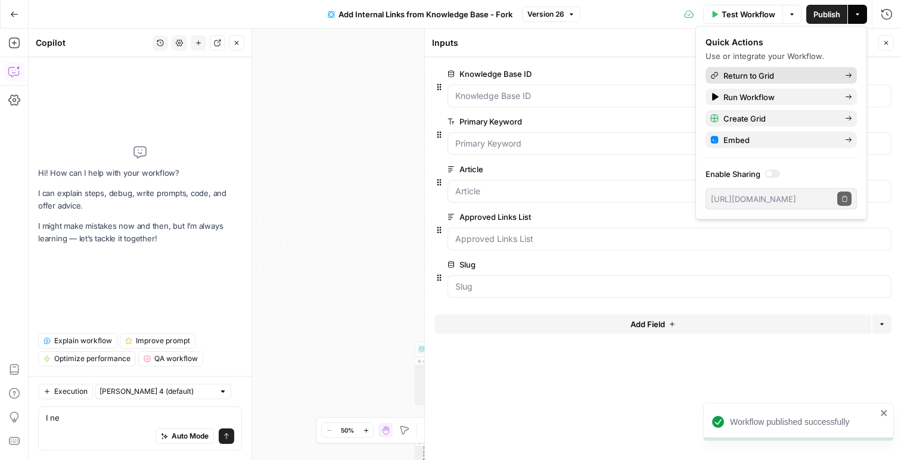
click at [790, 79] on span "Return to Grid" at bounding box center [780, 76] width 112 height 12
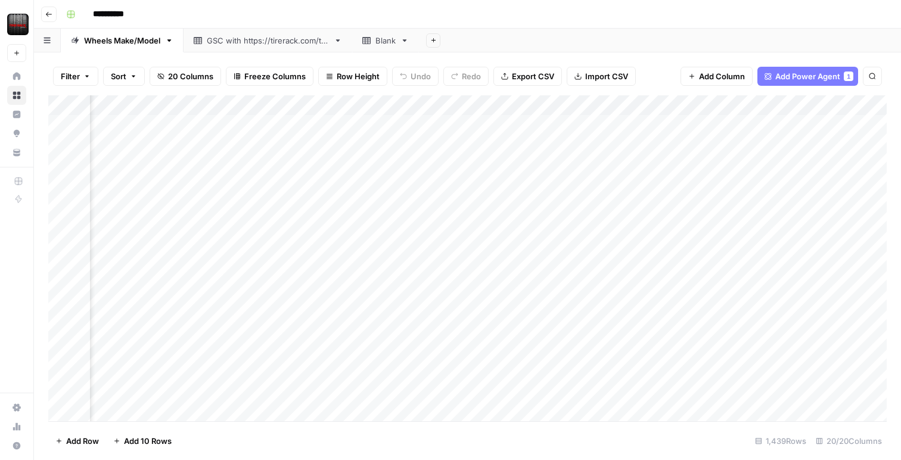
scroll to position [0, 1219]
click at [660, 125] on div "Add Column" at bounding box center [467, 258] width 839 height 326
click at [633, 123] on div "Add Column" at bounding box center [467, 258] width 839 height 326
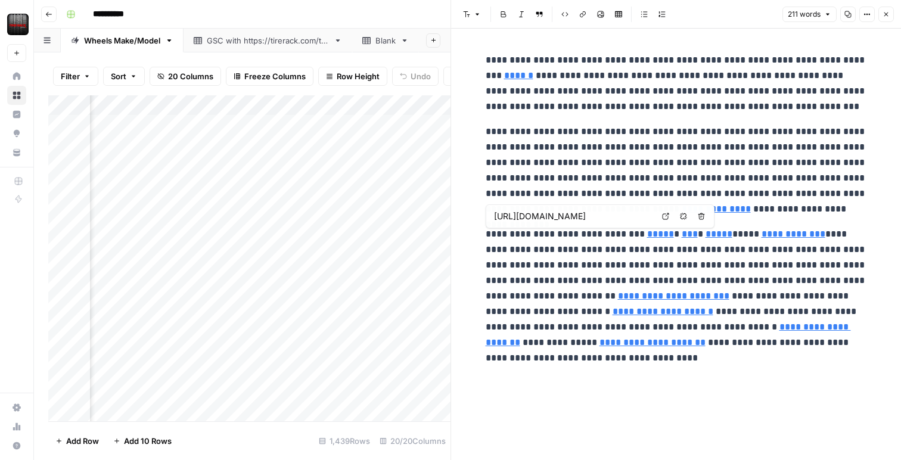
type input "https://www.tirerack.com/wheels/brands/motegi-racing"
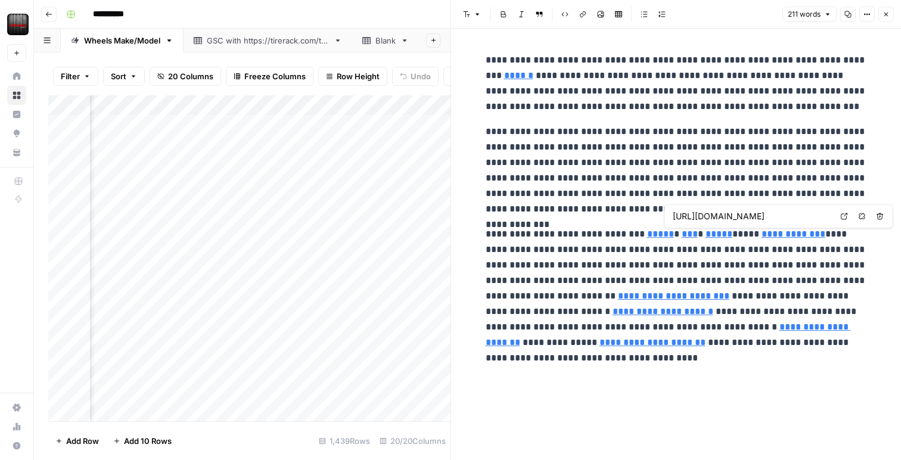
type input "https://www.tirerack.com/wheels/brands/enkei-tuning"
type input "https://www.tirerack.com/wheels/black"
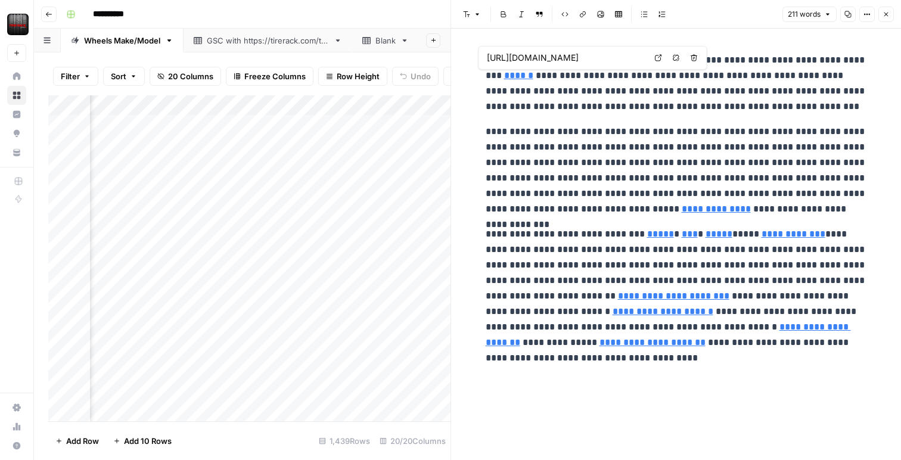
click at [507, 79] on link "******" at bounding box center [518, 75] width 29 height 9
click at [656, 58] on icon at bounding box center [658, 57] width 7 height 7
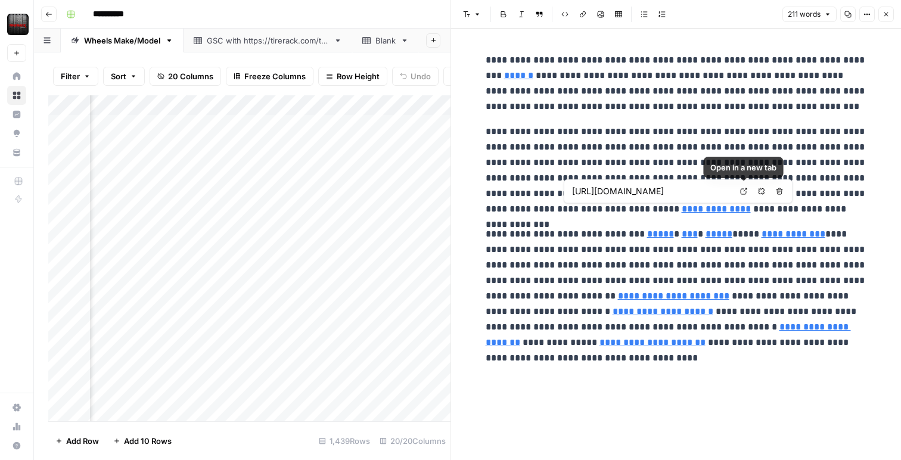
click at [740, 190] on icon at bounding box center [743, 191] width 7 height 7
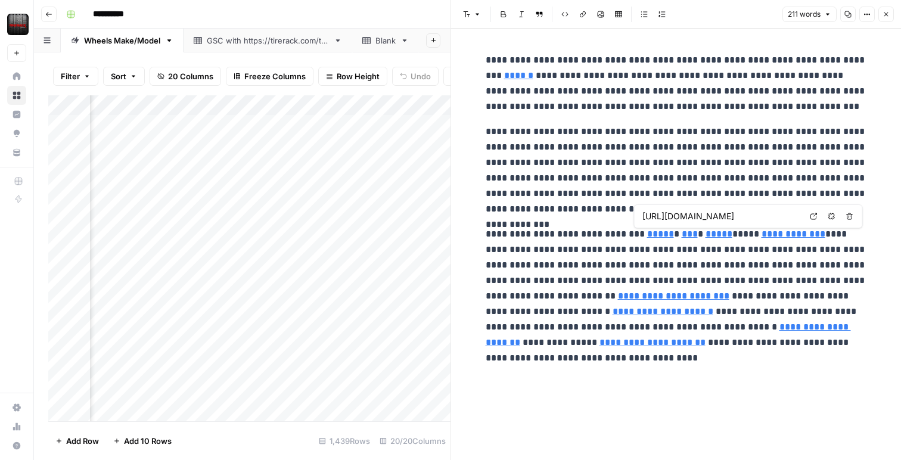
click at [668, 220] on input "https://www.tirerack.com/wheels/brands/konig" at bounding box center [722, 216] width 159 height 12
type input "https://www.tirerack.com/wheels/brands/enkei-tuning"
click at [733, 219] on input "https://www.tirerack.com/wheels/brands/motegi-racing" at bounding box center [661, 216] width 159 height 12
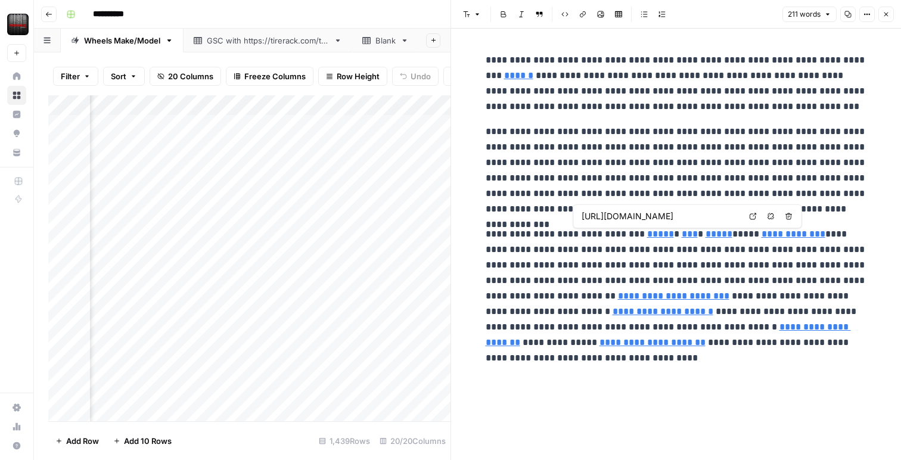
type input "https://www.tirerack.com/wheels/brands/konig"
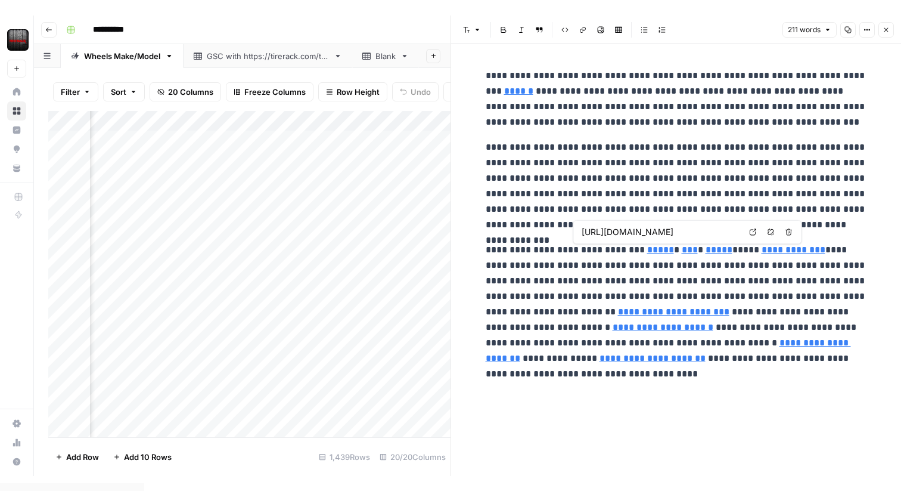
scroll to position [0, 20]
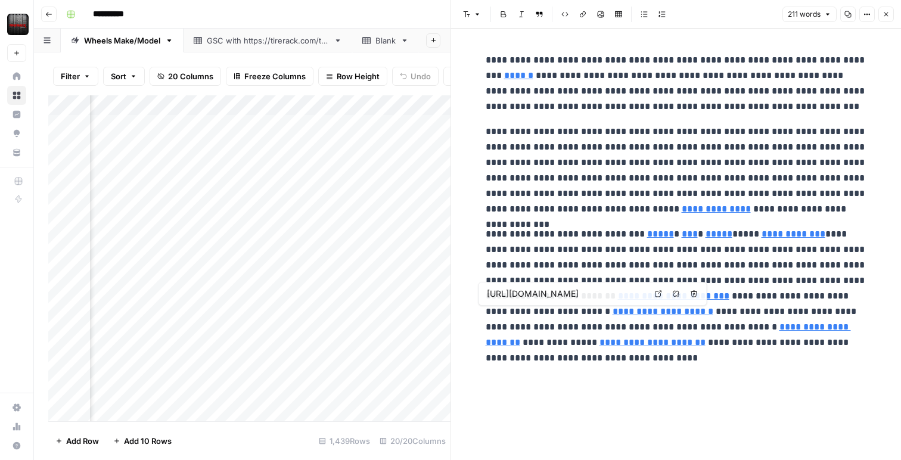
drag, startPoint x: 565, startPoint y: 337, endPoint x: 559, endPoint y: 331, distance: 8.9
click at [563, 336] on p "**********" at bounding box center [676, 289] width 381 height 124
click at [653, 296] on link "Open in a new tab" at bounding box center [658, 293] width 15 height 15
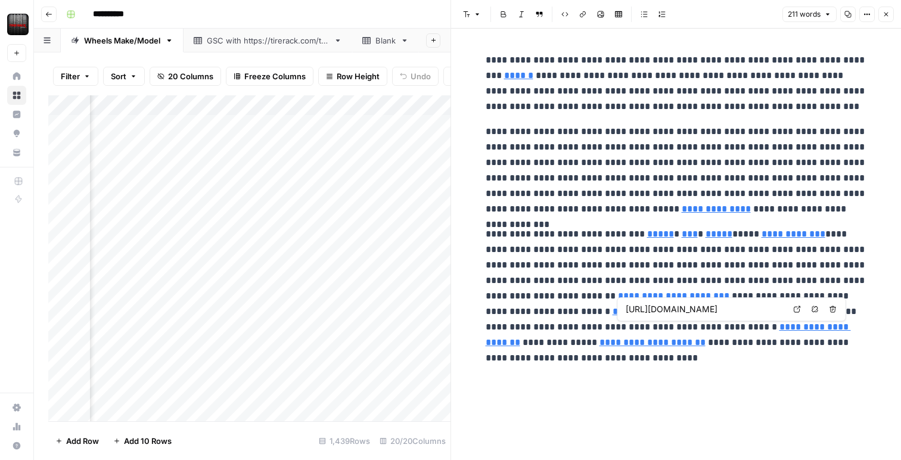
click at [653, 331] on link "**********" at bounding box center [668, 334] width 365 height 24
type input "https://www.tirerack.com/installers/mobile"
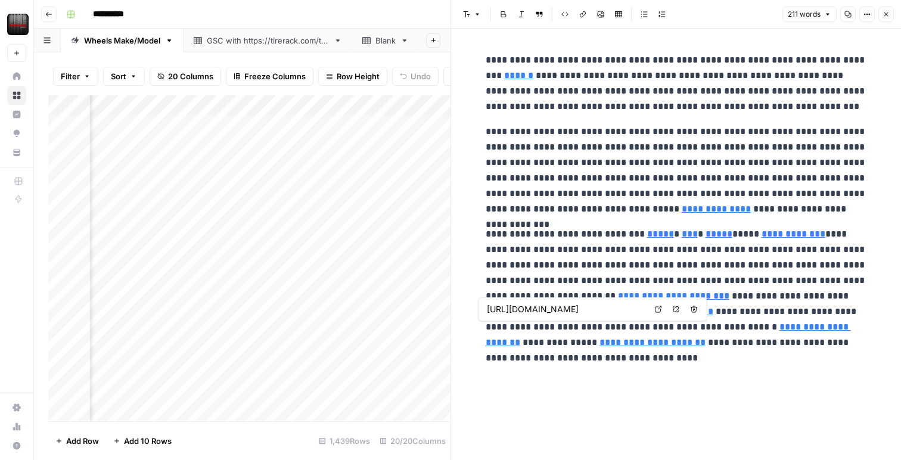
type input "https://www.tirerack.com/installers"
type input "https://www.tirerack.com/delivery-installation/home-shipping"
click at [600, 344] on link "**********" at bounding box center [653, 342] width 106 height 9
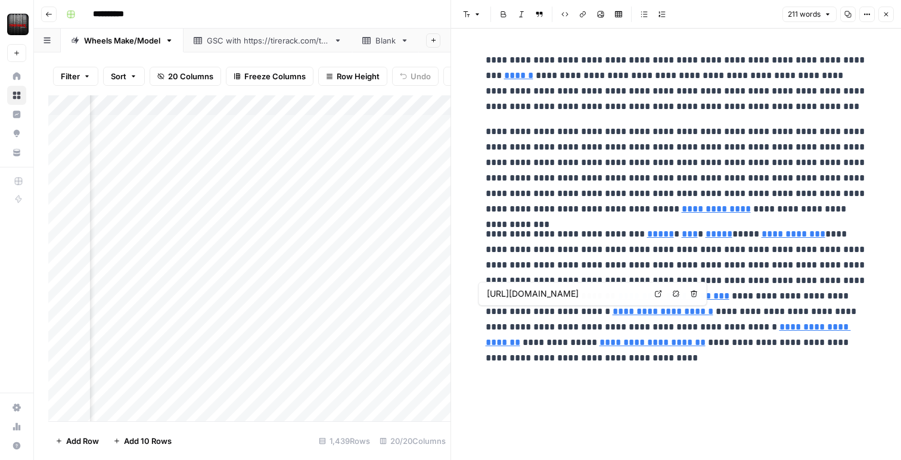
type input "https://www.tirerack.com/installers"
click at [885, 18] on button "Close" at bounding box center [886, 14] width 15 height 15
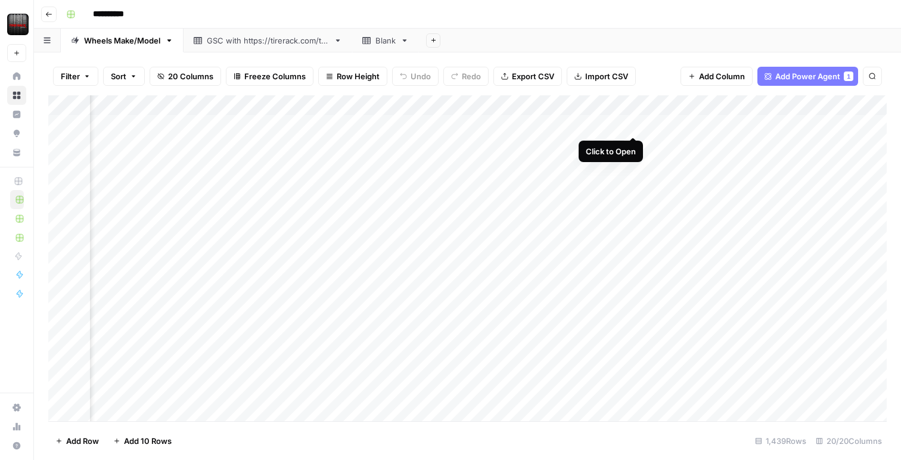
click at [637, 126] on div "Add Column" at bounding box center [467, 258] width 839 height 326
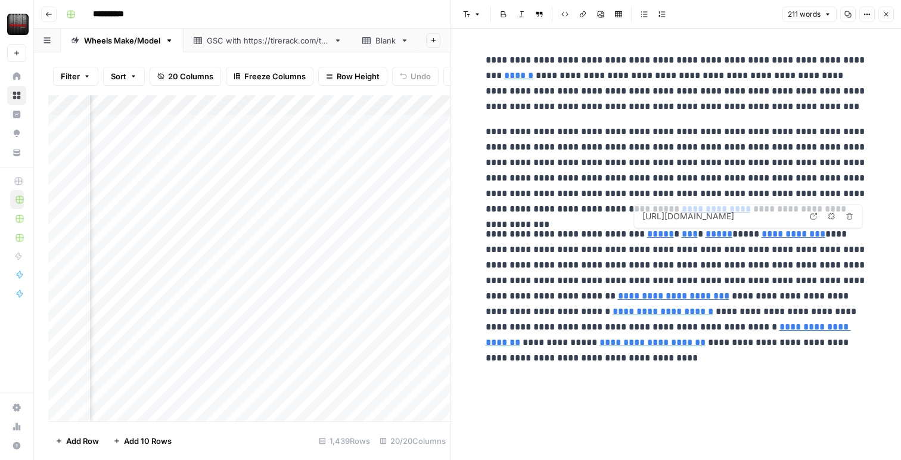
type input "https://www.tirerack.com/wheels/black"
type input "https://www.tirerack.com/delivery-installation/home-shipping"
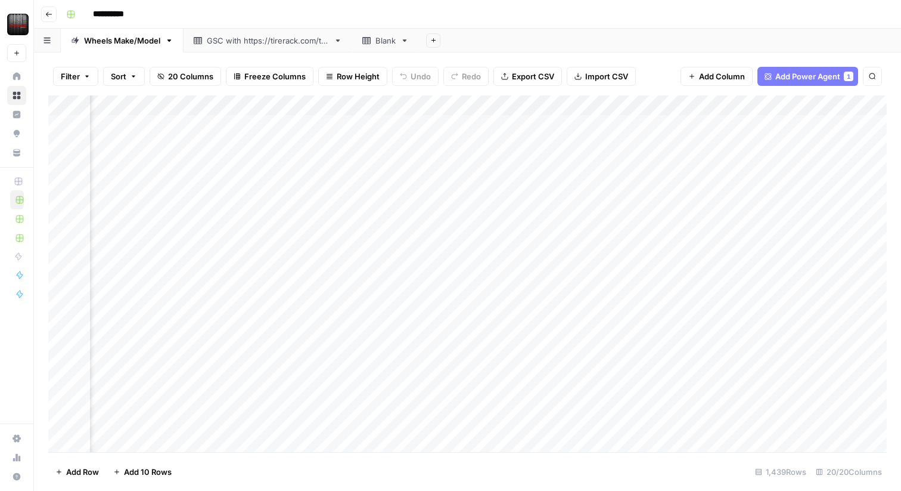
click at [513, 107] on div "Add Column" at bounding box center [467, 273] width 839 height 356
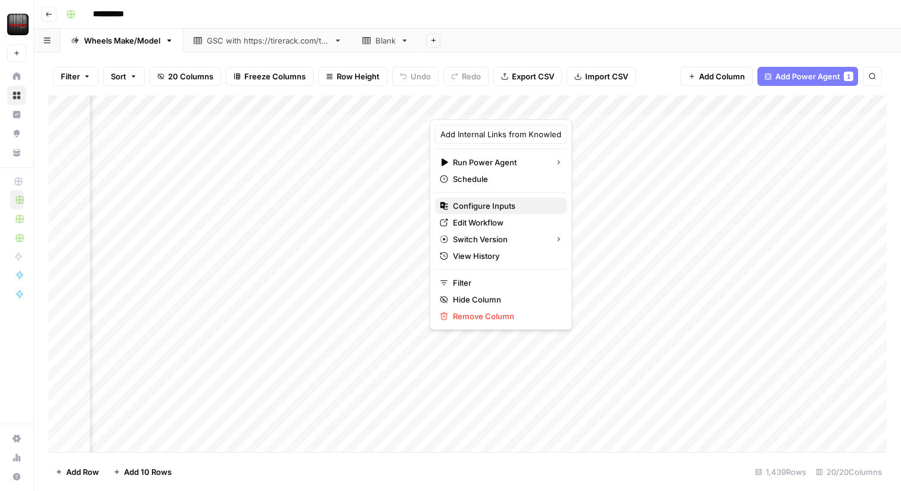
click at [476, 206] on span "Configure Inputs" at bounding box center [505, 206] width 104 height 12
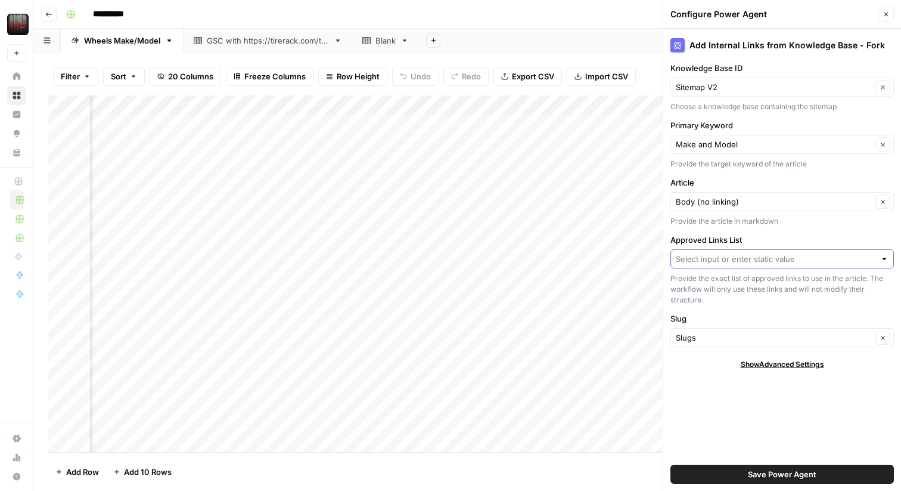
click at [718, 256] on input "Approved Links List" at bounding box center [776, 259] width 200 height 12
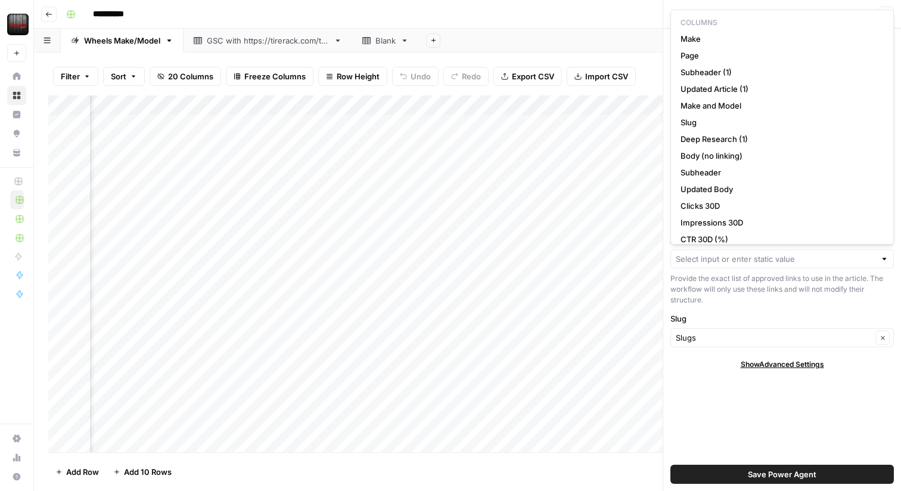
click at [805, 265] on div at bounding box center [783, 258] width 224 height 19
click at [501, 28] on header "**********" at bounding box center [467, 14] width 867 height 29
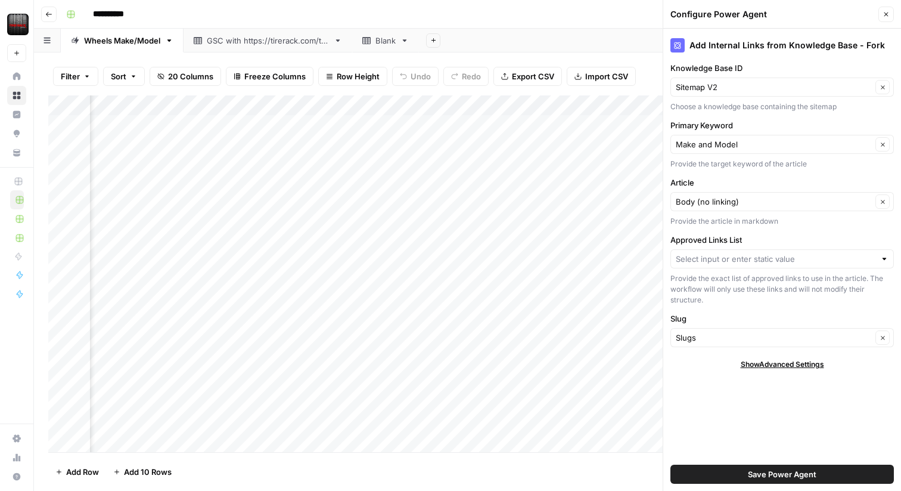
click at [511, 105] on div "Add Column" at bounding box center [467, 273] width 839 height 356
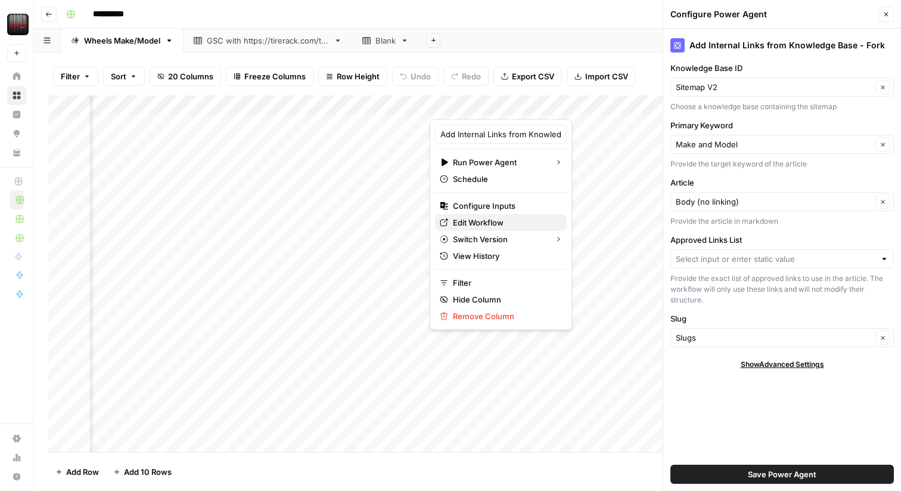
click at [493, 222] on span "Edit Workflow" at bounding box center [505, 222] width 104 height 12
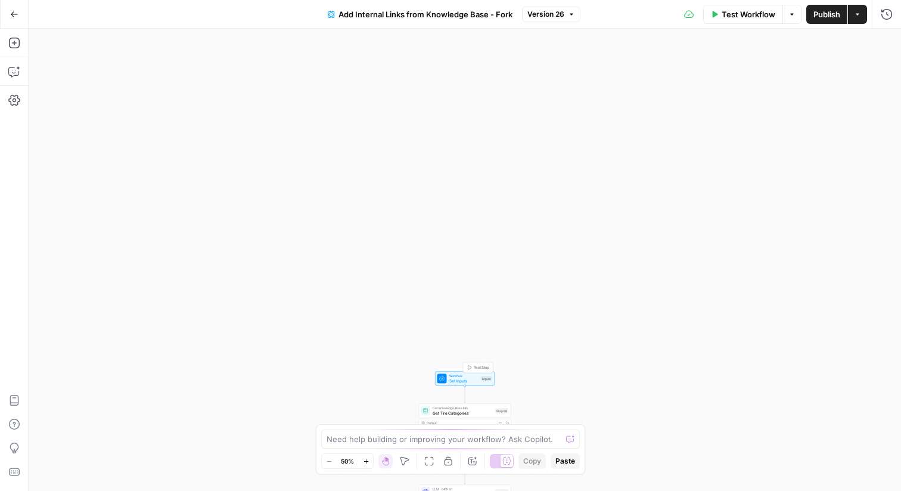
click at [469, 380] on span "Set Inputs" at bounding box center [464, 380] width 30 height 6
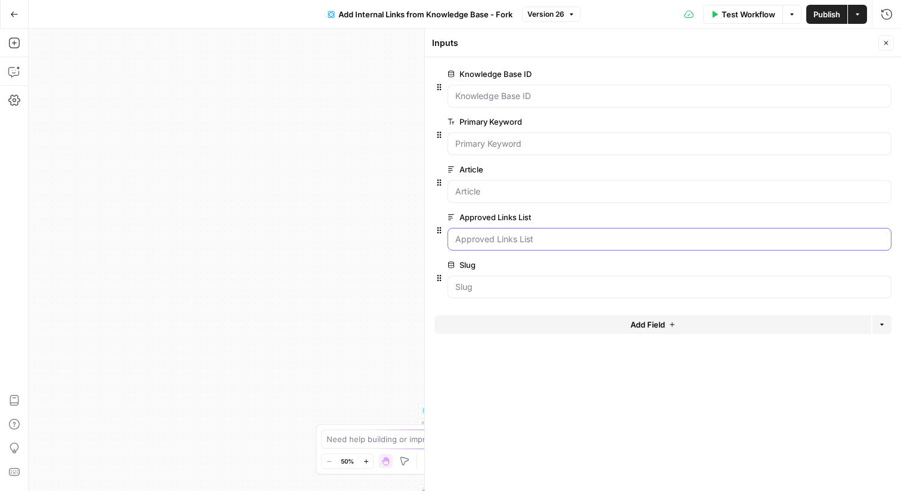
click at [500, 240] on List "Approved Links List" at bounding box center [669, 239] width 429 height 12
click at [844, 219] on span "edit field" at bounding box center [847, 217] width 26 height 10
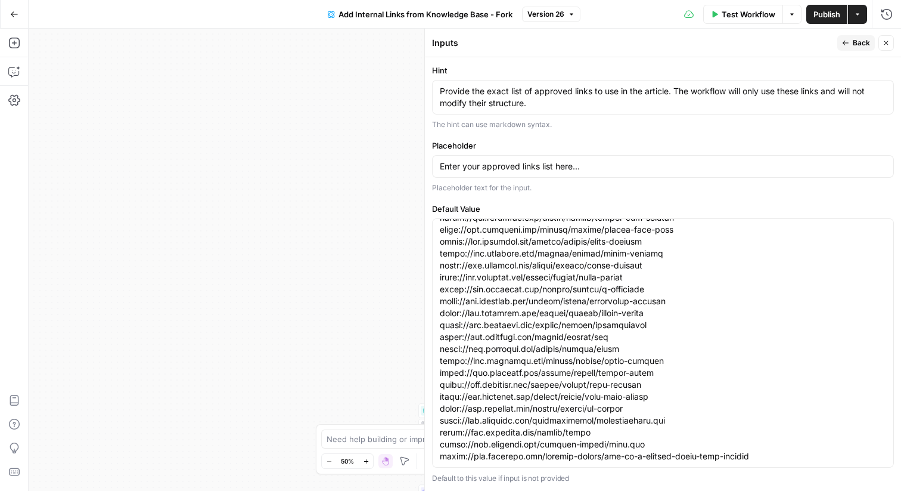
scroll to position [3052, 0]
drag, startPoint x: 684, startPoint y: 444, endPoint x: 449, endPoint y: 427, distance: 236.0
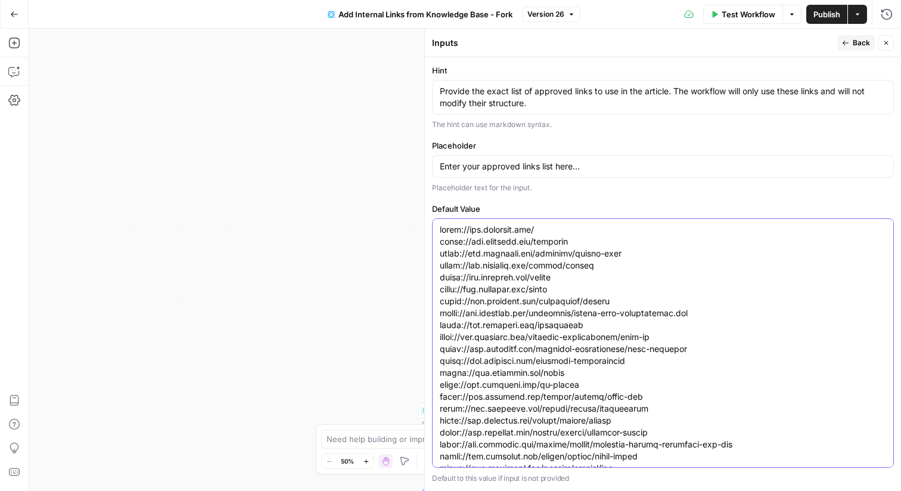
click at [450, 461] on div at bounding box center [663, 342] width 462 height 249
drag, startPoint x: 436, startPoint y: 229, endPoint x: 613, endPoint y: 284, distance: 186.1
click at [656, 301] on div at bounding box center [663, 342] width 462 height 249
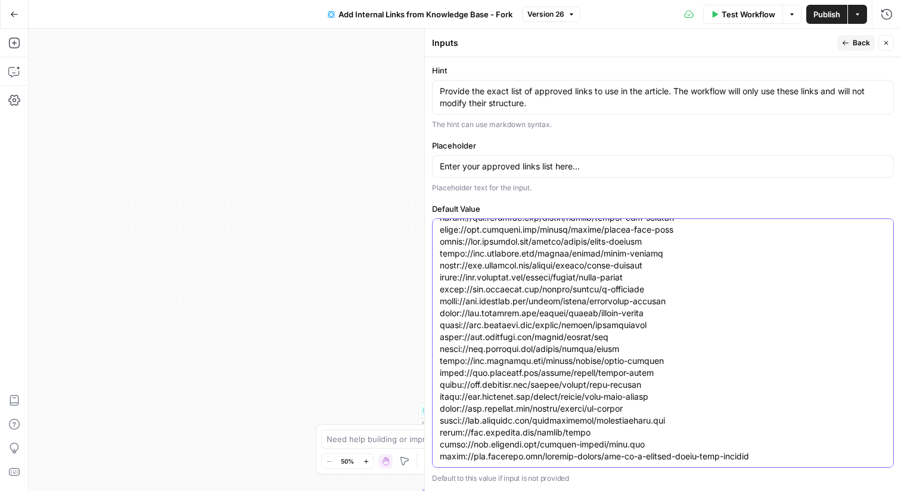
scroll to position [3052, 0]
drag, startPoint x: 441, startPoint y: 225, endPoint x: 601, endPoint y: 470, distance: 292.8
click at [602, 470] on div "Default Value Default to this value if input is not provided" at bounding box center [663, 343] width 462 height 281
paste textarea "s/dx4 [URL][DOMAIN_NAME] [URL][DOMAIN_NAME] [URL][DOMAIN_NAME] [URL][DOMAIN_NAM…"
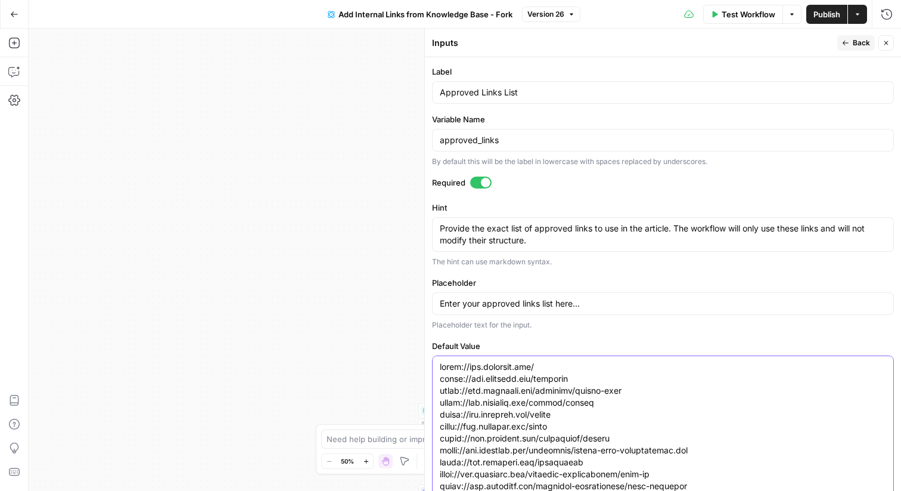
scroll to position [195, 0]
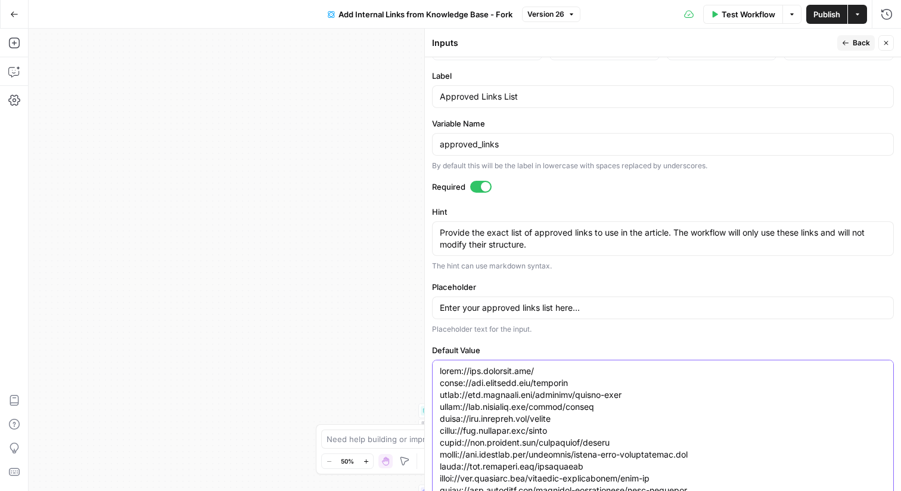
type textarea "[URL][DOMAIN_NAME] [URL][DOMAIN_NAME] [URL][DOMAIN_NAME] [URL][DOMAIN_NAME] [UR…"
click at [849, 46] on button "Back" at bounding box center [856, 42] width 38 height 15
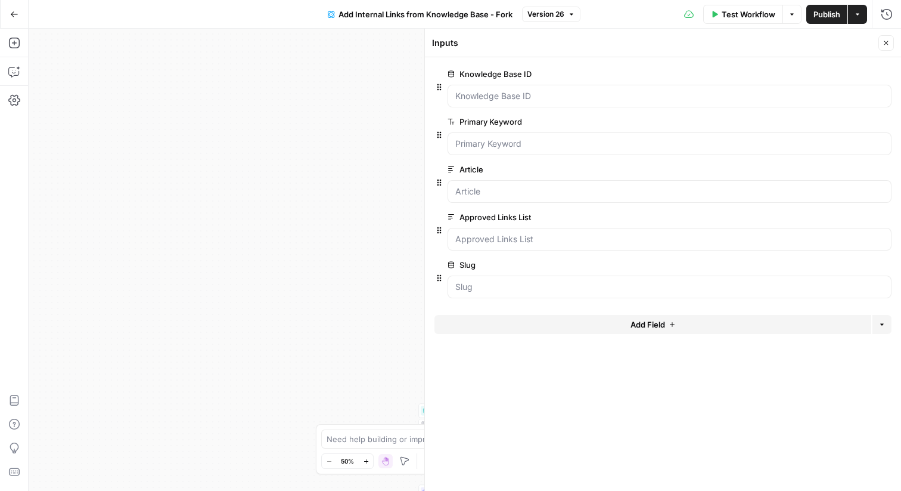
click at [888, 40] on icon "button" at bounding box center [886, 42] width 7 height 7
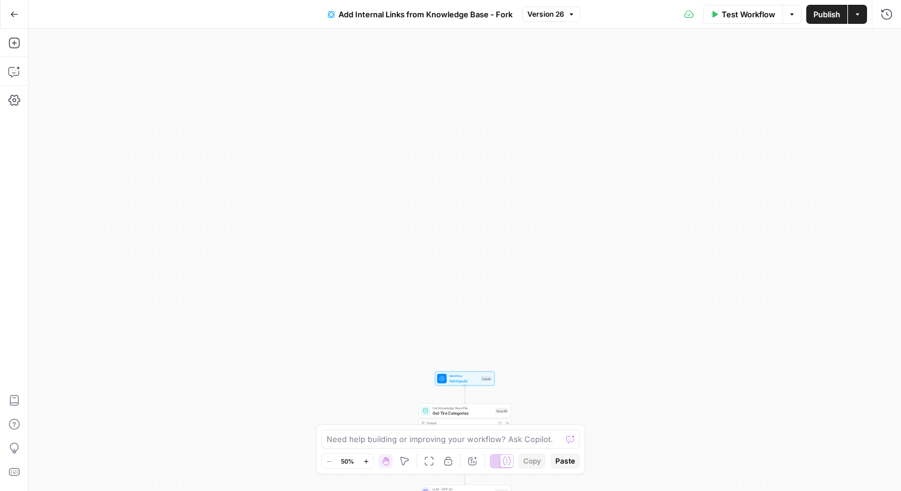
click at [843, 17] on button "Publish" at bounding box center [826, 14] width 41 height 19
